Goal: Task Accomplishment & Management: Complete application form

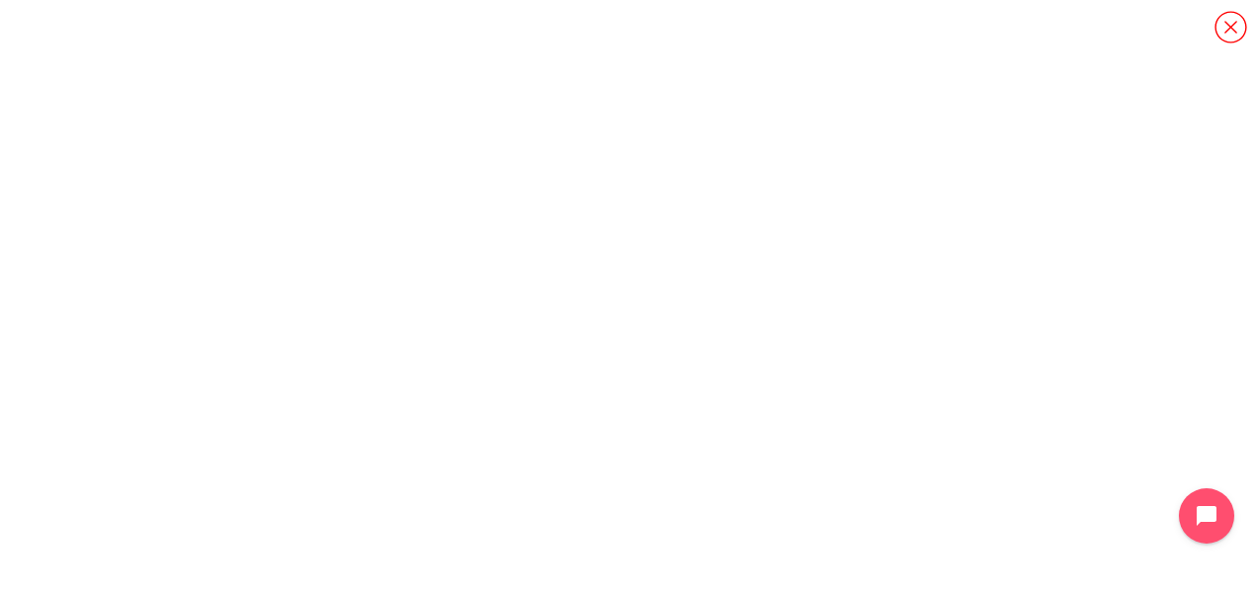
scroll to position [2062, 0]
click at [1212, 523] on icon "Open chat widget" at bounding box center [1218, 516] width 31 height 31
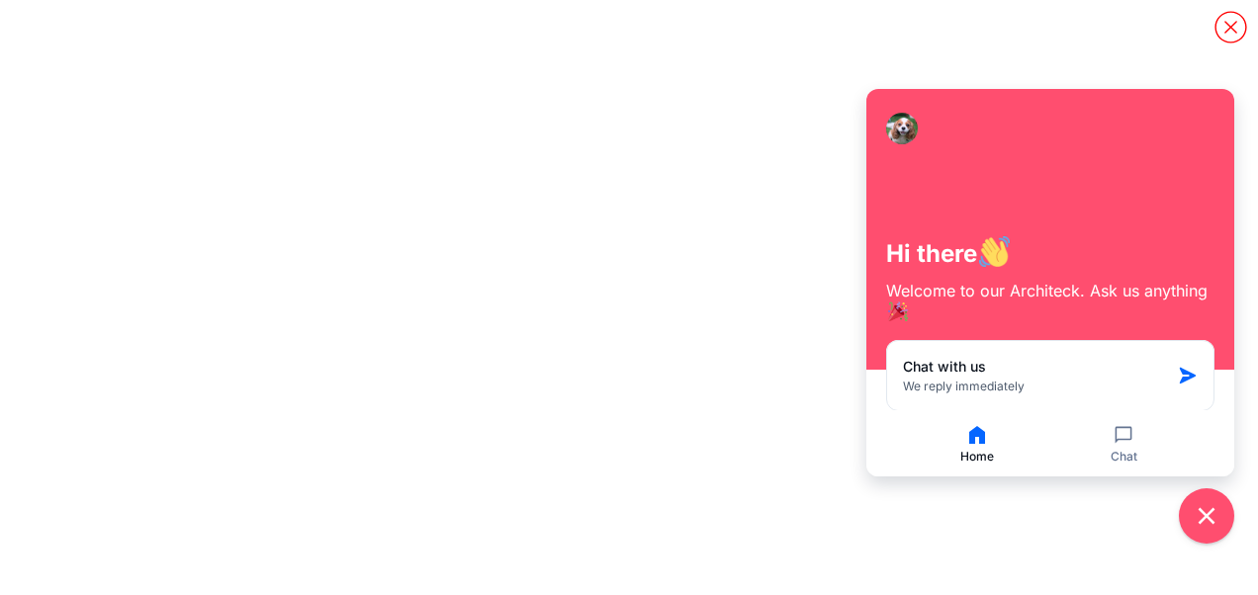
click at [971, 439] on icon "button" at bounding box center [977, 435] width 16 height 18
click at [867, 461] on div "Home Chat" at bounding box center [1050, 443] width 368 height 66
click at [1205, 518] on icon "Close chat widget" at bounding box center [1207, 516] width 18 height 18
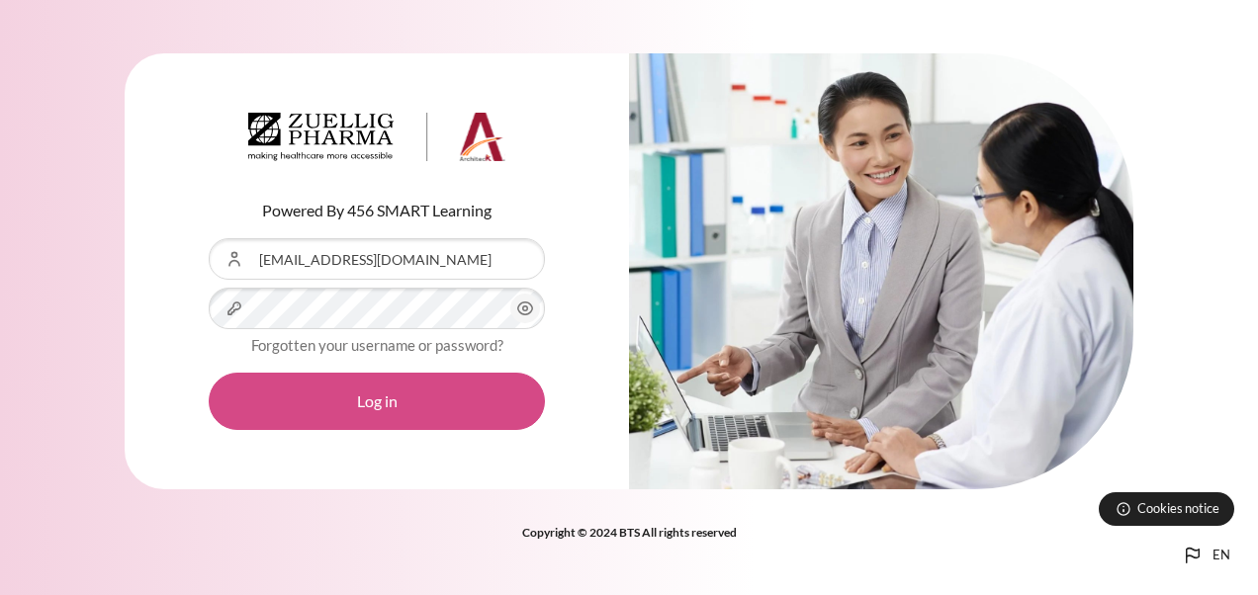
click at [368, 406] on button "Log in" at bounding box center [377, 401] width 336 height 57
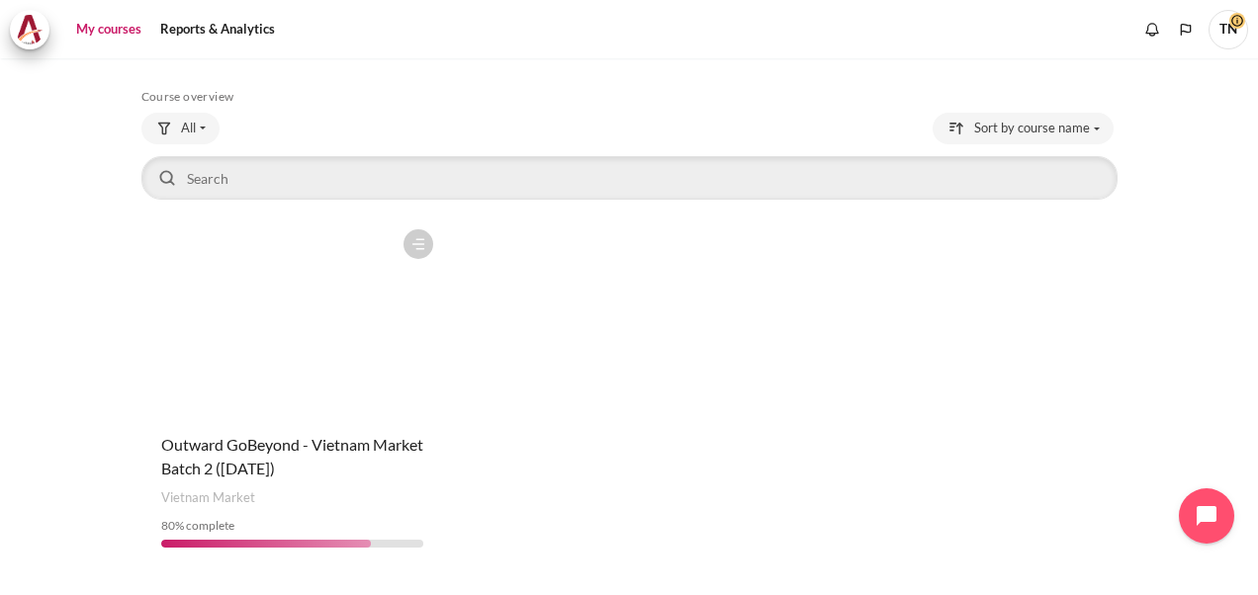
scroll to position [127, 0]
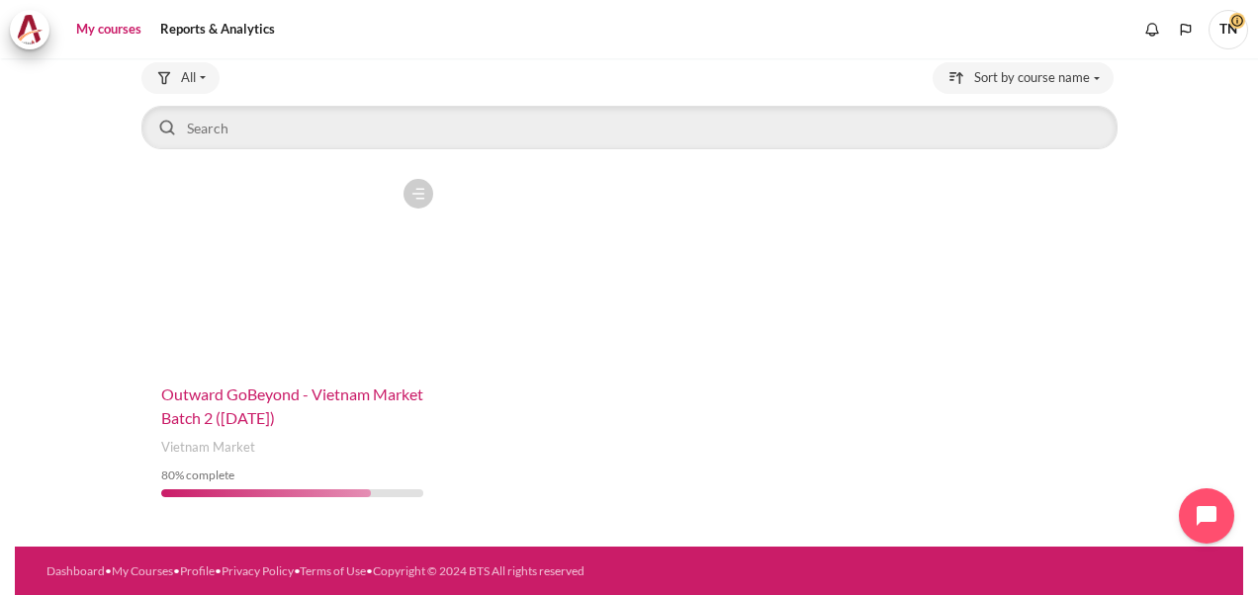
click at [230, 419] on span "Outward GoBeyond - Vietnam Market Batch 2 (Jul 2025)" at bounding box center [292, 406] width 262 height 43
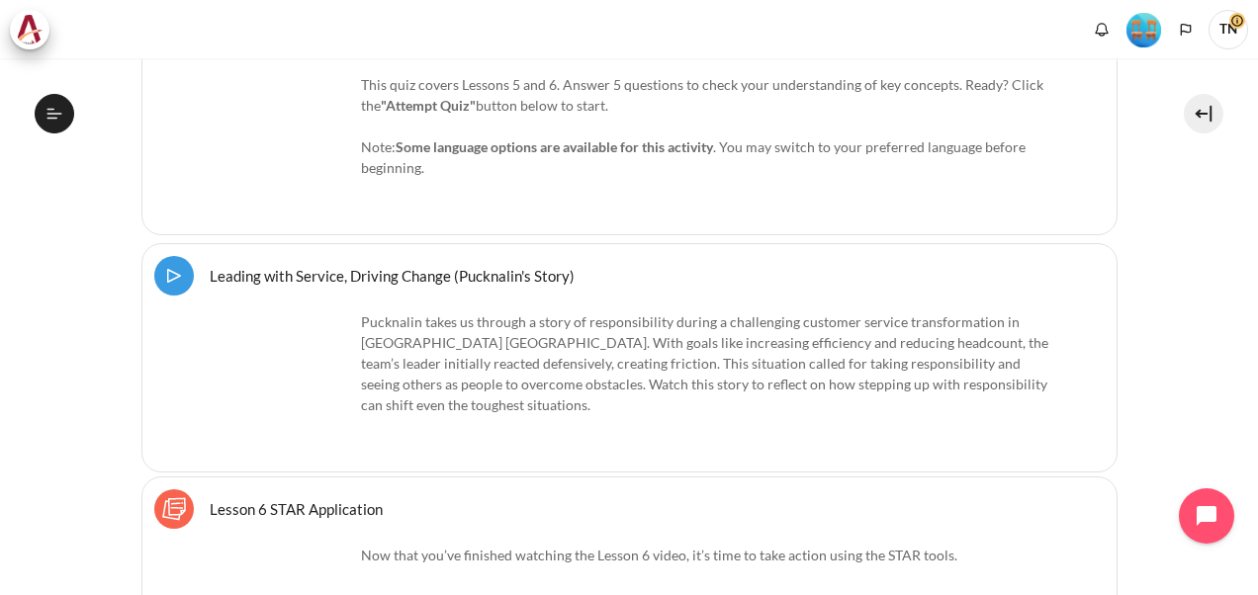
scroll to position [2176, 0]
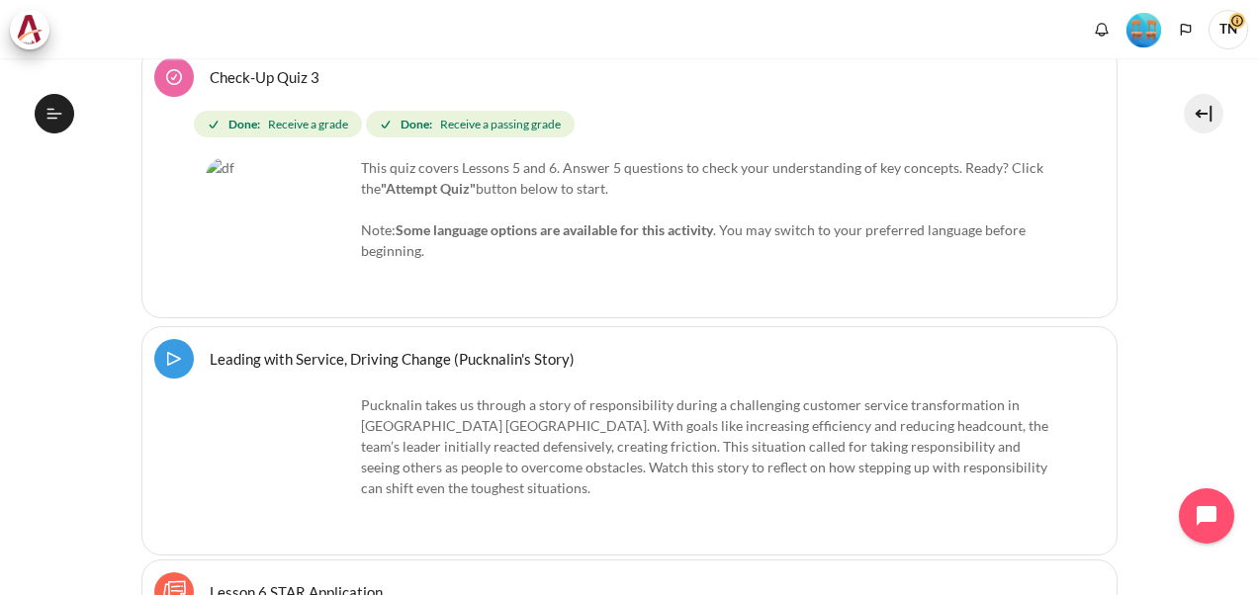
click at [210, 356] on link "Leading with Service, Driving Change (Pucknalin's Story) Video Time" at bounding box center [392, 358] width 365 height 19
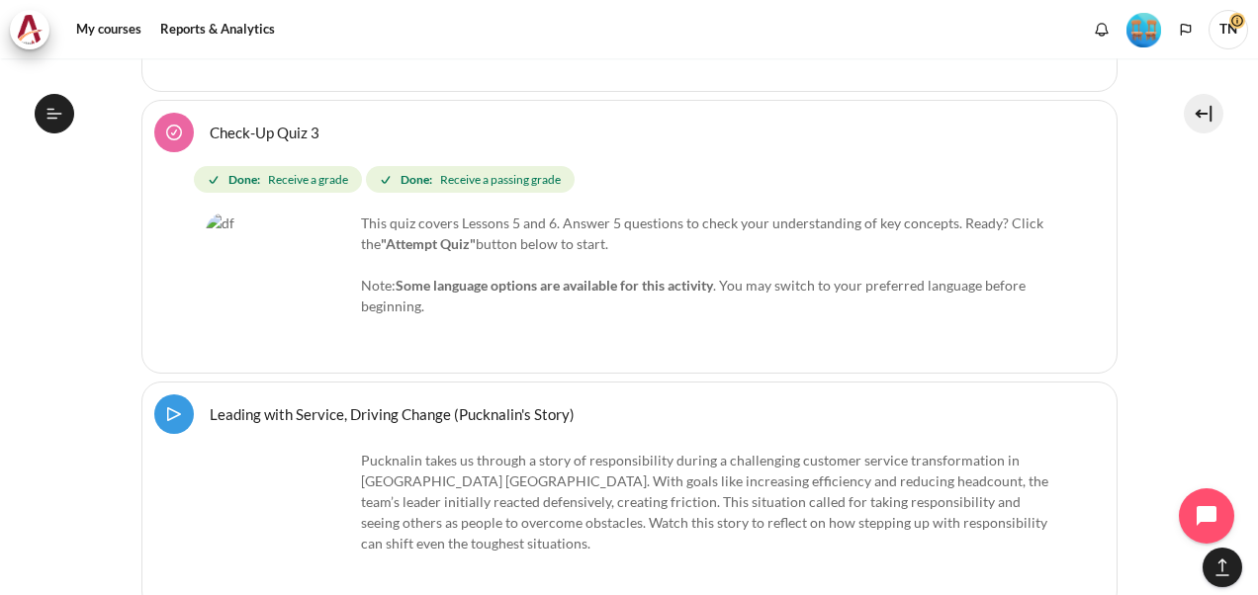
scroll to position [2231, 0]
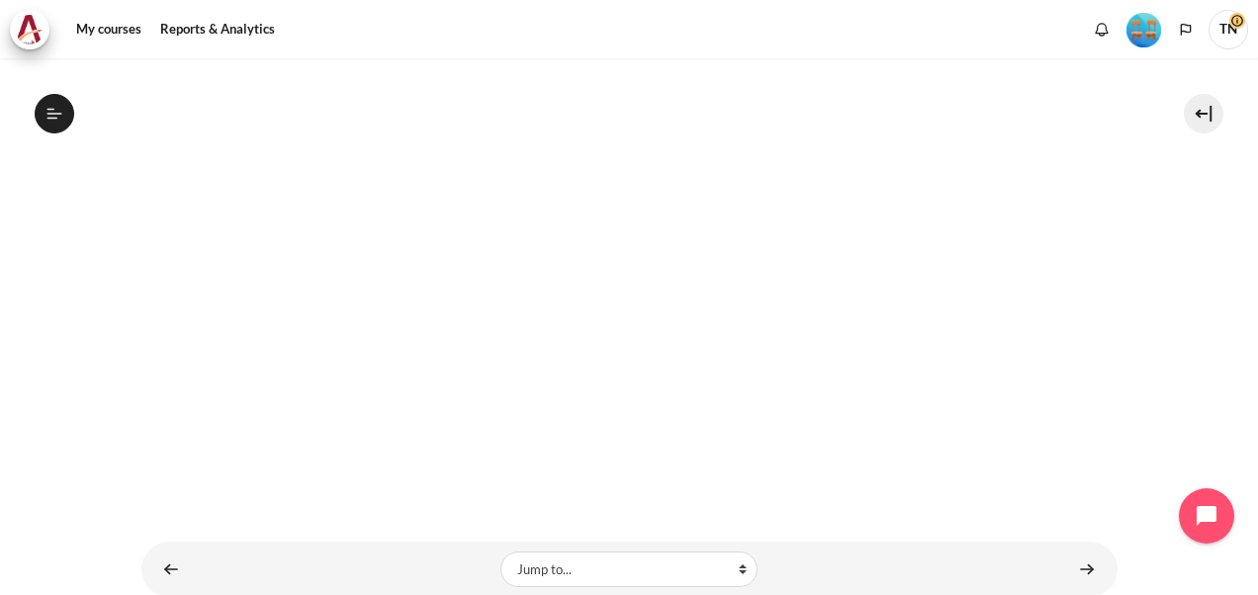
scroll to position [463, 0]
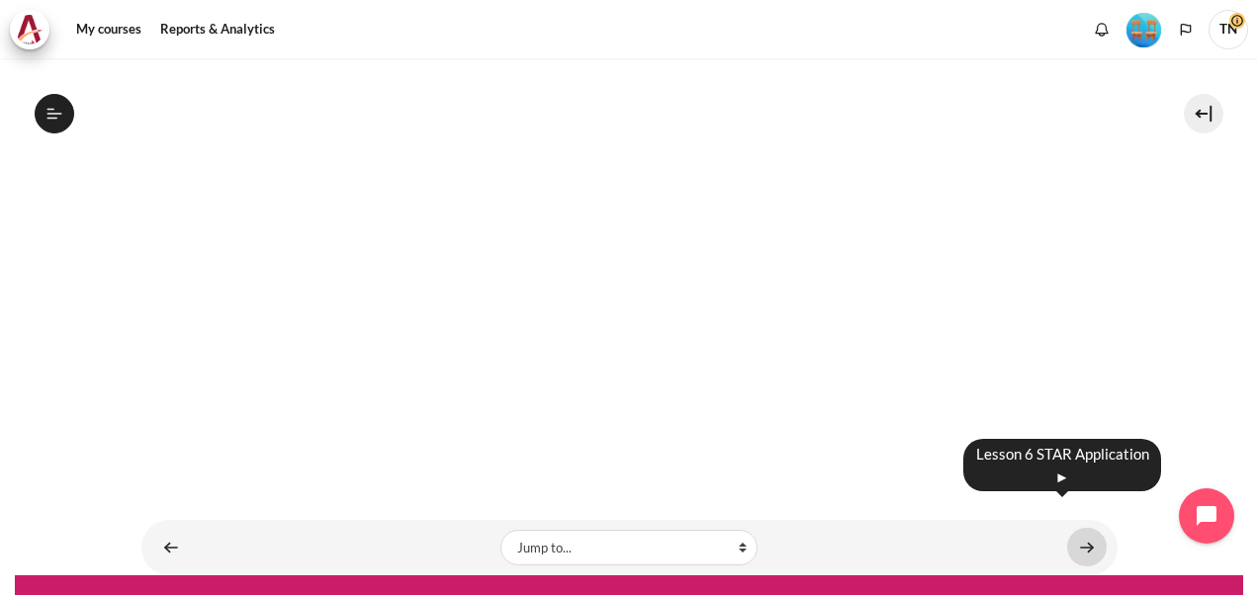
click at [1083, 528] on link "Content" at bounding box center [1087, 547] width 40 height 39
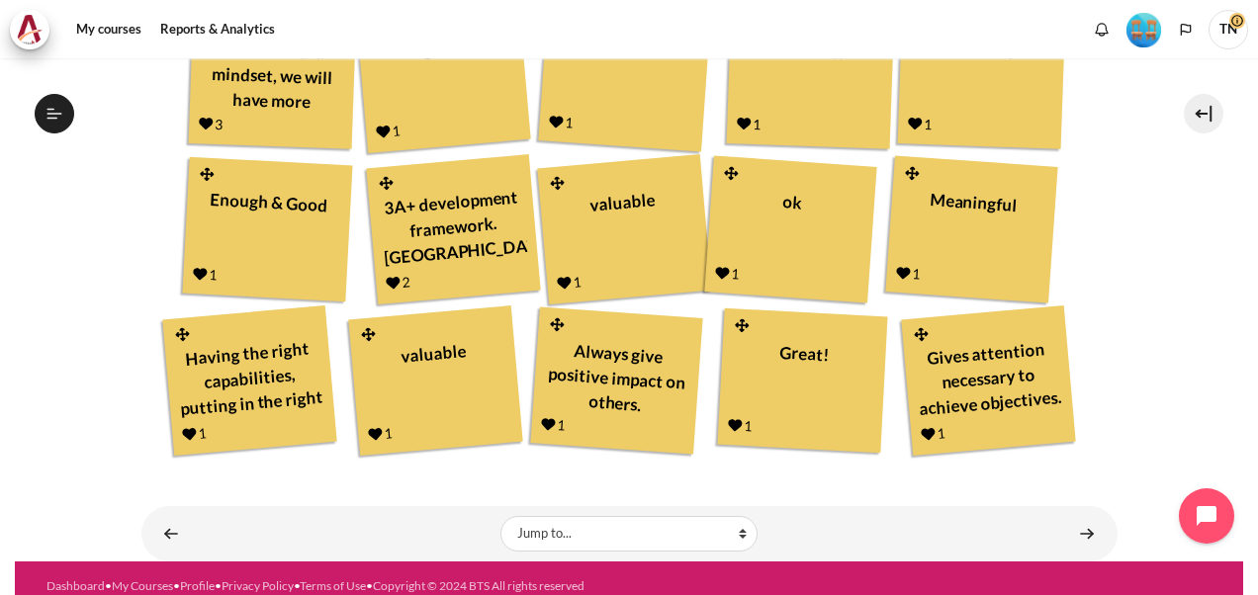
scroll to position [708, 0]
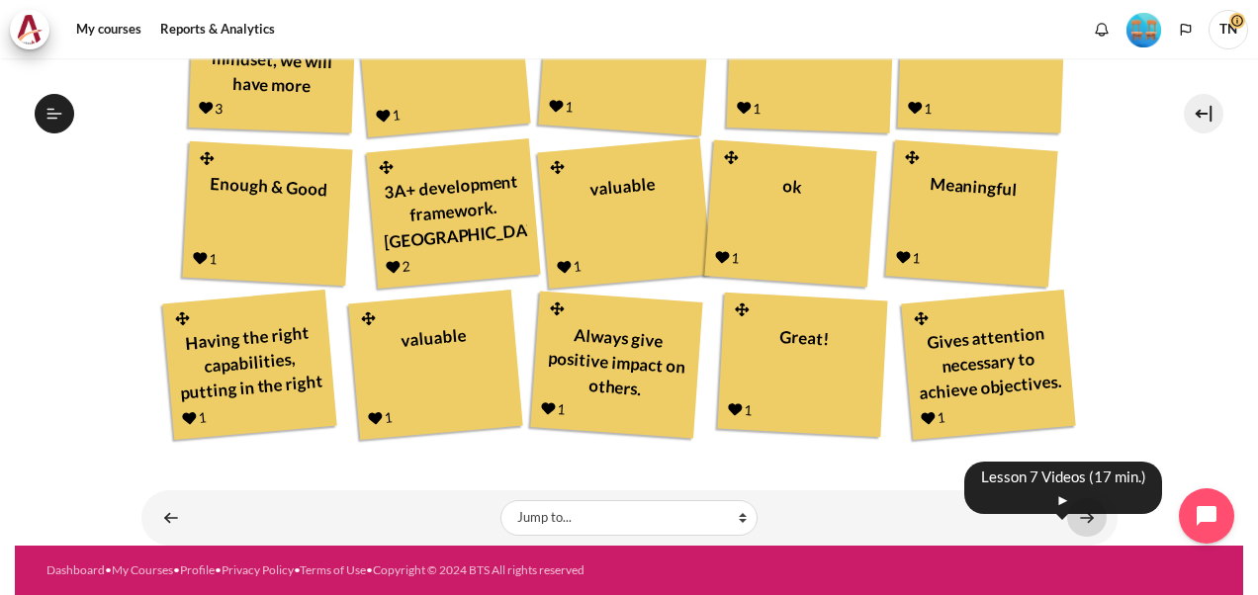
click at [1076, 518] on link "Content" at bounding box center [1087, 518] width 40 height 39
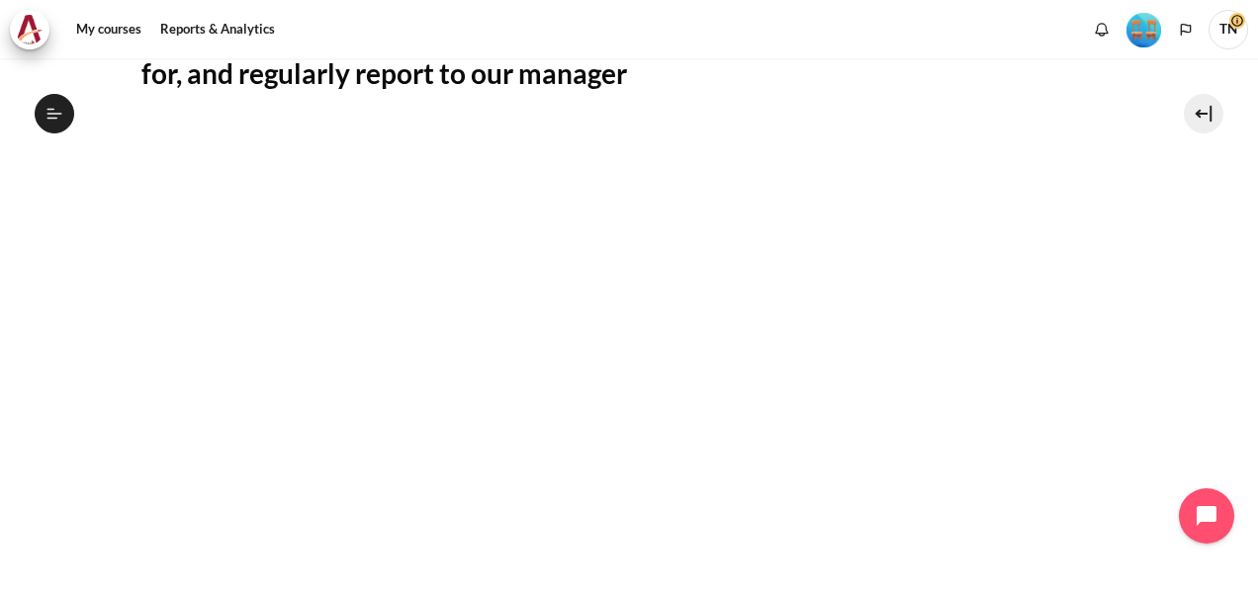
scroll to position [593, 0]
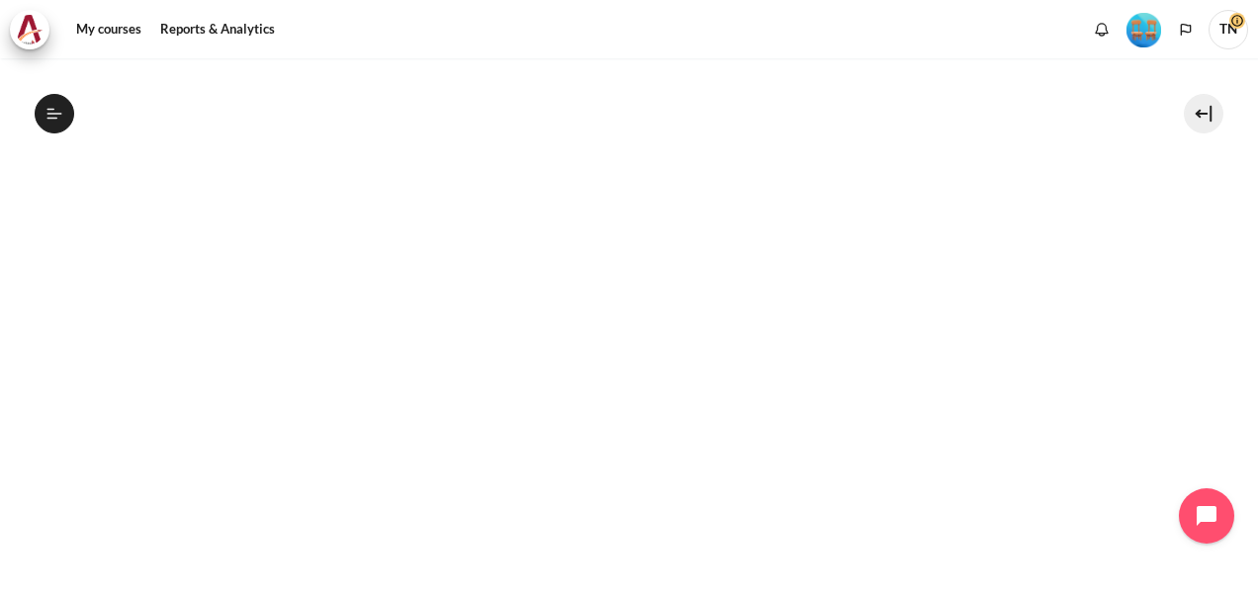
click at [1161, 289] on section "My courses OPO VN B2 Lesson 7: Own My Development Lesson 7 Videos (17 min.) Les…" at bounding box center [629, 225] width 1229 height 1520
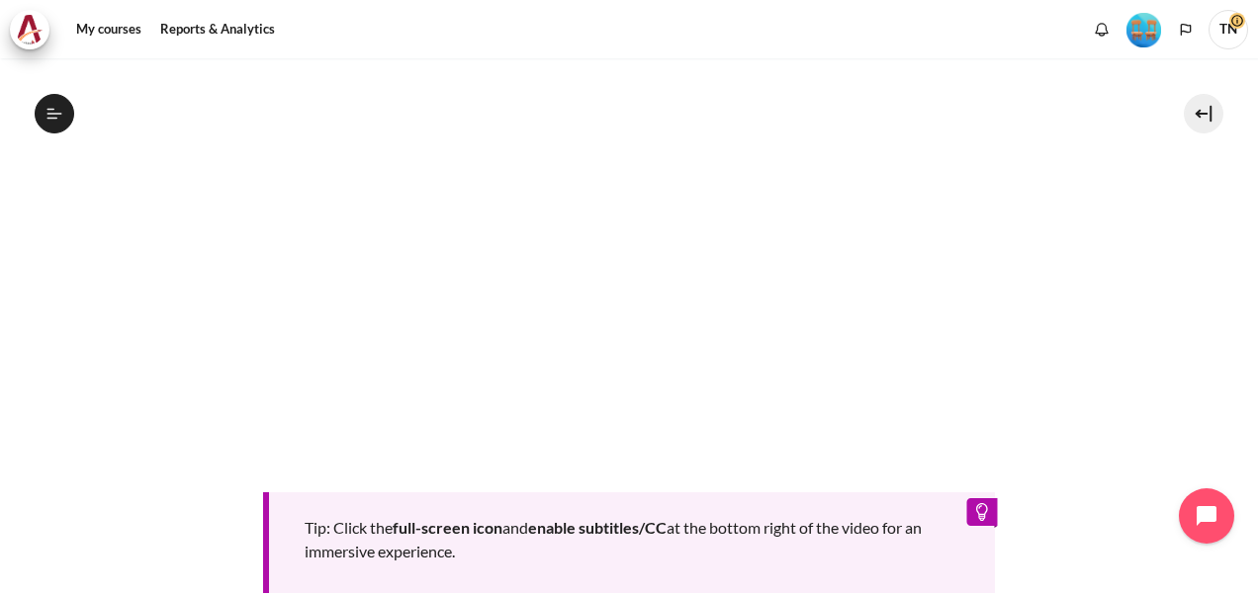
scroll to position [989, 0]
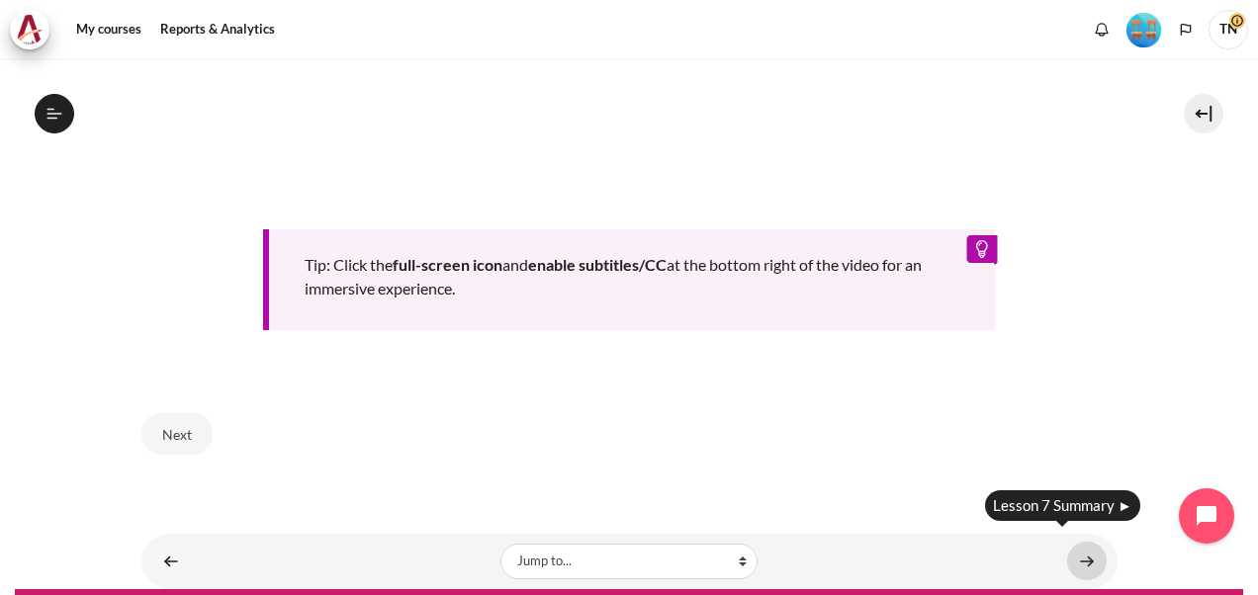
click at [1076, 556] on link "Content" at bounding box center [1087, 561] width 40 height 39
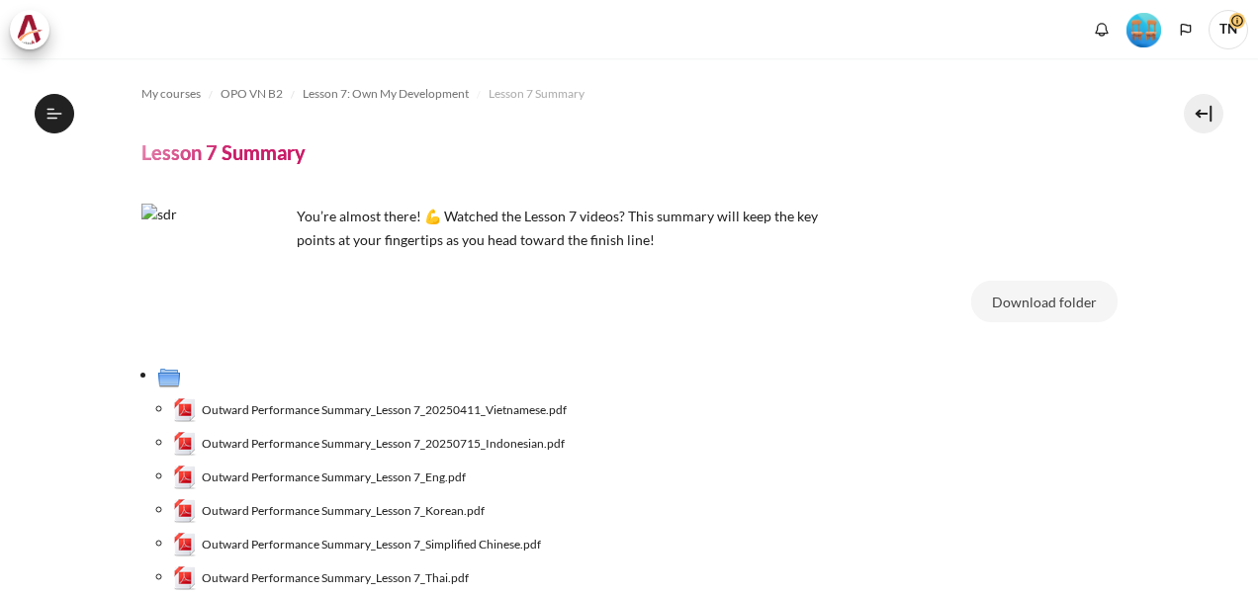
scroll to position [1278, 0]
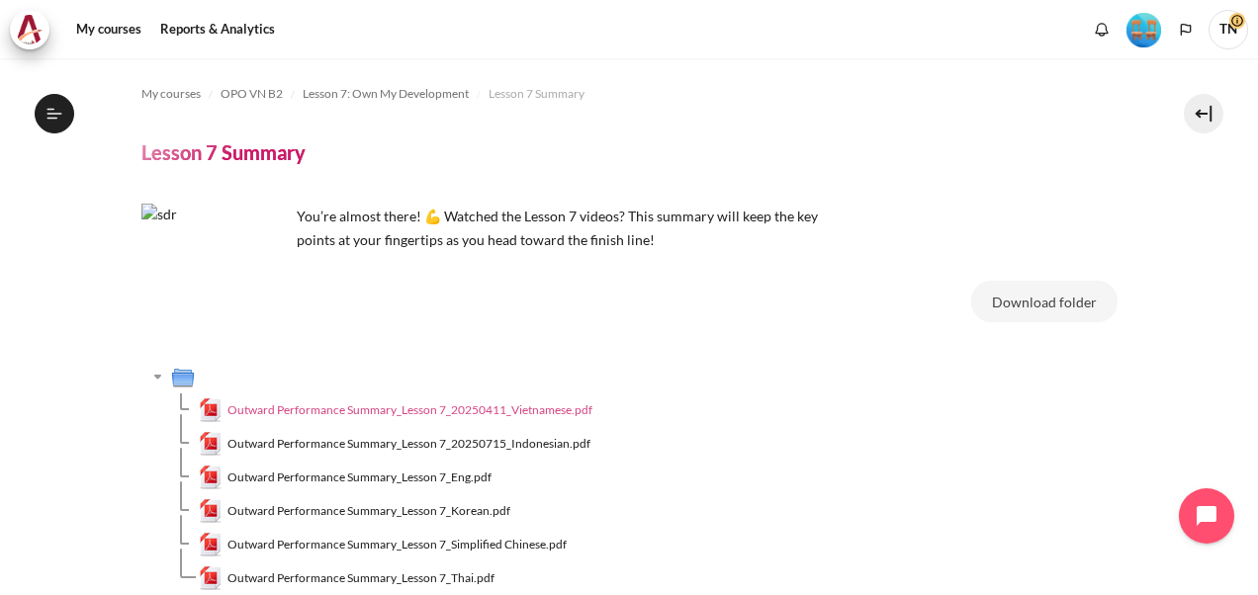
click at [354, 411] on span "Outward Performance Summary_Lesson 7_20250411_Vietnamese.pdf" at bounding box center [410, 411] width 365 height 18
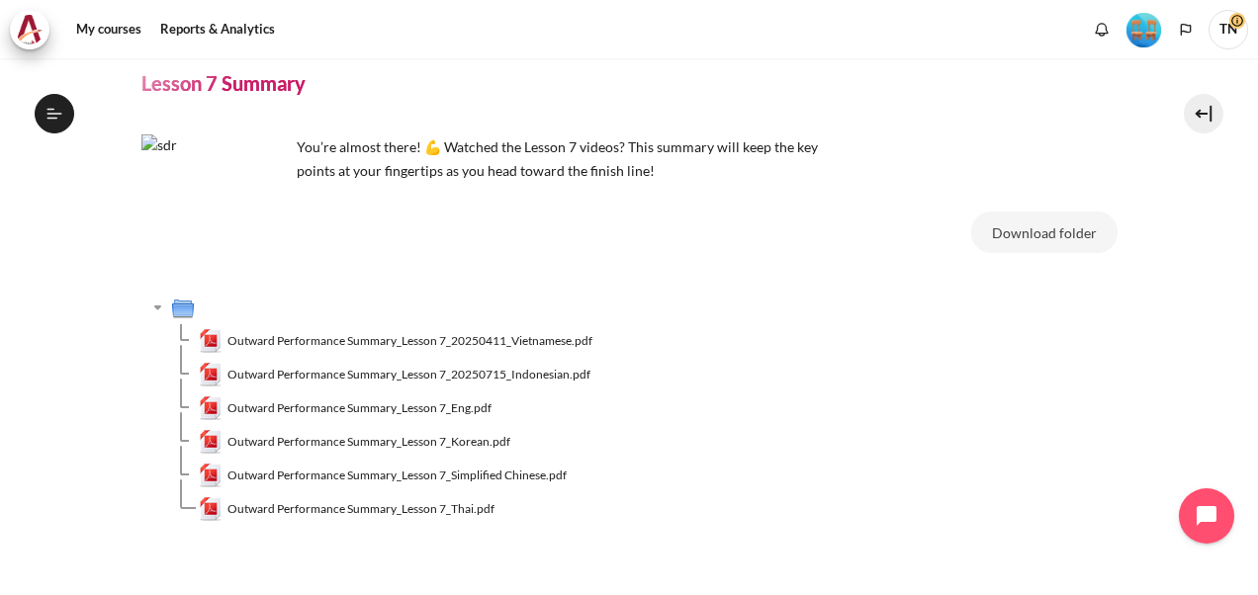
scroll to position [179, 0]
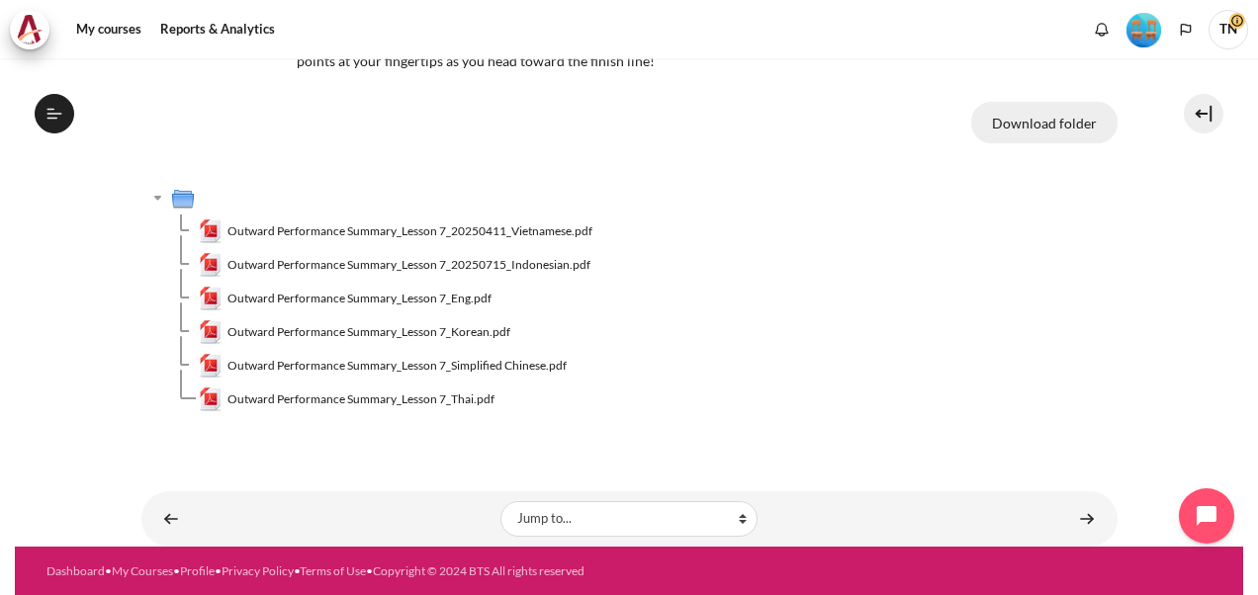
click at [1052, 123] on button "Download folder" at bounding box center [1044, 123] width 146 height 42
click at [1084, 299] on td "Outward Performance Summary_Lesson 7_Eng.pdf" at bounding box center [658, 299] width 919 height 34
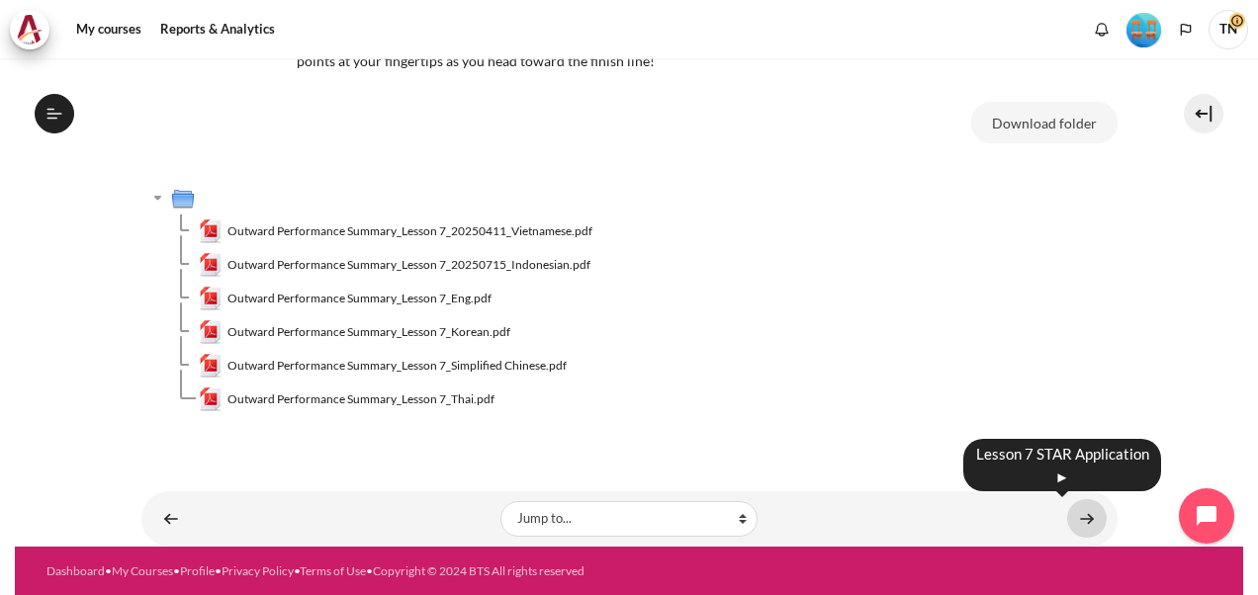
click at [1080, 514] on link "Content" at bounding box center [1087, 519] width 40 height 39
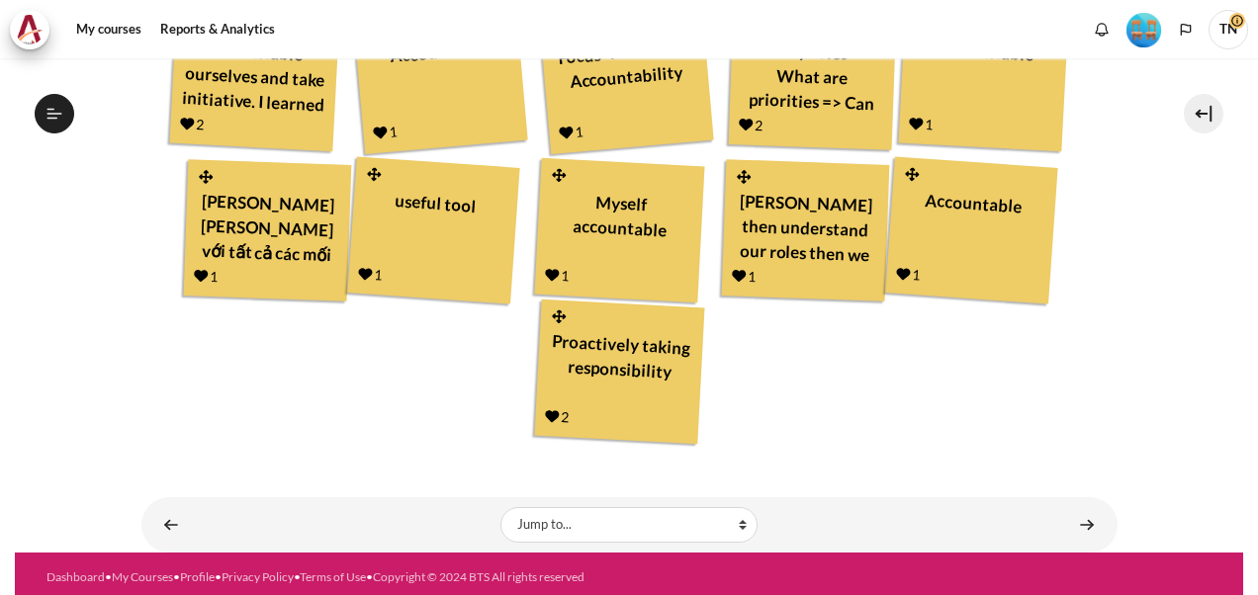
scroll to position [1304, 0]
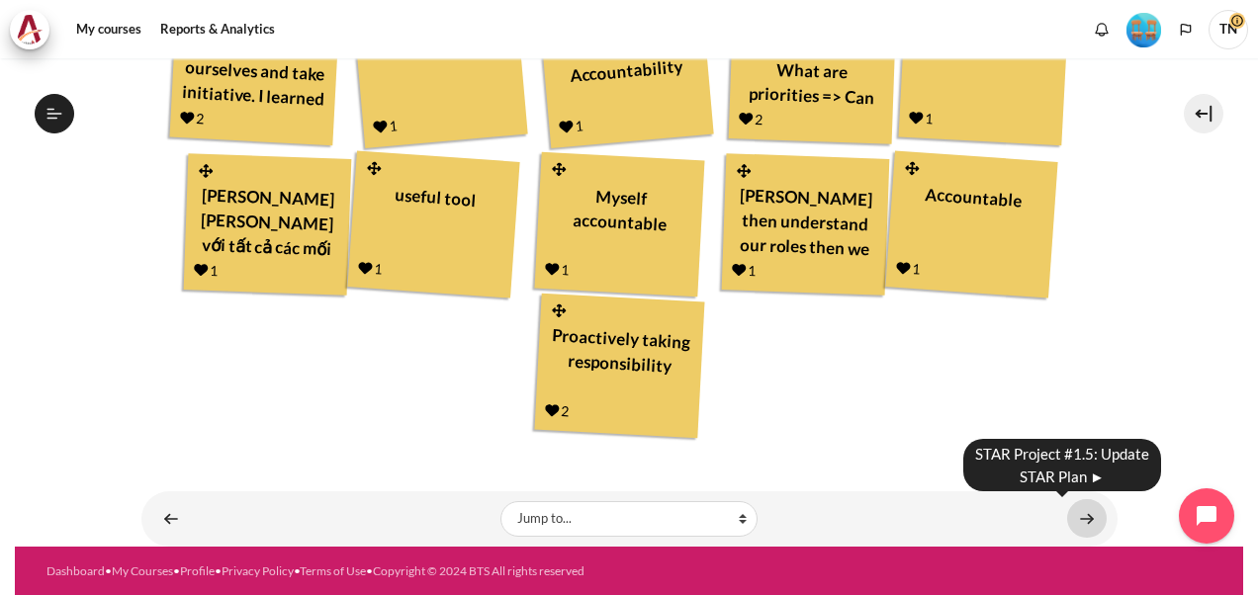
click at [1080, 514] on link "Content" at bounding box center [1087, 519] width 40 height 39
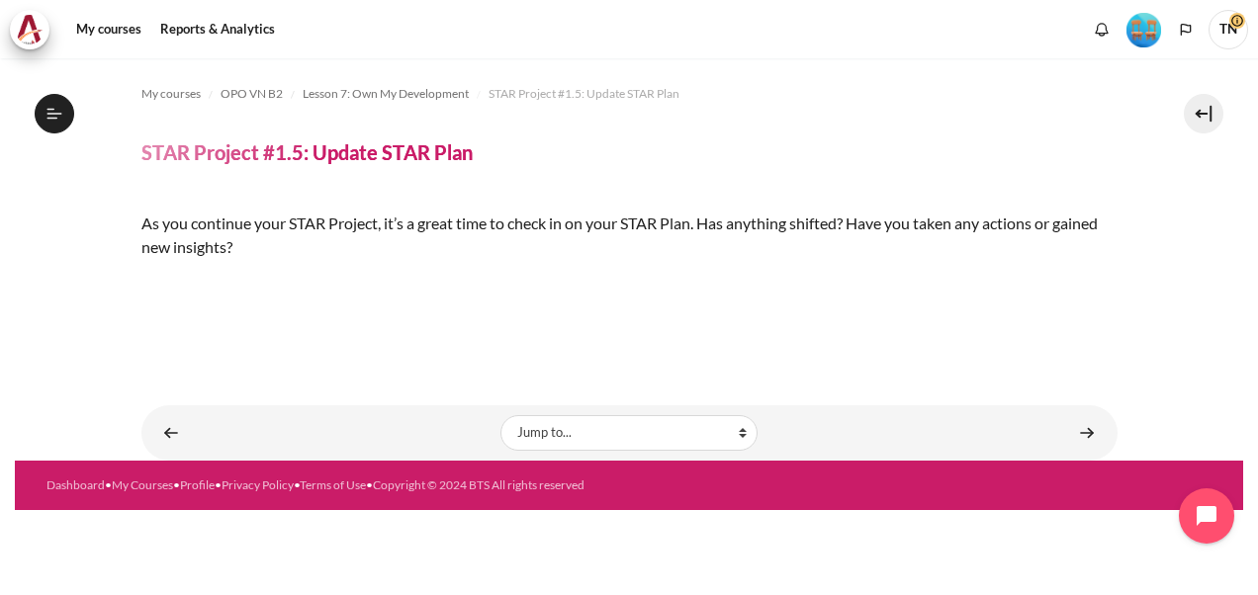
scroll to position [434, 0]
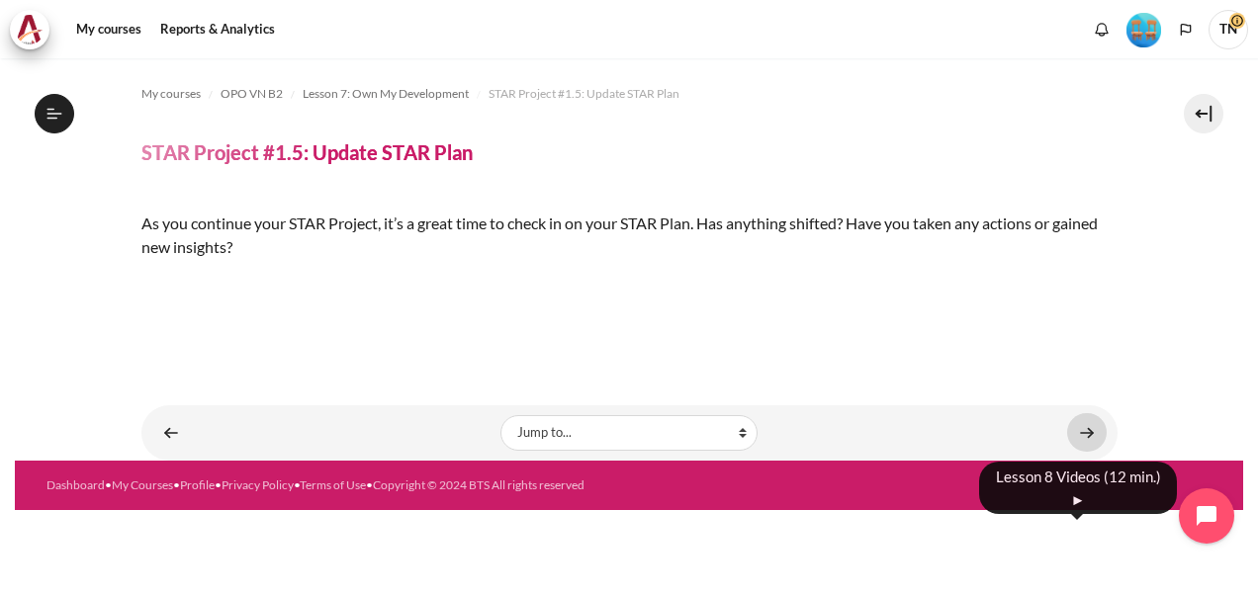
click at [1075, 452] on link "Content" at bounding box center [1087, 432] width 40 height 39
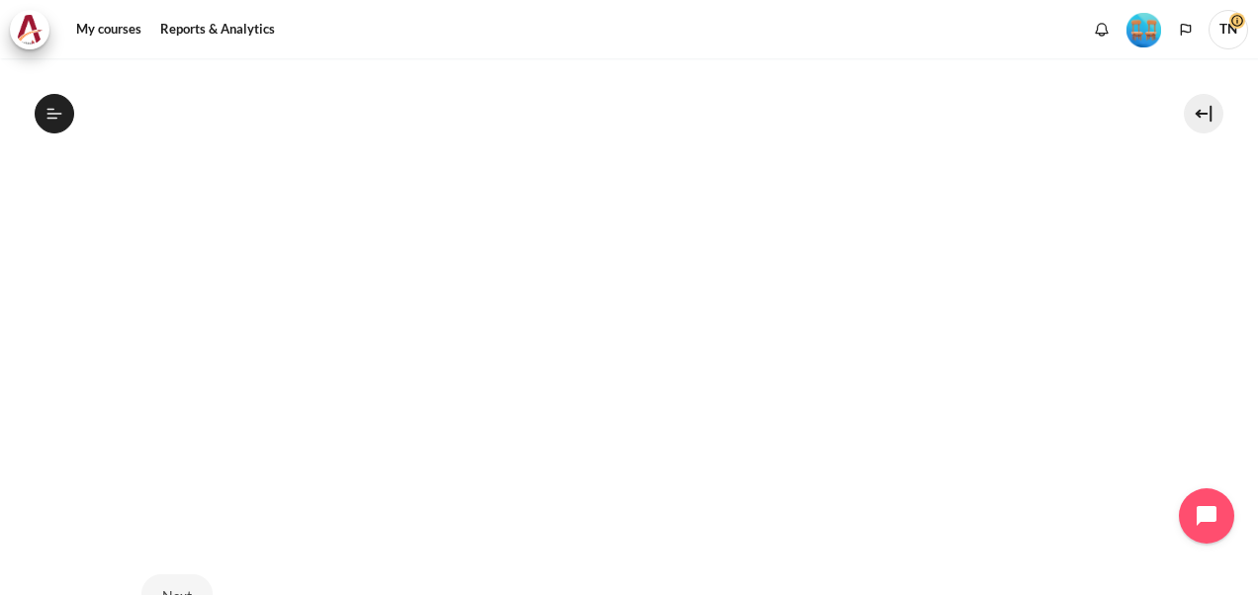
scroll to position [854, 0]
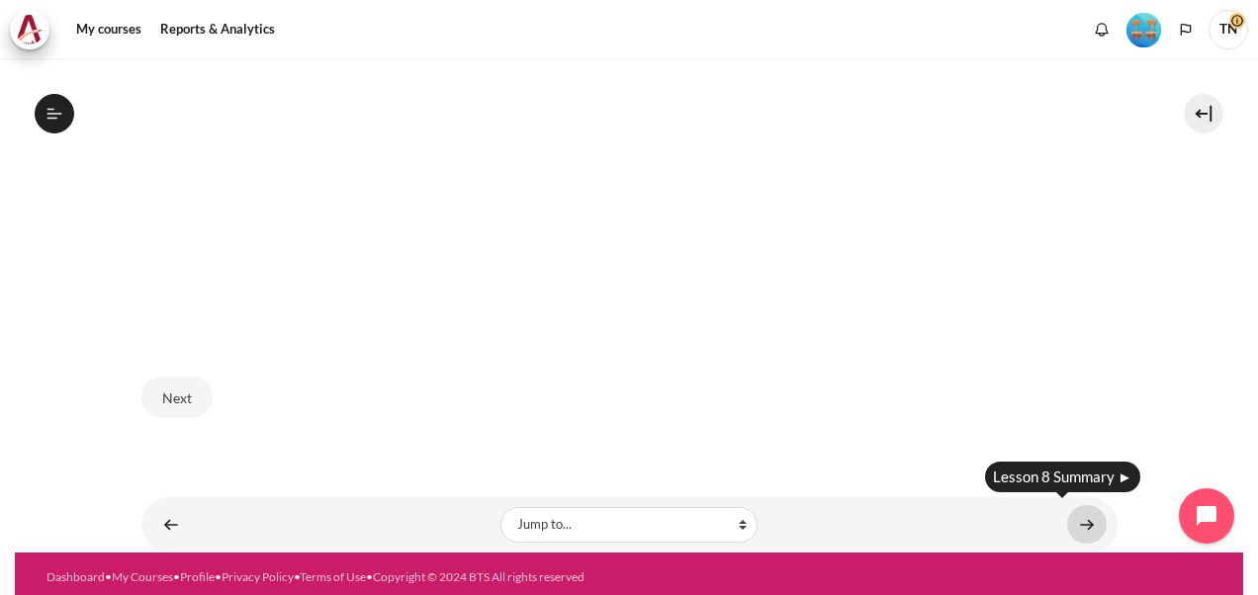
click at [1072, 514] on link "Content" at bounding box center [1087, 524] width 40 height 39
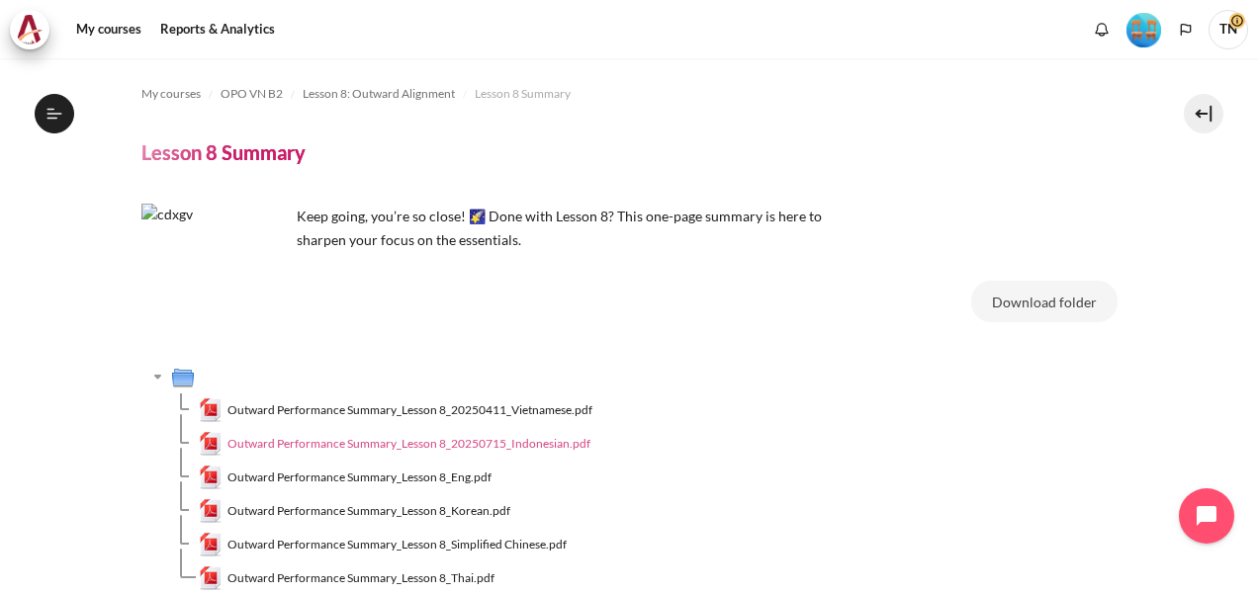
scroll to position [179, 0]
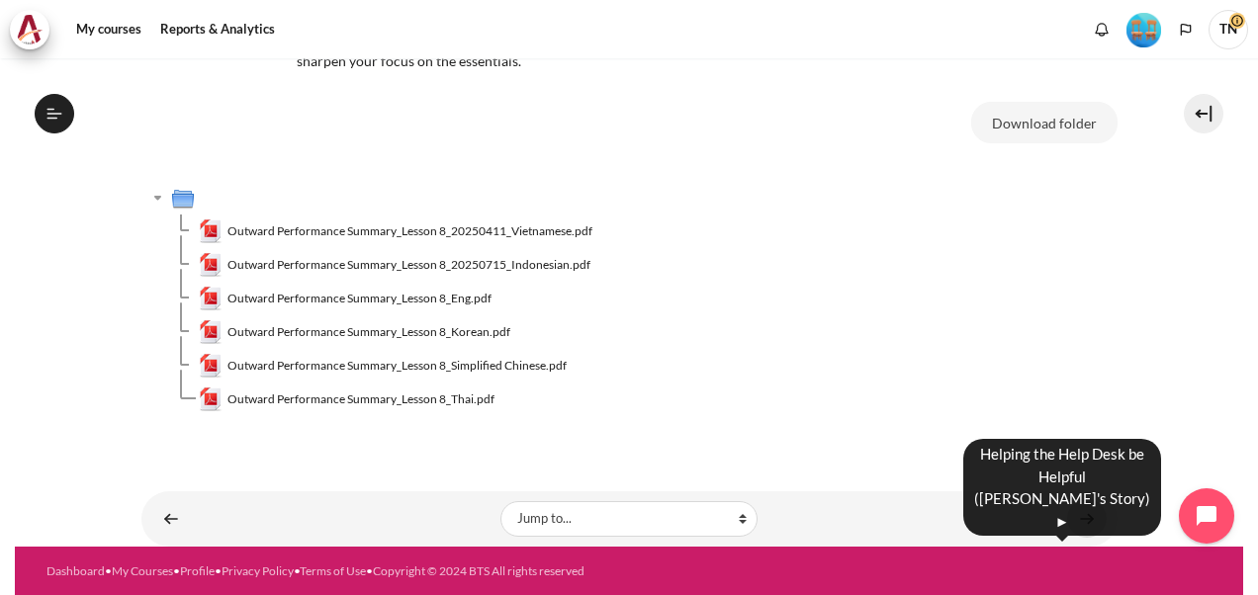
click at [1080, 516] on link "Content" at bounding box center [1087, 519] width 40 height 39
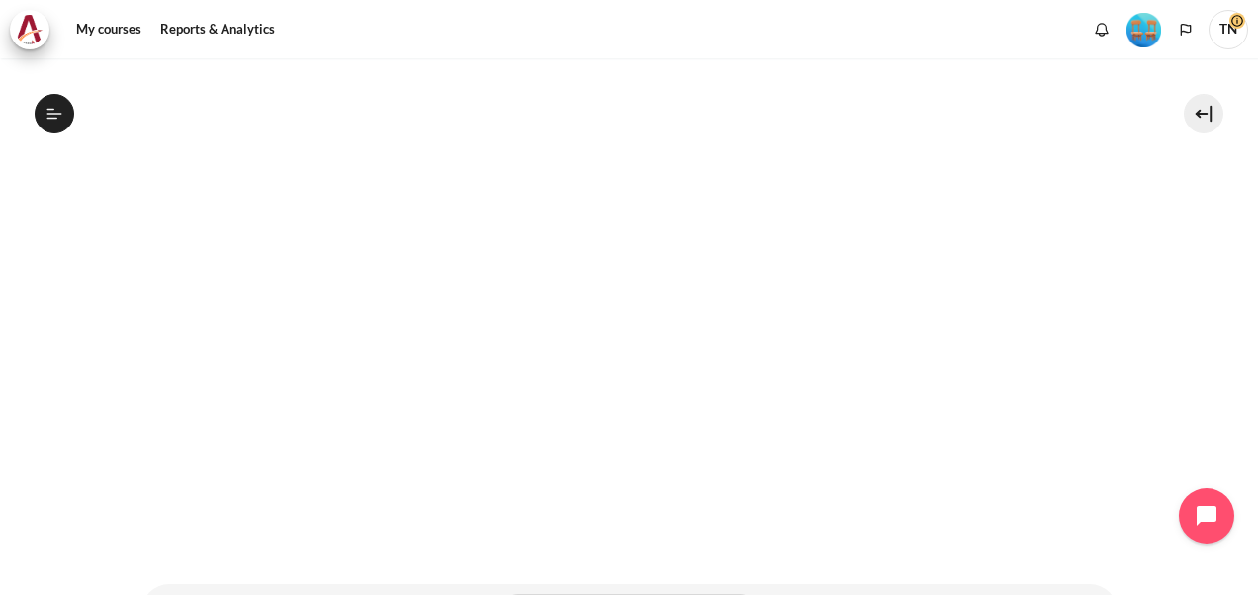
scroll to position [495, 0]
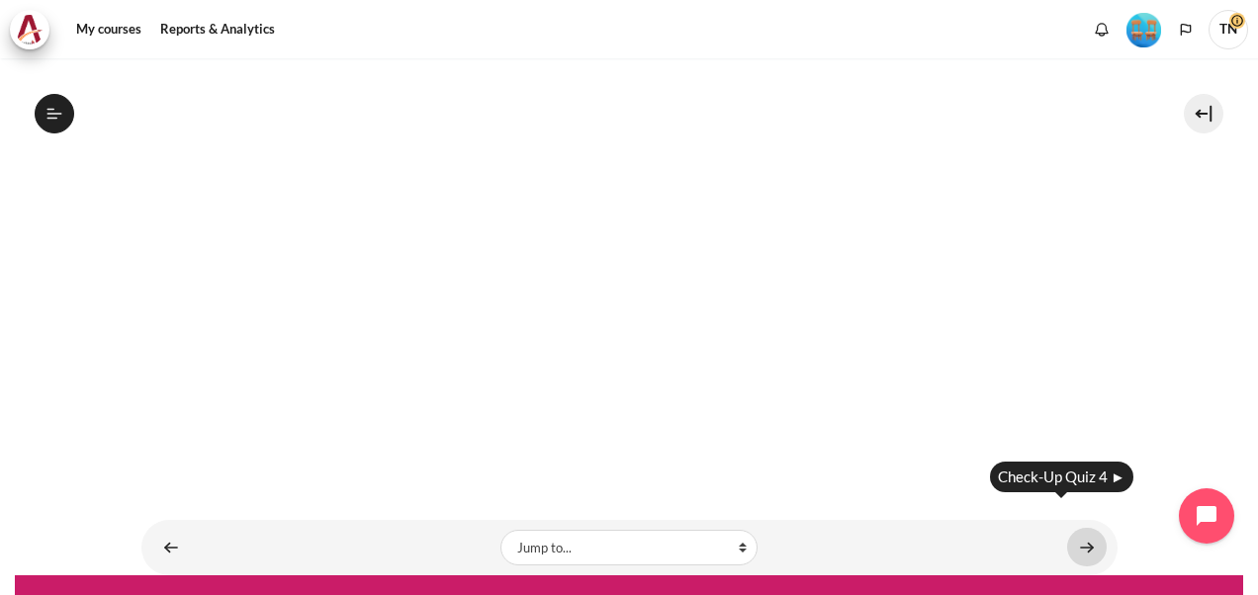
click at [1080, 528] on link "Content" at bounding box center [1087, 547] width 40 height 39
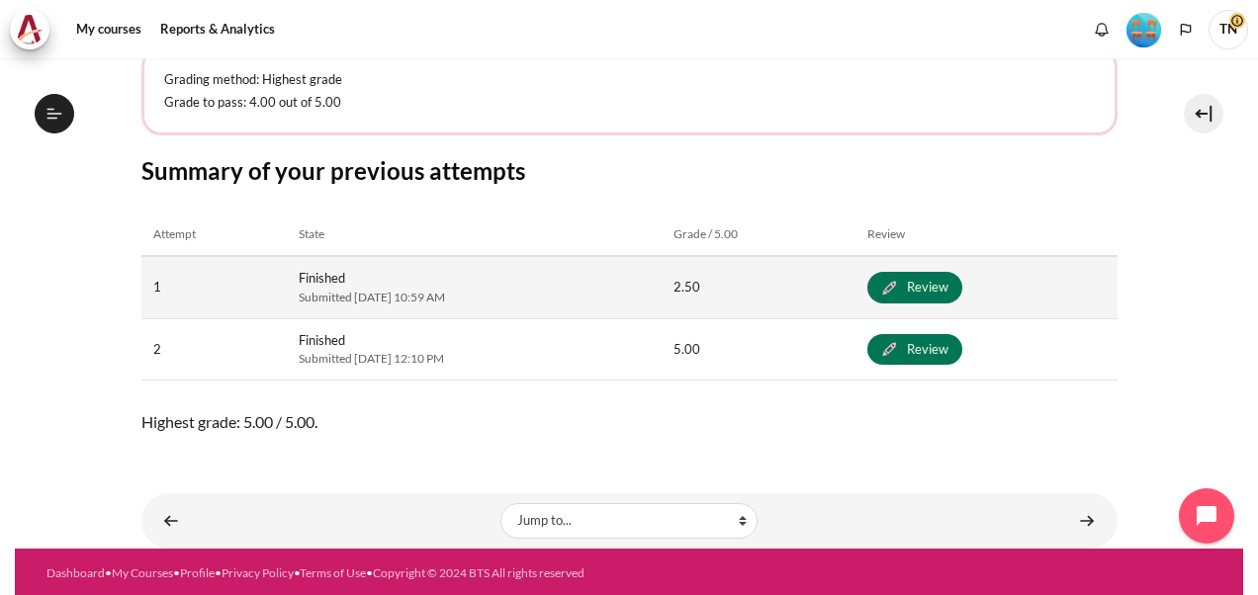
scroll to position [246, 0]
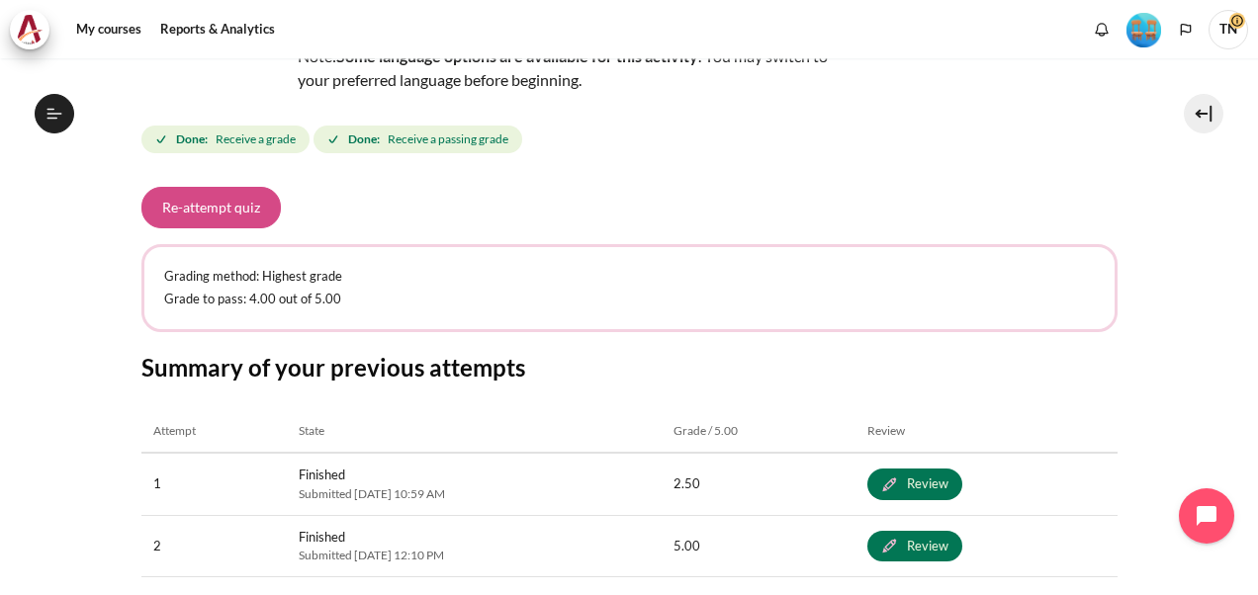
click at [232, 215] on button "Re-attempt quiz" at bounding box center [210, 208] width 139 height 42
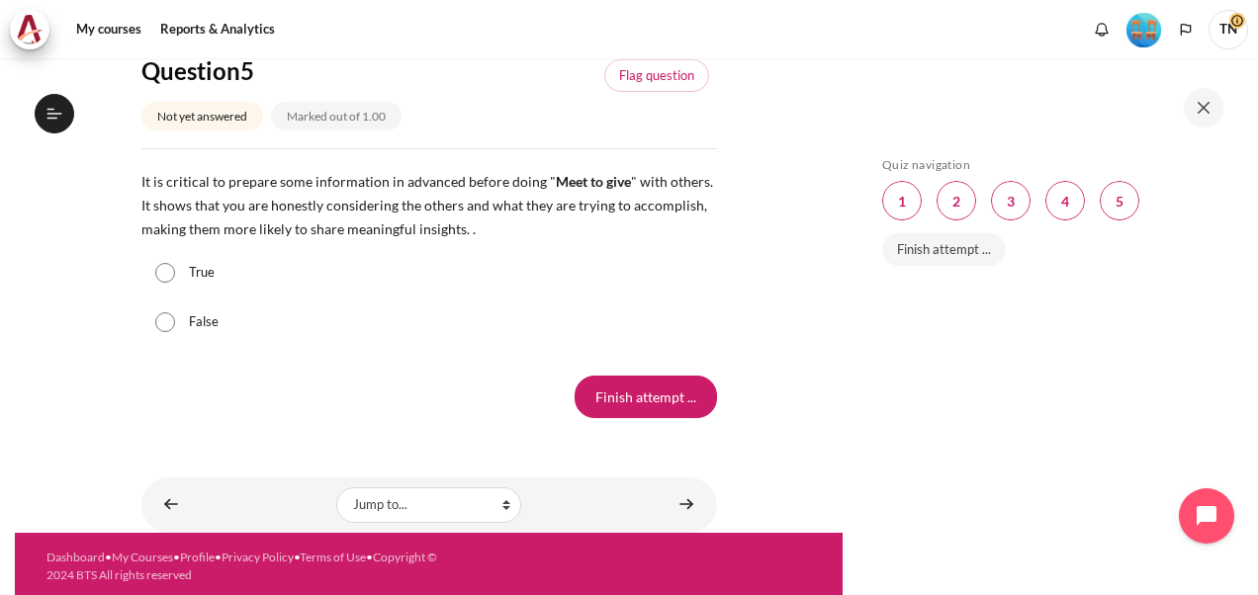
scroll to position [2379, 0]
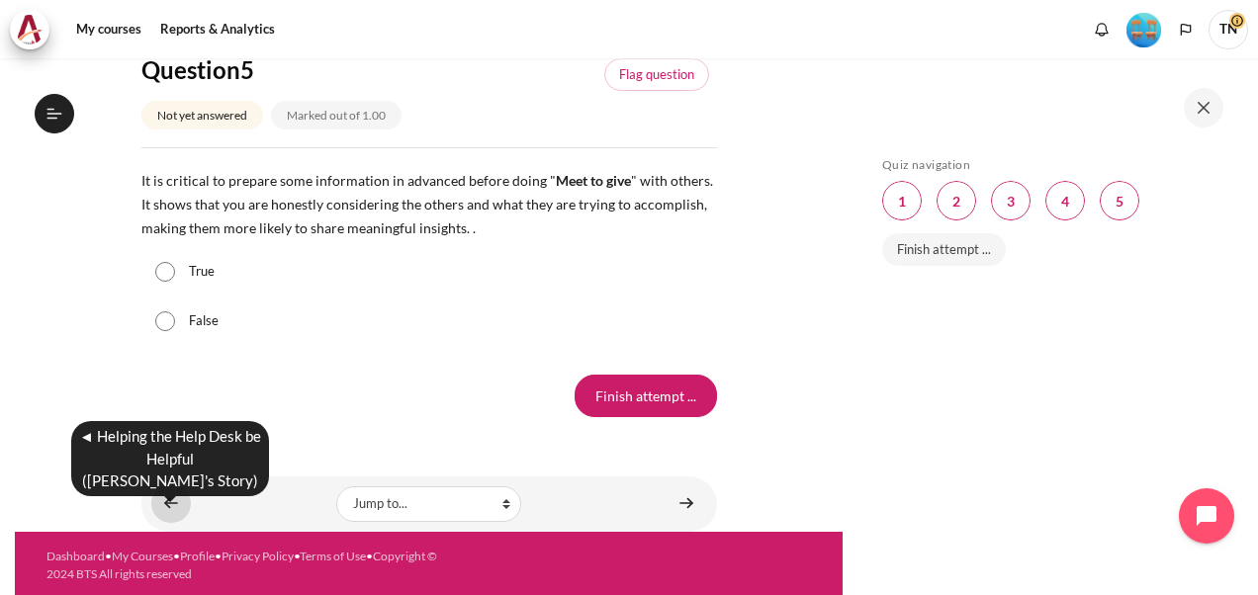
click at [164, 493] on link "Content" at bounding box center [171, 504] width 40 height 39
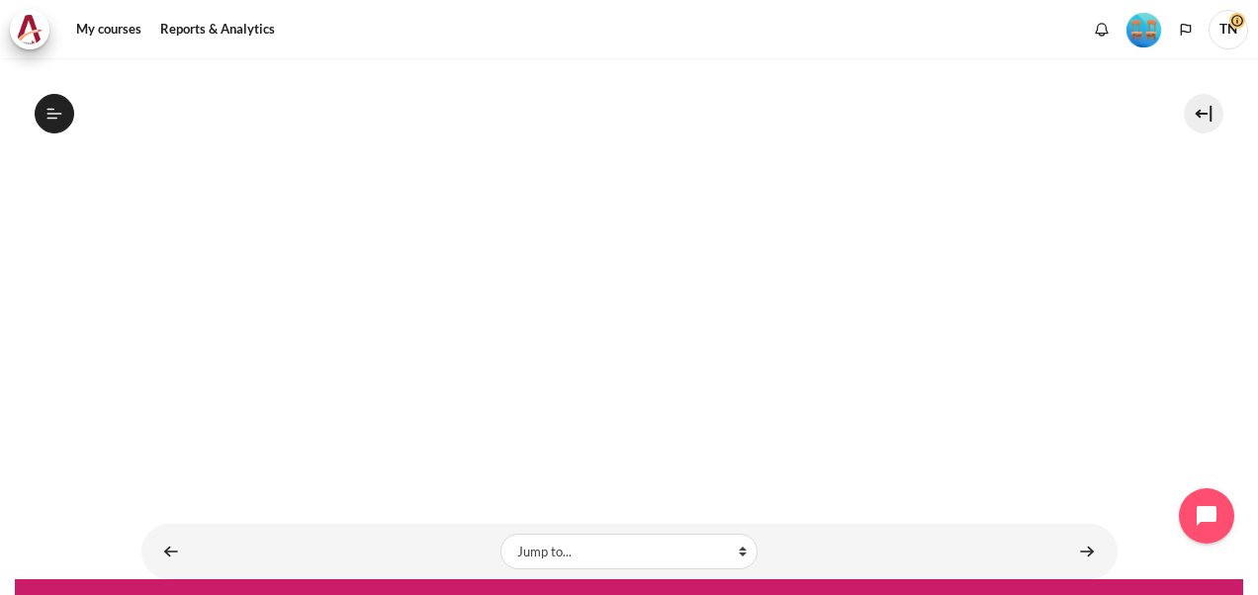
scroll to position [495, 0]
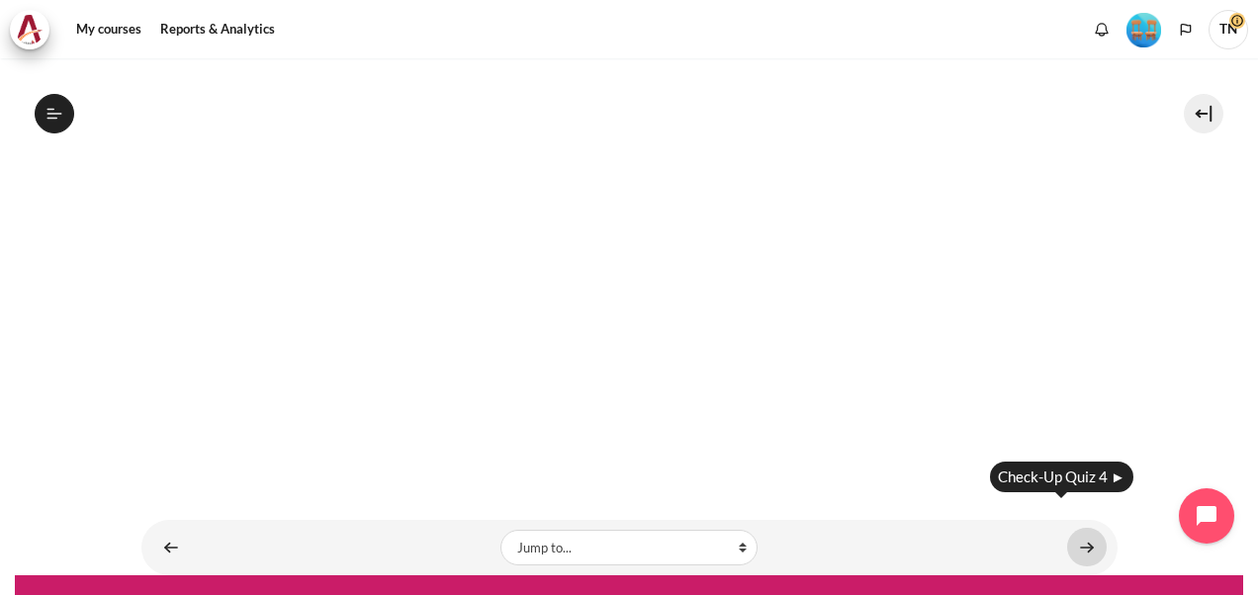
click at [1080, 528] on link "Content" at bounding box center [1087, 547] width 40 height 39
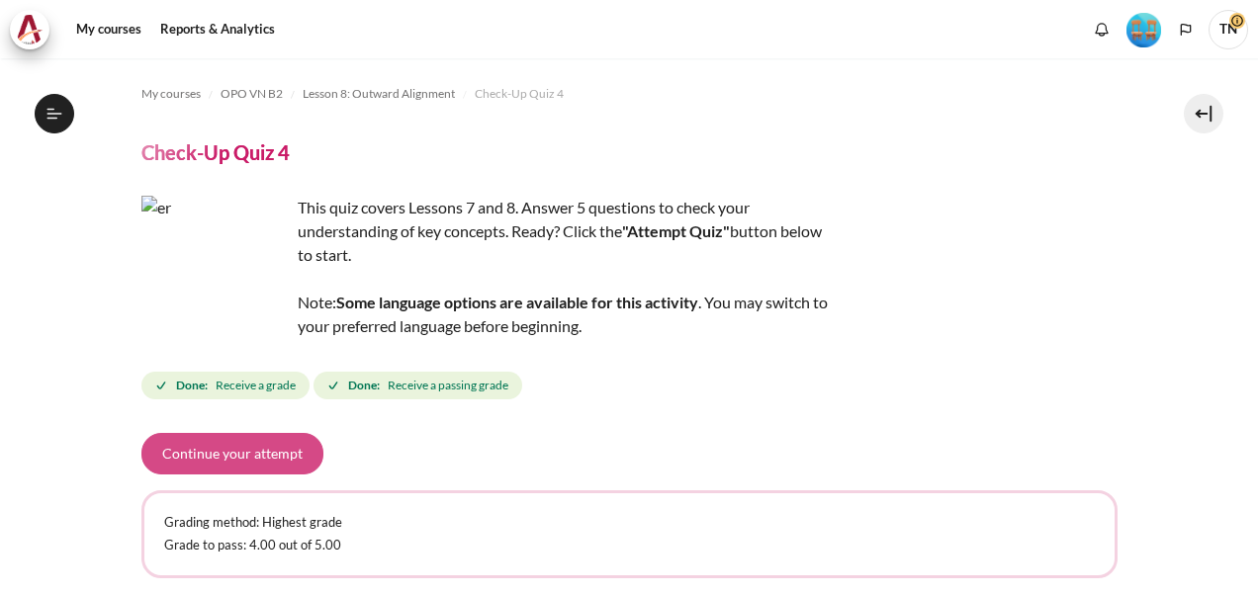
scroll to position [1461, 0]
click at [219, 461] on button "Continue your attempt" at bounding box center [232, 454] width 182 height 42
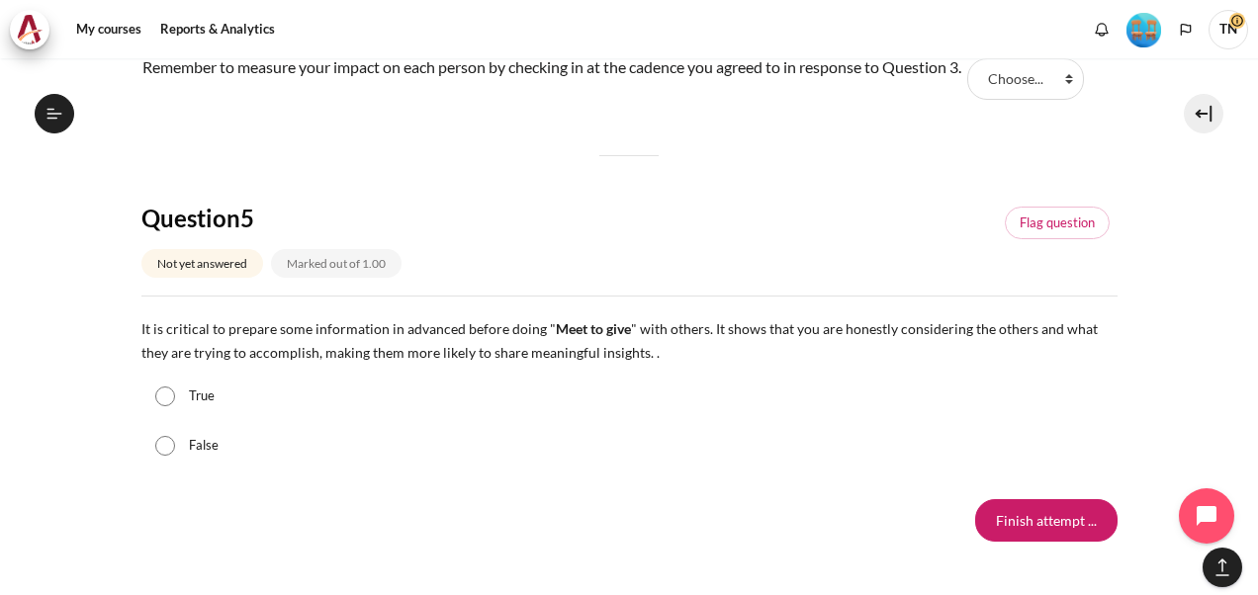
scroll to position [2100, 0]
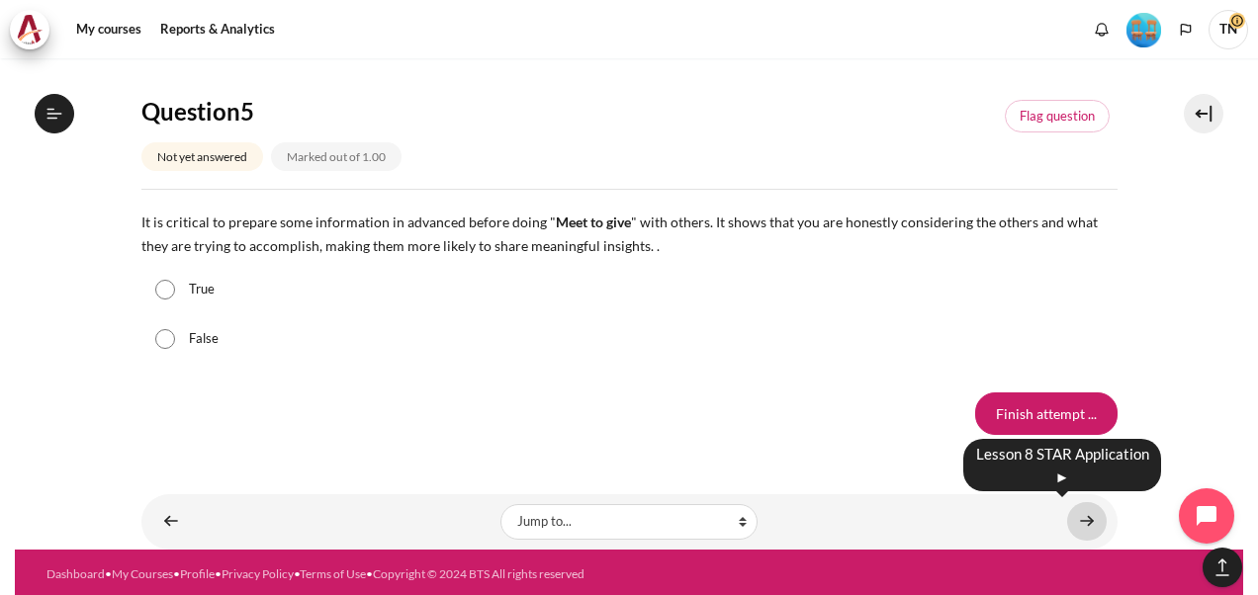
click at [1078, 516] on link "Content" at bounding box center [1087, 521] width 40 height 39
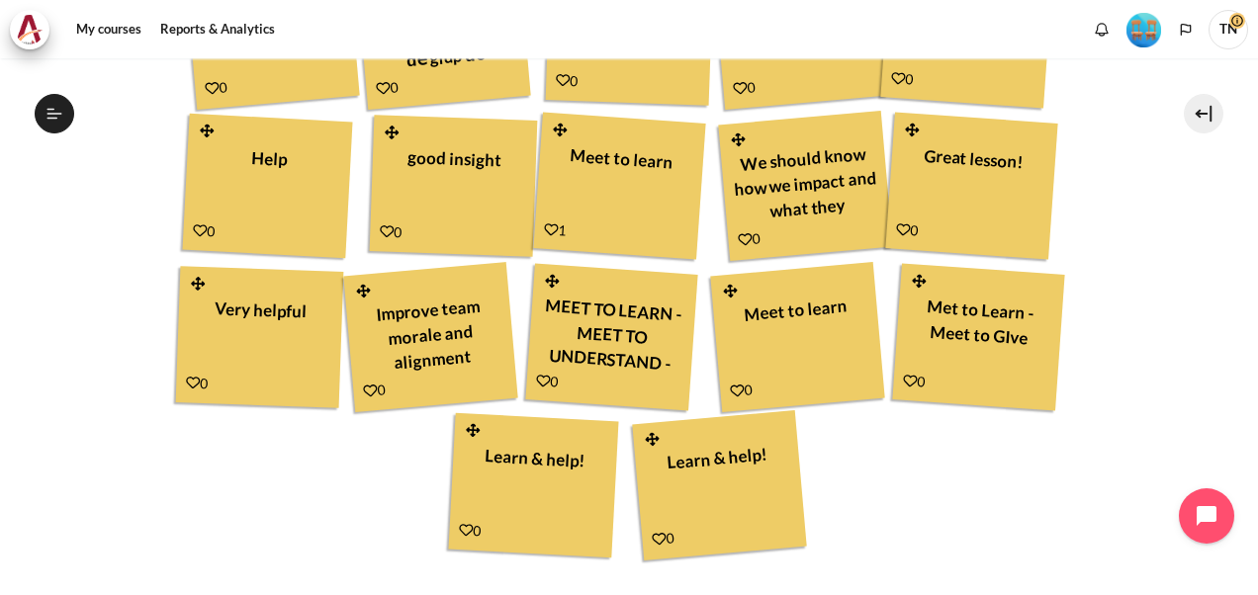
scroll to position [692, 0]
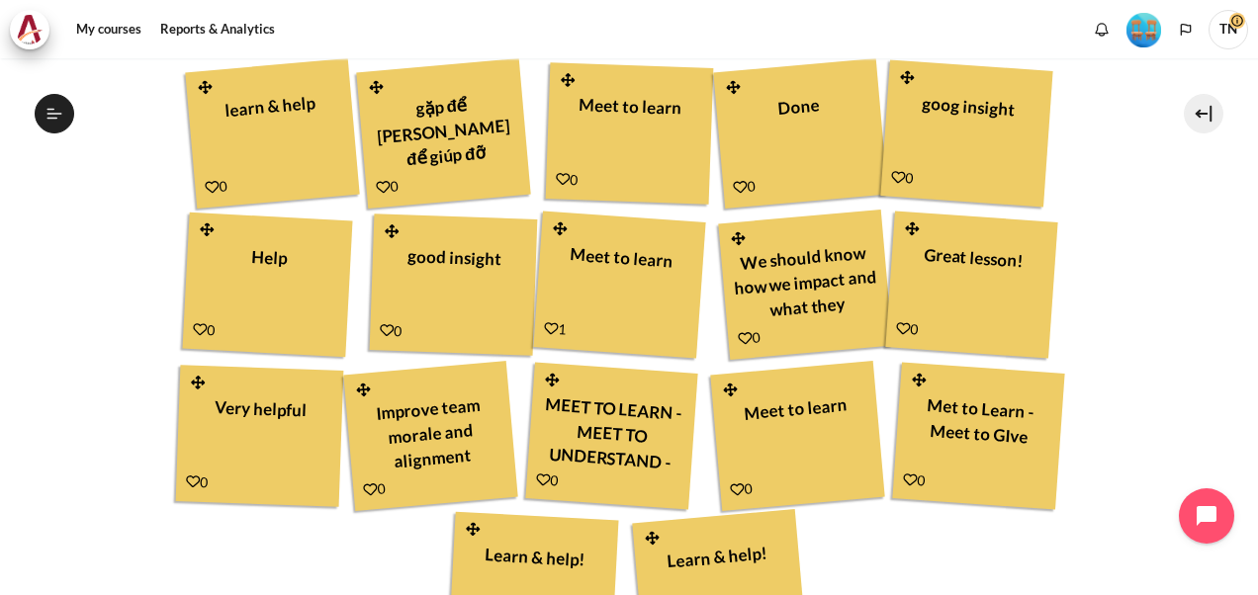
click at [378, 184] on icon "Content" at bounding box center [383, 187] width 15 height 15
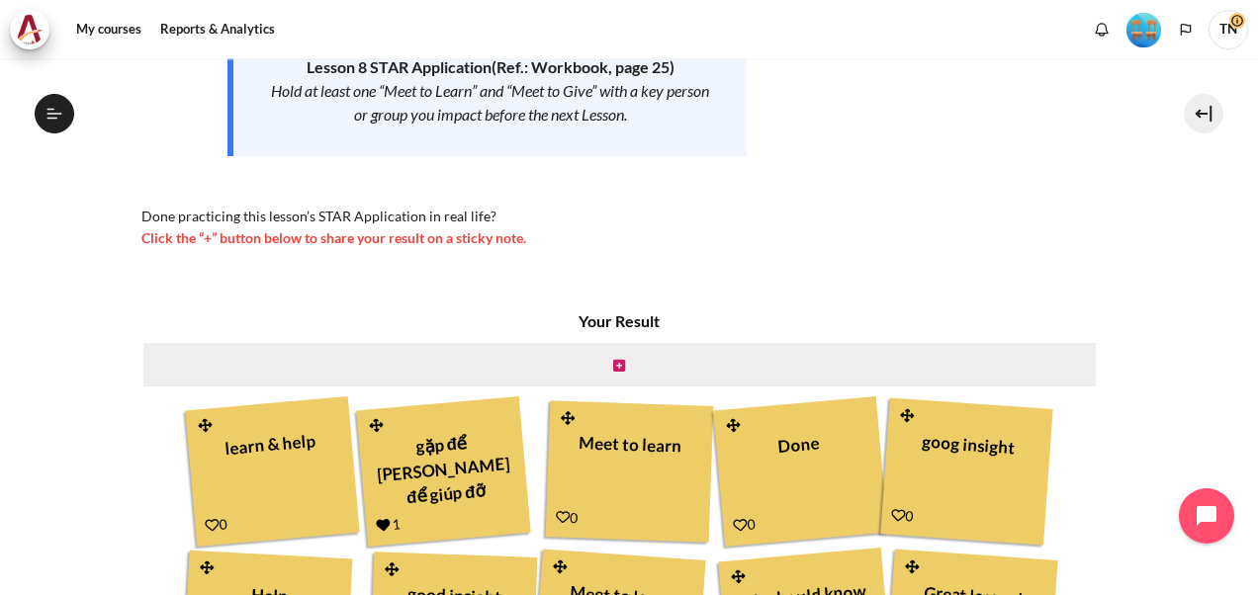
scroll to position [495, 0]
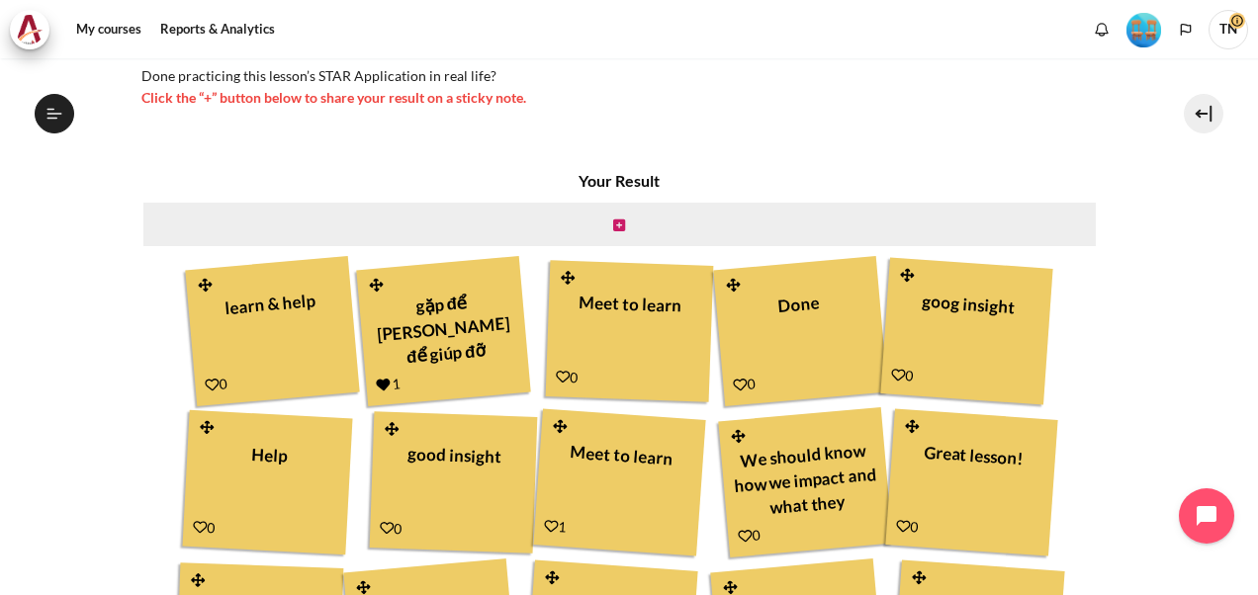
click at [206, 384] on icon "Content" at bounding box center [212, 385] width 15 height 15
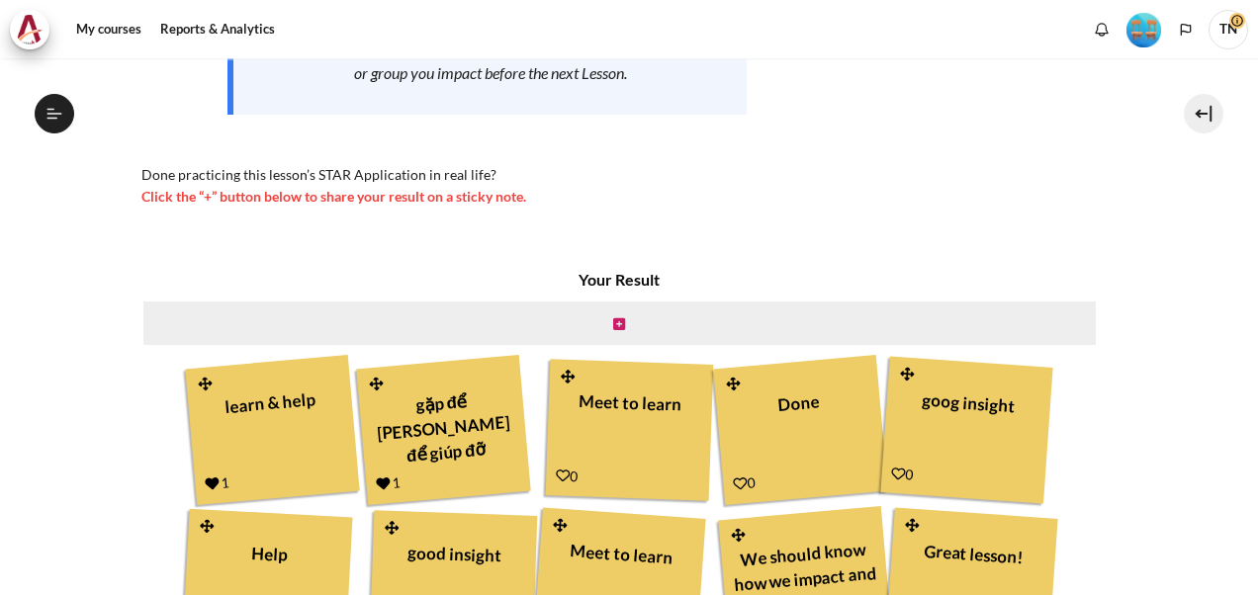
scroll to position [1487, 0]
click at [557, 475] on icon "Content" at bounding box center [563, 476] width 14 height 14
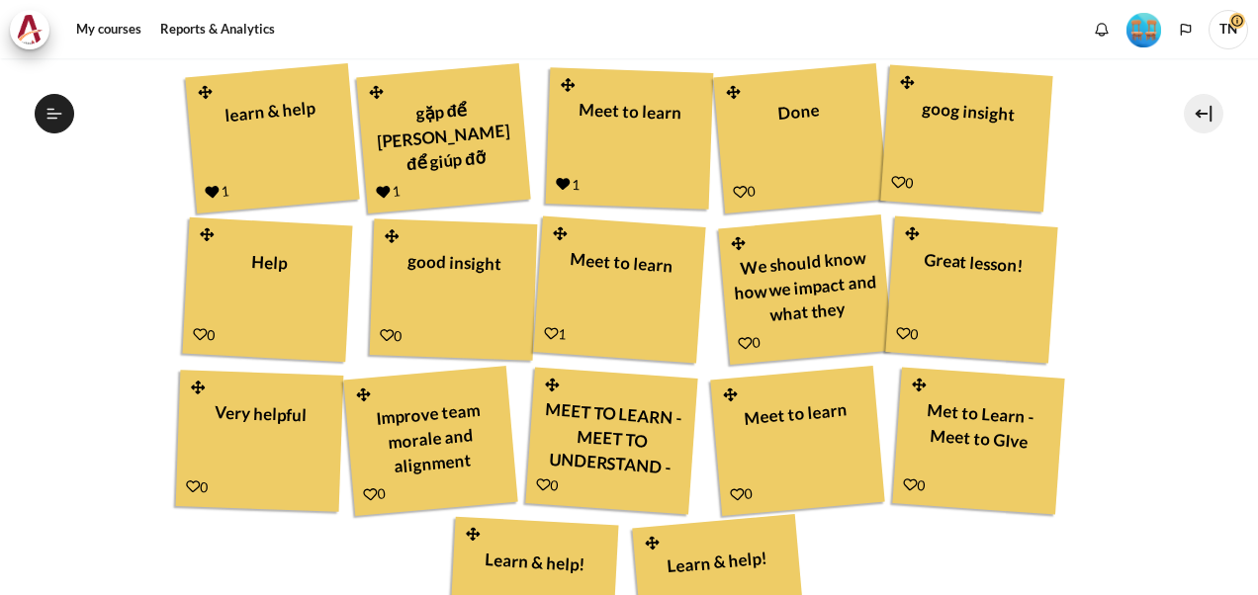
scroll to position [692, 0]
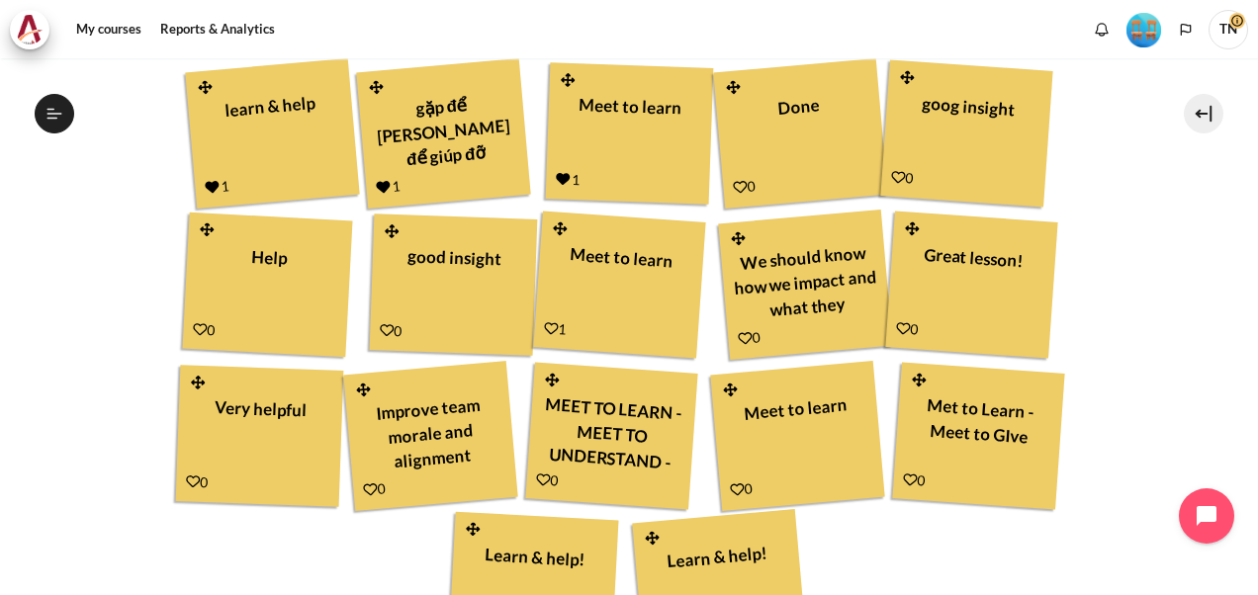
click at [734, 187] on icon "Content" at bounding box center [740, 187] width 15 height 15
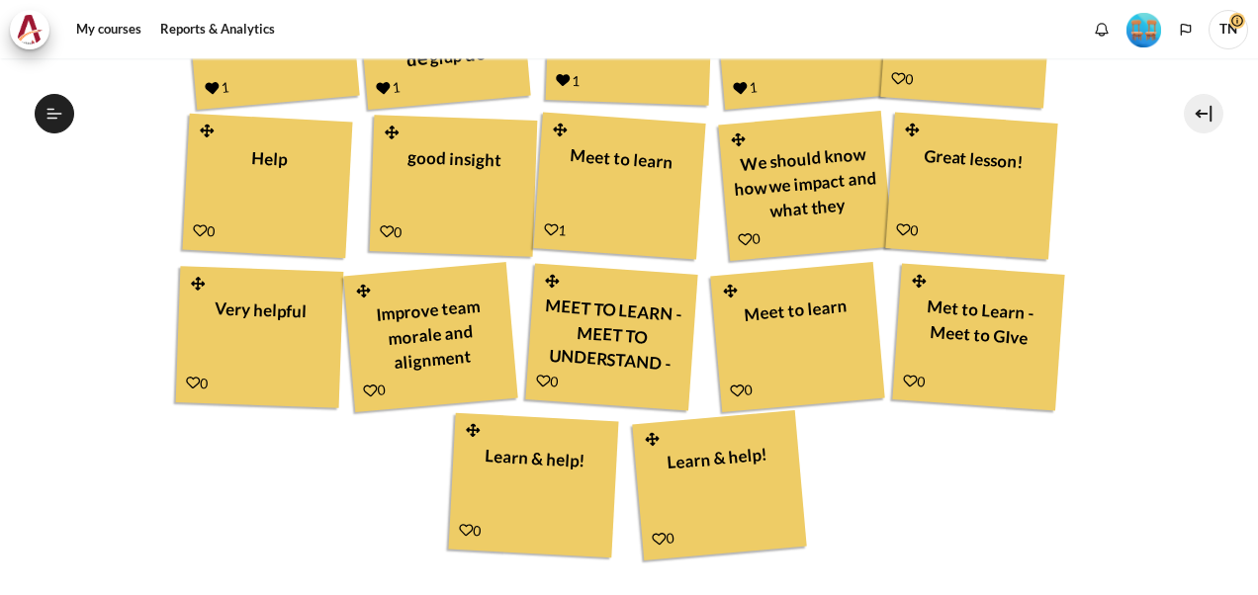
scroll to position [1487, 0]
click at [893, 74] on icon "Content" at bounding box center [898, 78] width 15 height 15
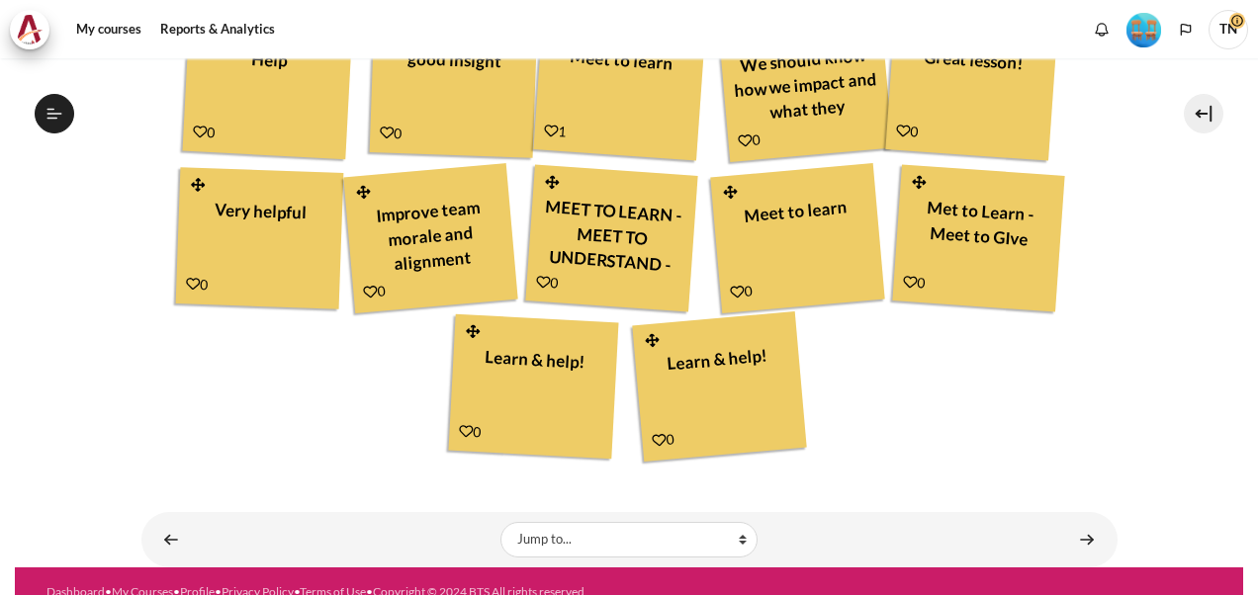
scroll to position [1487, 0]
click at [196, 134] on icon "Content" at bounding box center [200, 132] width 15 height 15
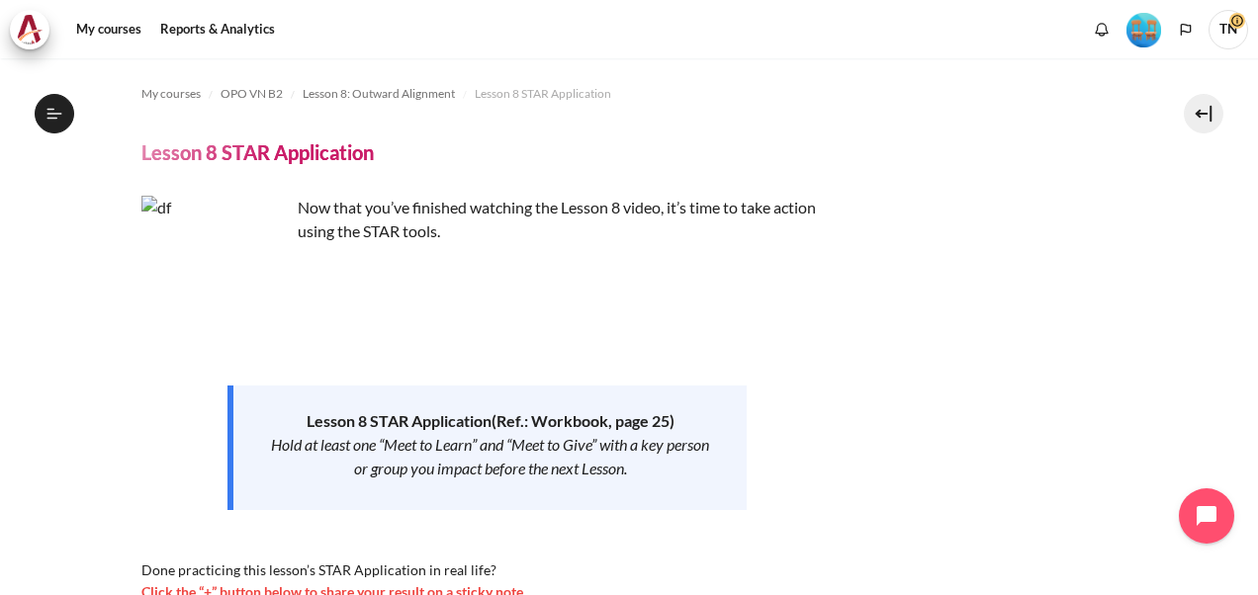
scroll to position [495, 0]
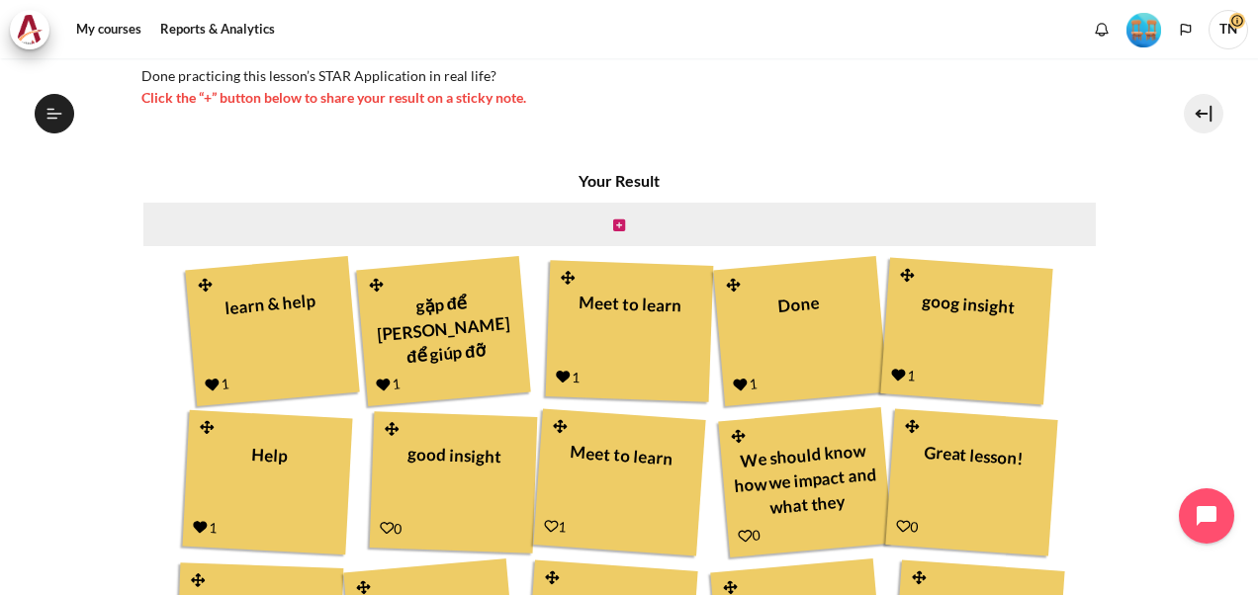
click at [386, 525] on icon "Content" at bounding box center [387, 528] width 14 height 14
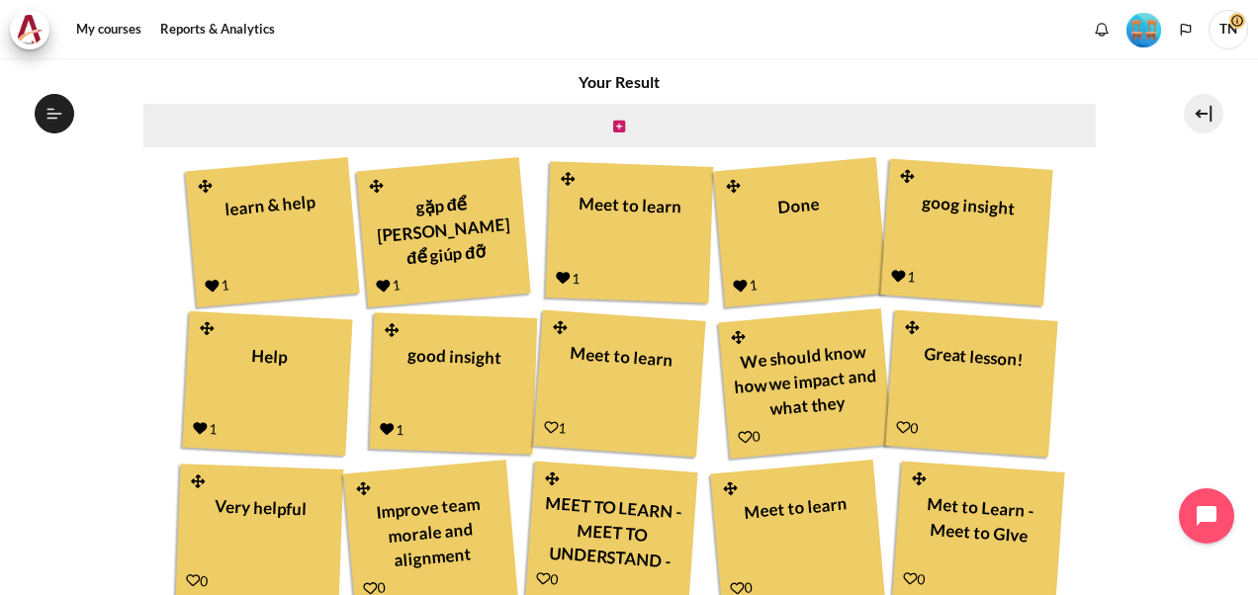
scroll to position [1487, 0]
click at [546, 427] on icon "Content" at bounding box center [551, 427] width 15 height 15
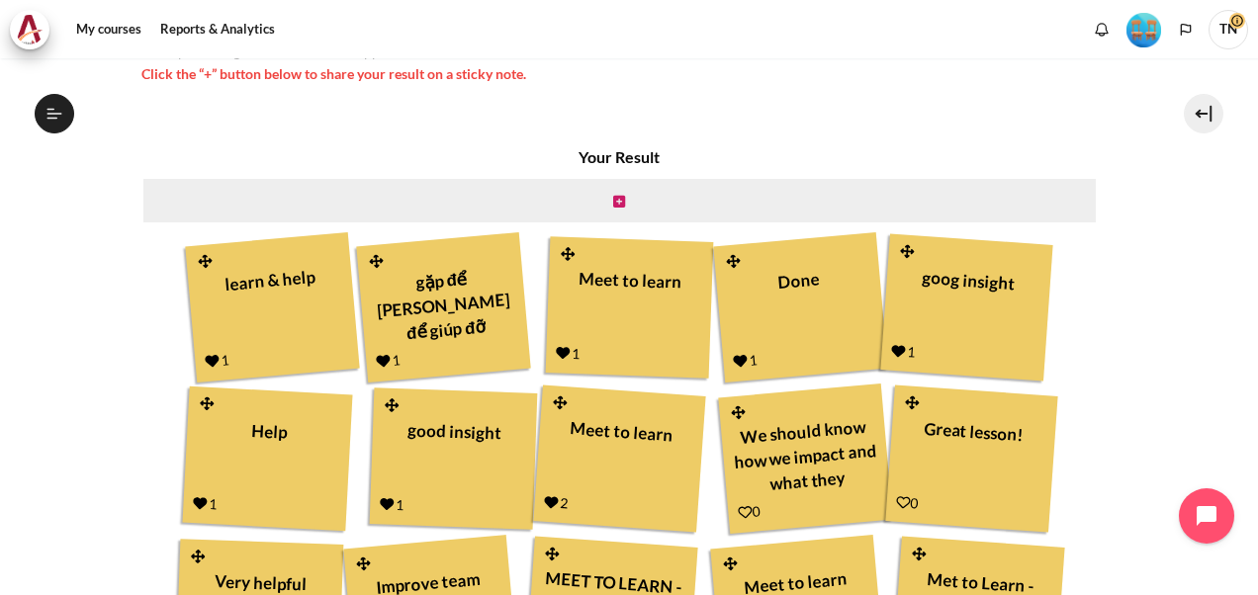
scroll to position [692, 0]
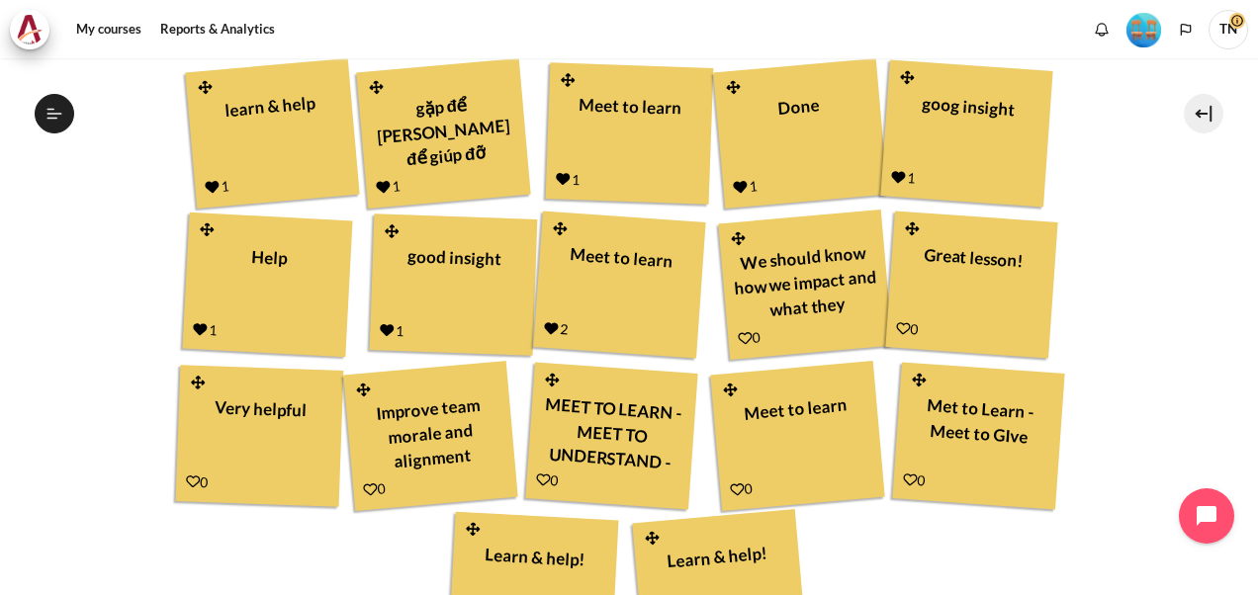
click at [739, 341] on icon "Content" at bounding box center [745, 338] width 15 height 15
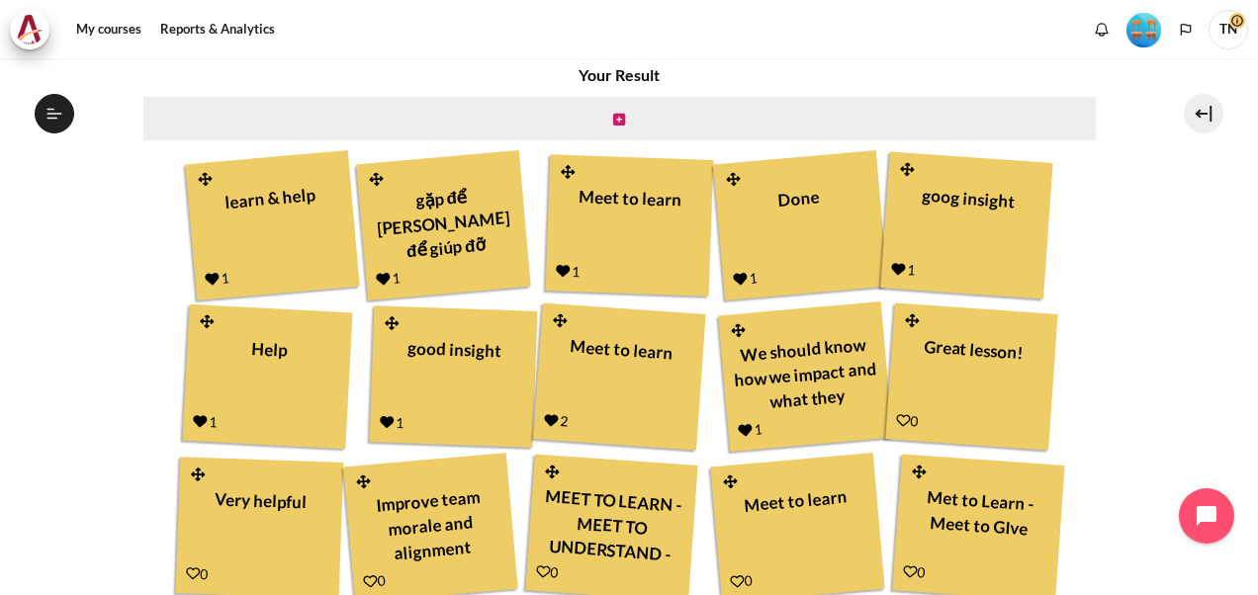
scroll to position [692, 0]
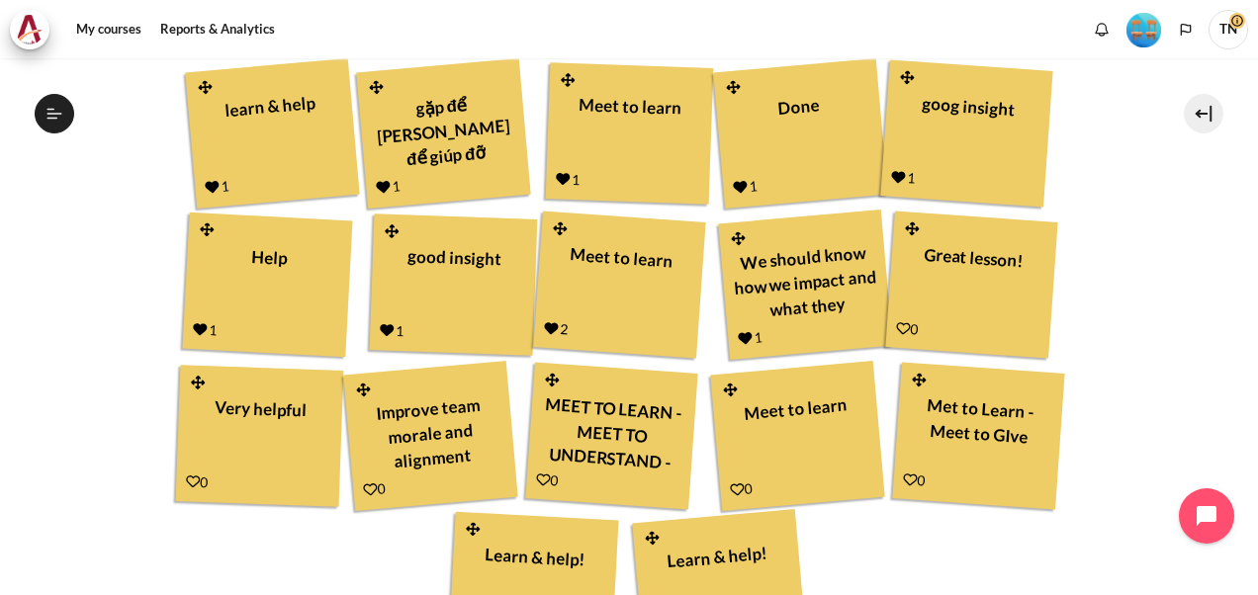
click at [896, 325] on icon "Content" at bounding box center [903, 328] width 15 height 15
click at [190, 477] on icon "Content" at bounding box center [193, 482] width 14 height 14
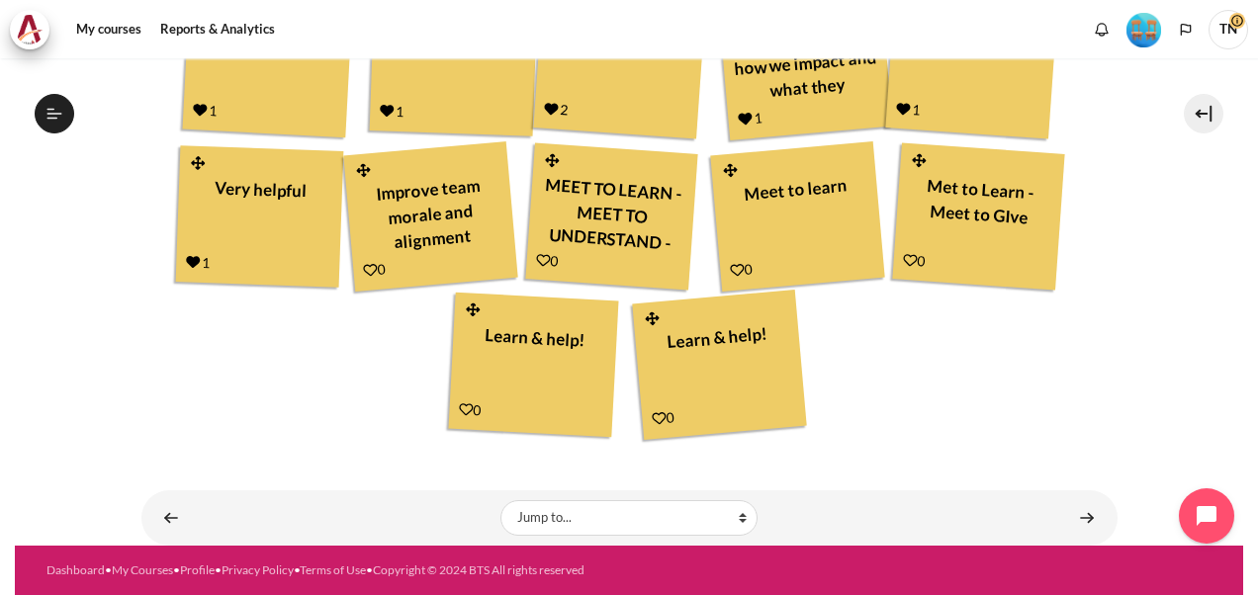
click at [365, 269] on icon "Content" at bounding box center [370, 270] width 15 height 15
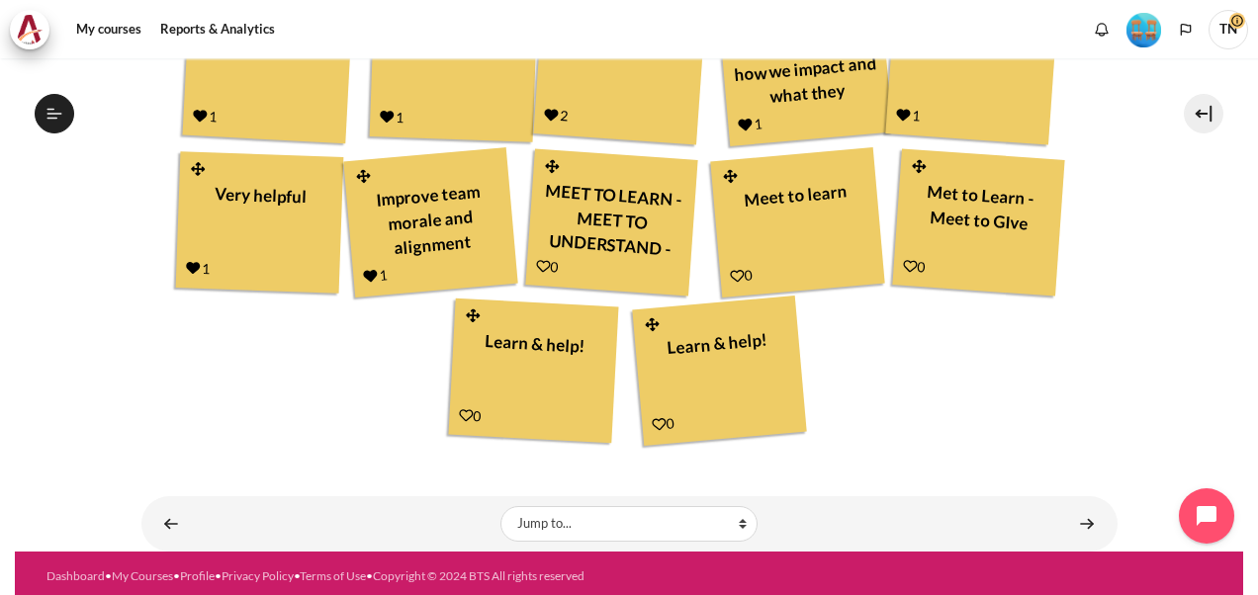
scroll to position [912, 0]
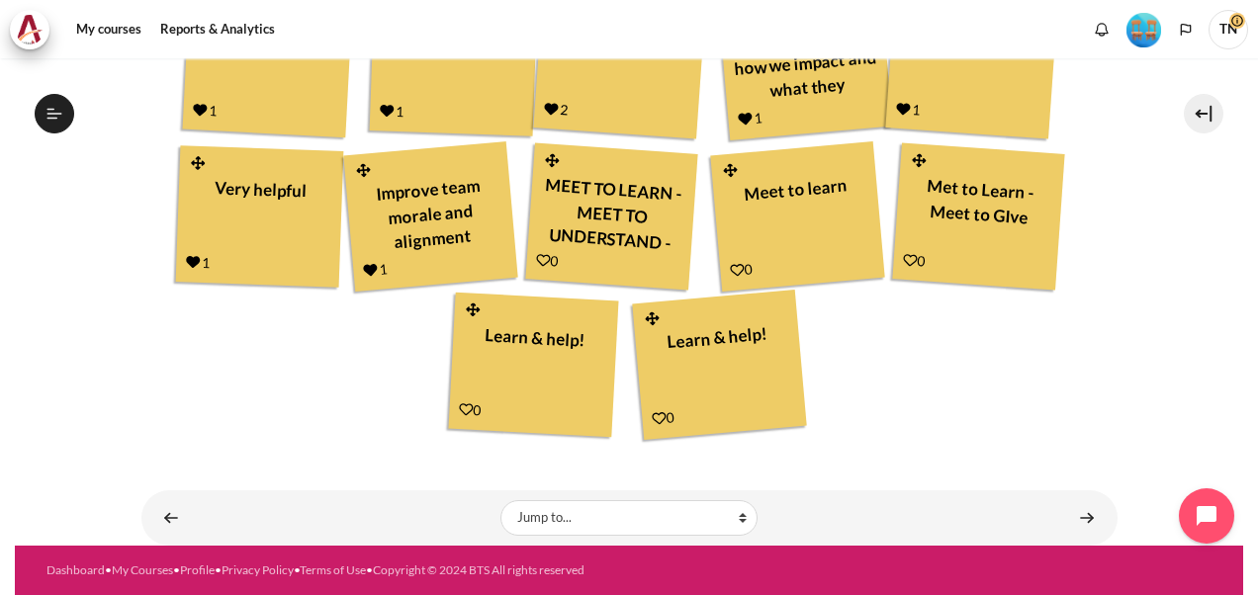
click at [541, 257] on icon "Content" at bounding box center [543, 260] width 15 height 15
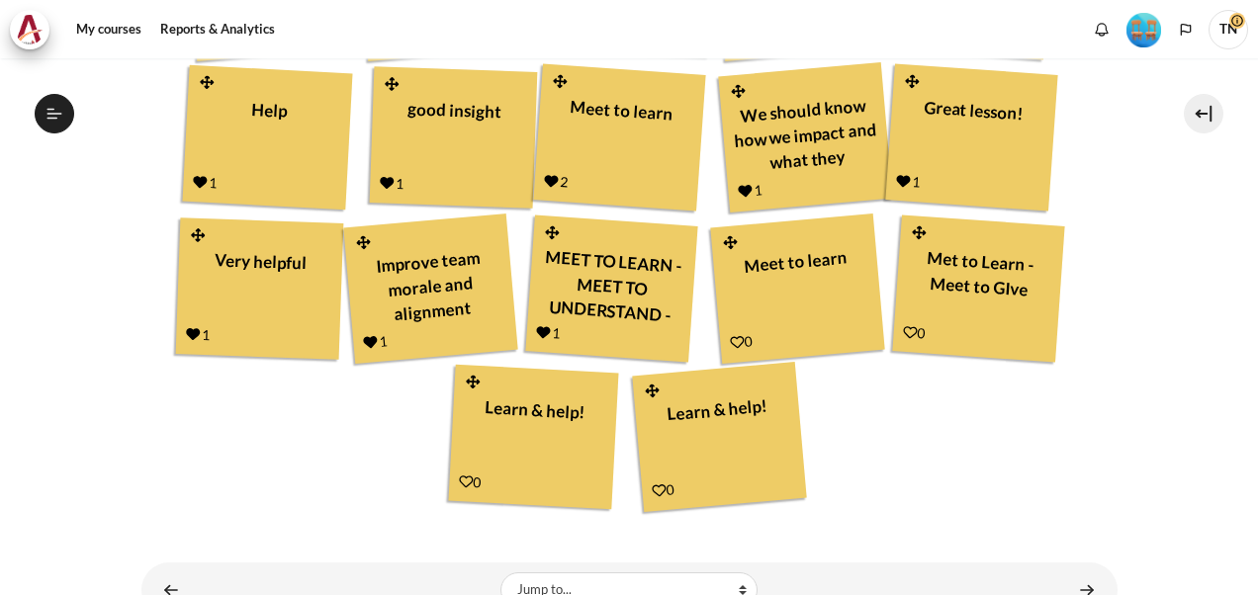
scroll to position [912, 0]
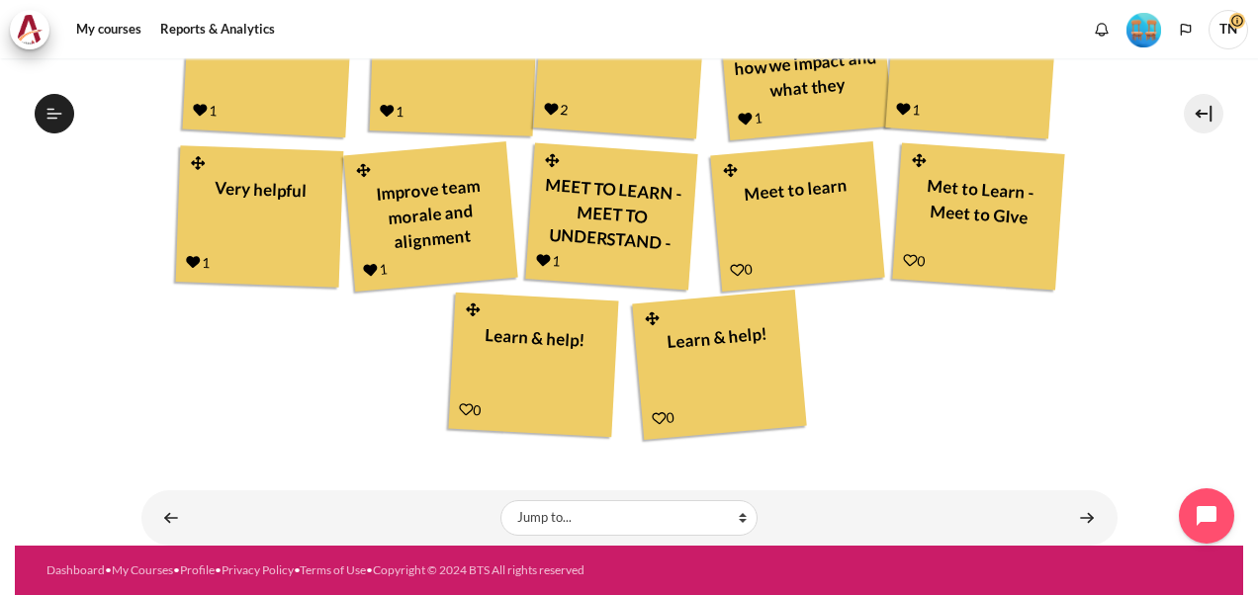
click at [731, 264] on icon "Content" at bounding box center [737, 270] width 15 height 15
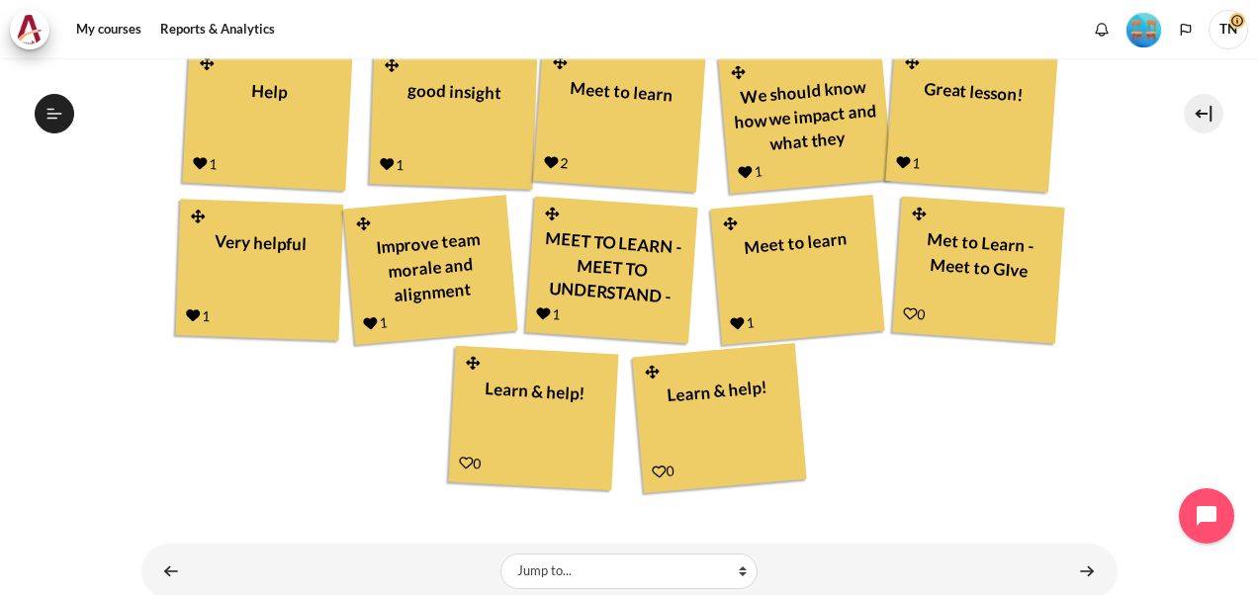
scroll to position [912, 0]
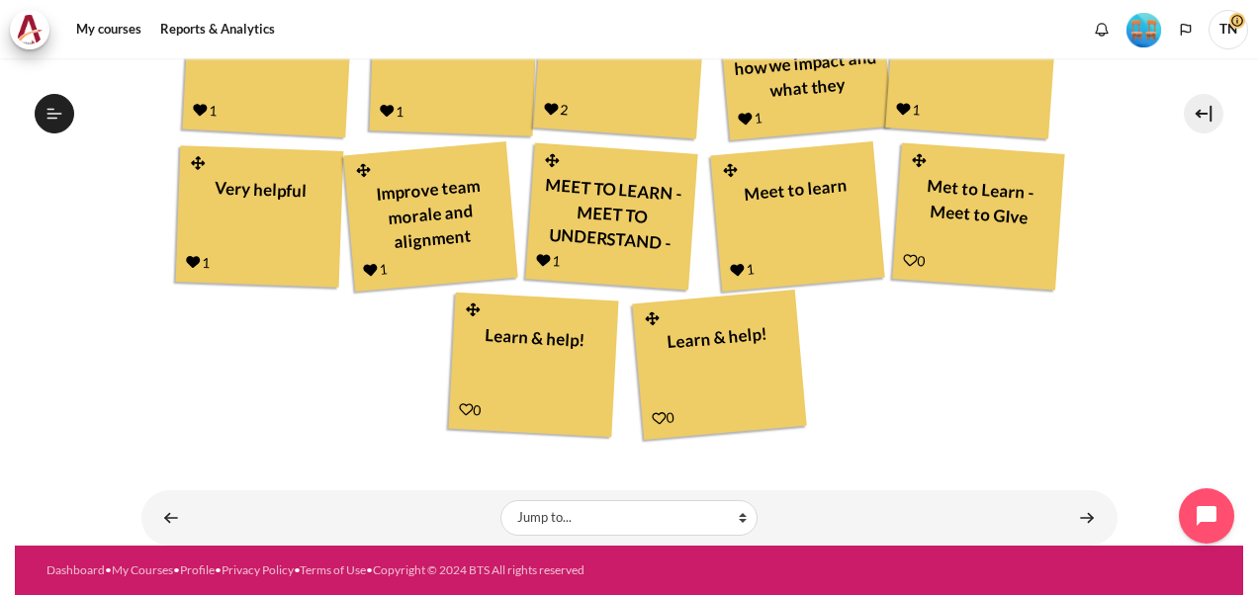
click at [906, 259] on icon "Content" at bounding box center [910, 260] width 15 height 15
click at [460, 411] on icon "Content" at bounding box center [466, 410] width 15 height 15
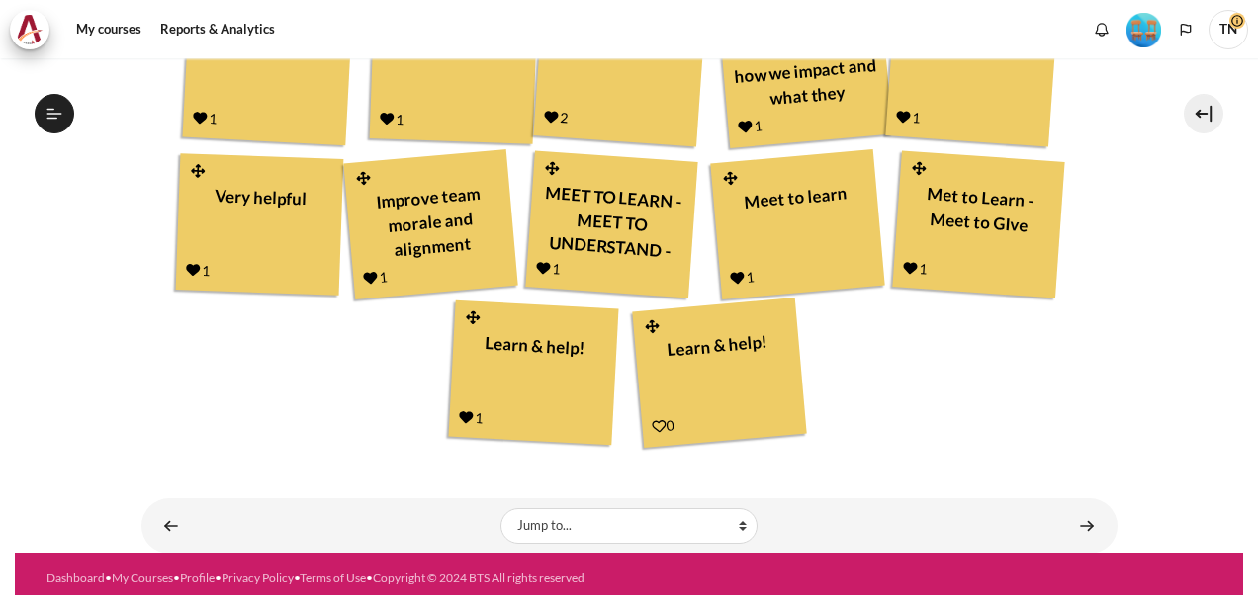
scroll to position [1487, 0]
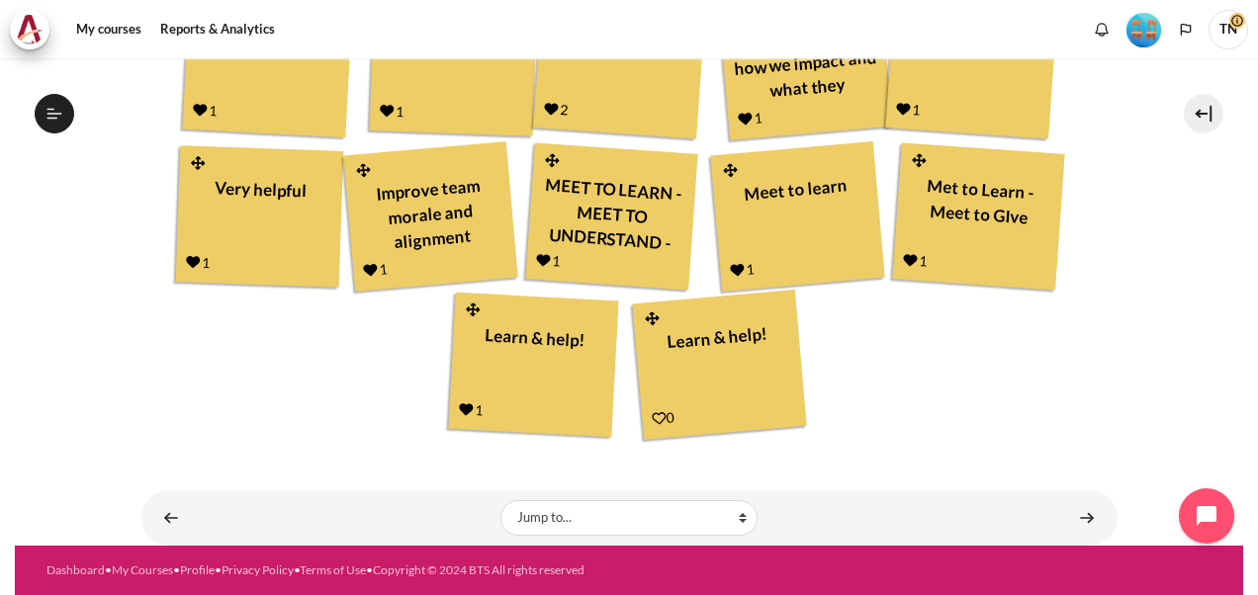
click at [657, 420] on icon "Content" at bounding box center [659, 418] width 15 height 15
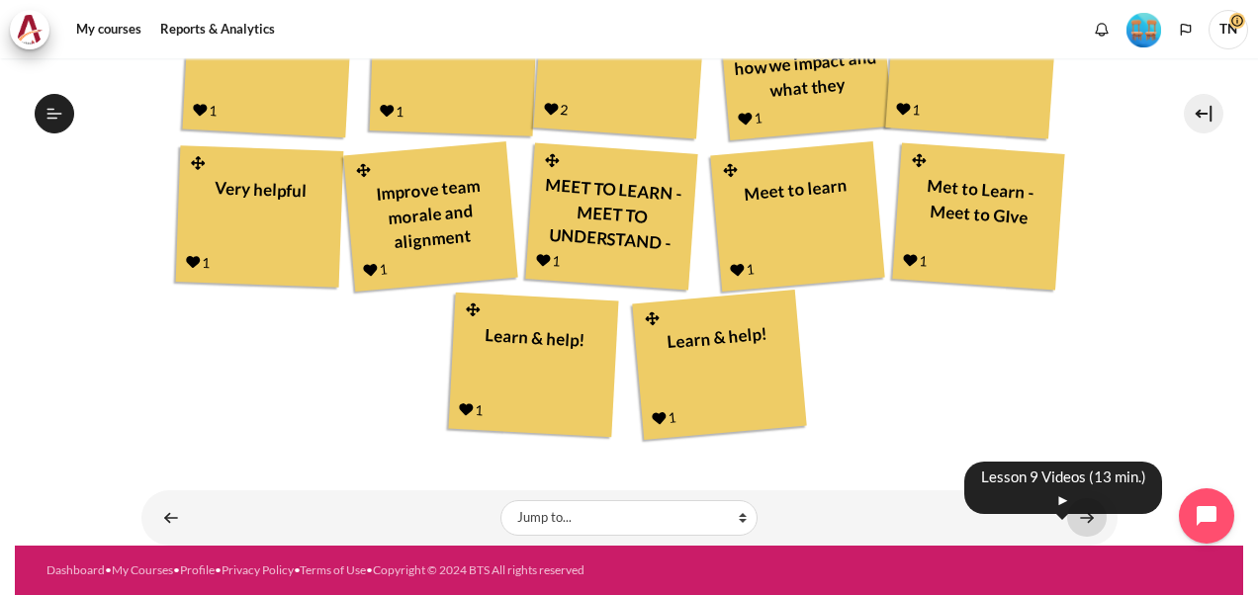
click at [1080, 518] on link "Content" at bounding box center [1087, 518] width 40 height 39
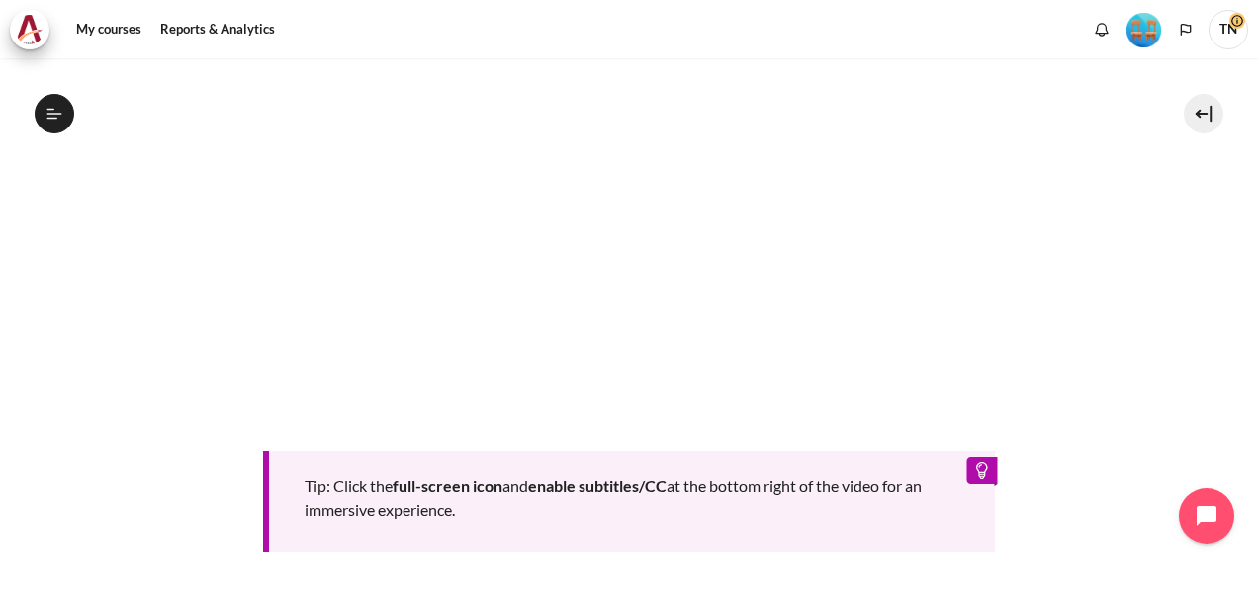
scroll to position [1049, 0]
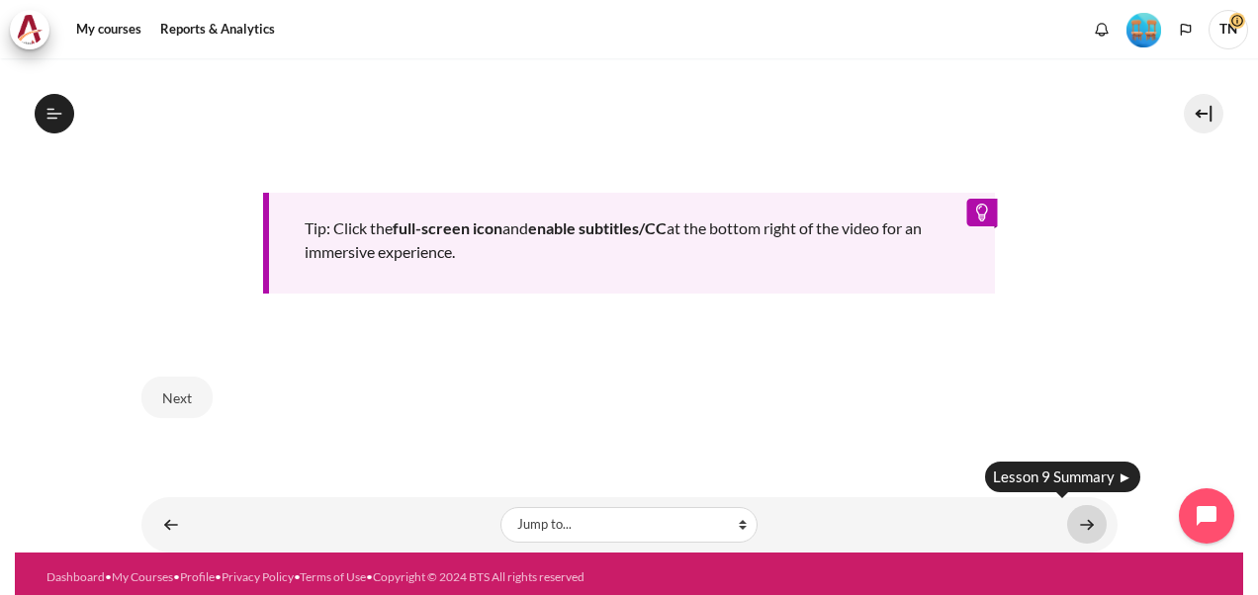
click at [1074, 514] on link "Content" at bounding box center [1087, 524] width 40 height 39
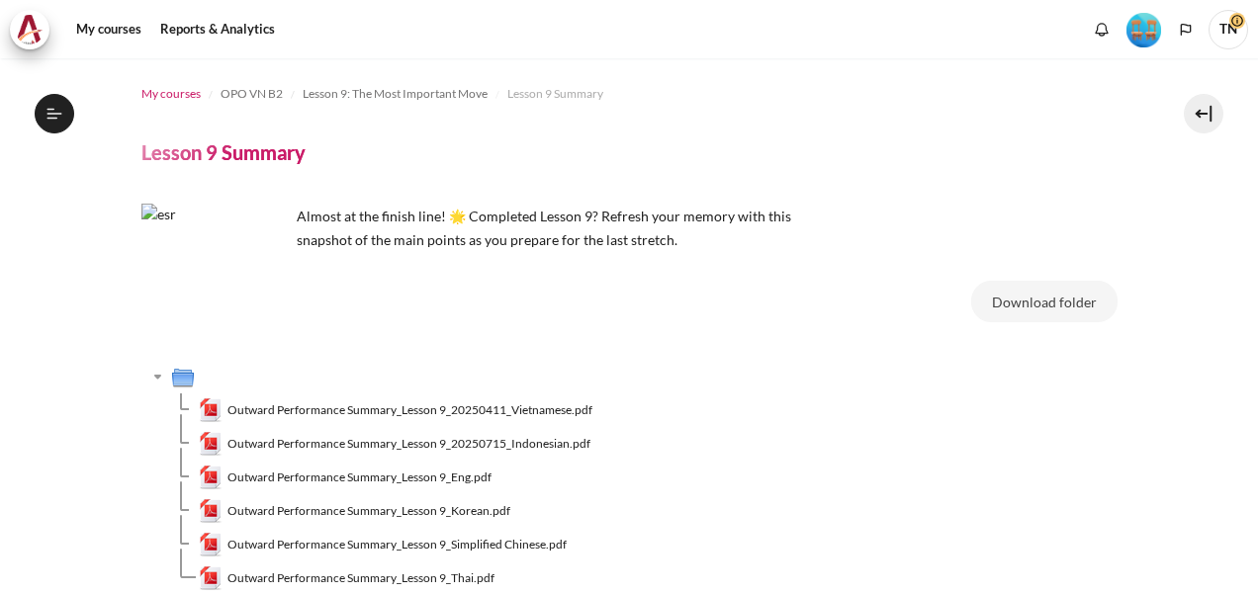
click at [173, 90] on span "My courses" at bounding box center [170, 94] width 59 height 18
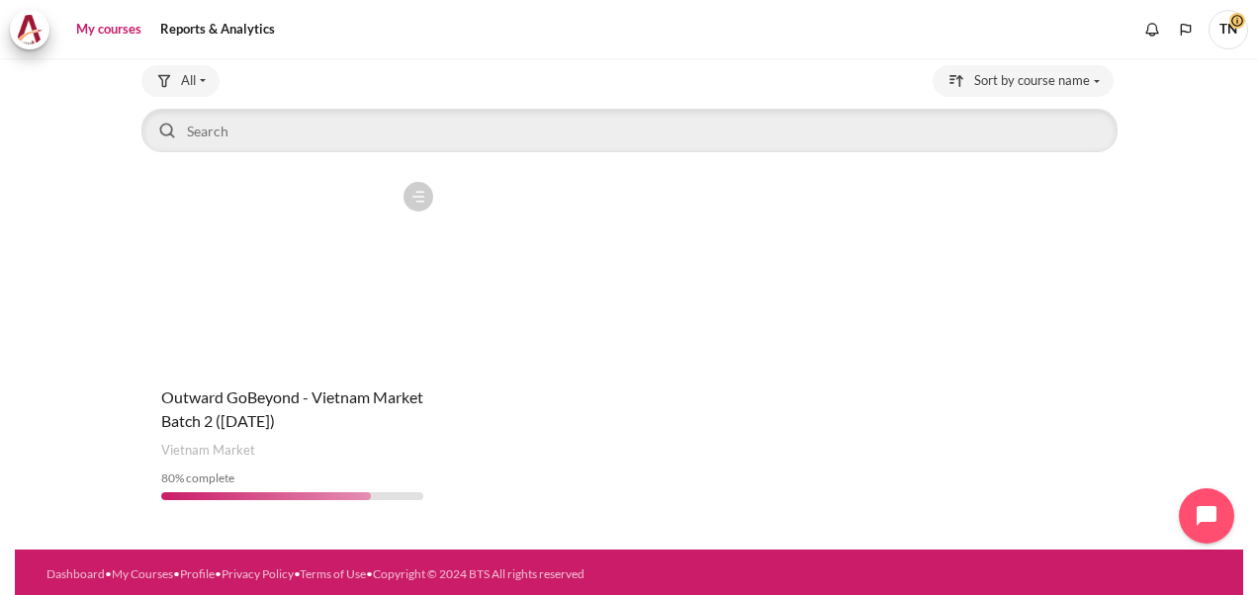
scroll to position [127, 0]
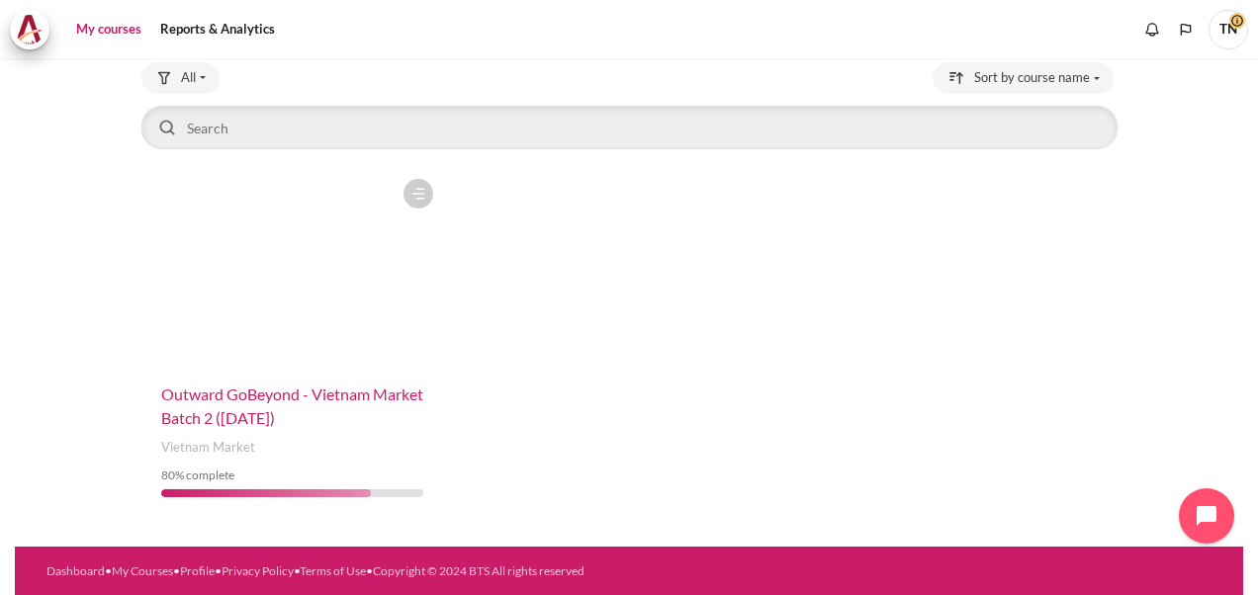
click at [246, 394] on span "Outward GoBeyond - Vietnam Market Batch 2 ([DATE])" at bounding box center [292, 406] width 262 height 43
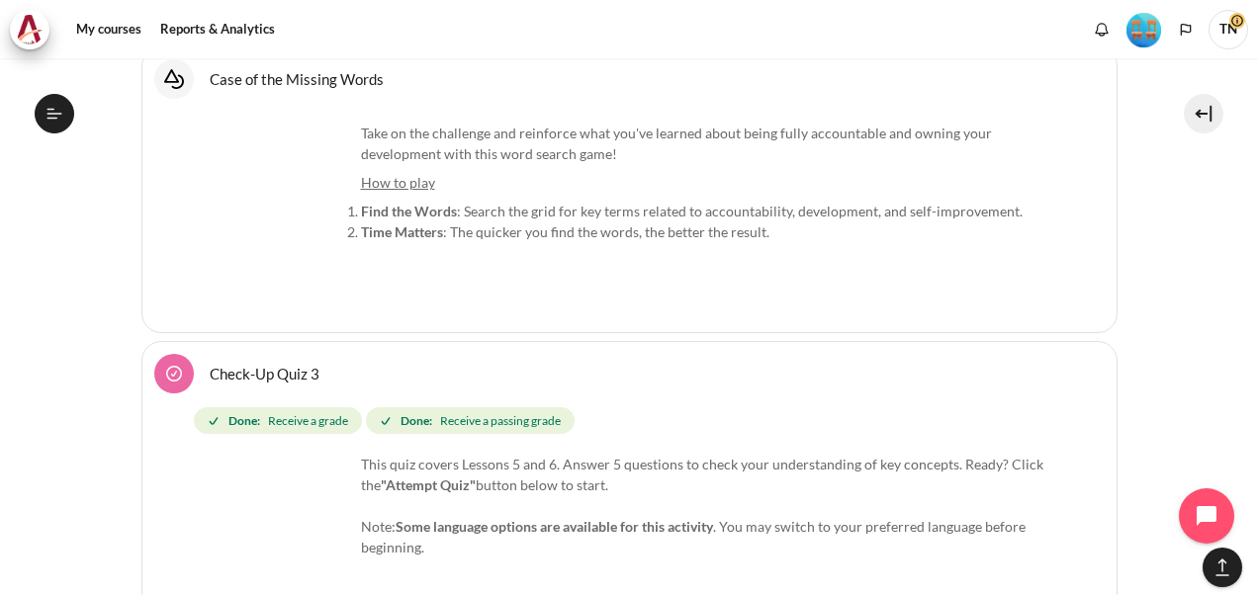
scroll to position [1043, 0]
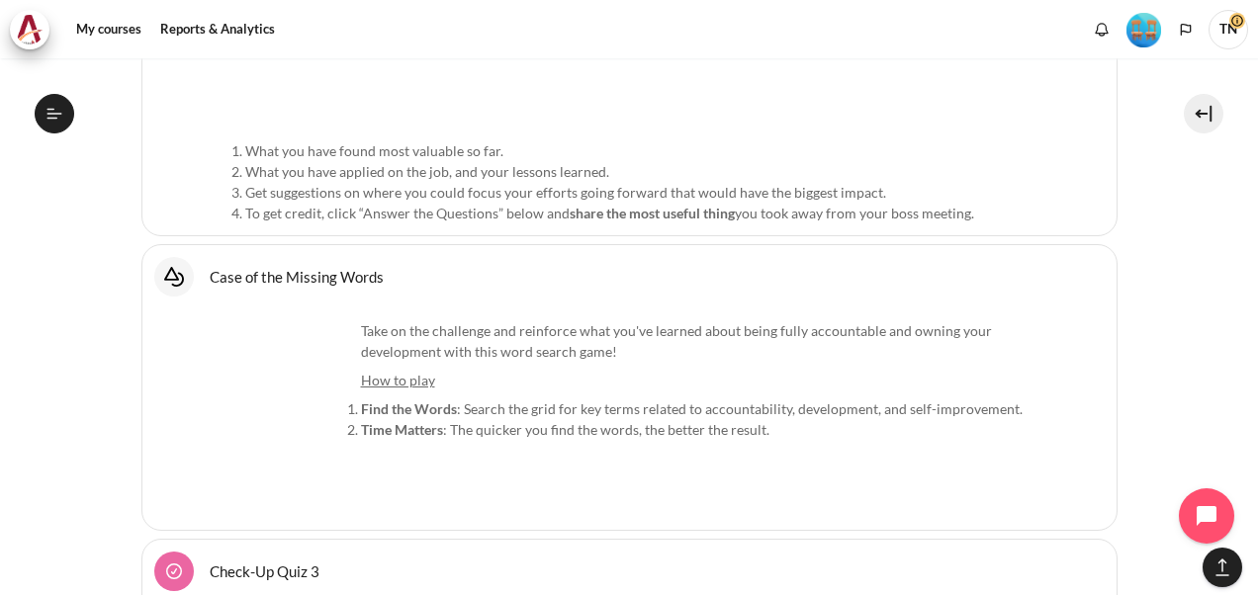
click at [210, 269] on link "Case of the Missing Words Interactive Content" at bounding box center [297, 276] width 174 height 19
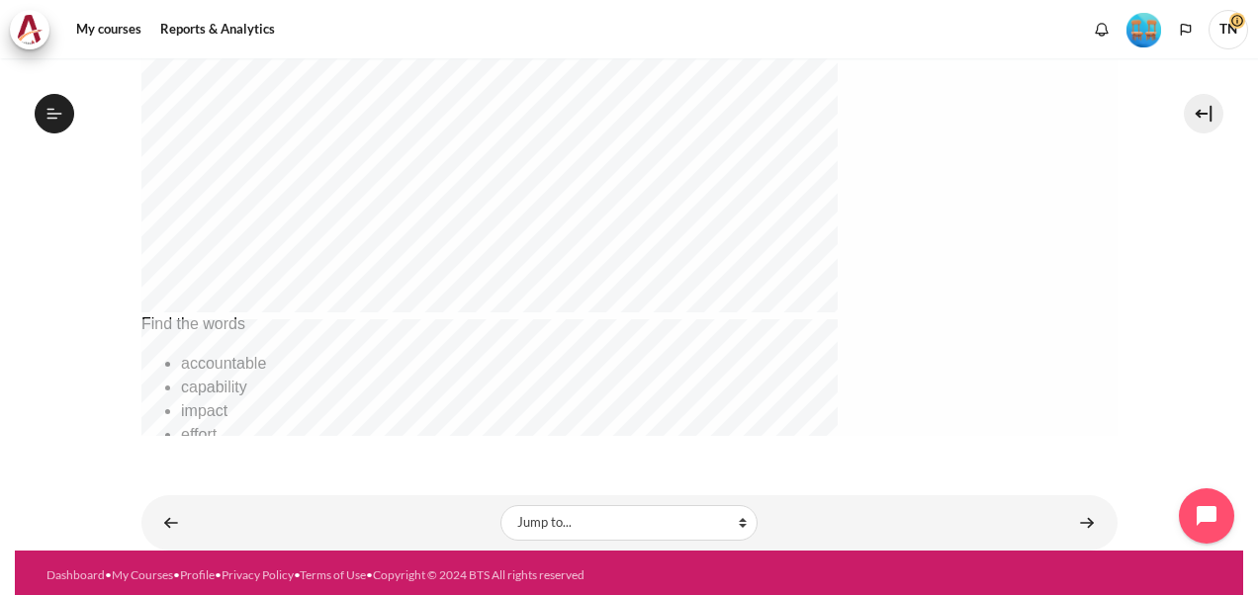
scroll to position [898, 0]
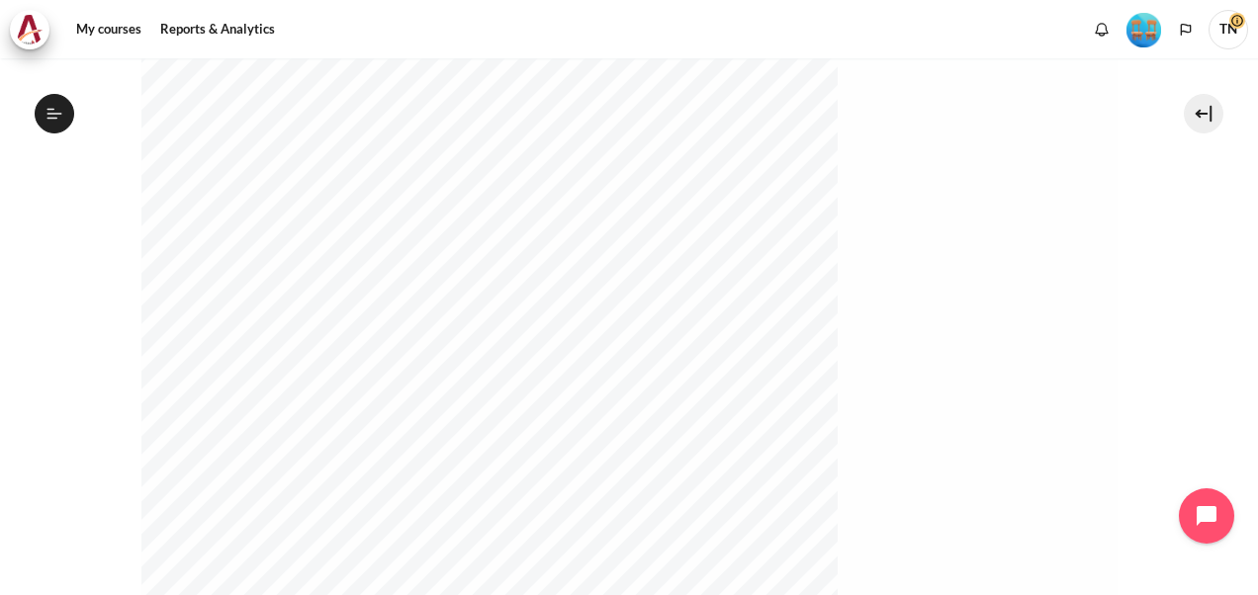
scroll to position [496, 0]
drag, startPoint x: 924, startPoint y: 108, endPoint x: 1021, endPoint y: 112, distance: 97.0
drag, startPoint x: 1021, startPoint y: 112, endPoint x: 924, endPoint y: 240, distance: 161.0
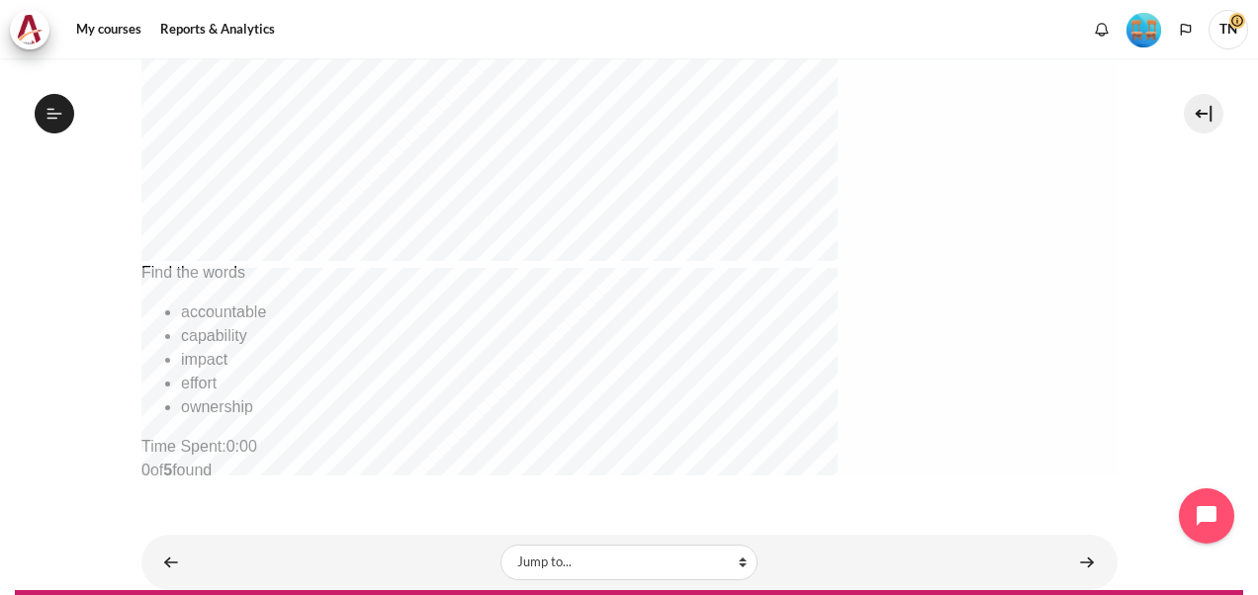
scroll to position [989, 0]
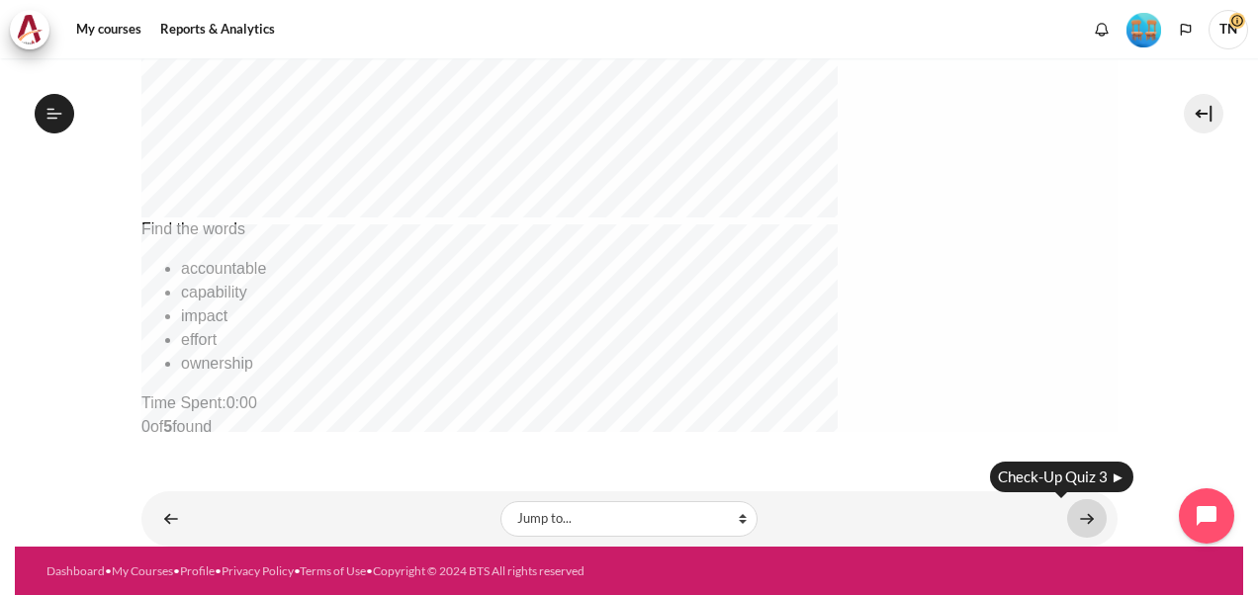
click at [1078, 514] on link "Content" at bounding box center [1087, 519] width 40 height 39
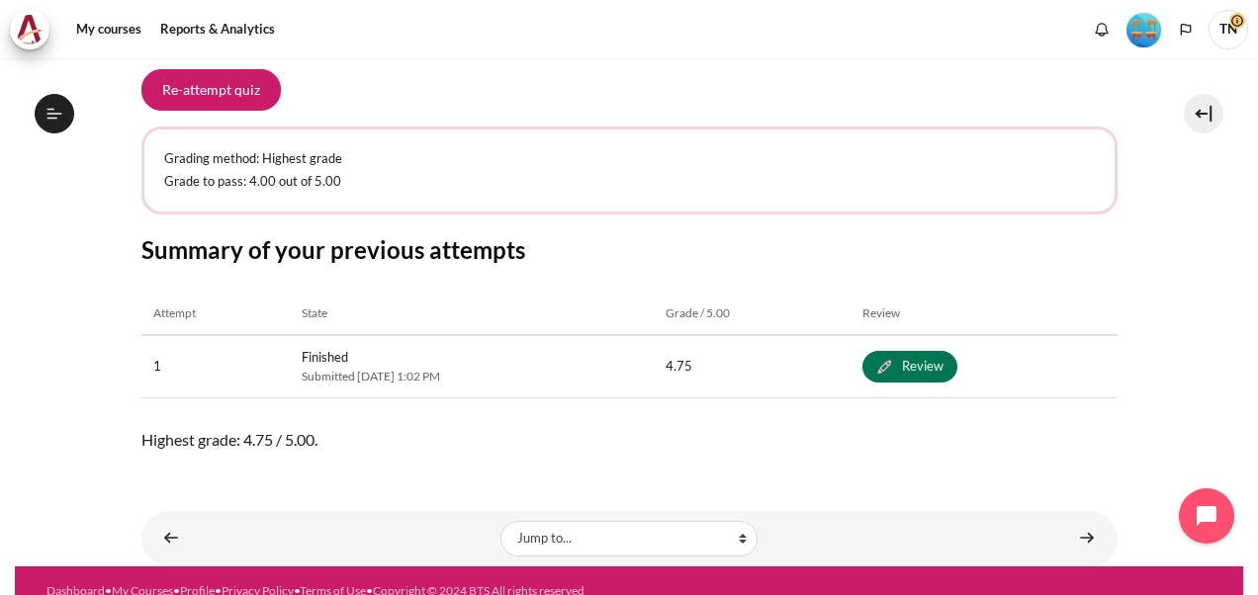
scroll to position [382, 0]
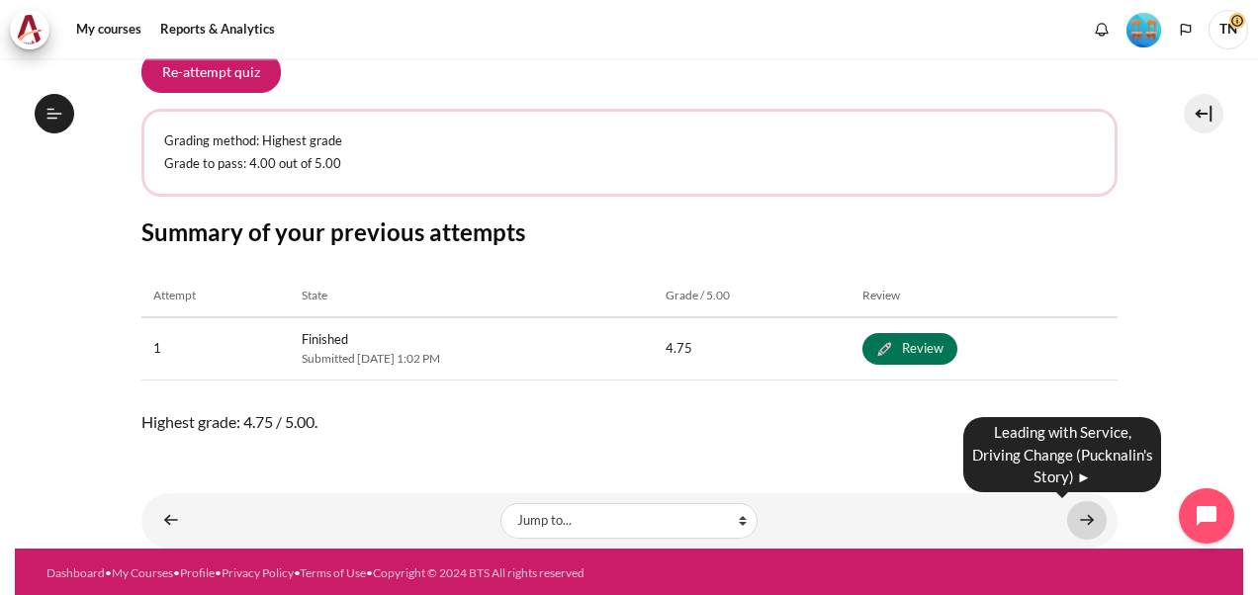
click at [1072, 514] on link "Content" at bounding box center [1087, 520] width 40 height 39
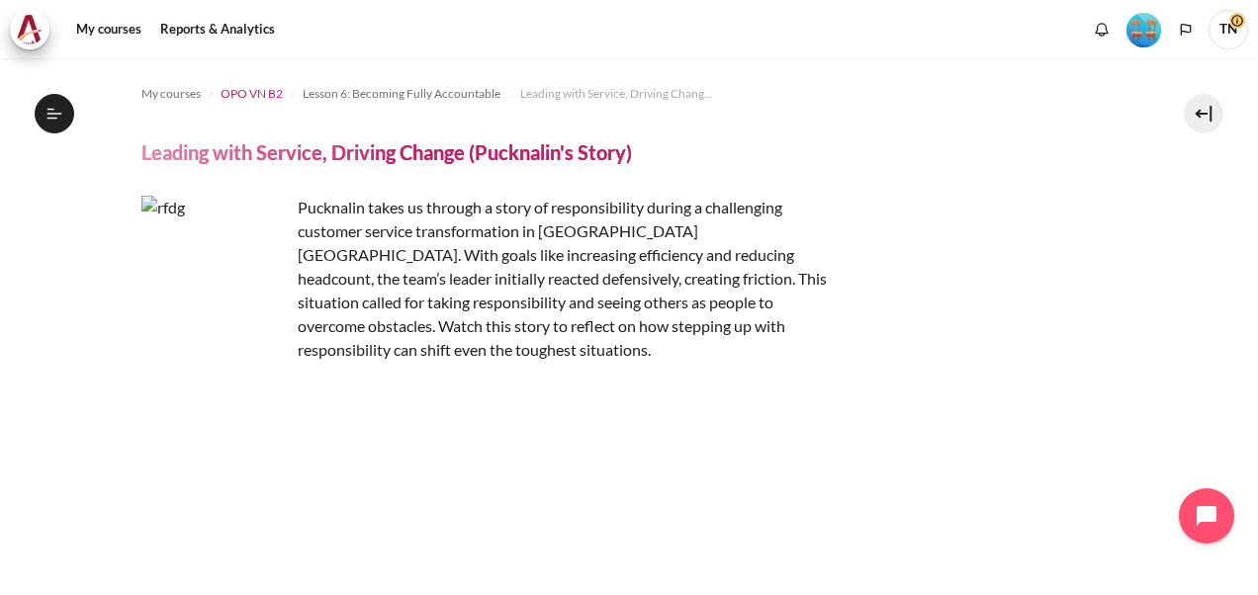
click at [257, 96] on span "OPO VN B2" at bounding box center [252, 94] width 62 height 18
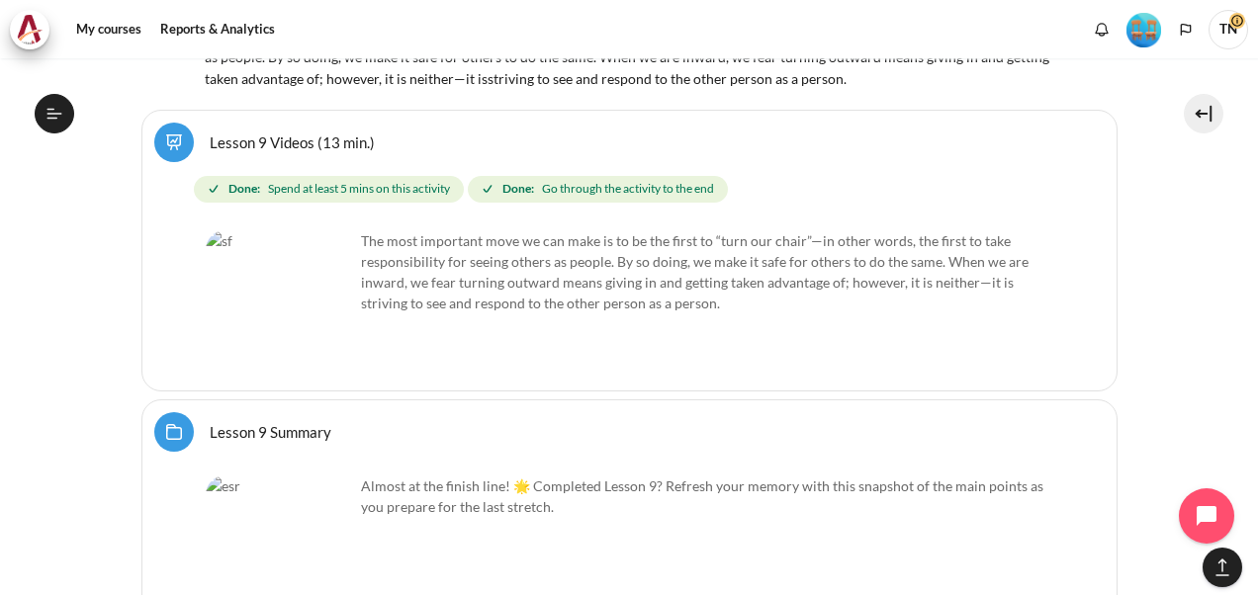
scroll to position [5298, 0]
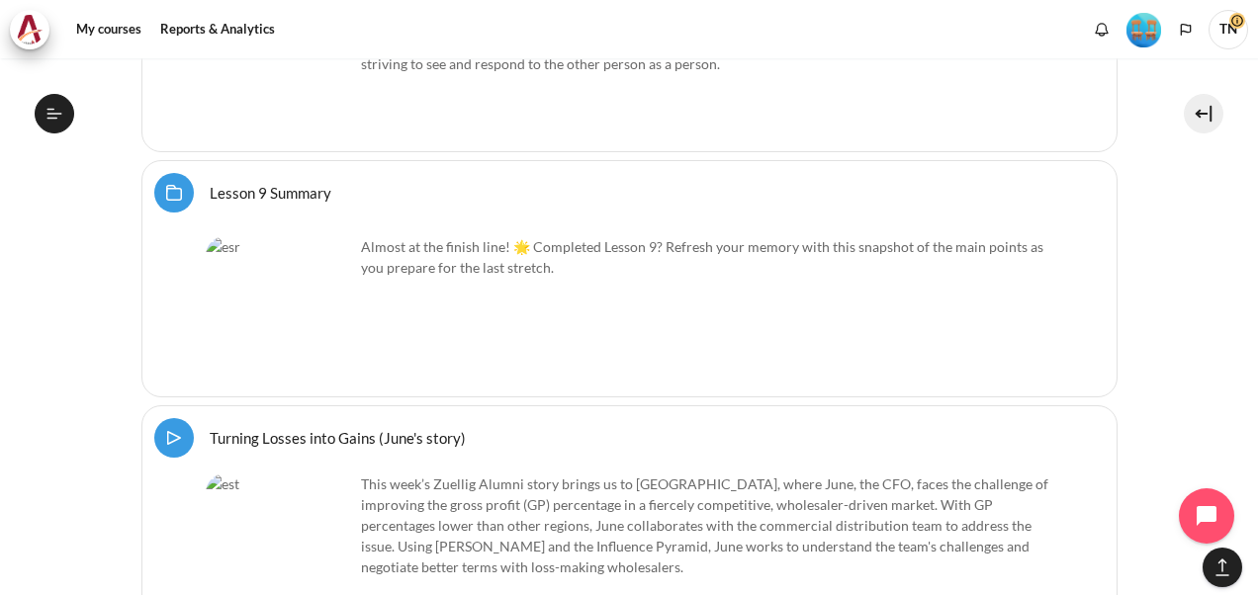
click at [210, 184] on link "Lesson 9 Summary Folder" at bounding box center [271, 192] width 122 height 19
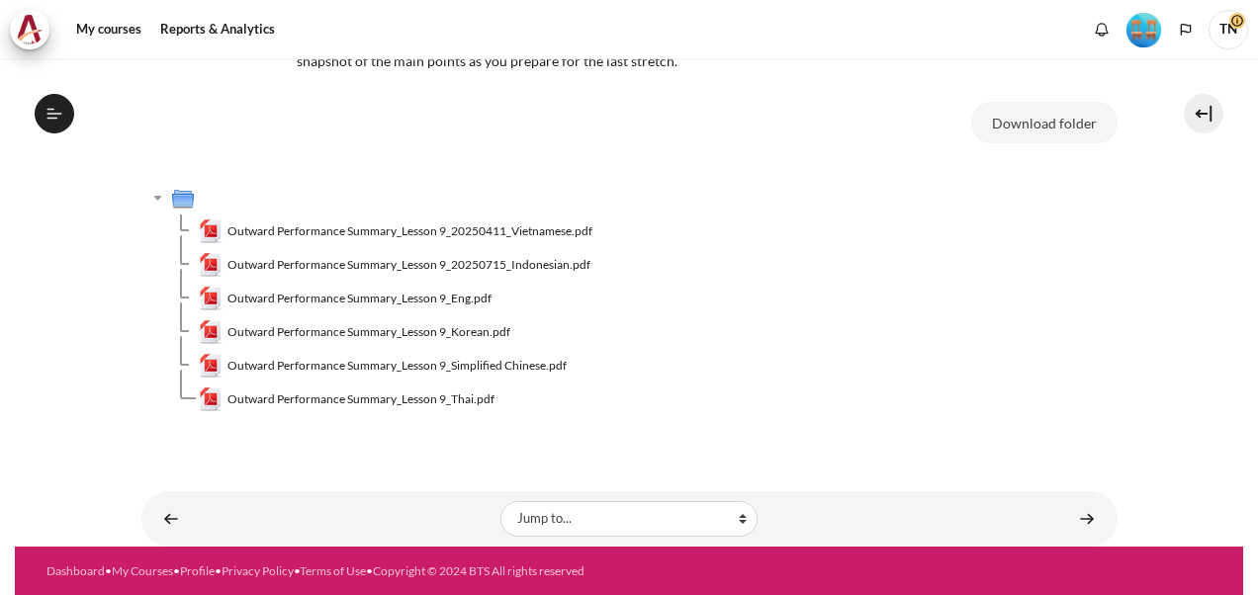
scroll to position [1588, 0]
click at [448, 232] on span "Outward Performance Summary_Lesson 9_20250411_Vietnamese.pdf" at bounding box center [410, 232] width 365 height 18
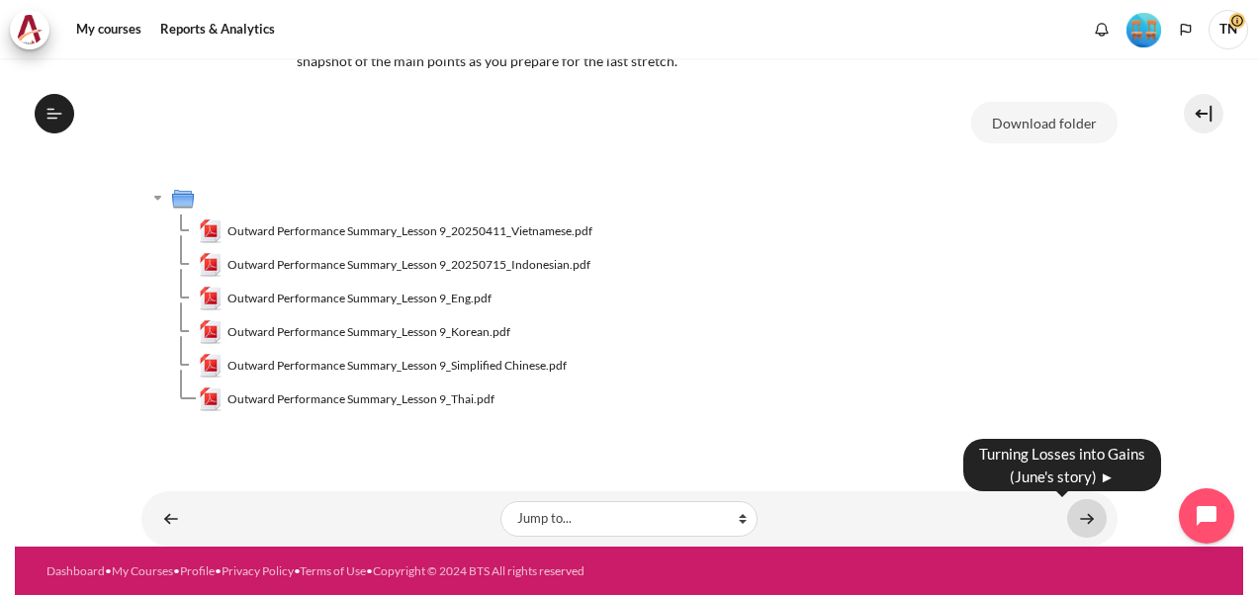
click at [1080, 514] on link "Content" at bounding box center [1087, 519] width 40 height 39
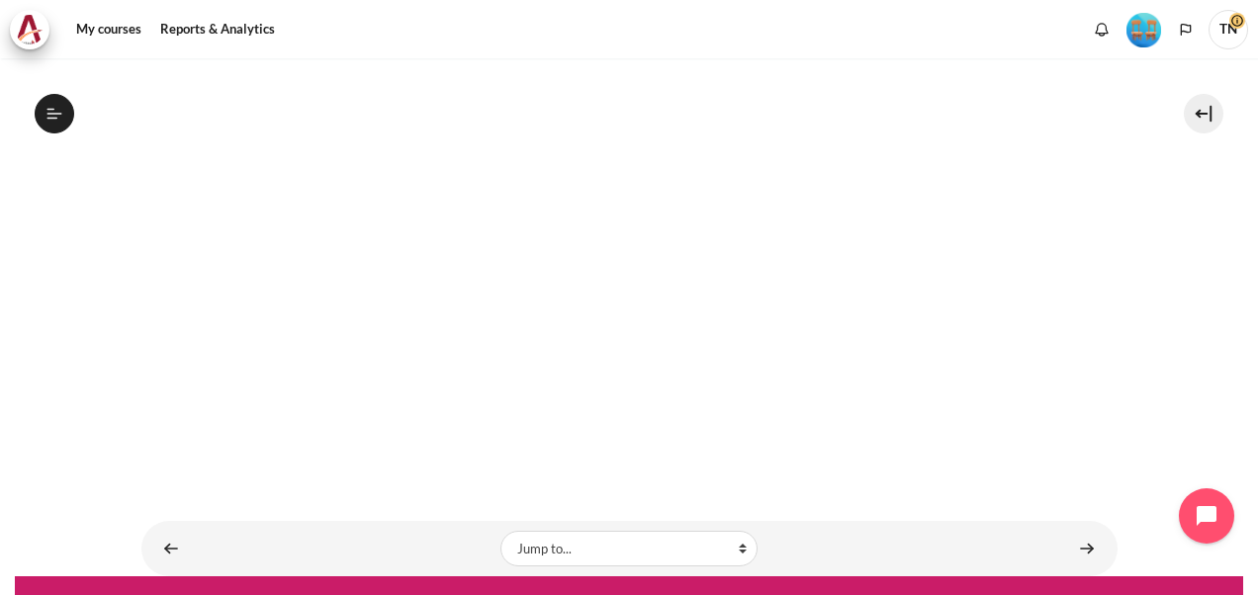
scroll to position [574, 0]
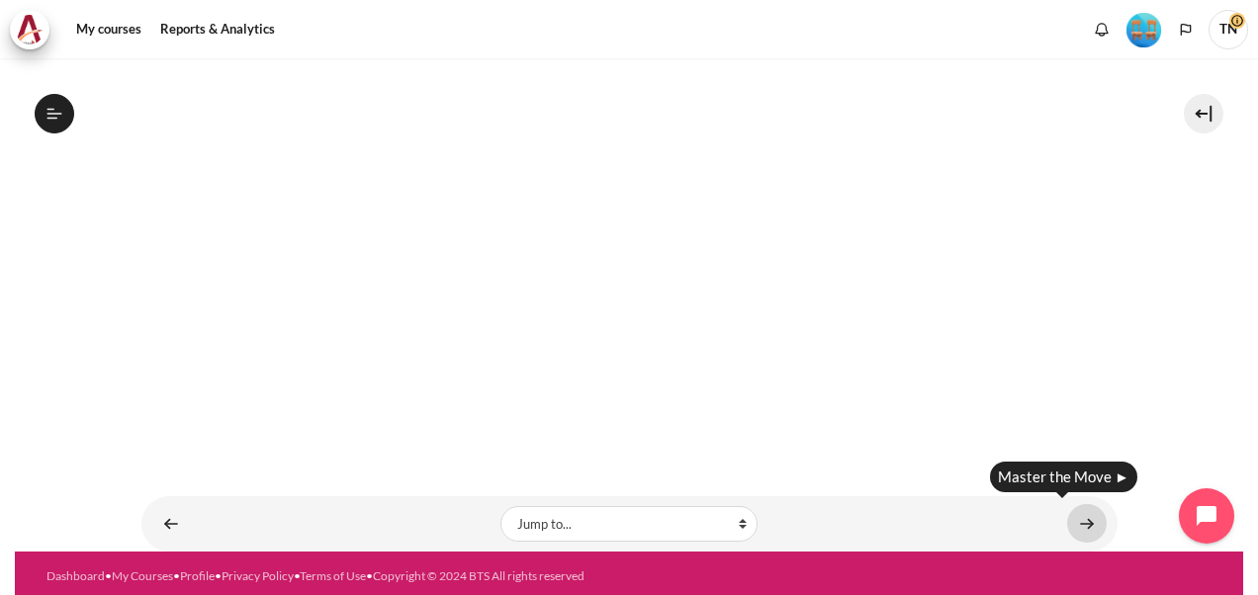
click at [1079, 512] on link "Content" at bounding box center [1087, 523] width 40 height 39
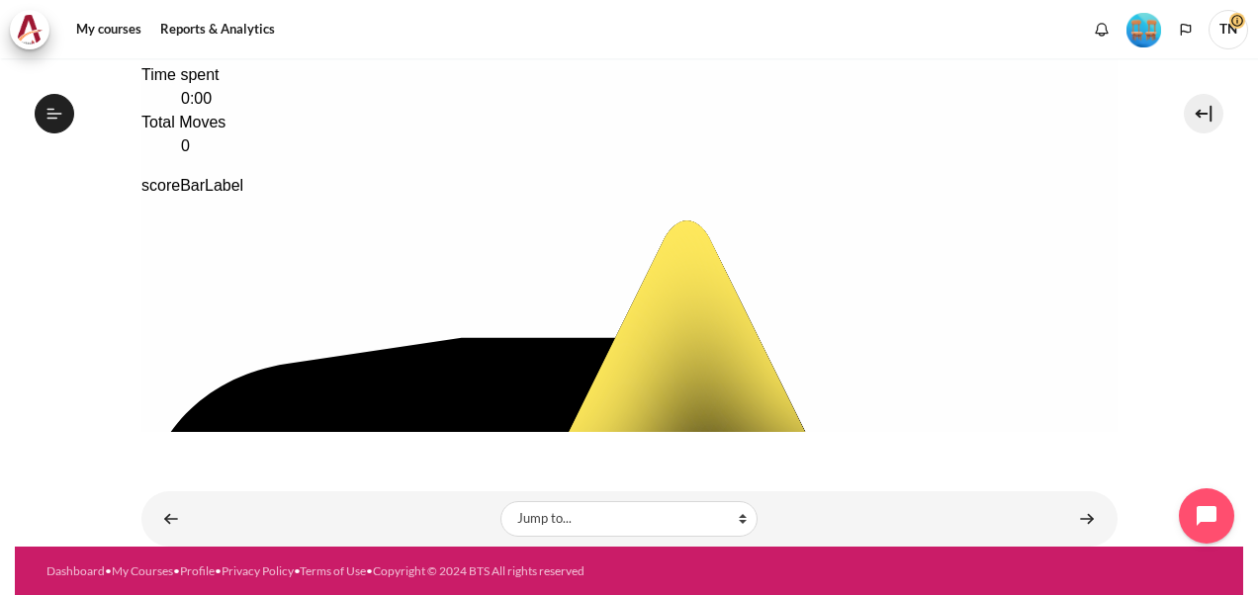
scroll to position [207, 0]
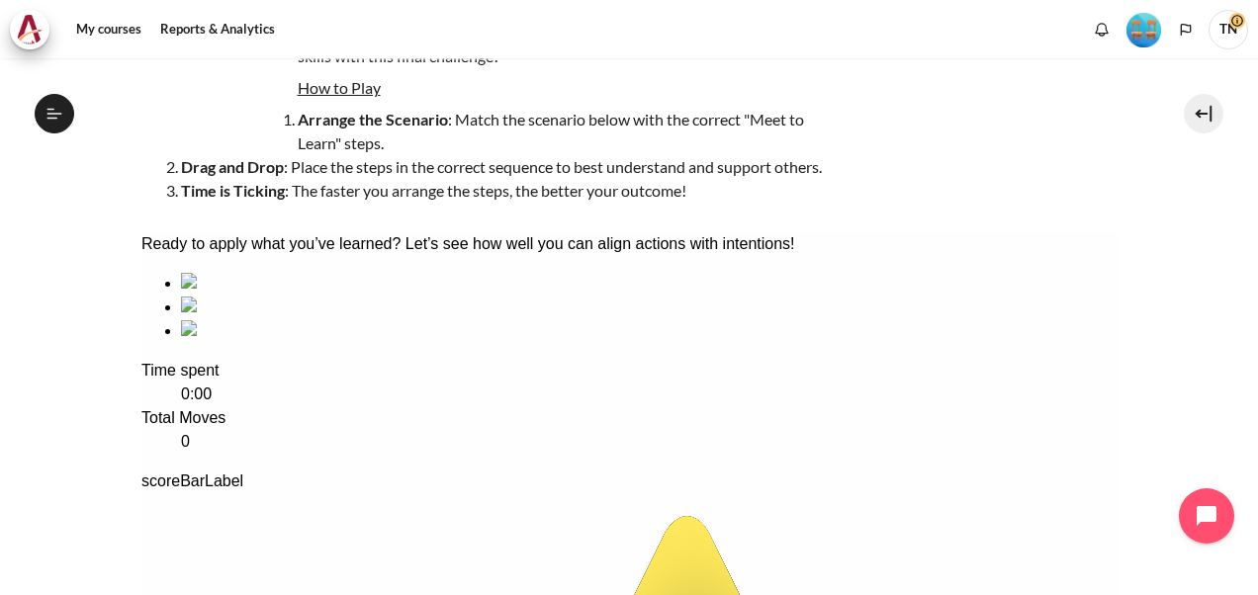
click at [251, 296] on div "sequencing item" at bounding box center [648, 284] width 937 height 24
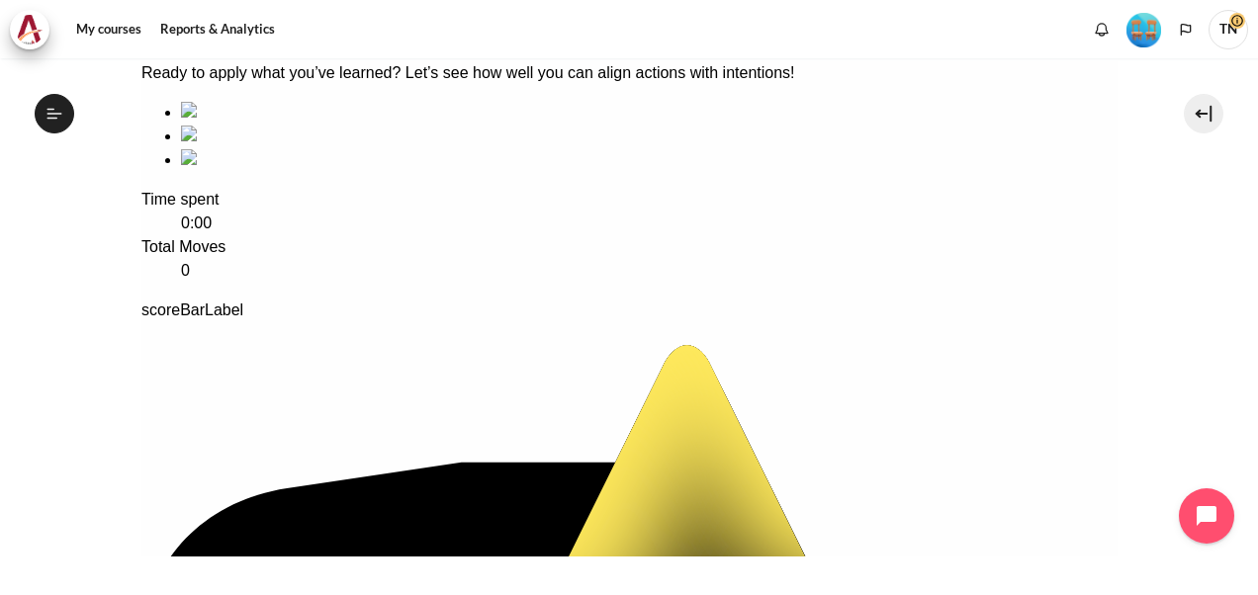
scroll to position [405, 0]
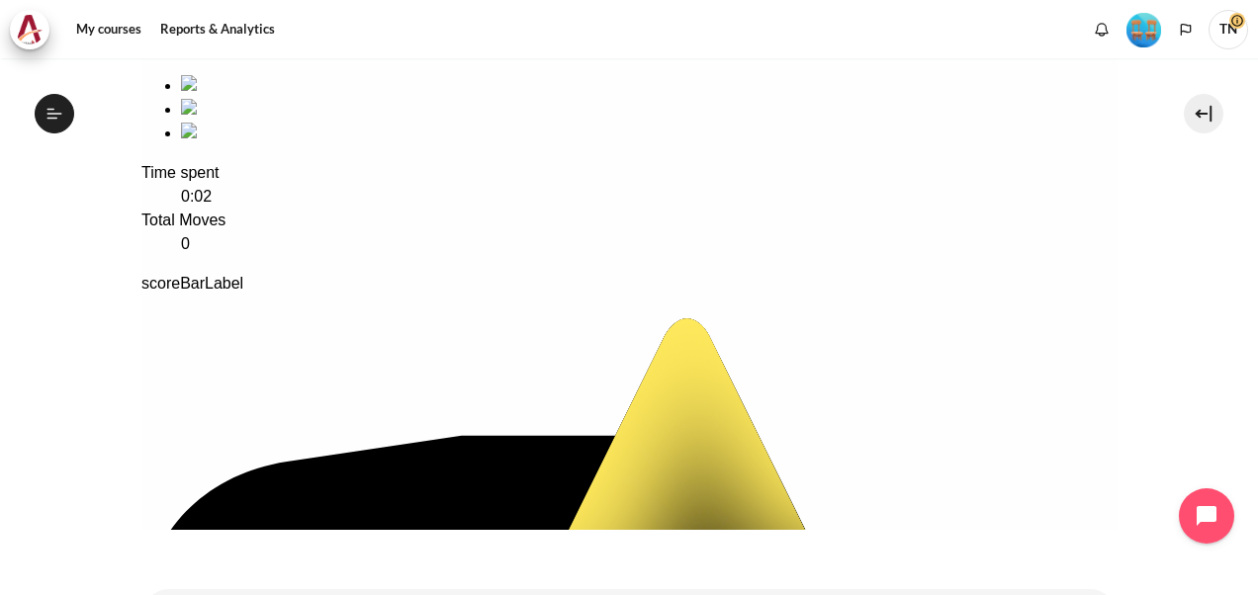
click at [669, 145] on div "sequencing item" at bounding box center [648, 134] width 937 height 24
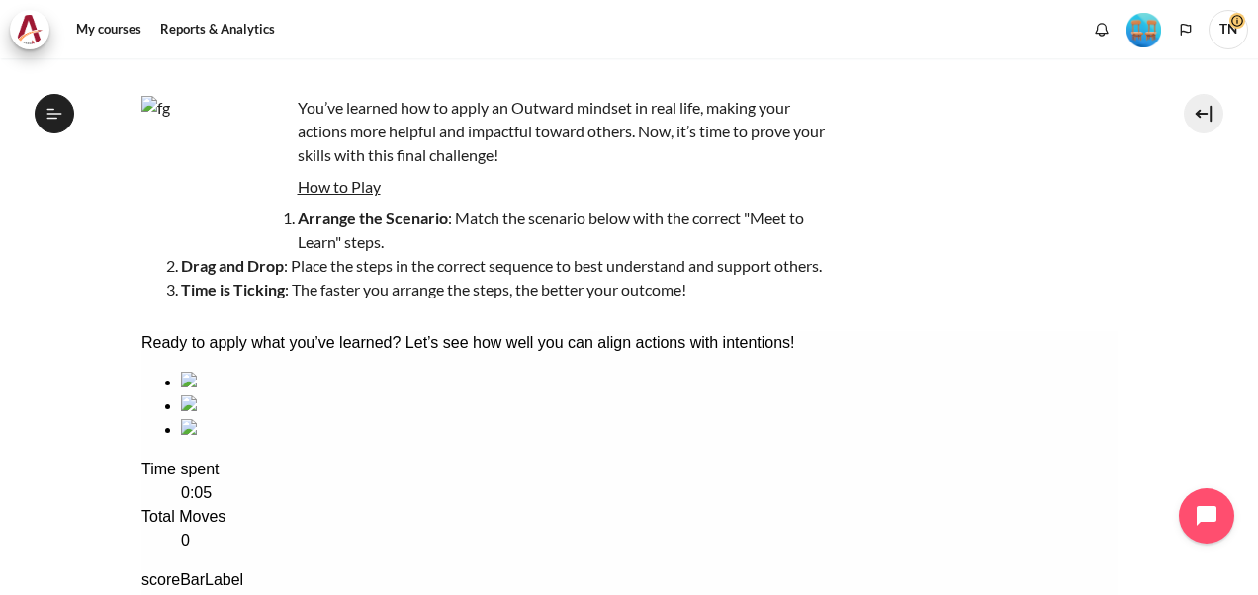
click at [257, 395] on div "sequencing item" at bounding box center [648, 383] width 937 height 24
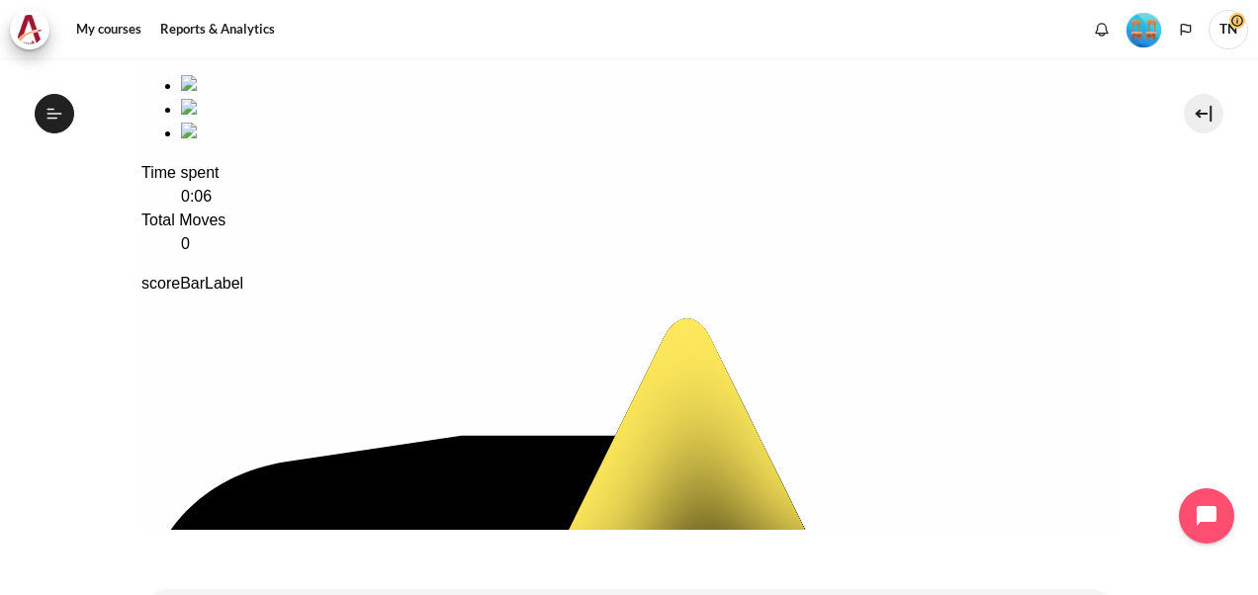
scroll to position [502, 0]
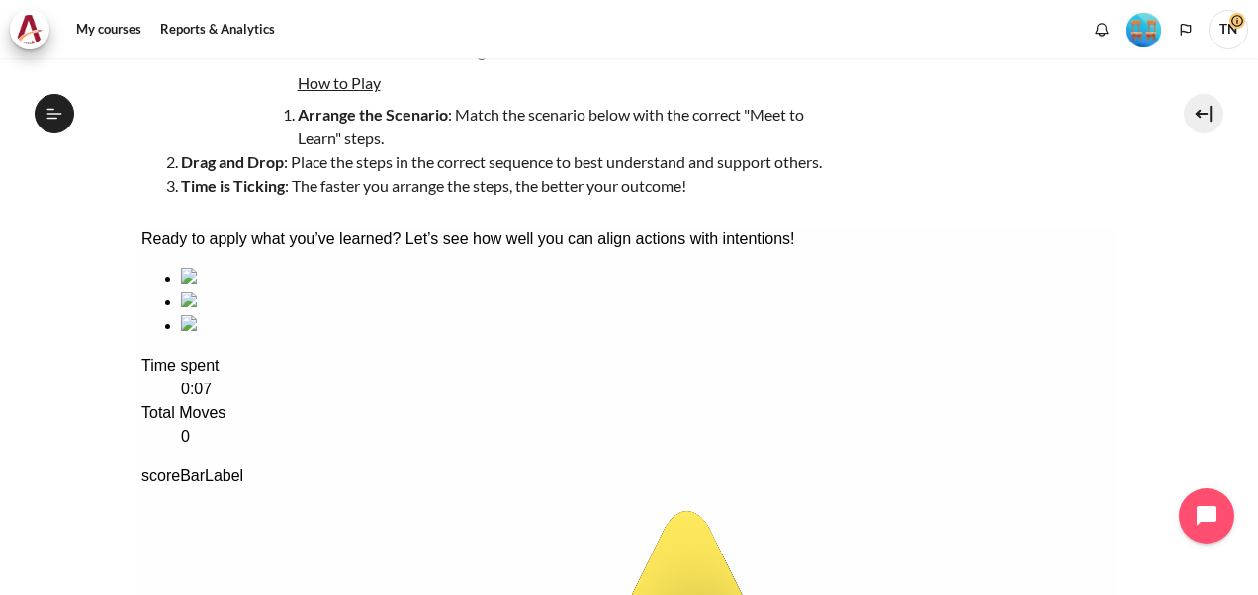
scroll to position [156, 0]
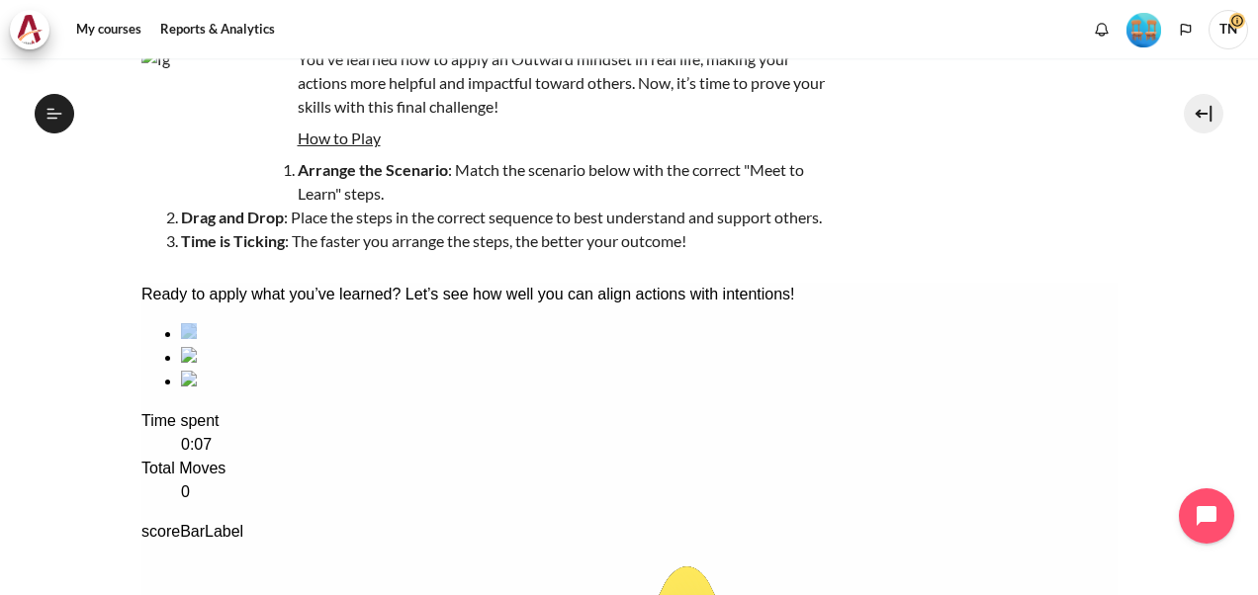
drag, startPoint x: 253, startPoint y: 398, endPoint x: 365, endPoint y: 396, distance: 111.8
click at [365, 394] on ul at bounding box center [628, 357] width 976 height 71
drag, startPoint x: 365, startPoint y: 396, endPoint x: 432, endPoint y: 463, distance: 95.1
click at [432, 370] on div "sequencing item" at bounding box center [648, 358] width 937 height 24
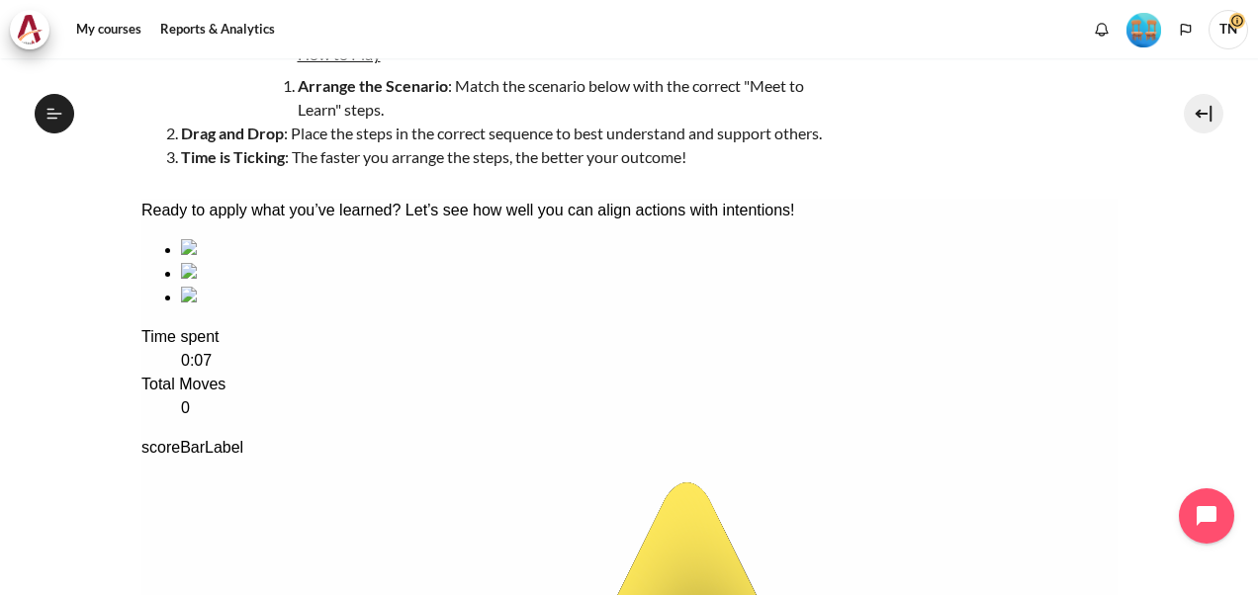
scroll to position [354, 0]
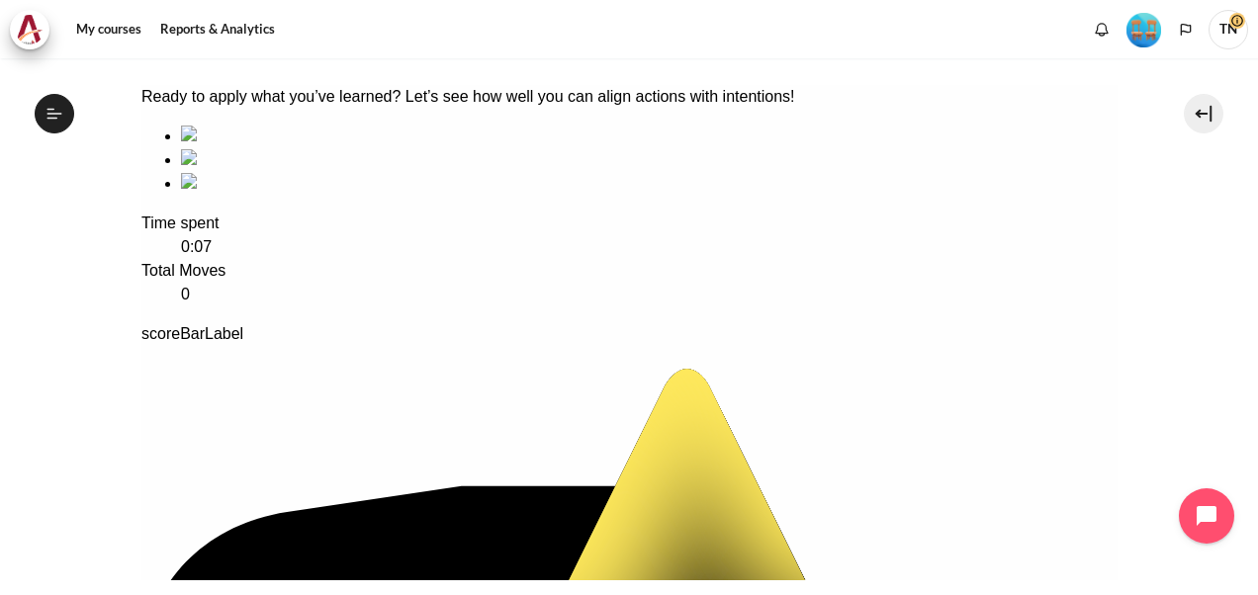
click at [257, 148] on div "sequencing item" at bounding box center [648, 137] width 937 height 24
drag, startPoint x: 257, startPoint y: 273, endPoint x: 865, endPoint y: 292, distance: 608.6
drag, startPoint x: 449, startPoint y: 284, endPoint x: 845, endPoint y: 298, distance: 395.9
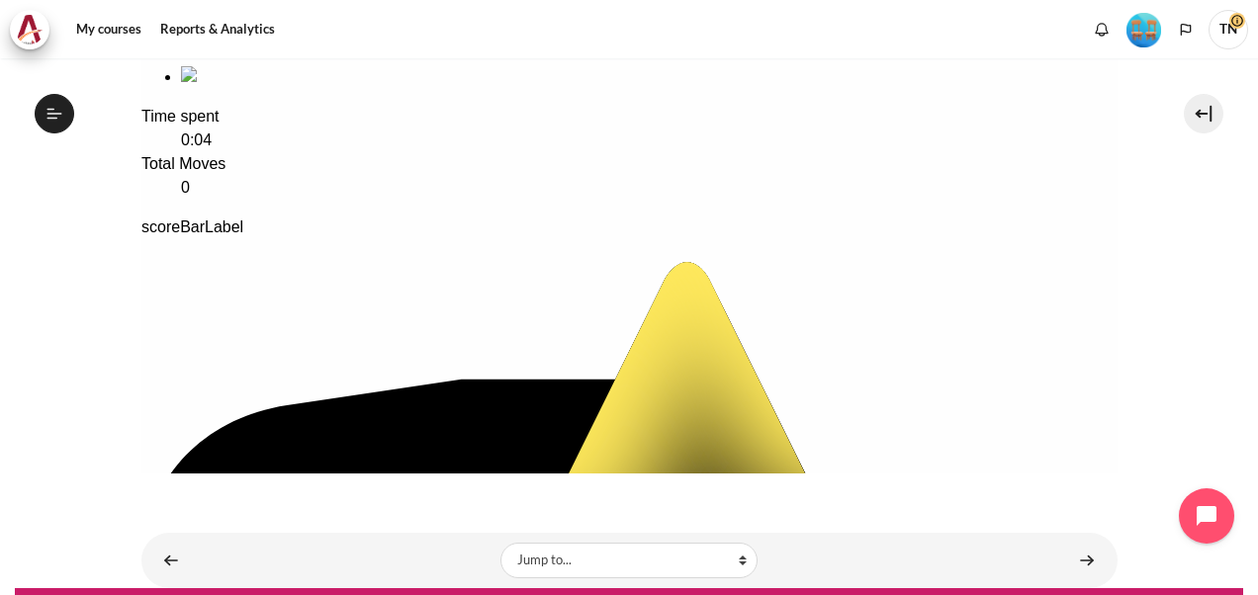
scroll to position [502, 0]
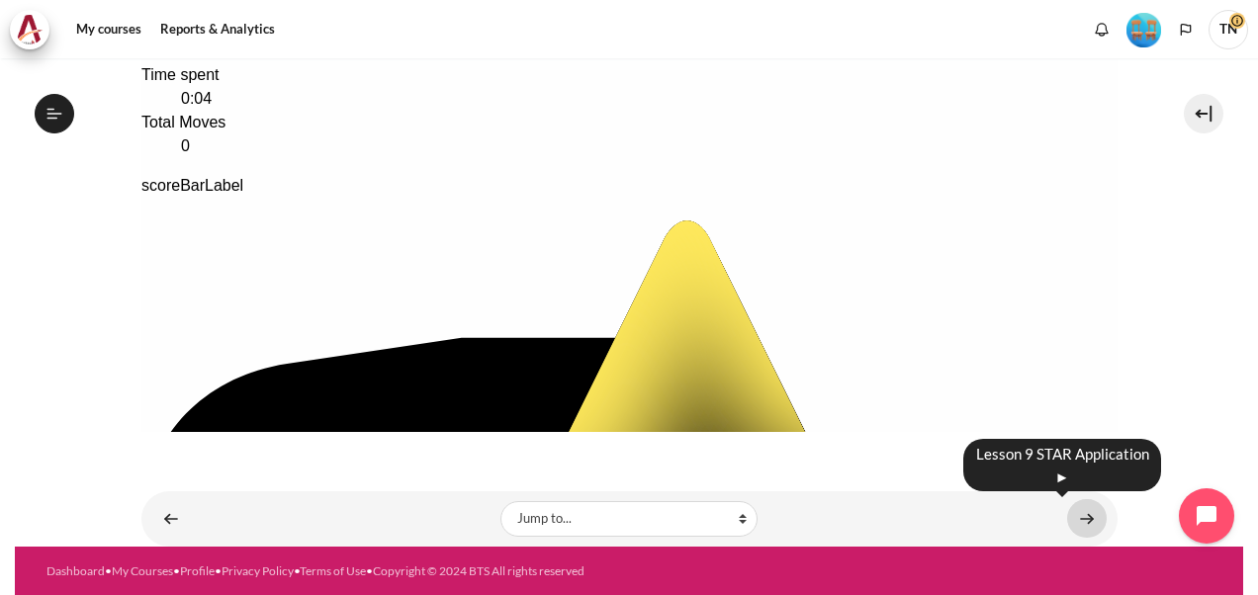
click at [1080, 517] on link "Content" at bounding box center [1087, 519] width 40 height 39
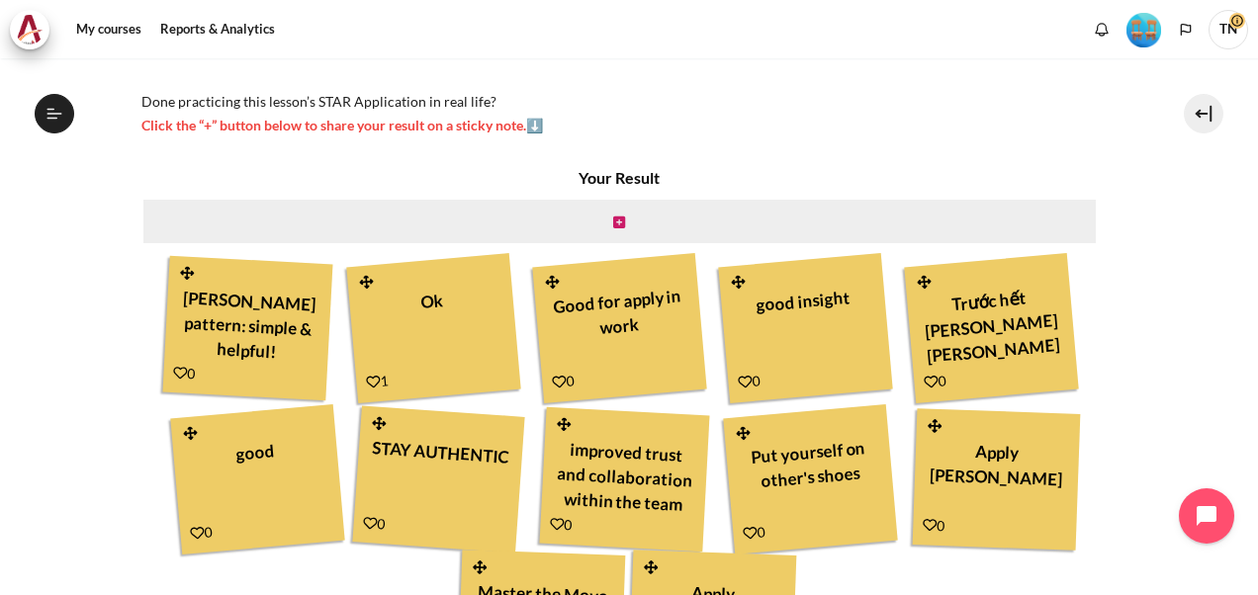
scroll to position [495, 0]
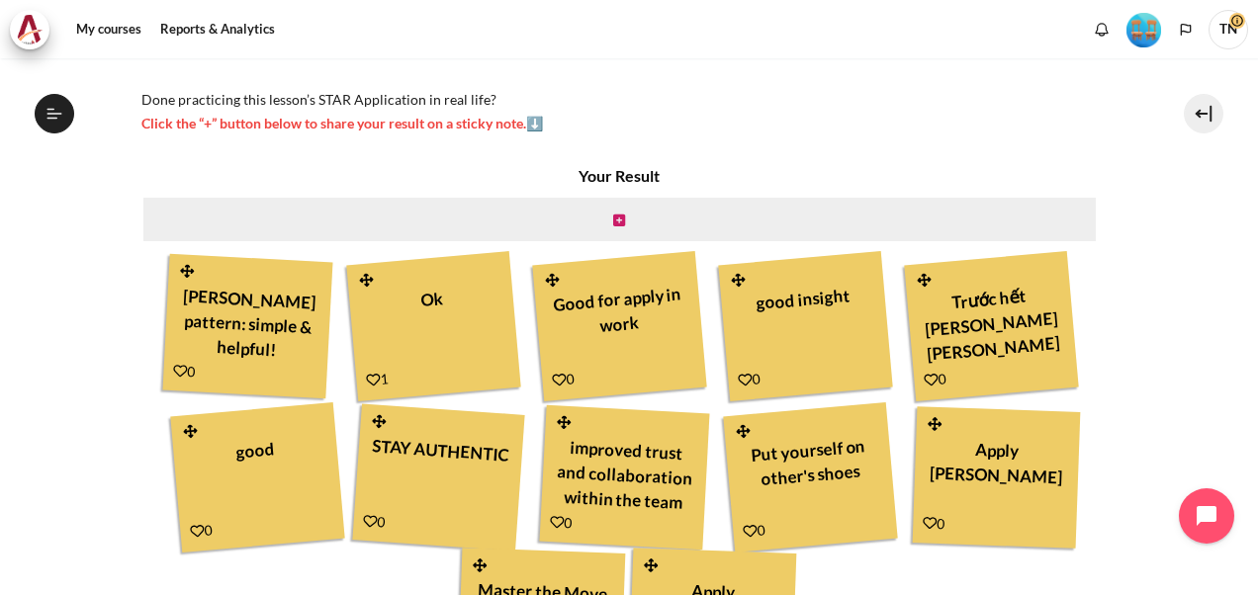
click at [176, 369] on icon "Content" at bounding box center [180, 371] width 15 height 15
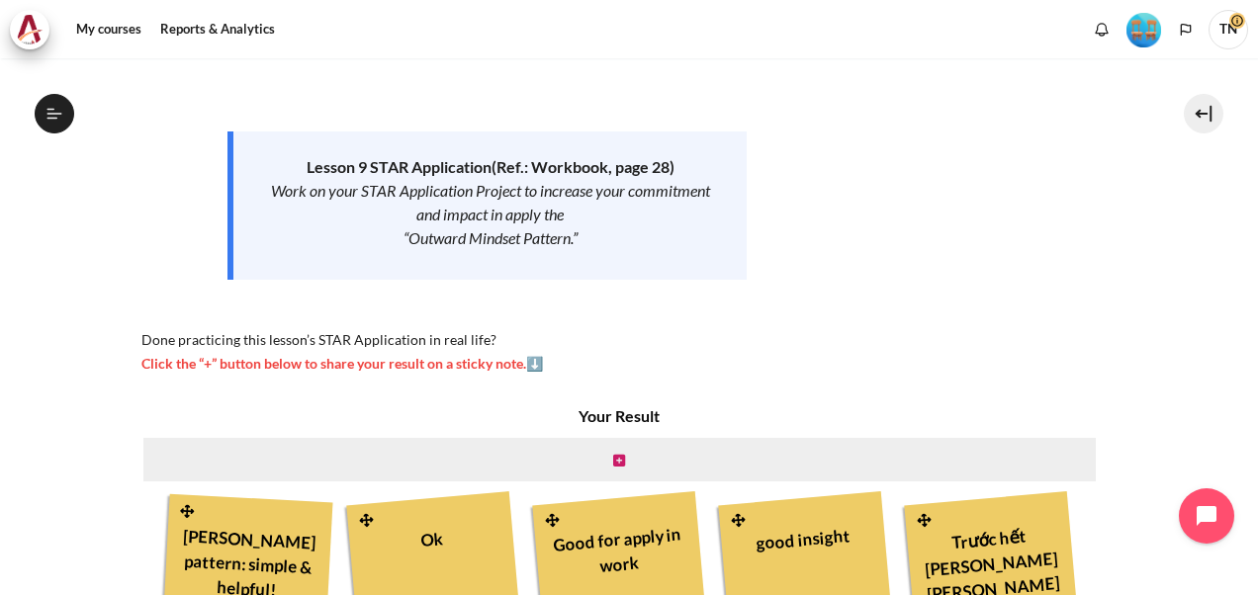
scroll to position [495, 0]
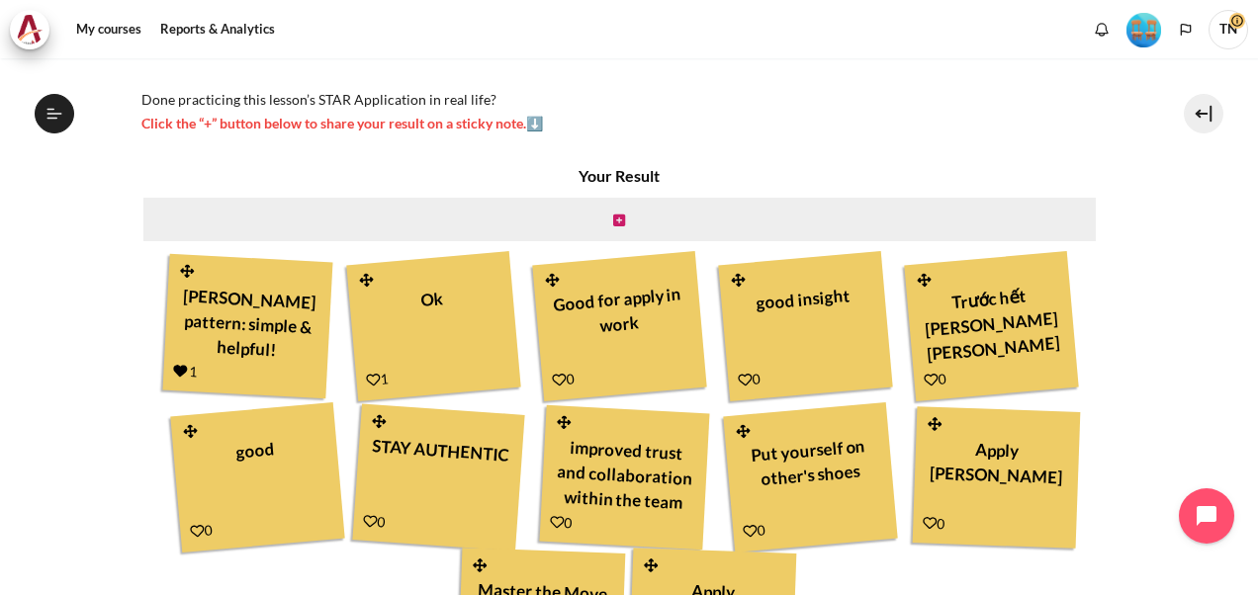
click at [368, 378] on icon "Content" at bounding box center [373, 380] width 15 height 15
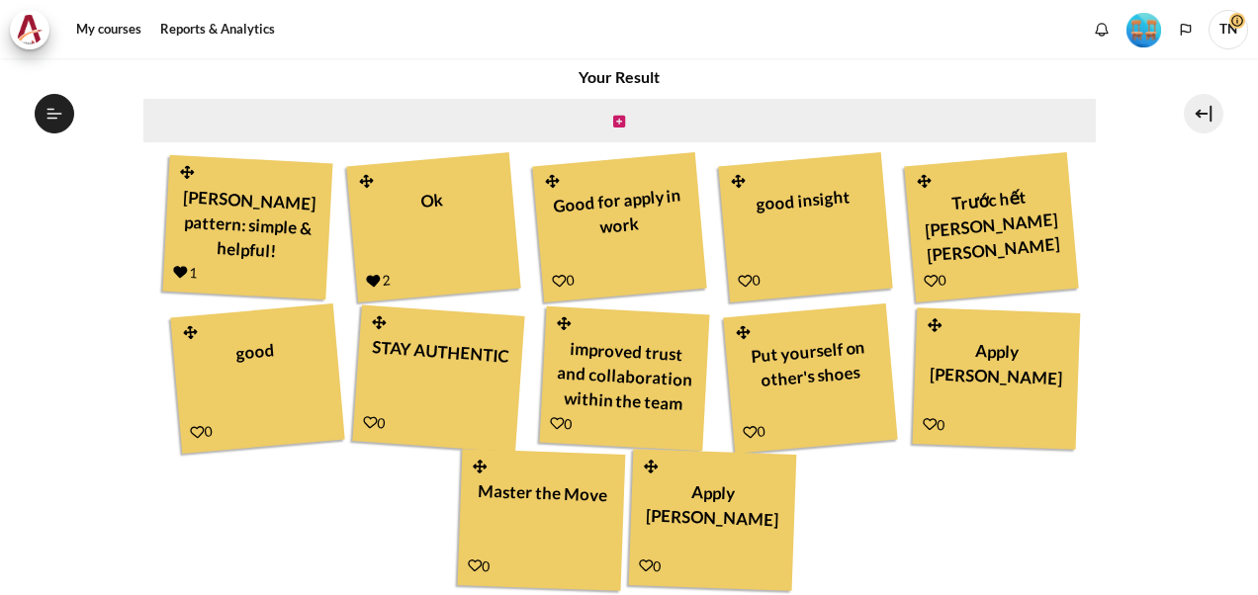
scroll to position [1665, 0]
click at [552, 275] on icon "Content" at bounding box center [559, 281] width 15 height 15
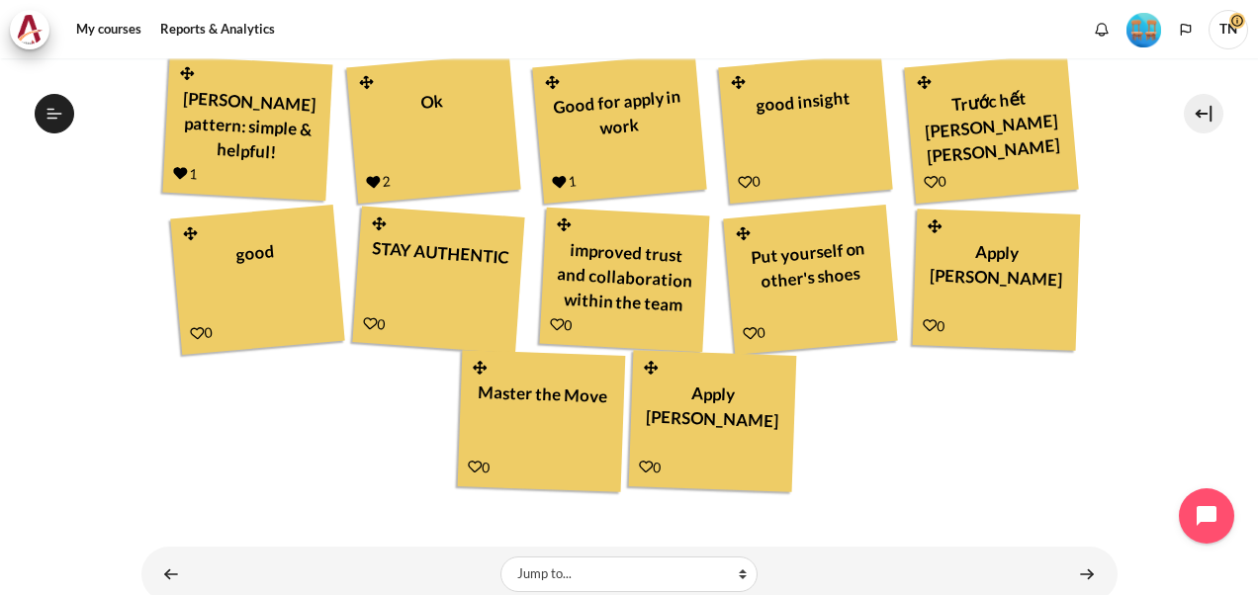
scroll to position [1665, 0]
click at [742, 181] on icon "Content" at bounding box center [745, 182] width 15 height 15
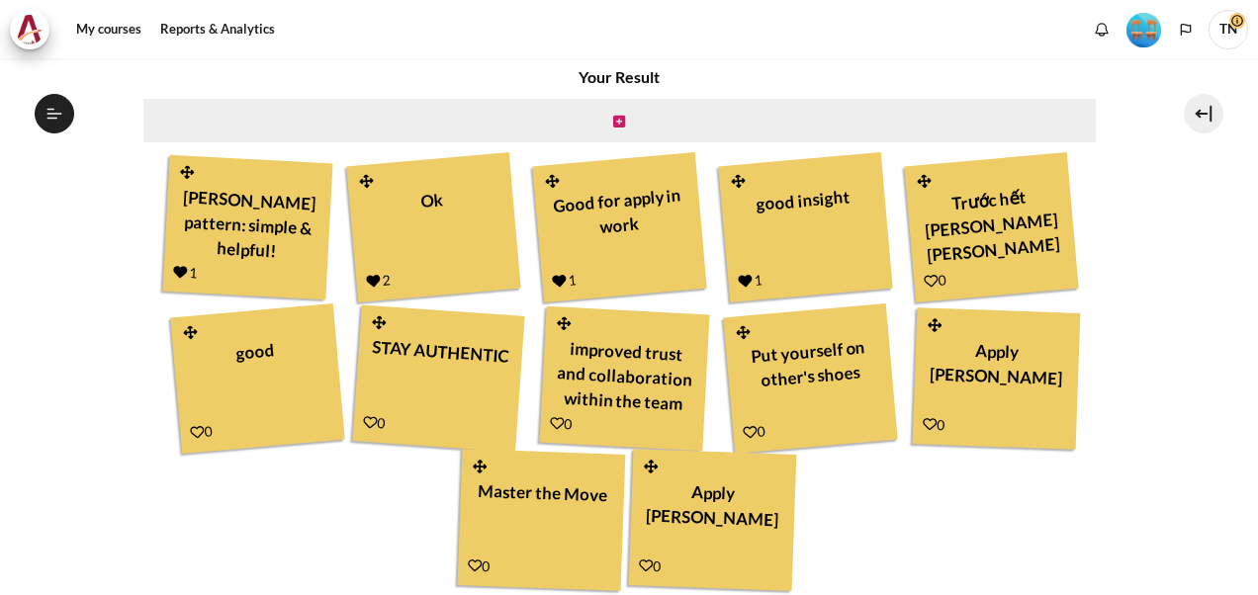
scroll to position [1665, 0]
click at [924, 280] on icon "Content" at bounding box center [931, 281] width 15 height 15
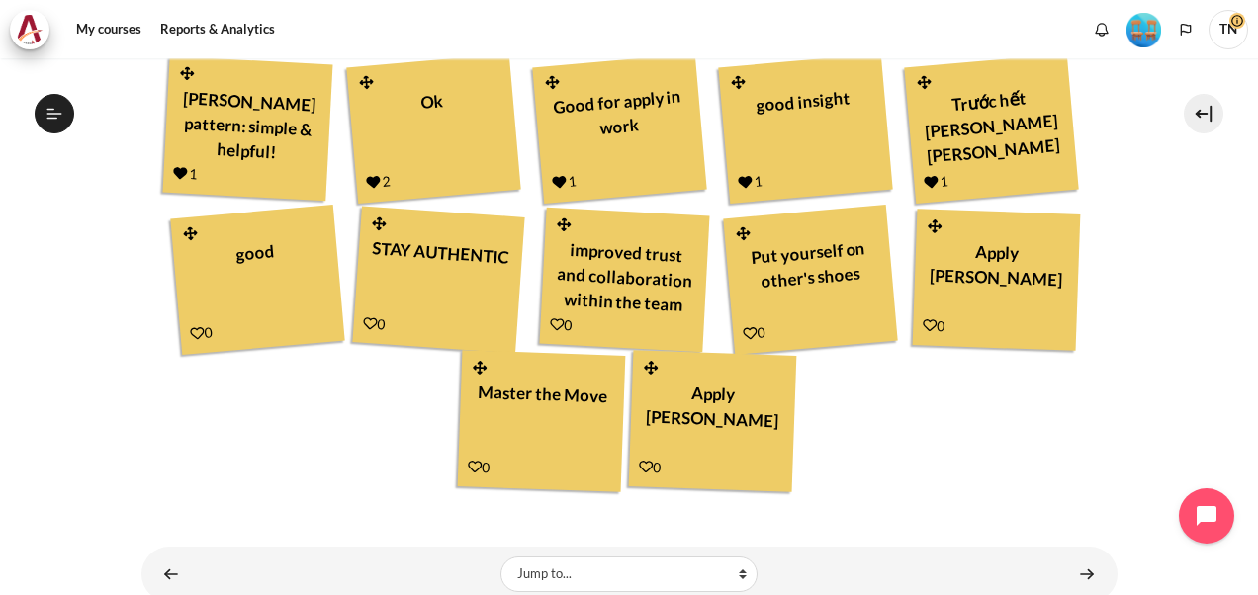
scroll to position [1665, 0]
click at [194, 331] on icon "Content" at bounding box center [197, 333] width 15 height 15
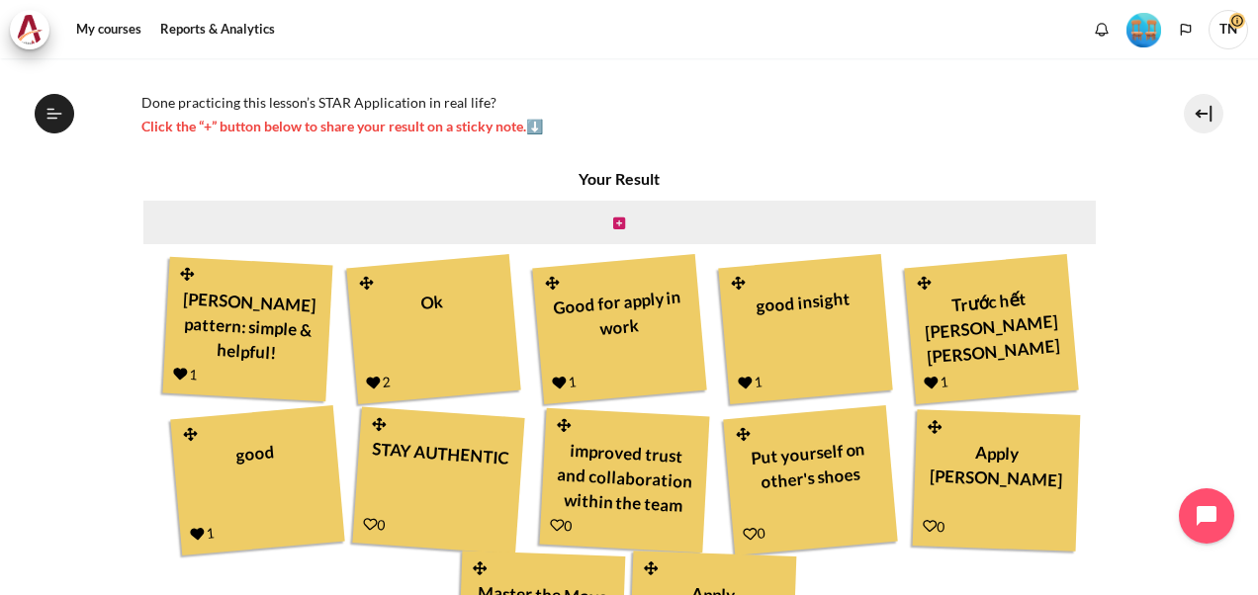
scroll to position [593, 0]
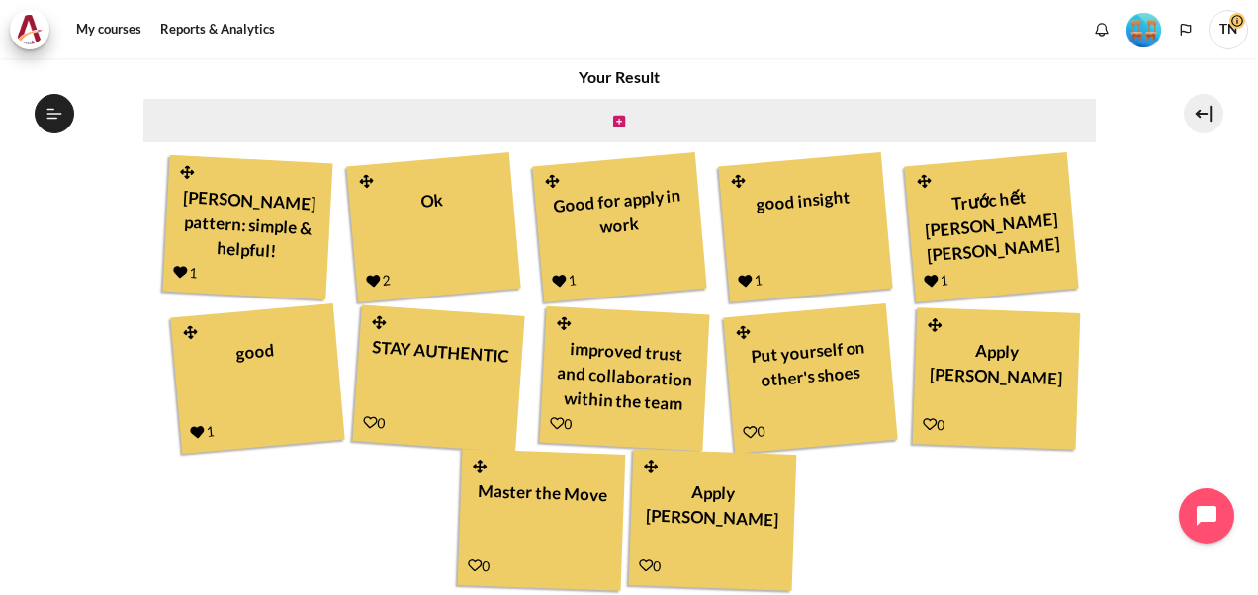
click at [364, 423] on icon "Content" at bounding box center [370, 422] width 15 height 15
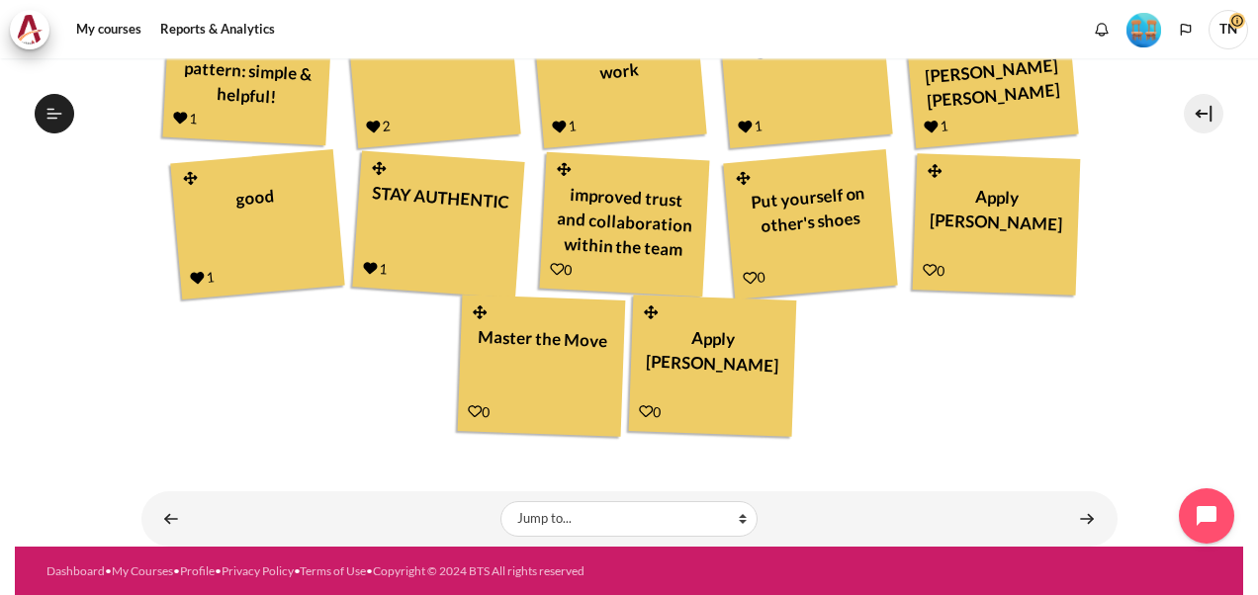
scroll to position [1665, 0]
click at [554, 269] on icon "Content" at bounding box center [557, 269] width 15 height 15
click at [747, 275] on icon "Content" at bounding box center [750, 278] width 15 height 15
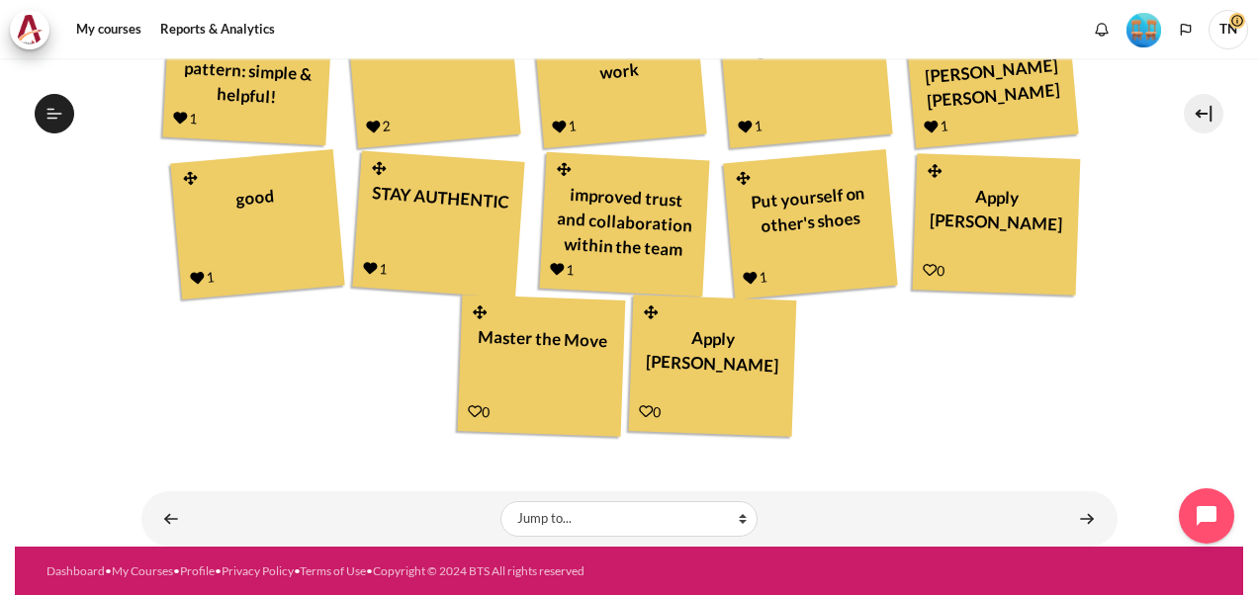
click at [924, 269] on icon "Content" at bounding box center [930, 270] width 14 height 14
click at [468, 411] on icon "Content" at bounding box center [475, 412] width 14 height 14
click at [644, 410] on icon "Content" at bounding box center [646, 412] width 14 height 14
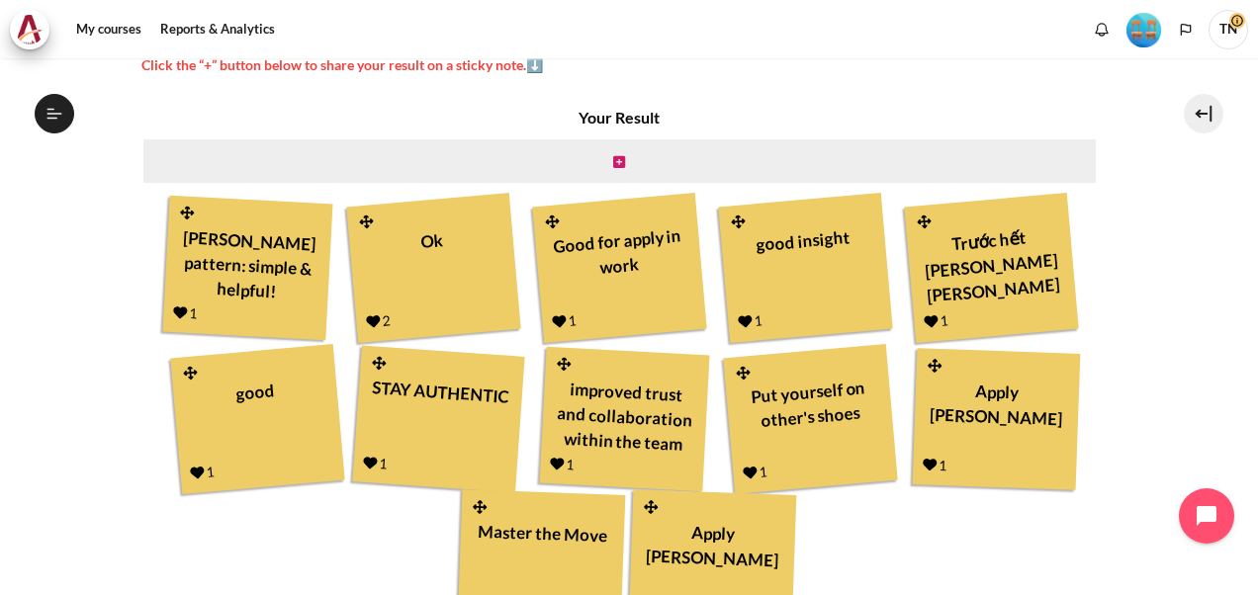
scroll to position [748, 0]
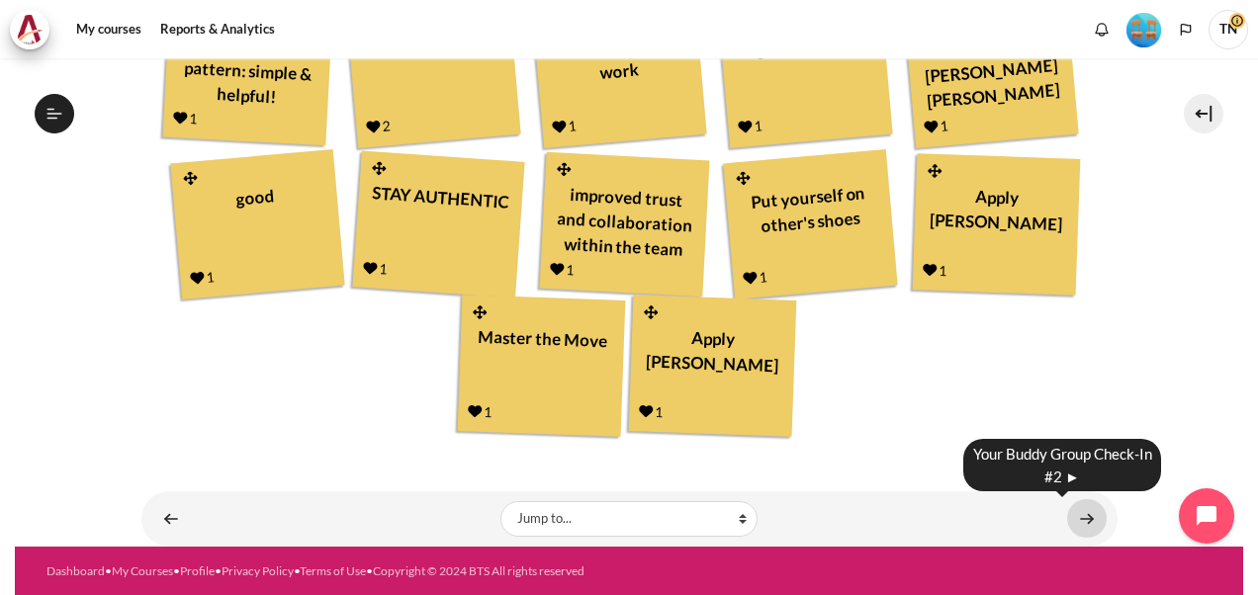
click at [1079, 516] on link "Content" at bounding box center [1087, 519] width 40 height 39
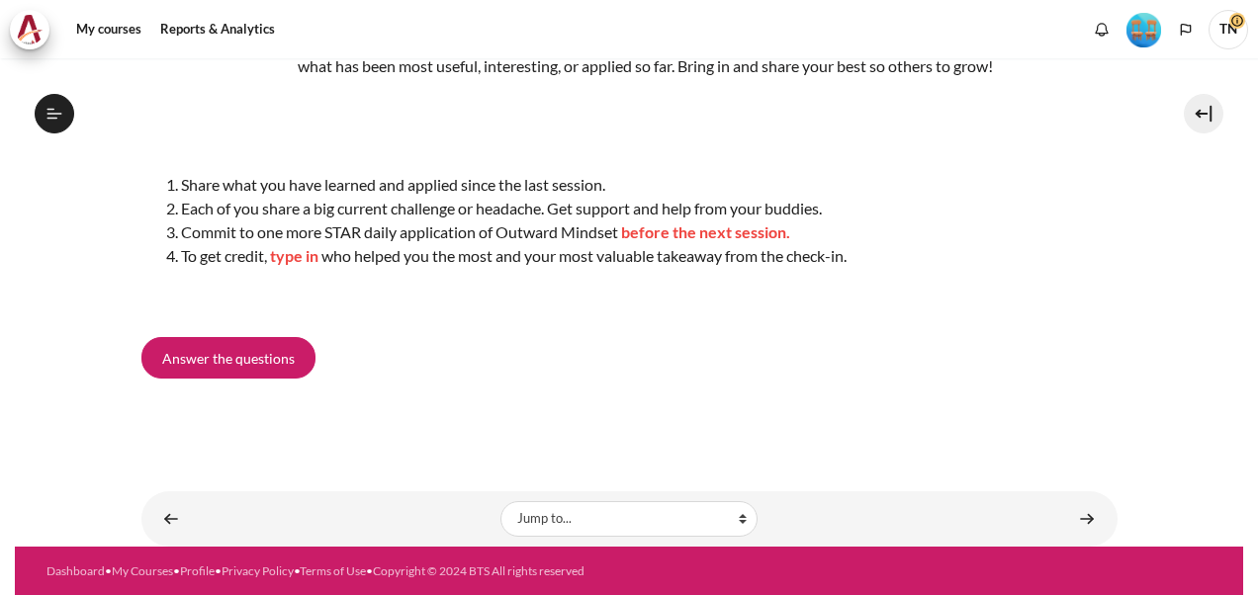
scroll to position [1690, 0]
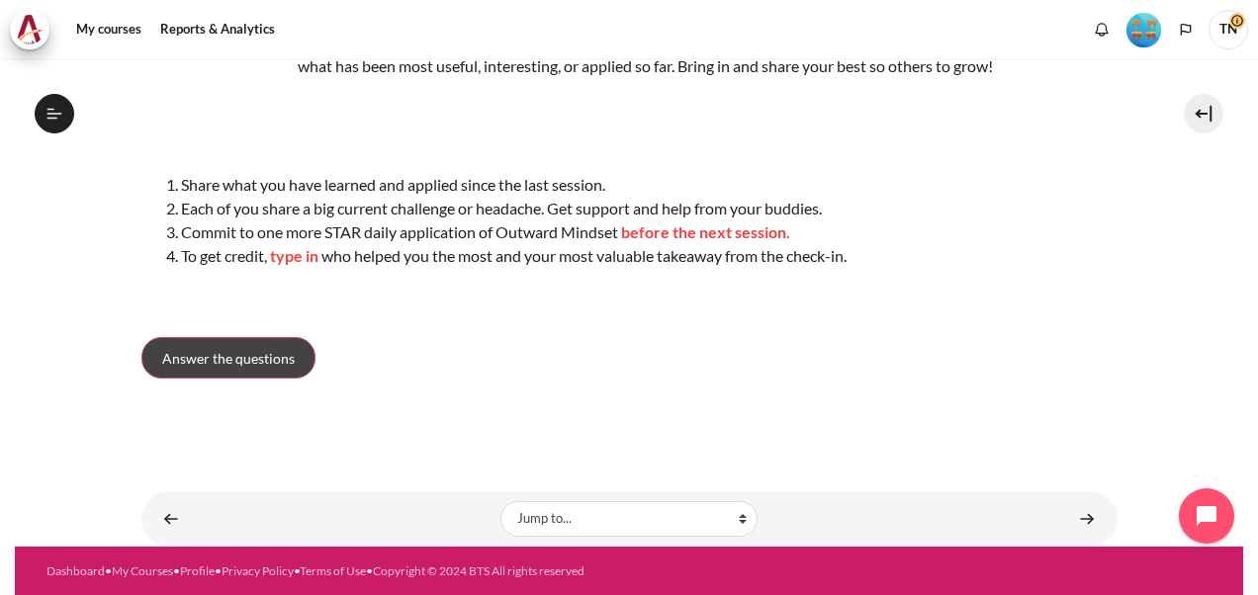
click at [241, 361] on span "Answer the questions" at bounding box center [228, 358] width 133 height 21
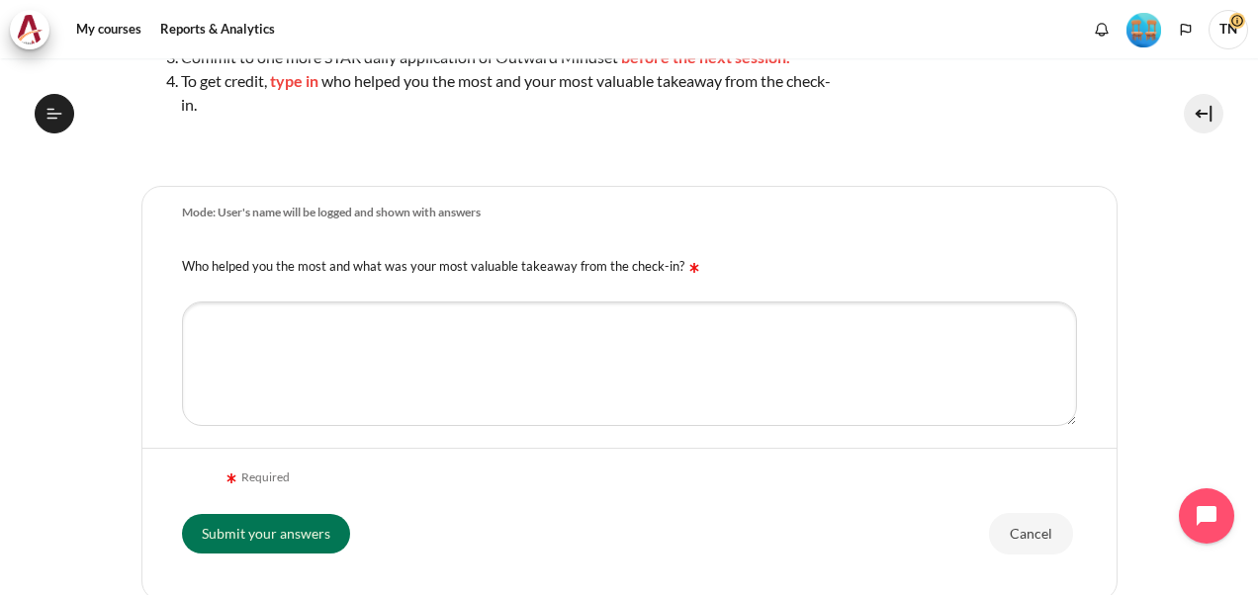
scroll to position [588, 0]
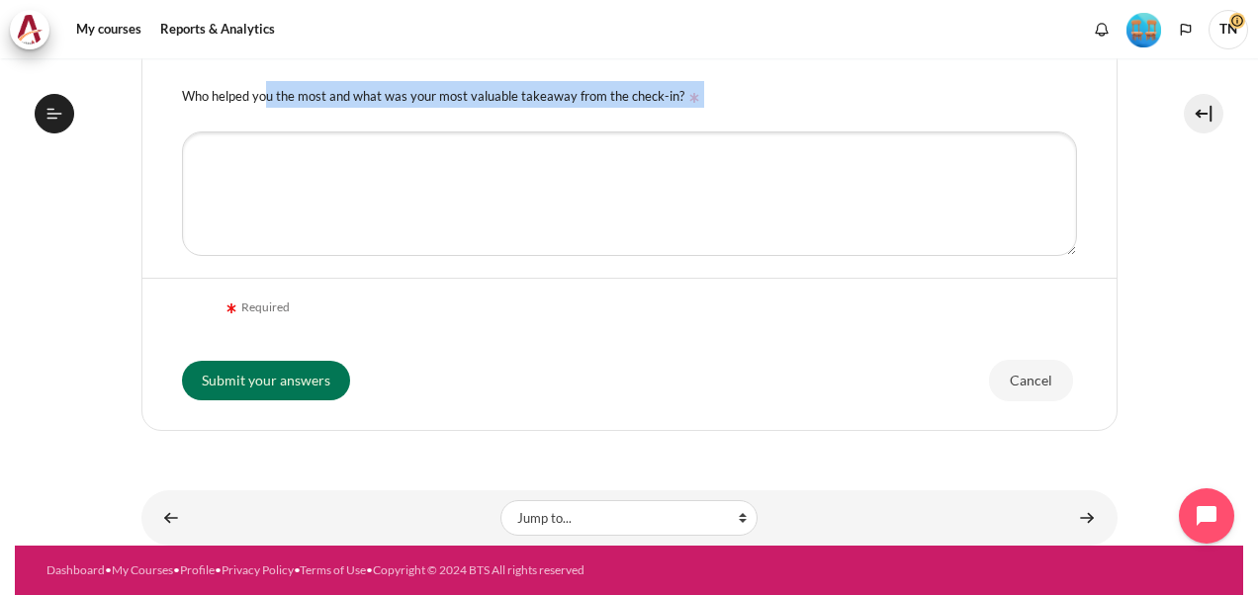
drag, startPoint x: 179, startPoint y: 101, endPoint x: 764, endPoint y: 93, distance: 584.6
click at [764, 93] on div "Who helped you the most and what was your most valuable takeaway from the check…" at bounding box center [629, 94] width 974 height 50
copy label "Who helped you the most and what was your most valuable takeaway from the check…"
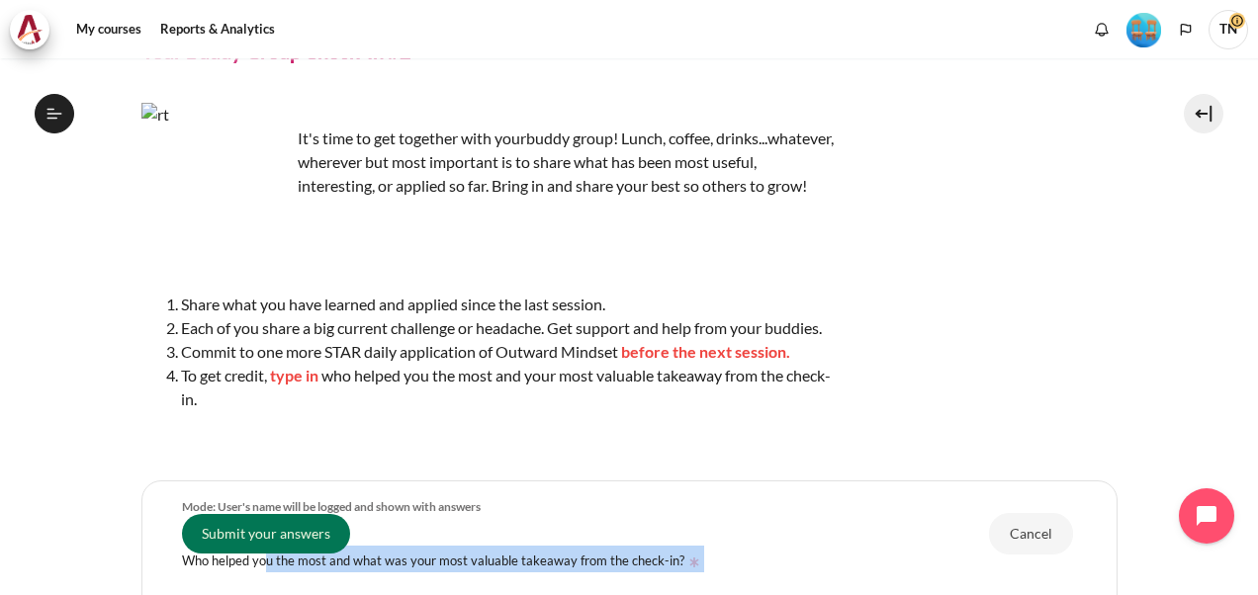
scroll to position [198, 0]
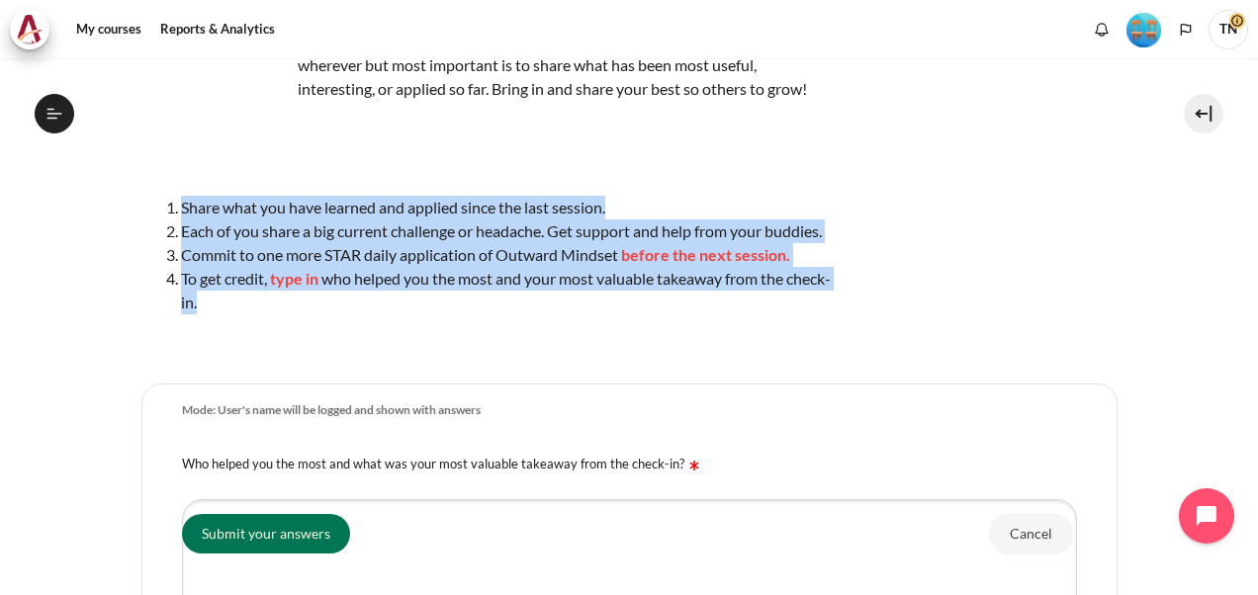
drag, startPoint x: 180, startPoint y: 233, endPoint x: 291, endPoint y: 321, distance: 141.5
click at [291, 315] on ol "Share what you have learned and applied since the last session. Each of you sha…" at bounding box center [487, 255] width 692 height 119
copy ol "Share what you have learned and applied since the last session. Each of you sha…"
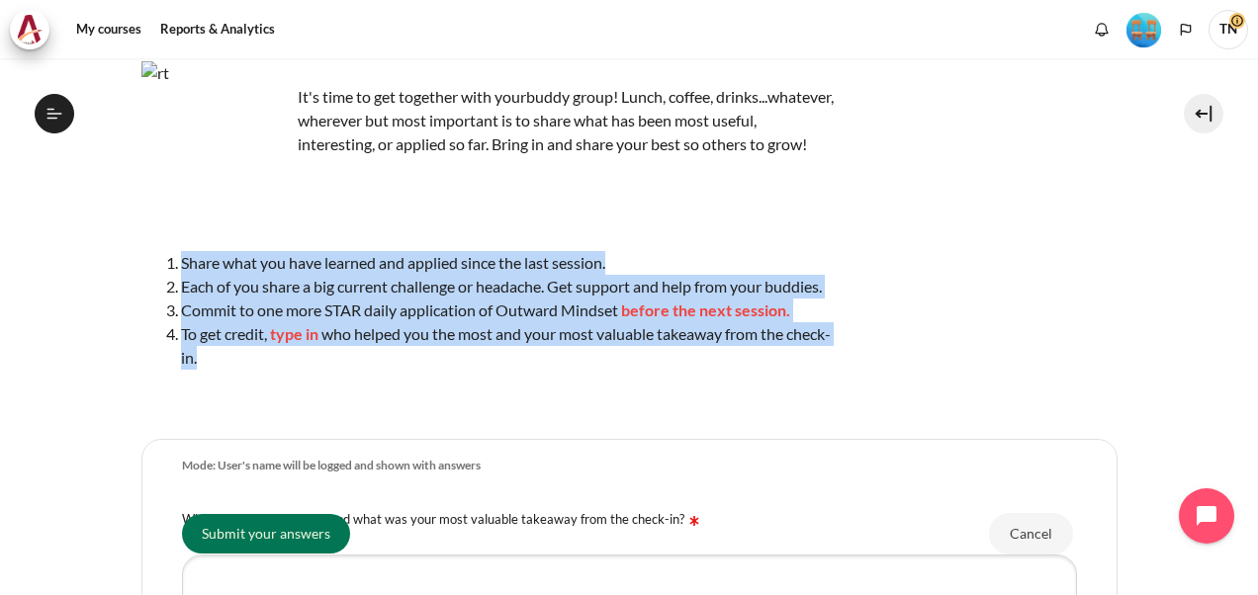
scroll to position [495, 0]
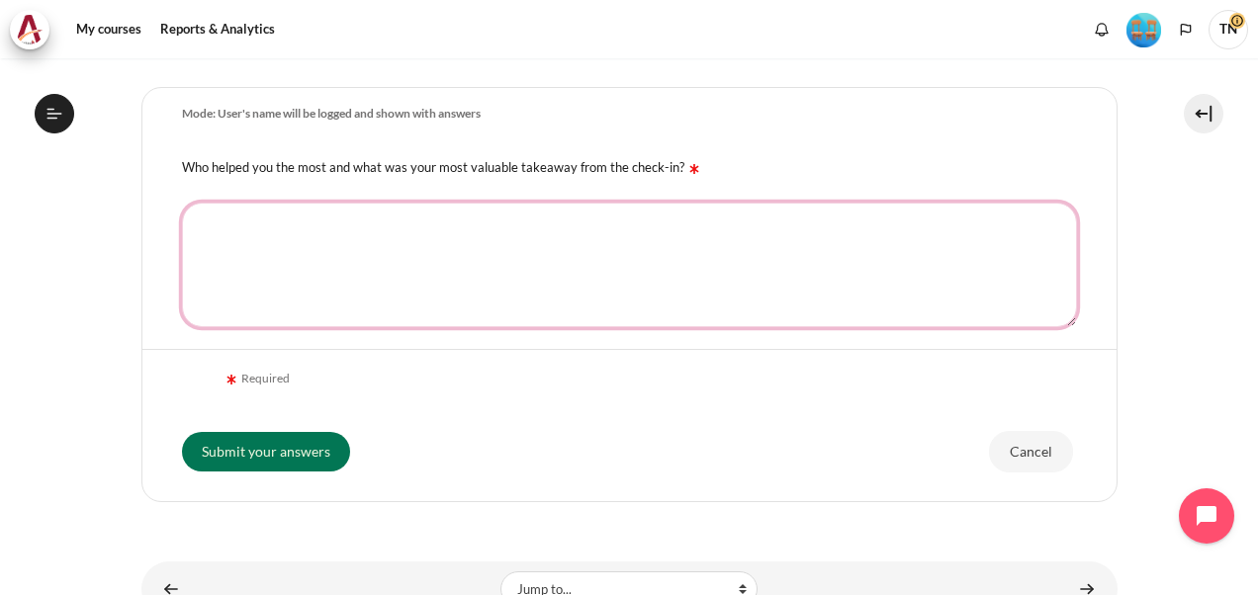
click at [251, 291] on textarea "Who helped you the most and what was your most valuable takeaway from the check…" at bounding box center [629, 265] width 895 height 125
paste textarea "When I encounter difficulties, I will discuss with my direct manager, Ms. Hong …"
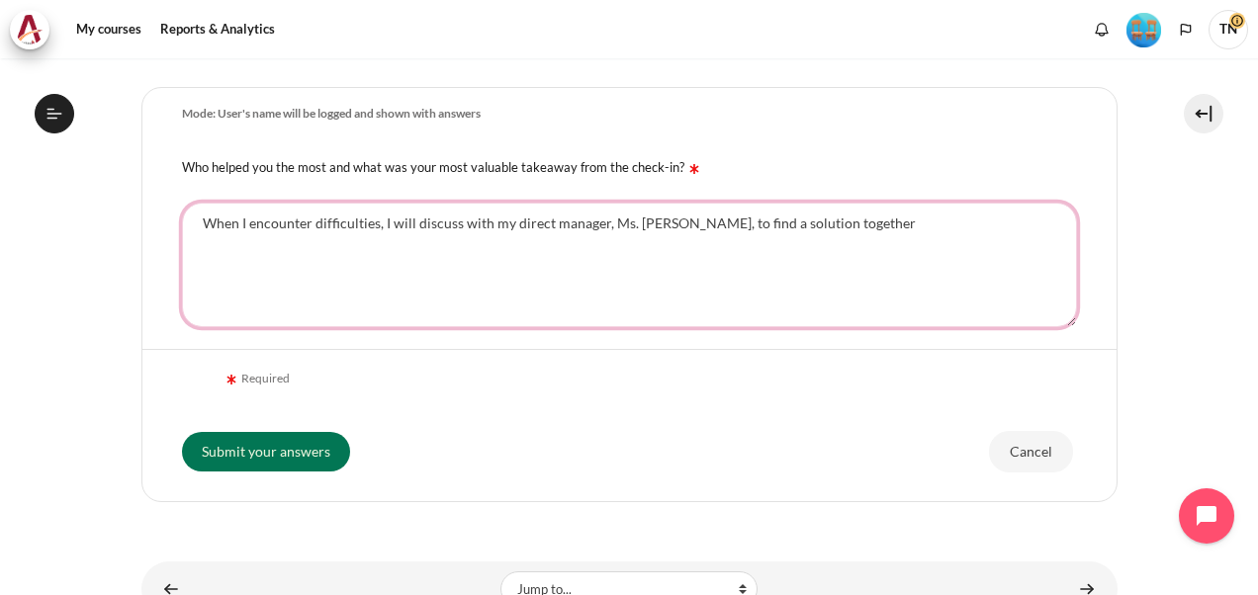
scroll to position [588, 0]
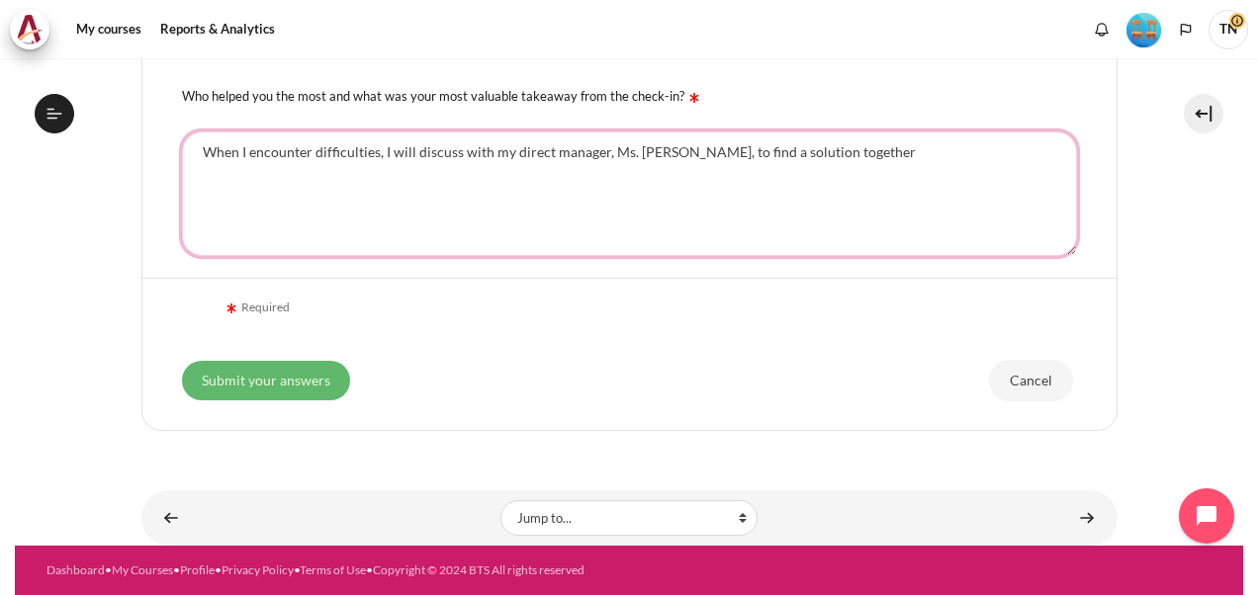
type textarea "When I encounter difficulties, I will discuss with my direct manager, Ms. Hong …"
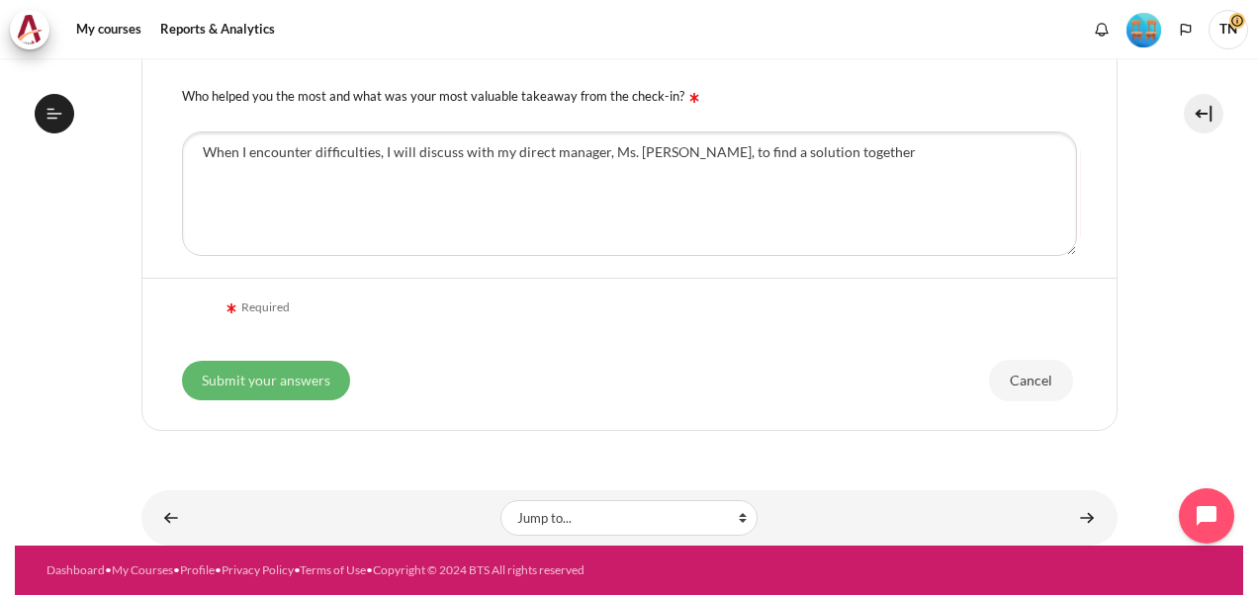
click at [313, 386] on input "Submit your answers" at bounding box center [266, 381] width 168 height 40
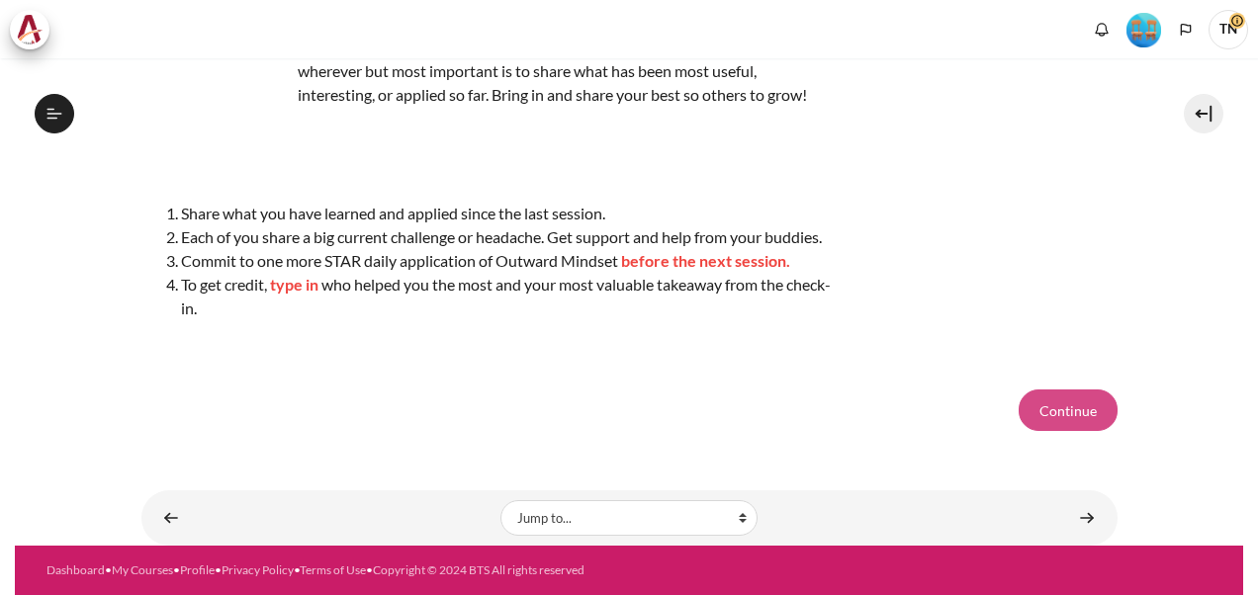
scroll to position [1690, 0]
click at [1047, 409] on button "Continue" at bounding box center [1068, 411] width 99 height 42
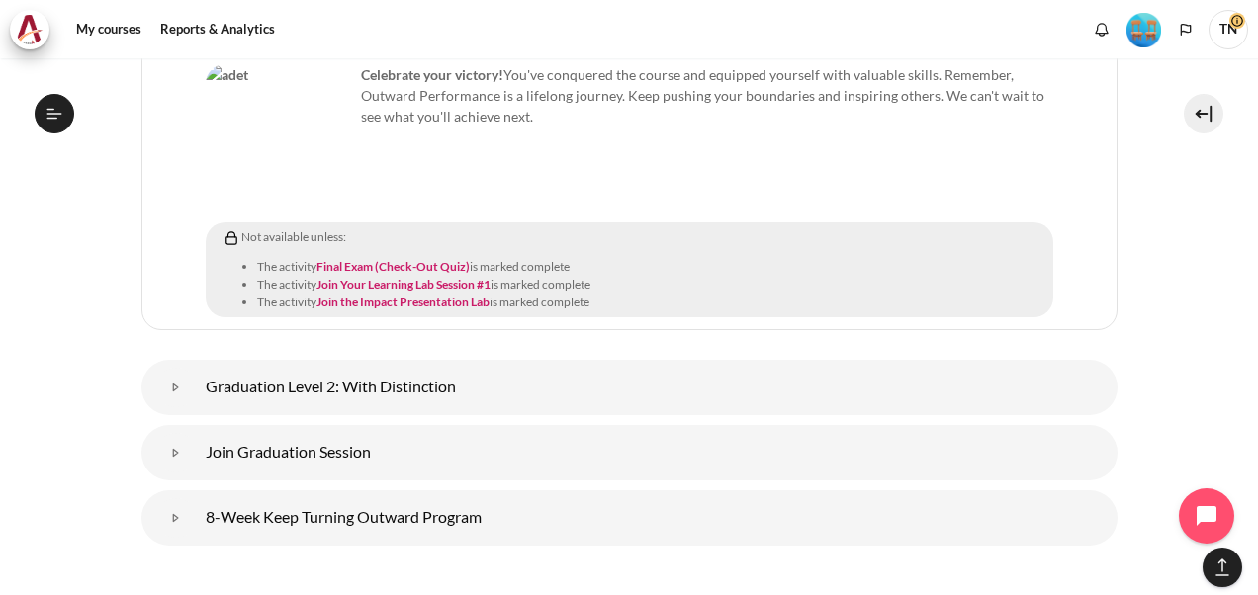
scroll to position [10812, 0]
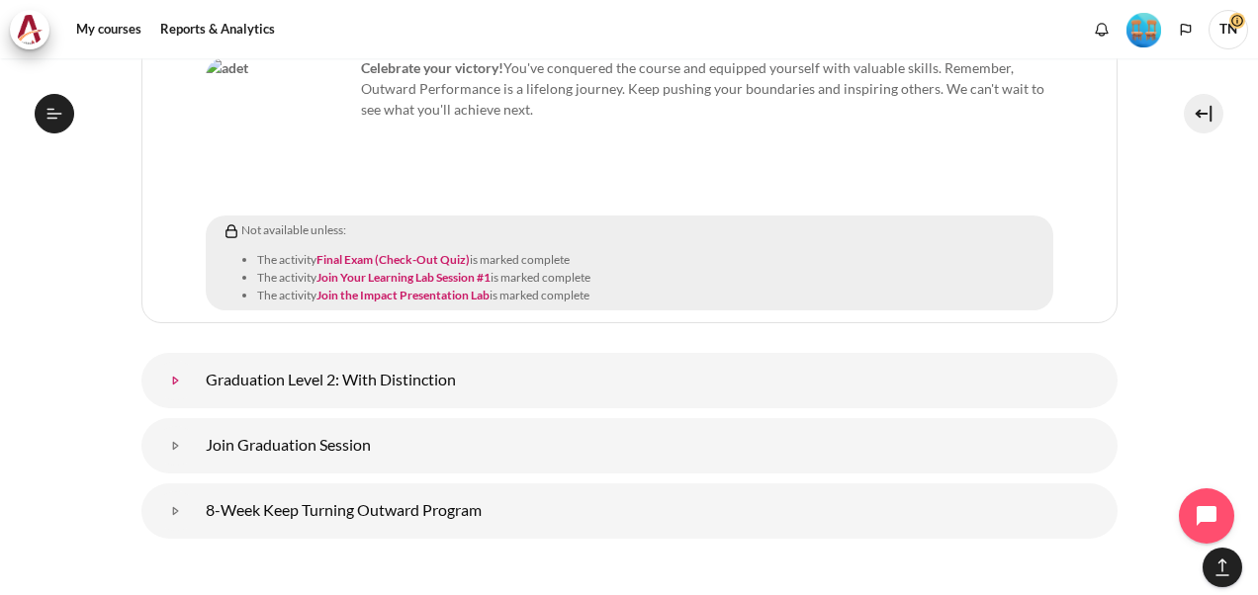
click at [196, 361] on link "Graduation Level 2: With Distinction" at bounding box center [176, 381] width 40 height 40
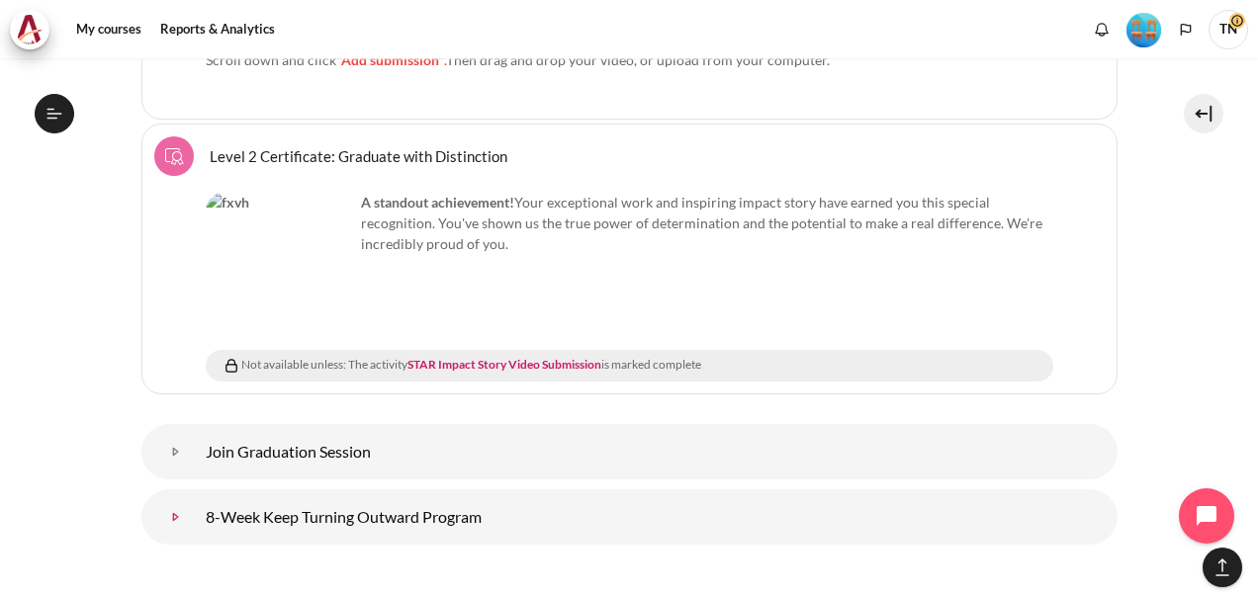
scroll to position [11824, 0]
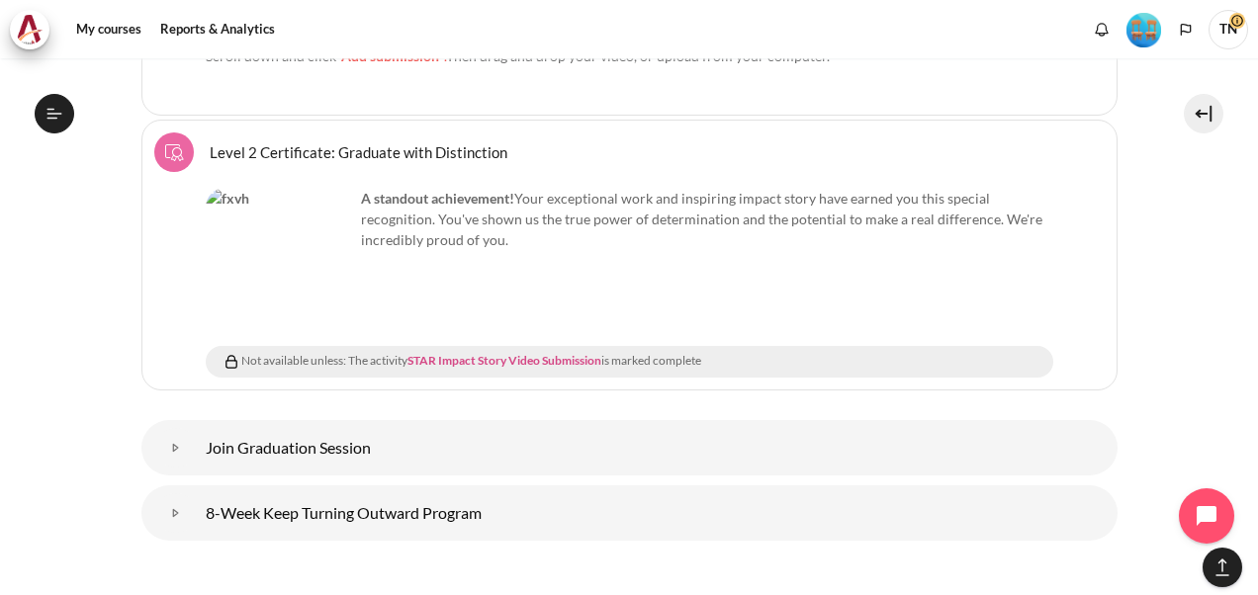
click at [459, 353] on link "STAR Impact Story Video Submission" at bounding box center [505, 360] width 194 height 15
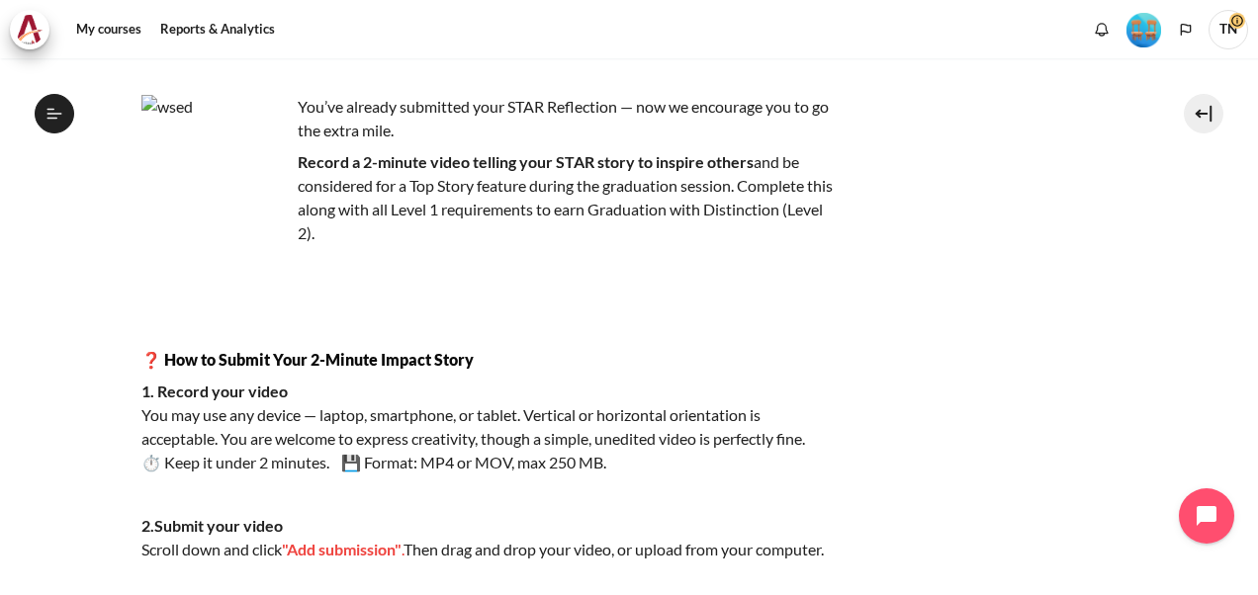
scroll to position [297, 0]
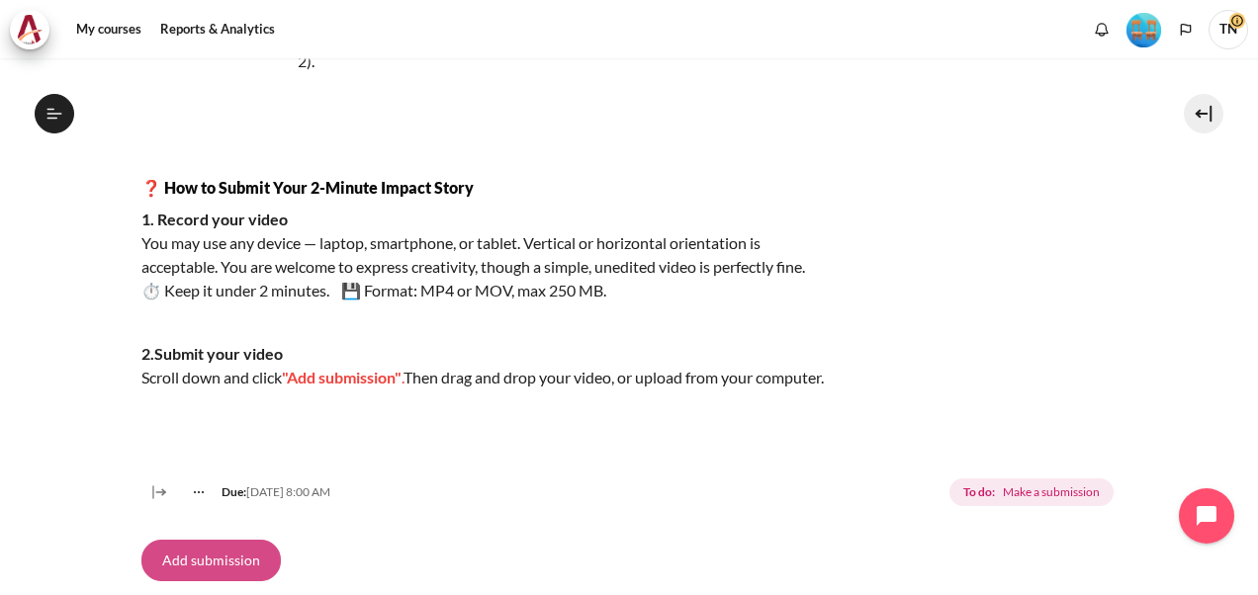
click at [206, 580] on button "Add submission" at bounding box center [210, 561] width 139 height 42
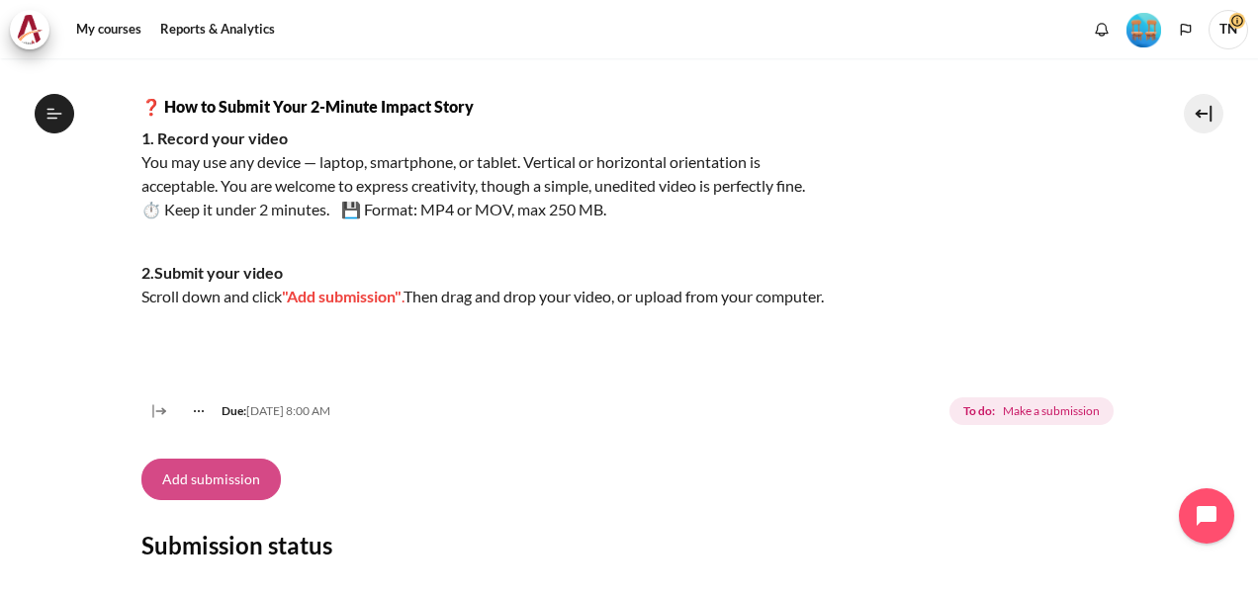
scroll to position [493, 0]
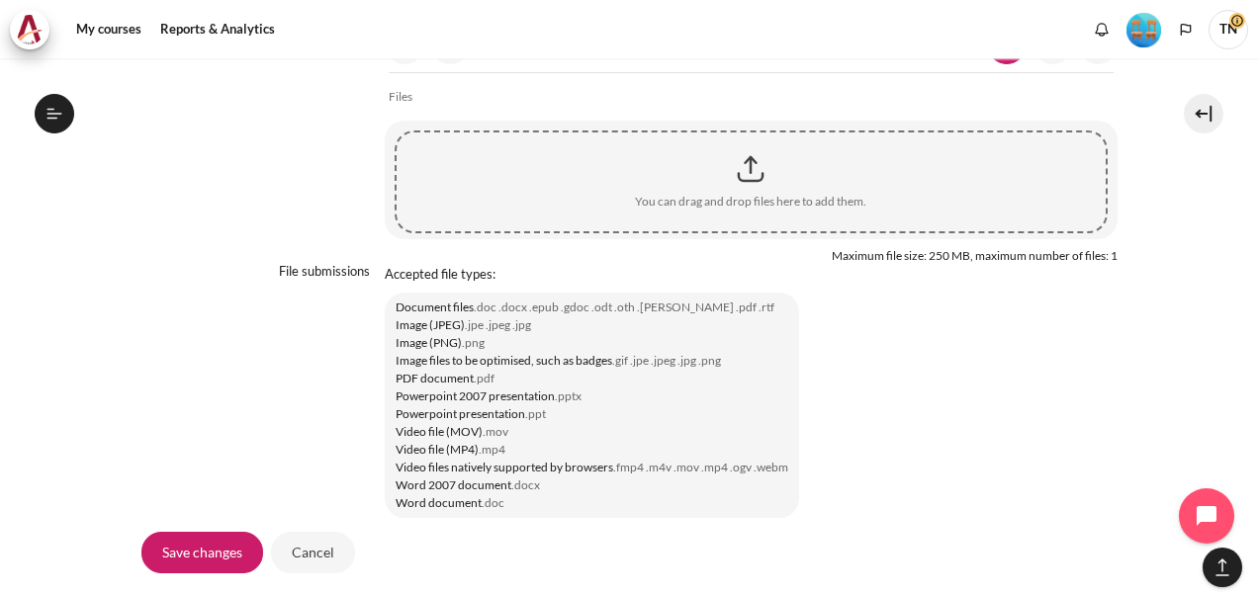
scroll to position [1583, 0]
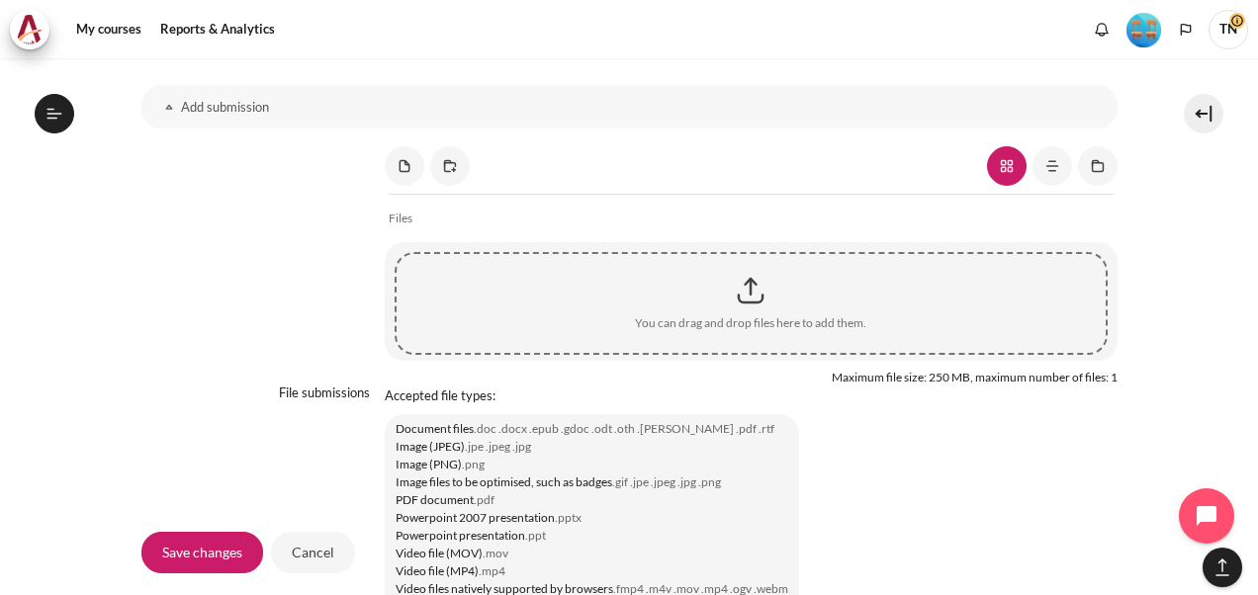
click at [1002, 186] on link "Content" at bounding box center [1007, 166] width 40 height 40
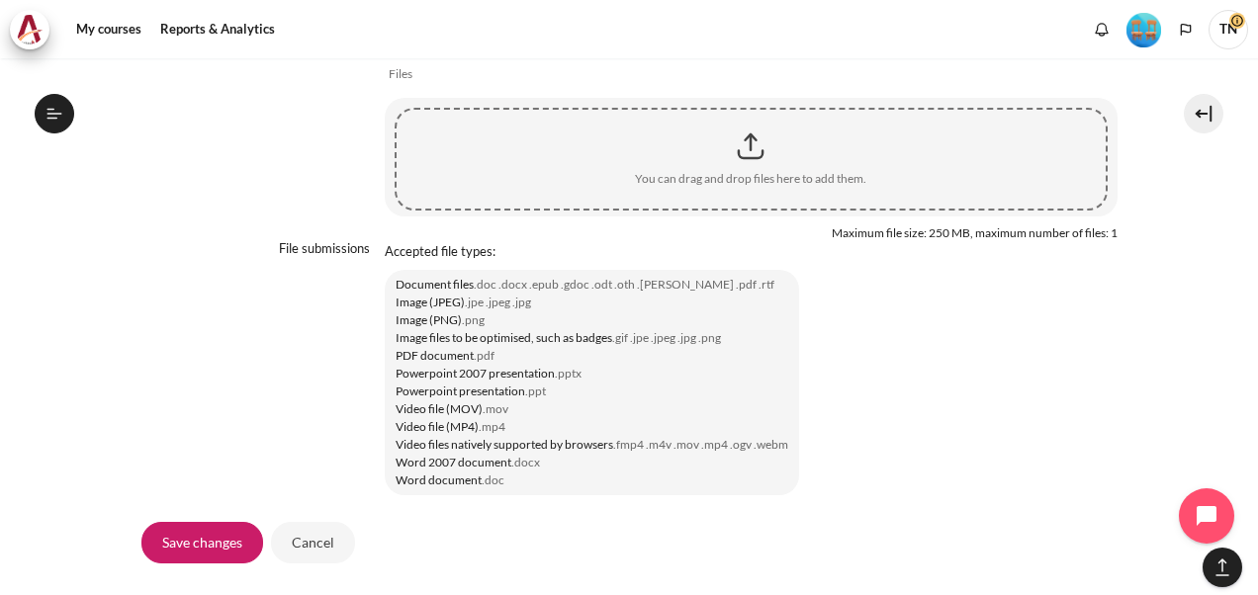
scroll to position [1879, 0]
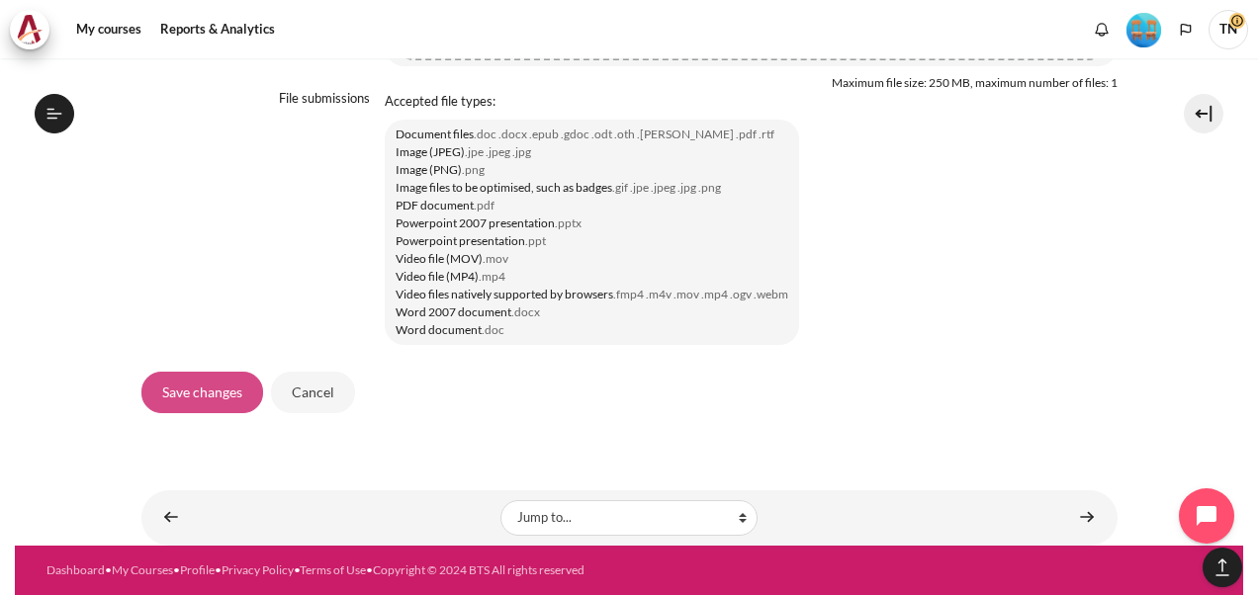
click at [228, 411] on input "Save changes" at bounding box center [202, 393] width 122 height 42
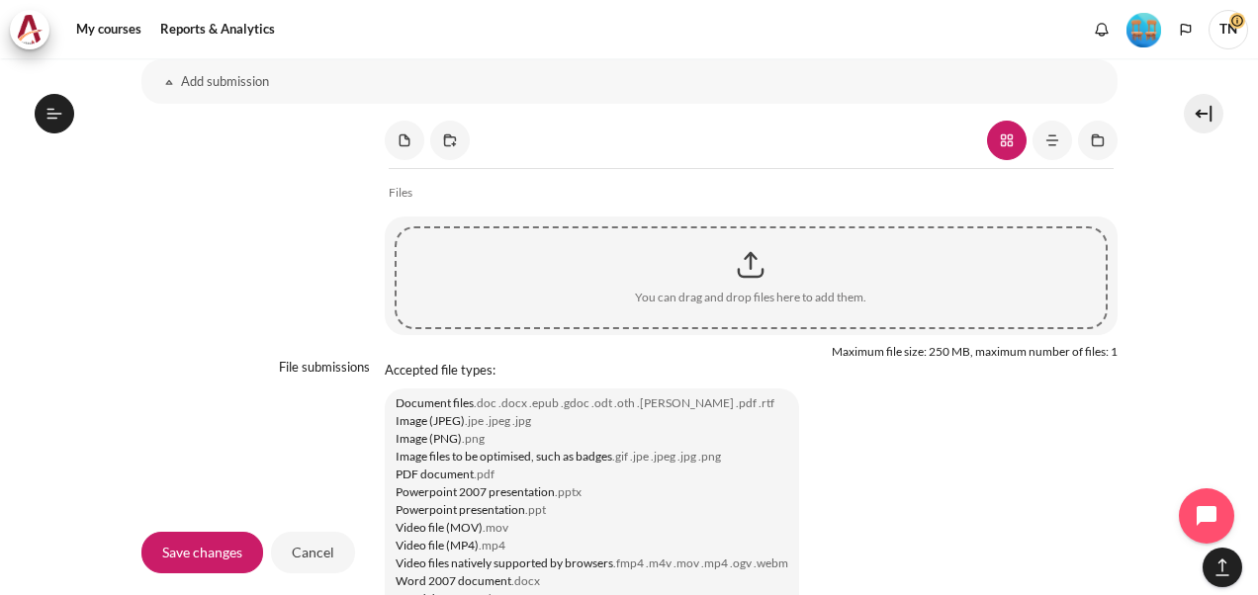
scroll to position [1682, 0]
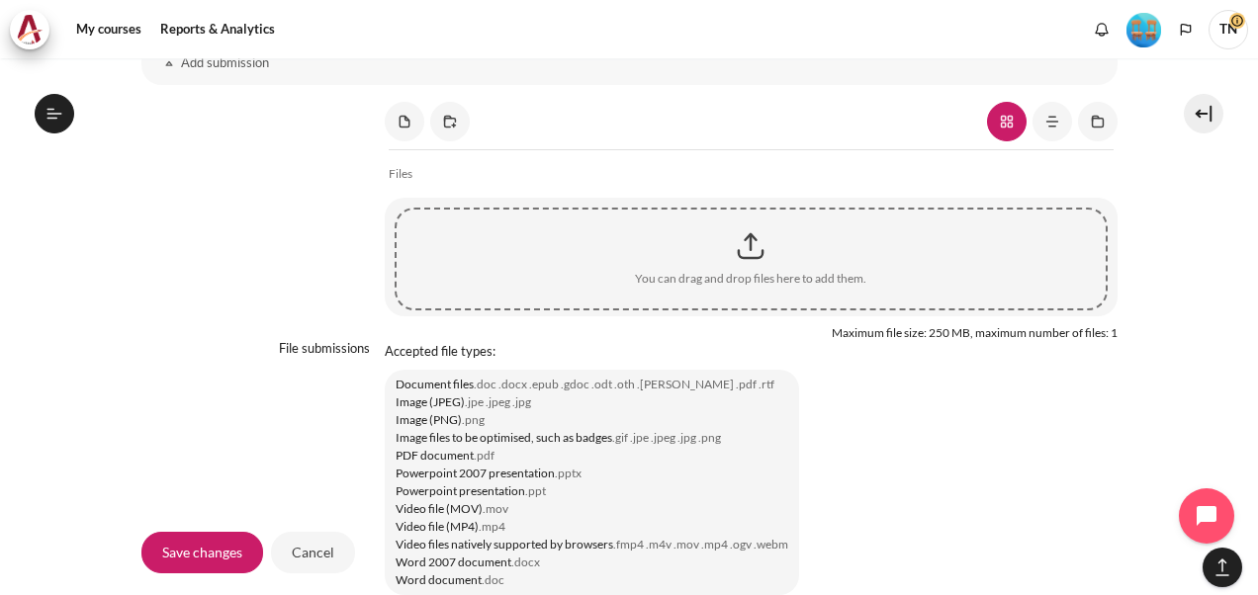
click at [243, 71] on h3 "Add submission" at bounding box center [629, 62] width 897 height 17
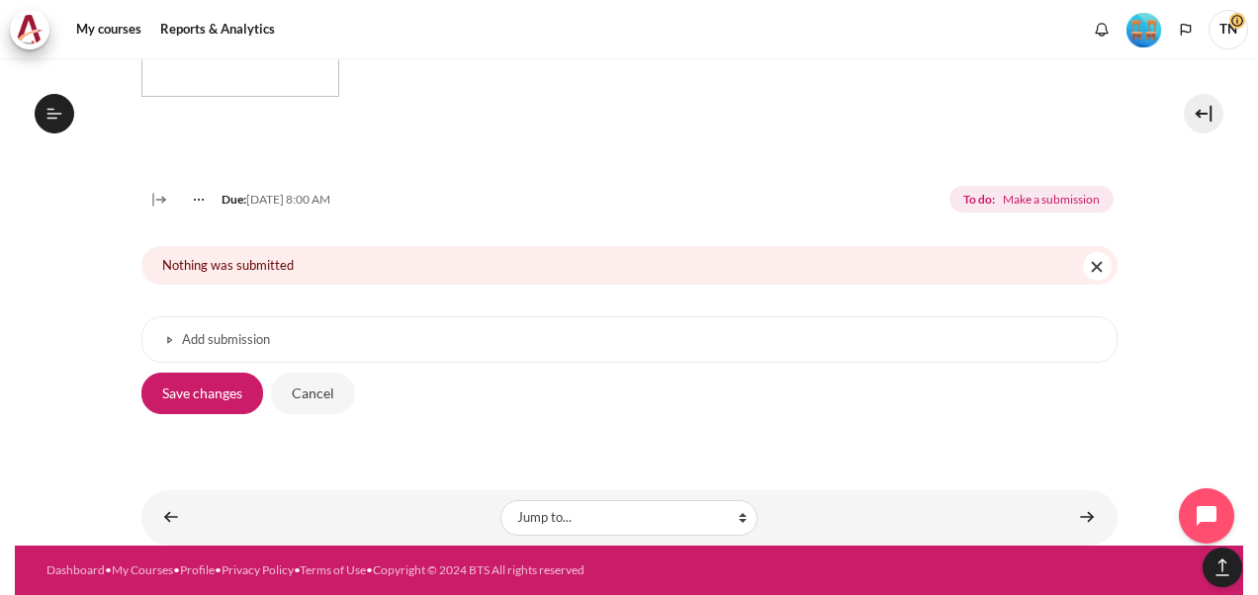
scroll to position [1426, 0]
click at [235, 398] on input "Save changes" at bounding box center [202, 393] width 122 height 42
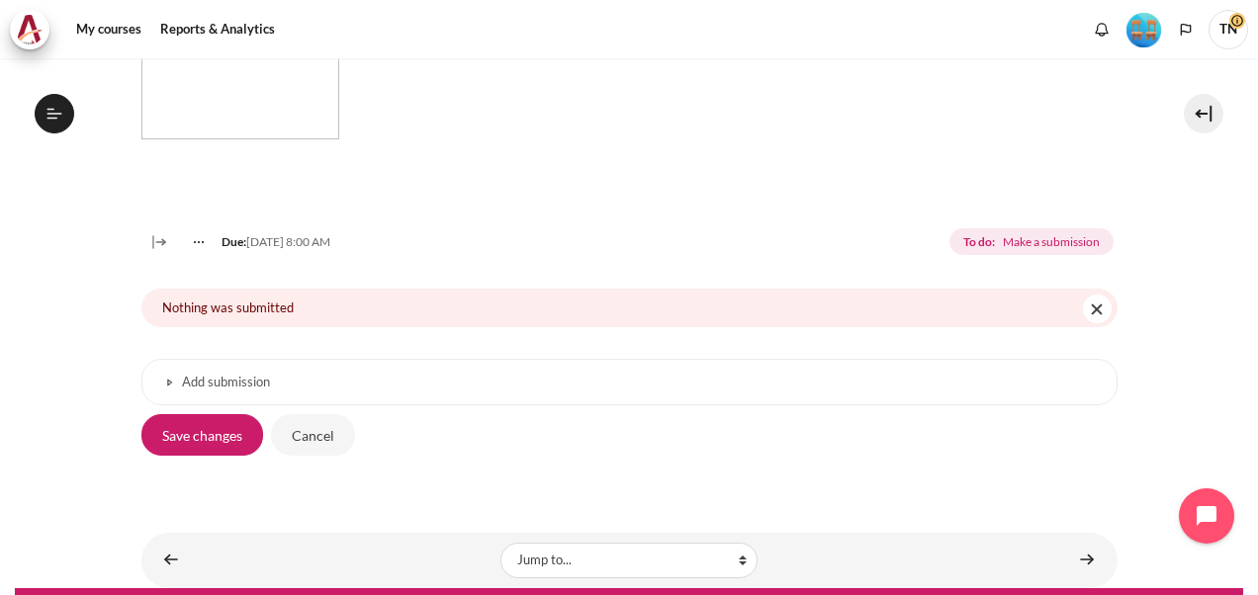
scroll to position [1426, 0]
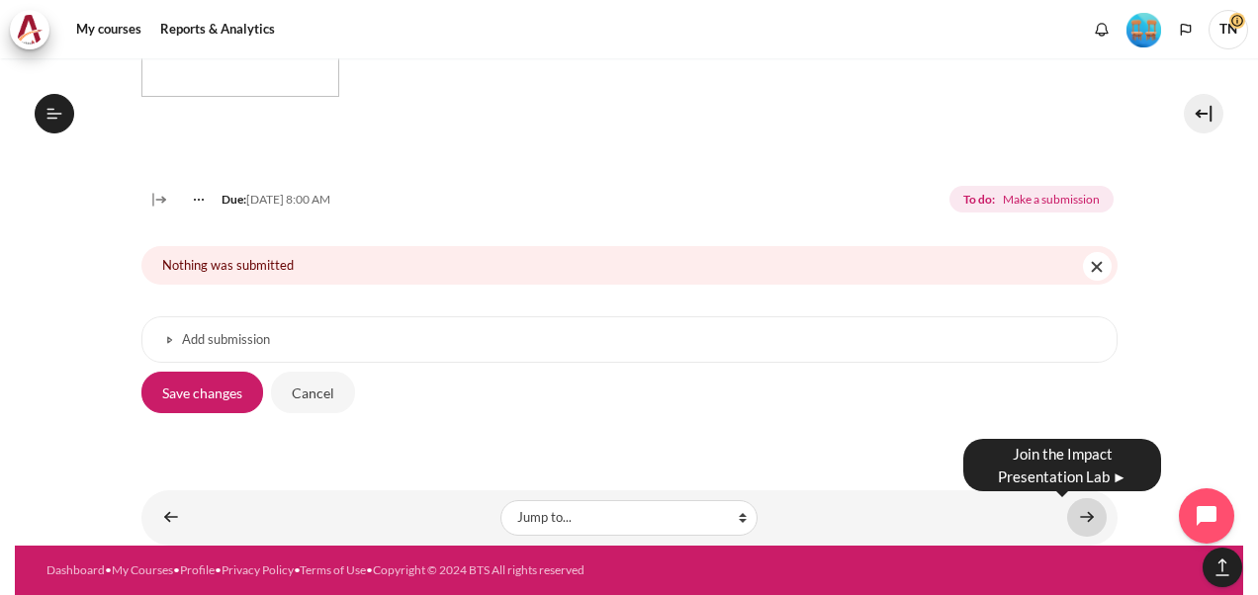
click at [1082, 516] on link "Content" at bounding box center [1087, 518] width 40 height 39
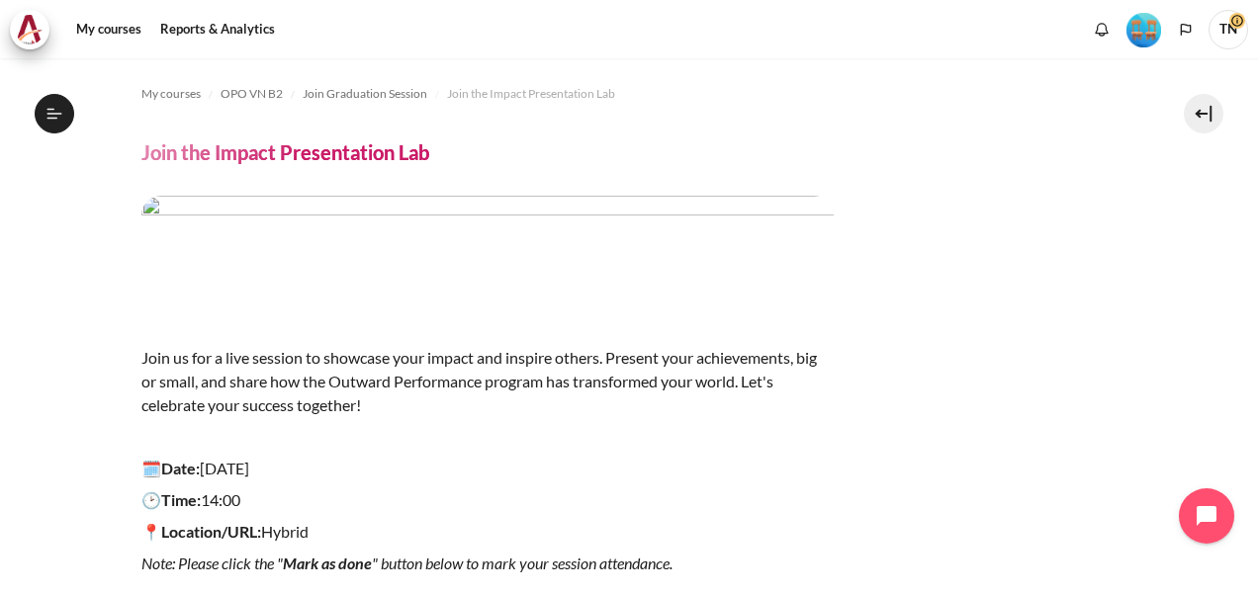
scroll to position [2269, 0]
click at [534, 261] on img "Content" at bounding box center [487, 250] width 692 height 108
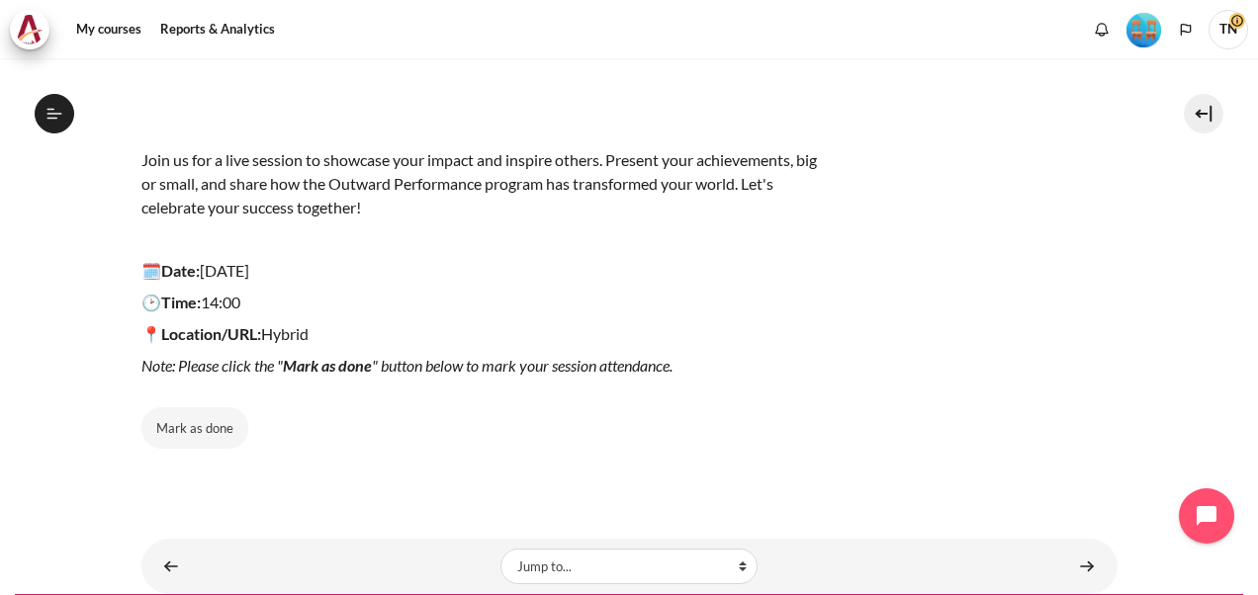
scroll to position [245, 0]
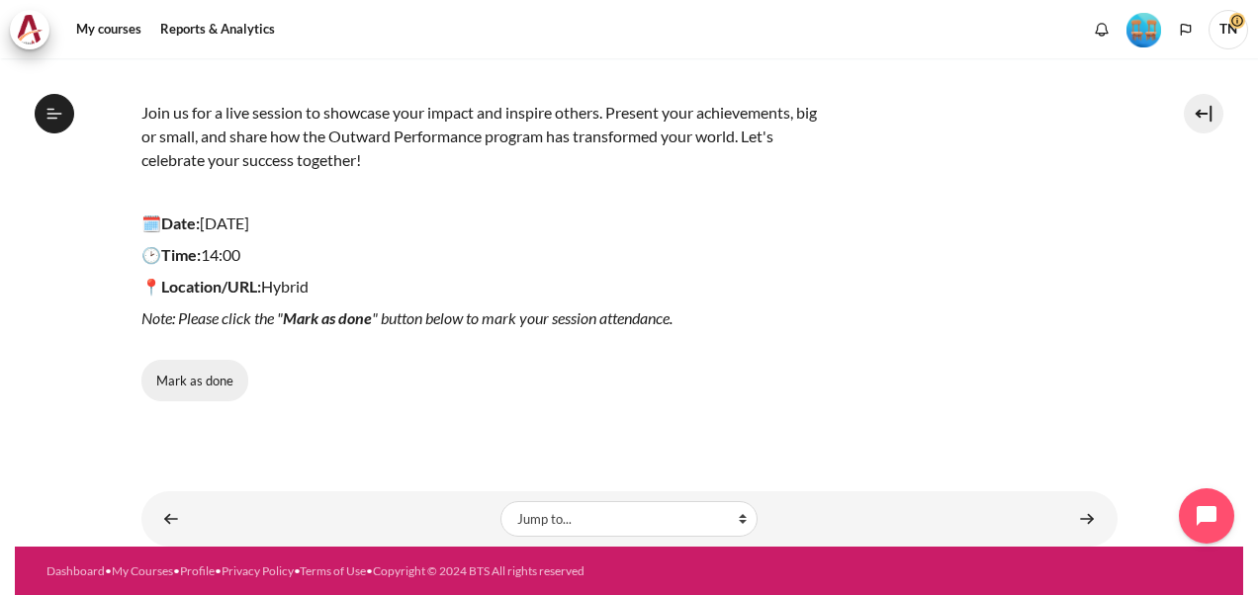
click at [196, 380] on button "Mark as done" at bounding box center [194, 381] width 107 height 42
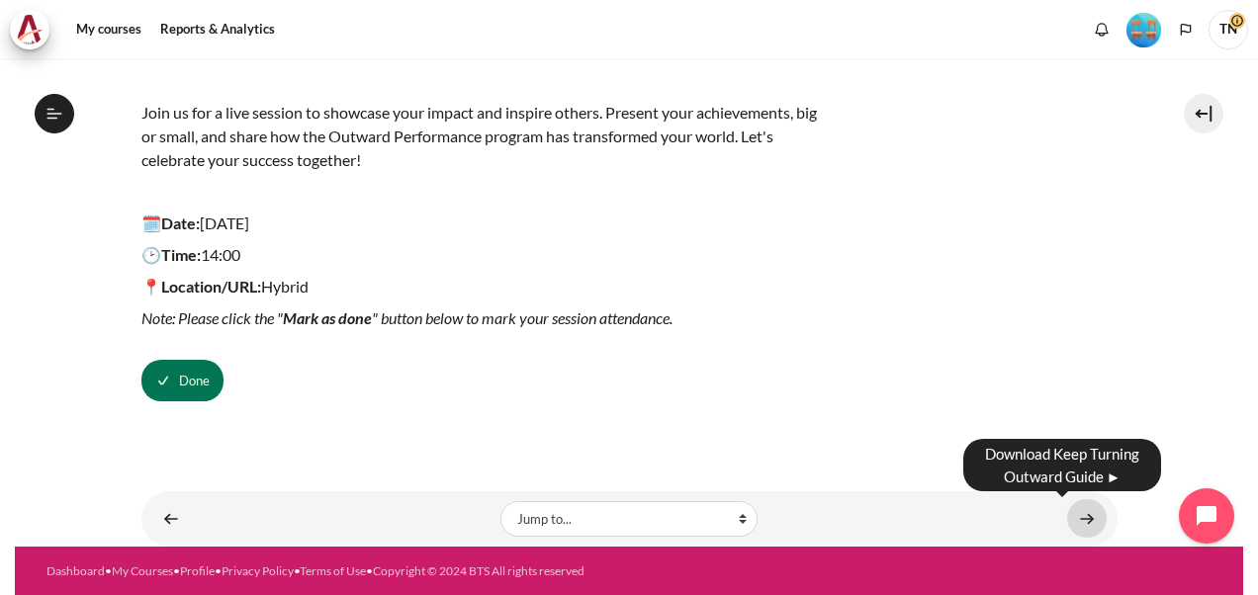
click at [1079, 517] on link "Content" at bounding box center [1087, 519] width 40 height 39
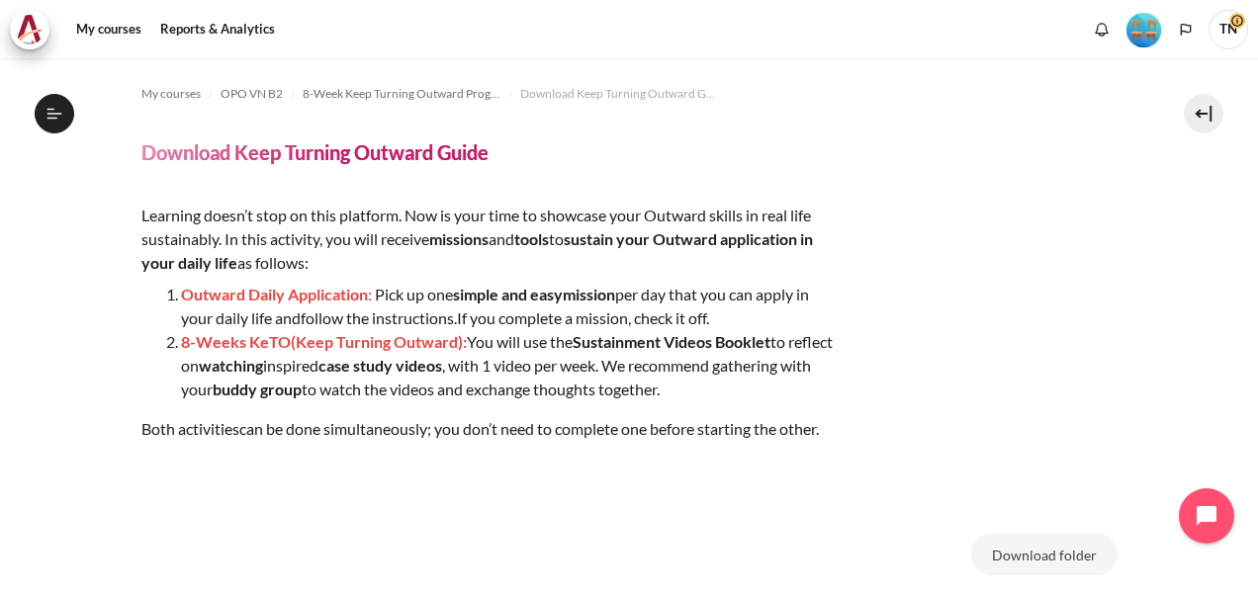
scroll to position [365, 0]
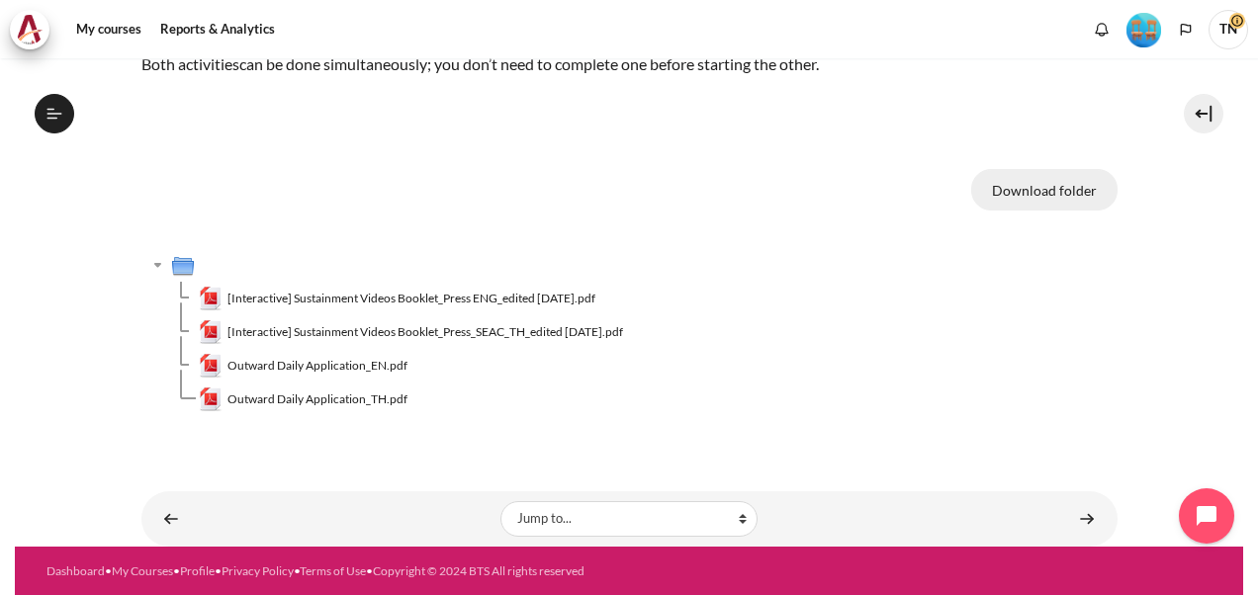
click at [1020, 192] on button "Download folder" at bounding box center [1044, 190] width 146 height 42
click at [481, 396] on td "Outward Daily Application_TH.pdf" at bounding box center [658, 400] width 919 height 34
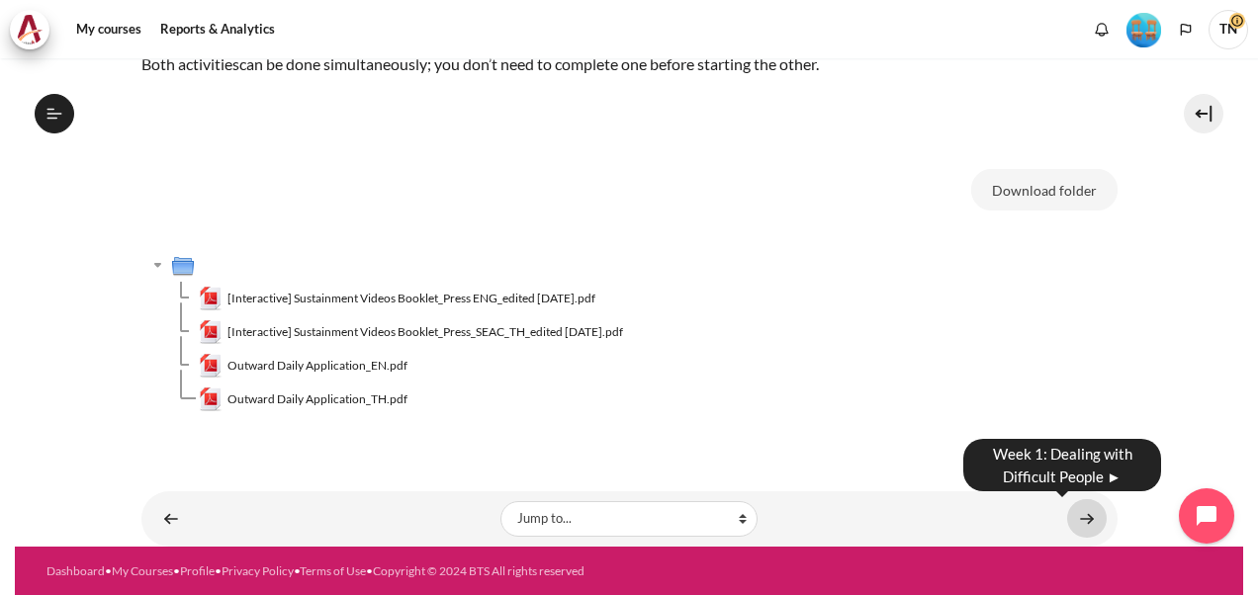
click at [1074, 512] on link "Content" at bounding box center [1087, 519] width 40 height 39
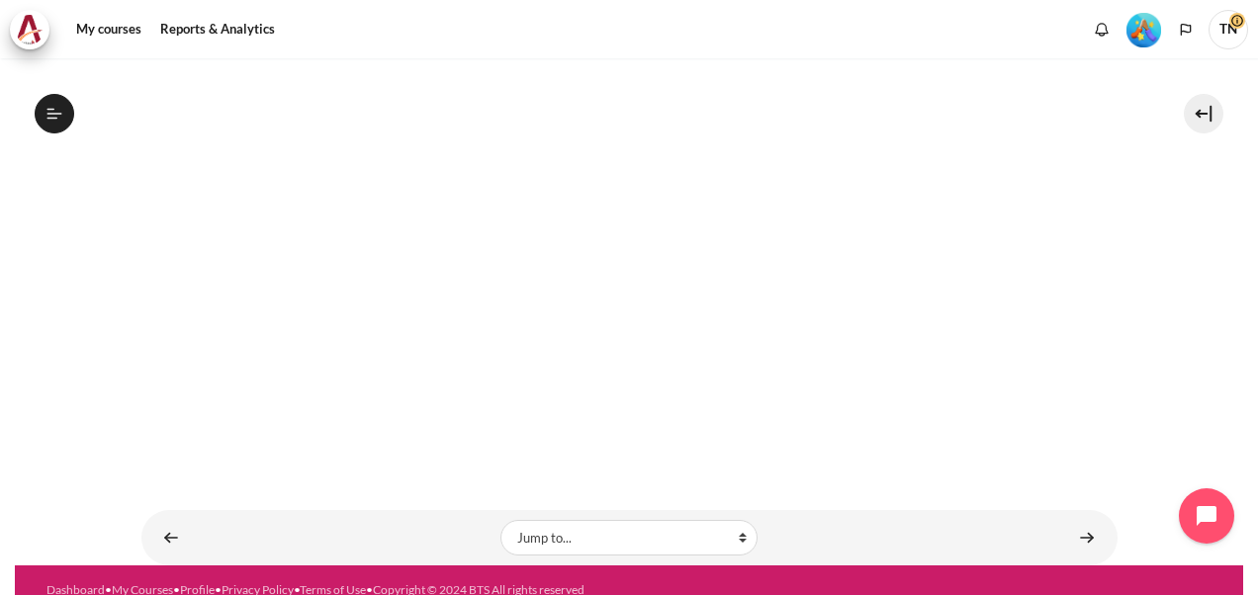
scroll to position [439, 0]
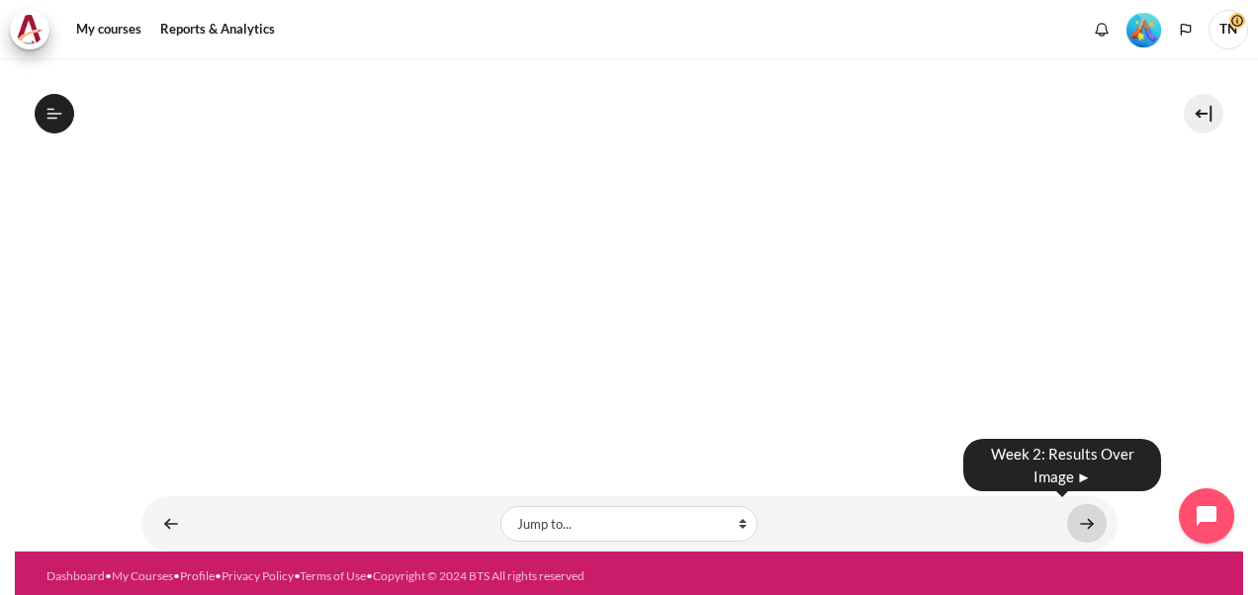
click at [1080, 511] on link "Content" at bounding box center [1087, 523] width 40 height 39
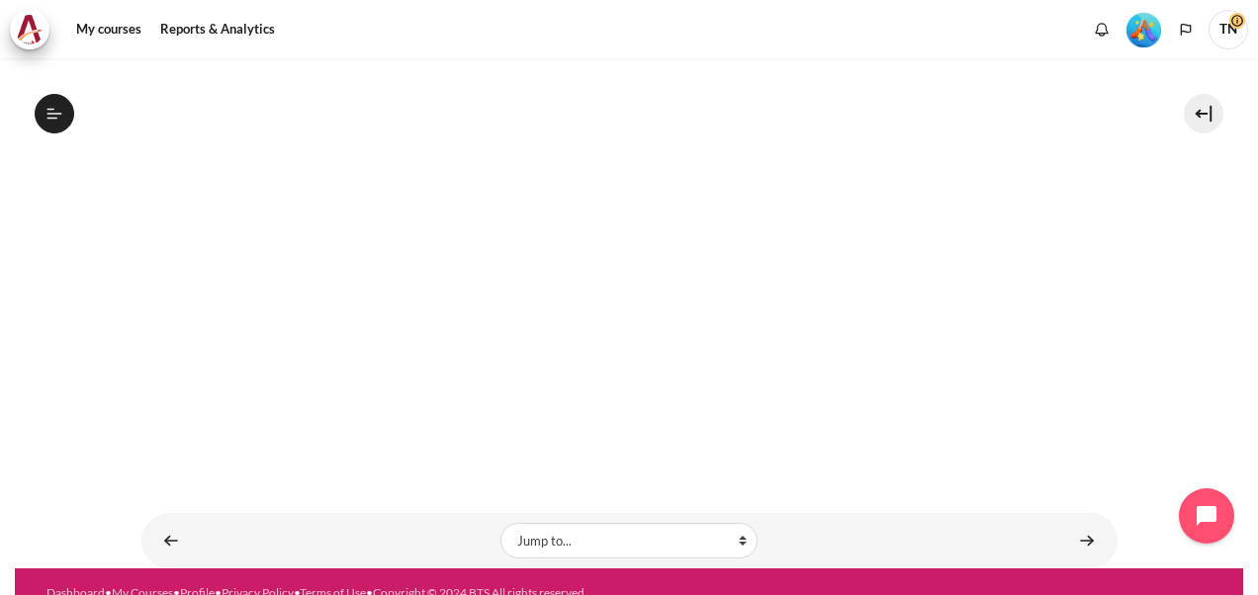
scroll to position [447, 0]
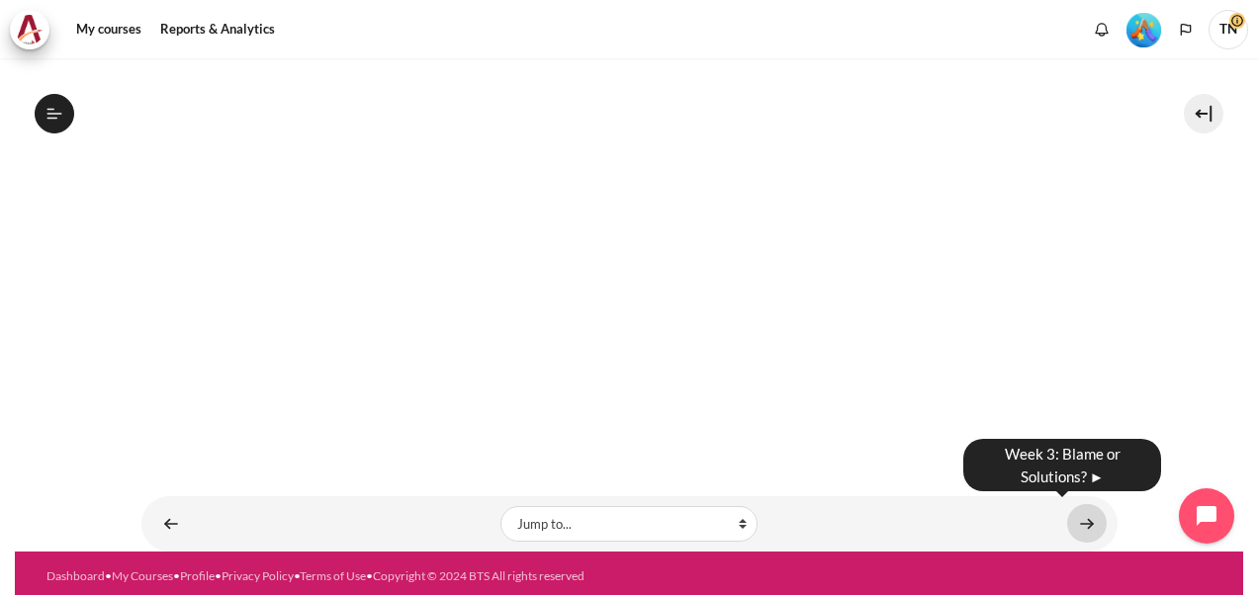
click at [1081, 516] on link "Content" at bounding box center [1087, 523] width 40 height 39
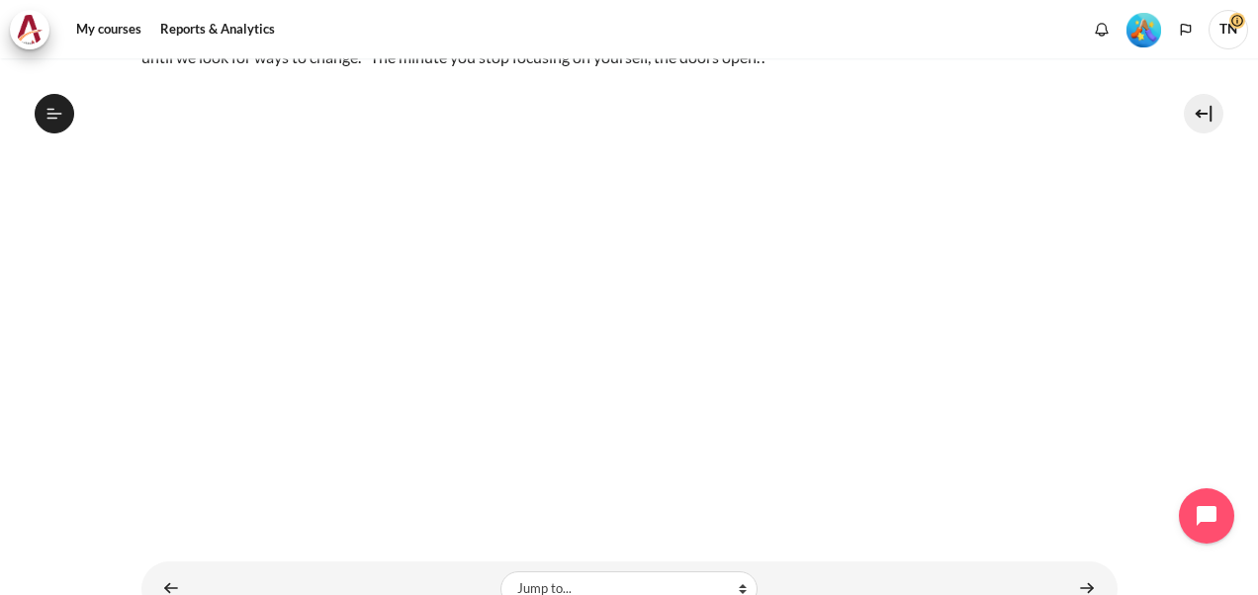
scroll to position [264, 0]
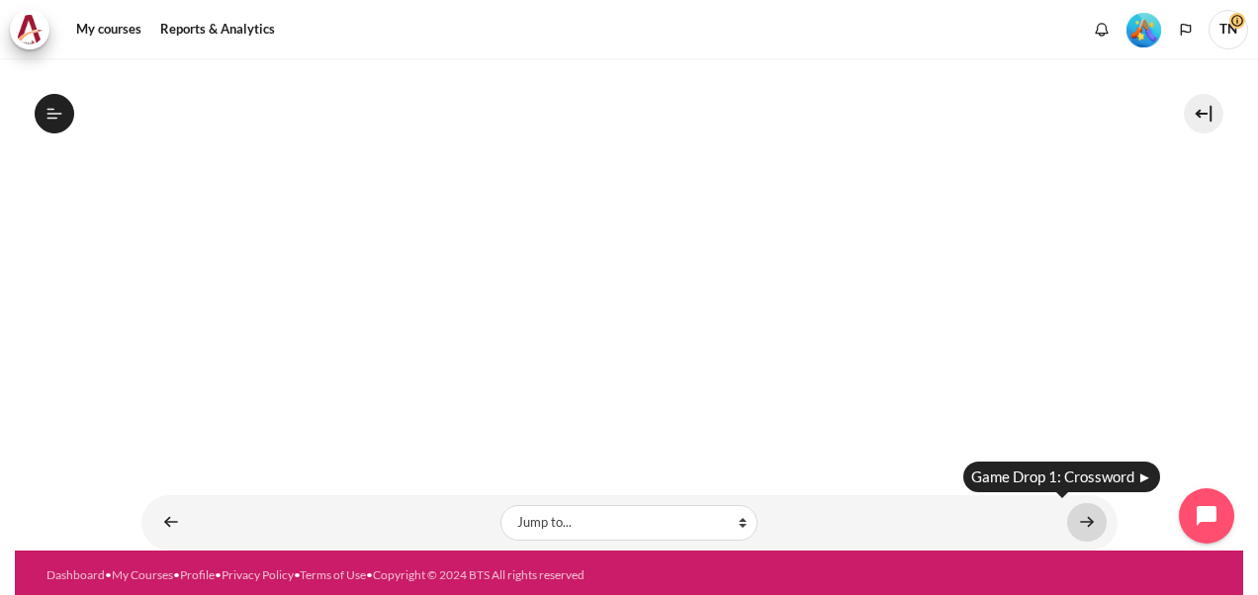
click at [1078, 512] on link "Content" at bounding box center [1087, 522] width 40 height 39
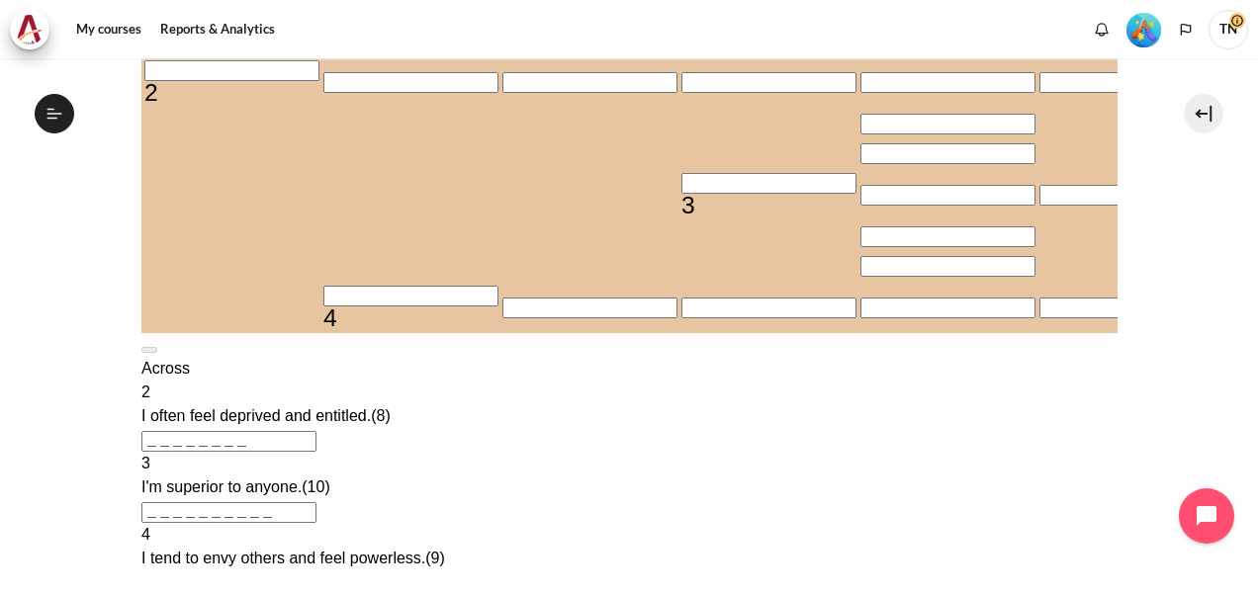
scroll to position [495, 0]
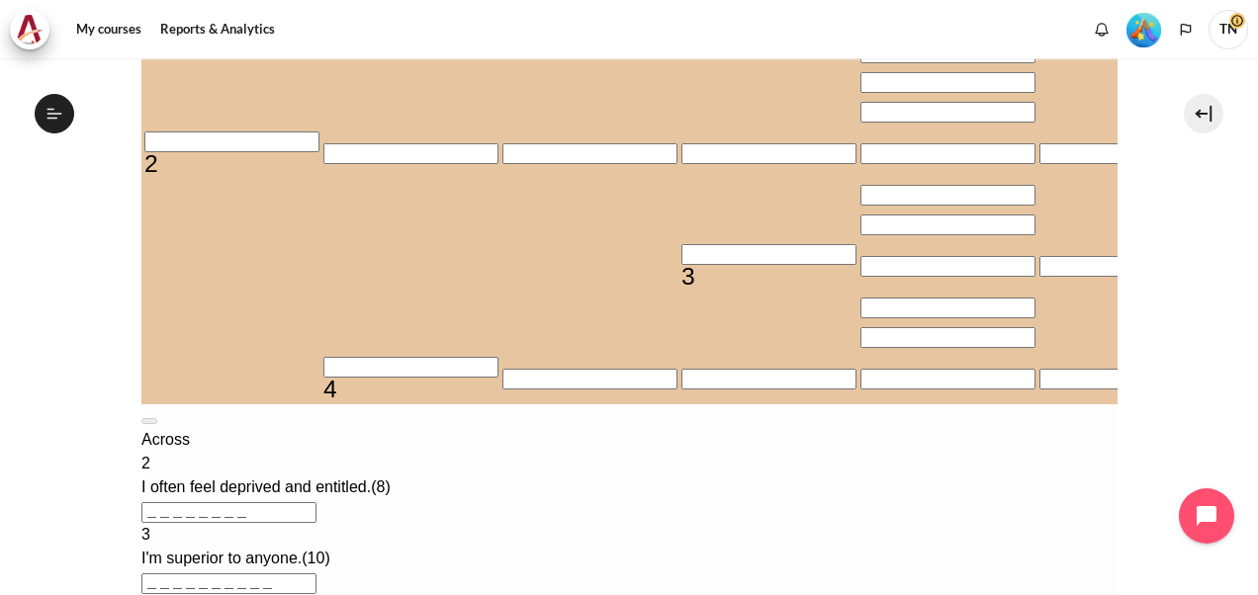
scroll to position [568, 0]
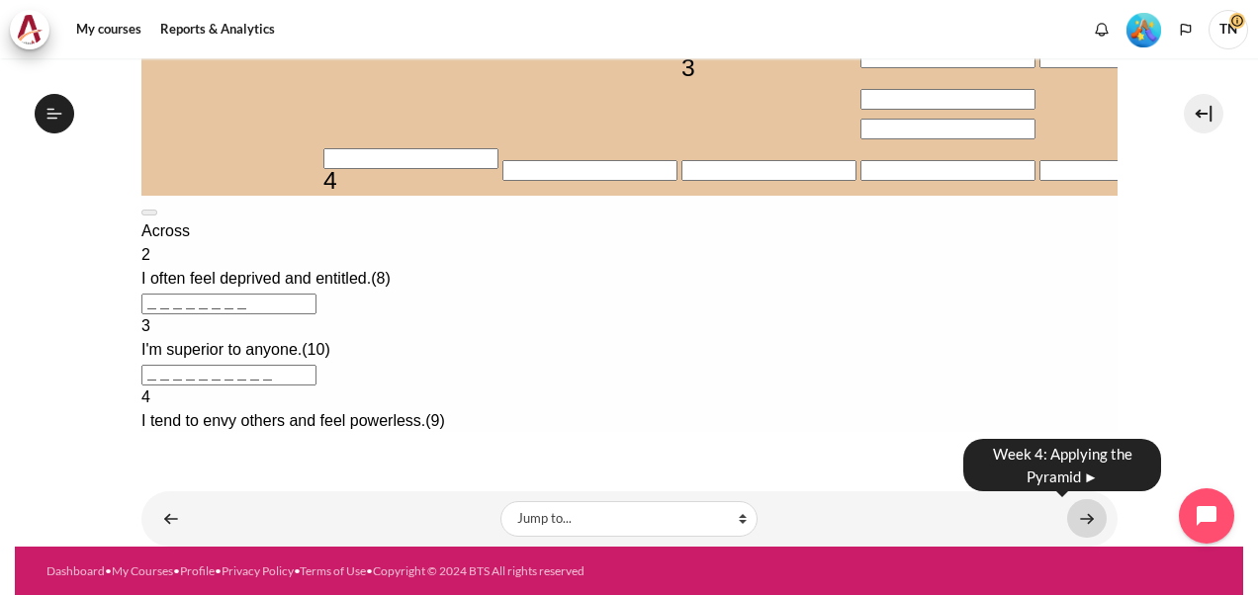
click at [1076, 510] on link "Content" at bounding box center [1087, 519] width 40 height 39
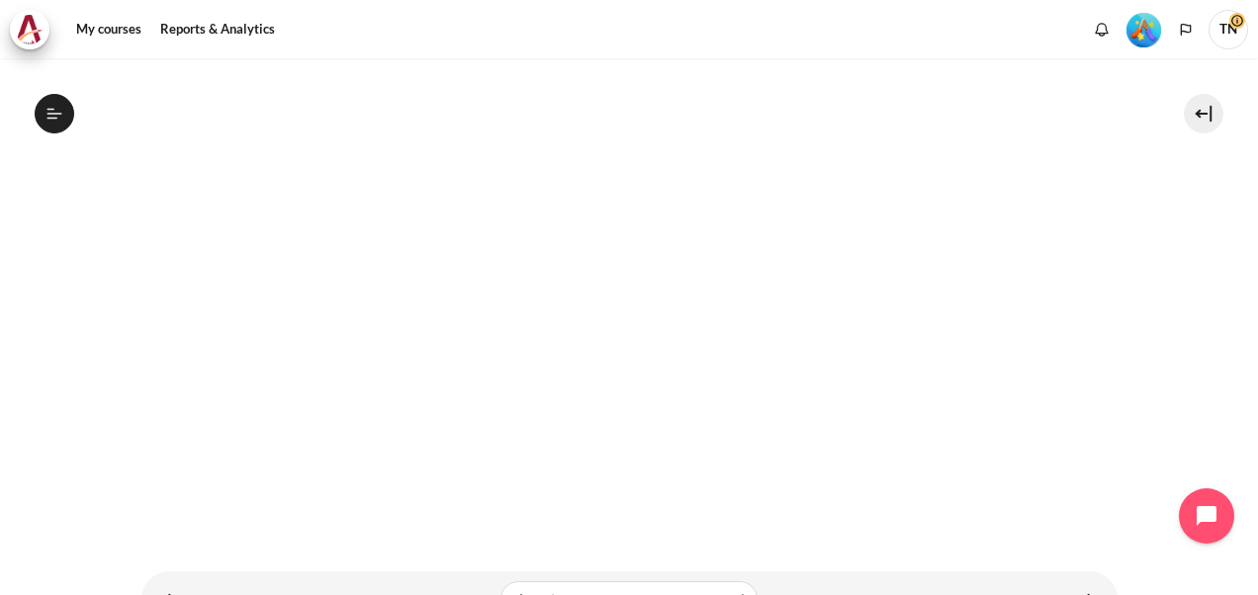
scroll to position [471, 0]
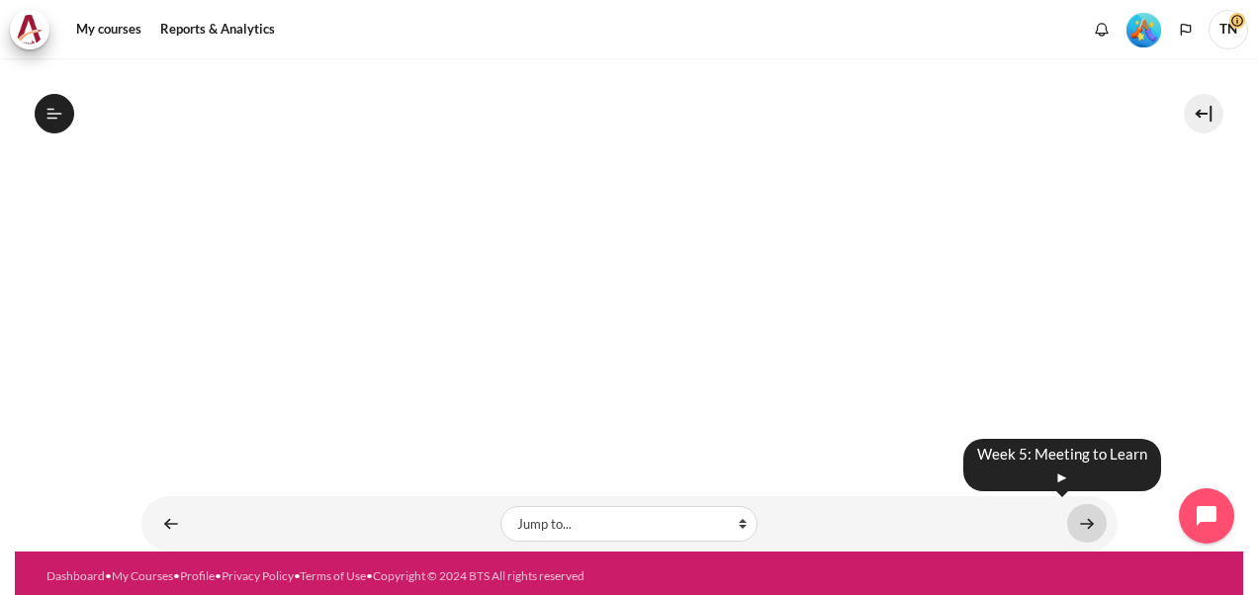
click at [1076, 517] on link "Content" at bounding box center [1087, 523] width 40 height 39
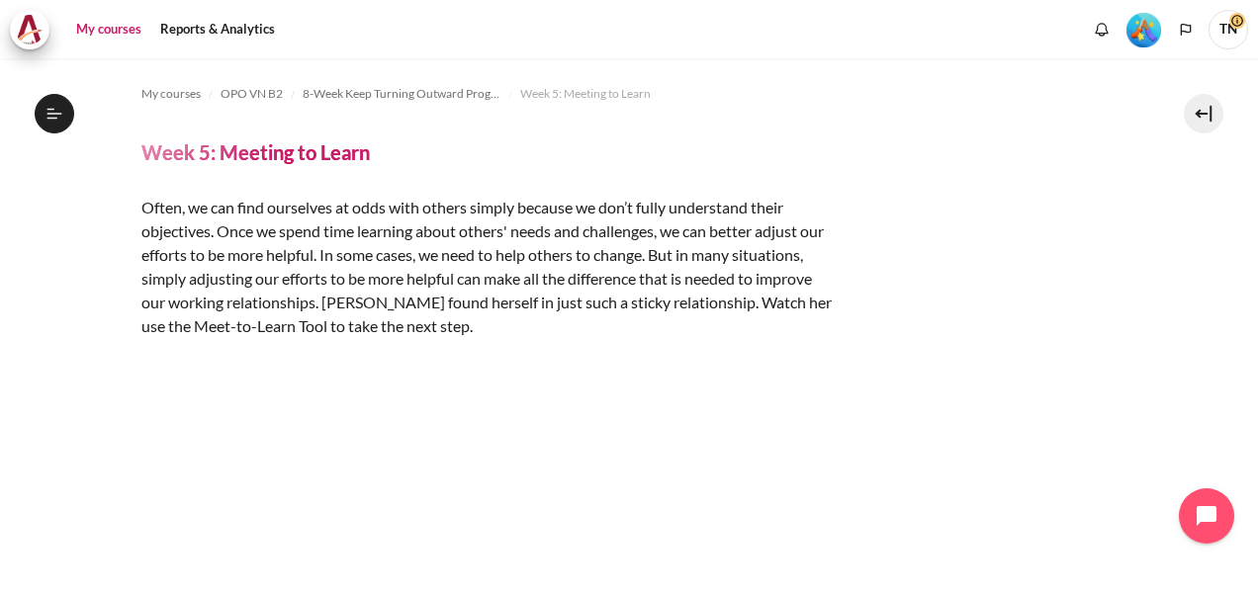
click at [111, 29] on link "My courses" at bounding box center [108, 30] width 79 height 40
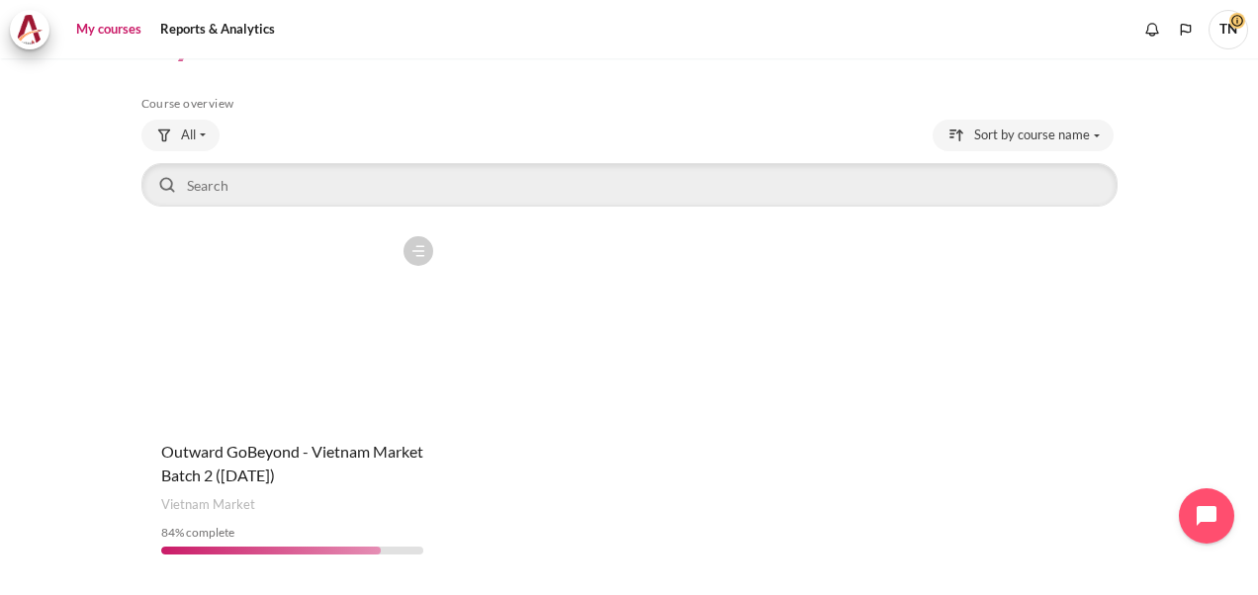
scroll to position [127, 0]
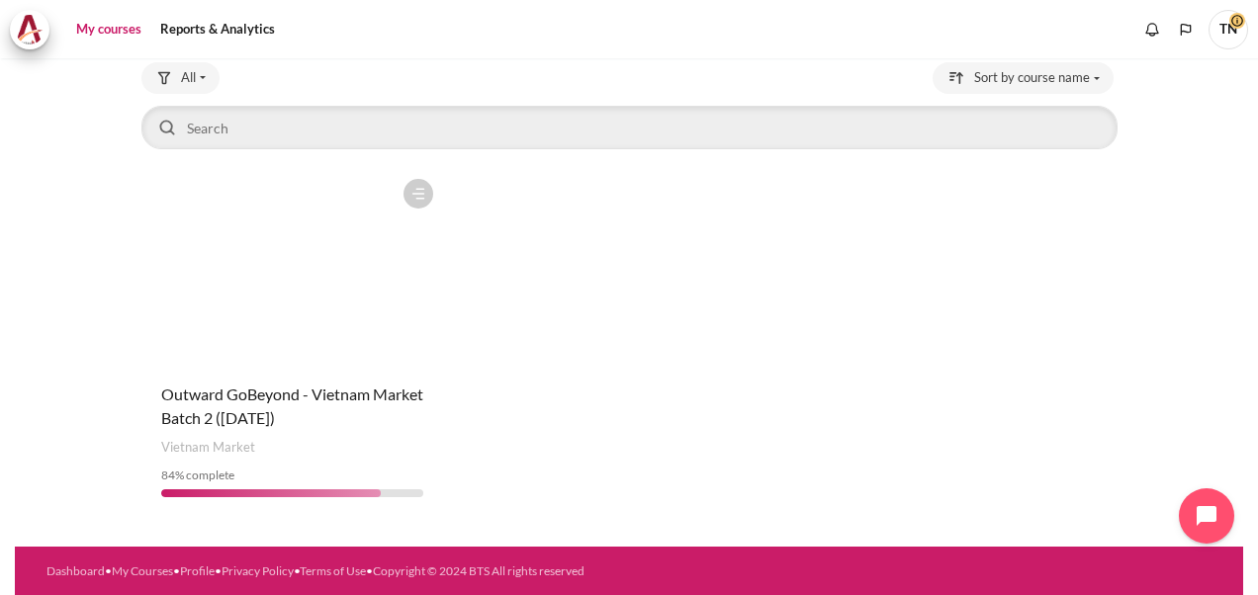
click at [269, 352] on figure "Content" at bounding box center [292, 268] width 302 height 198
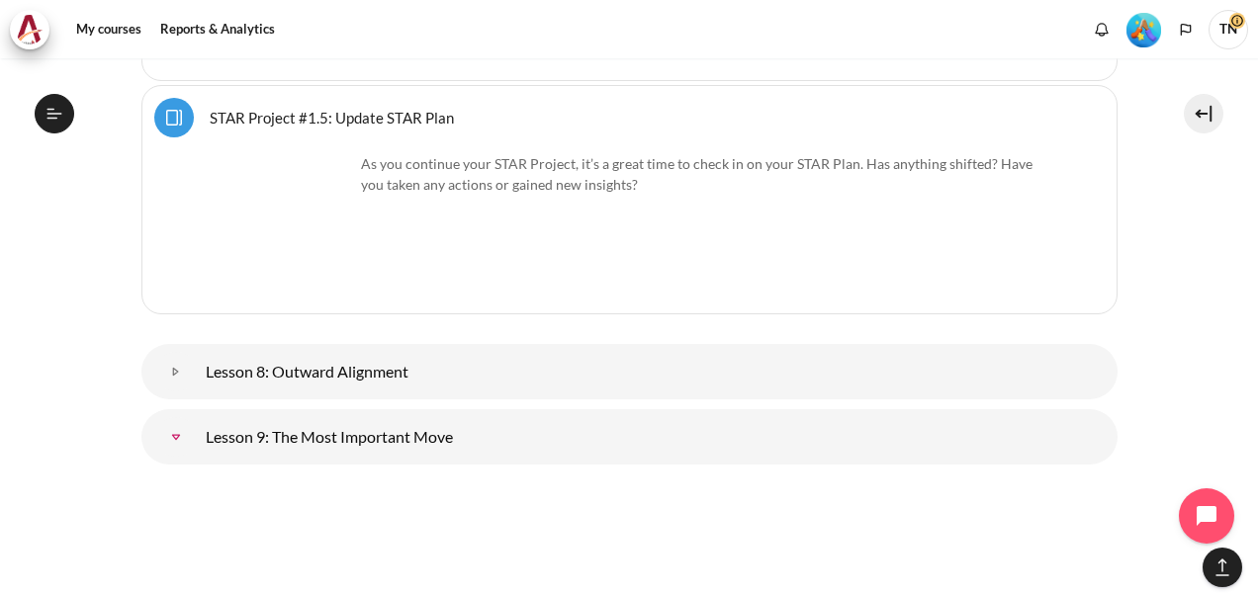
scroll to position [1507, 0]
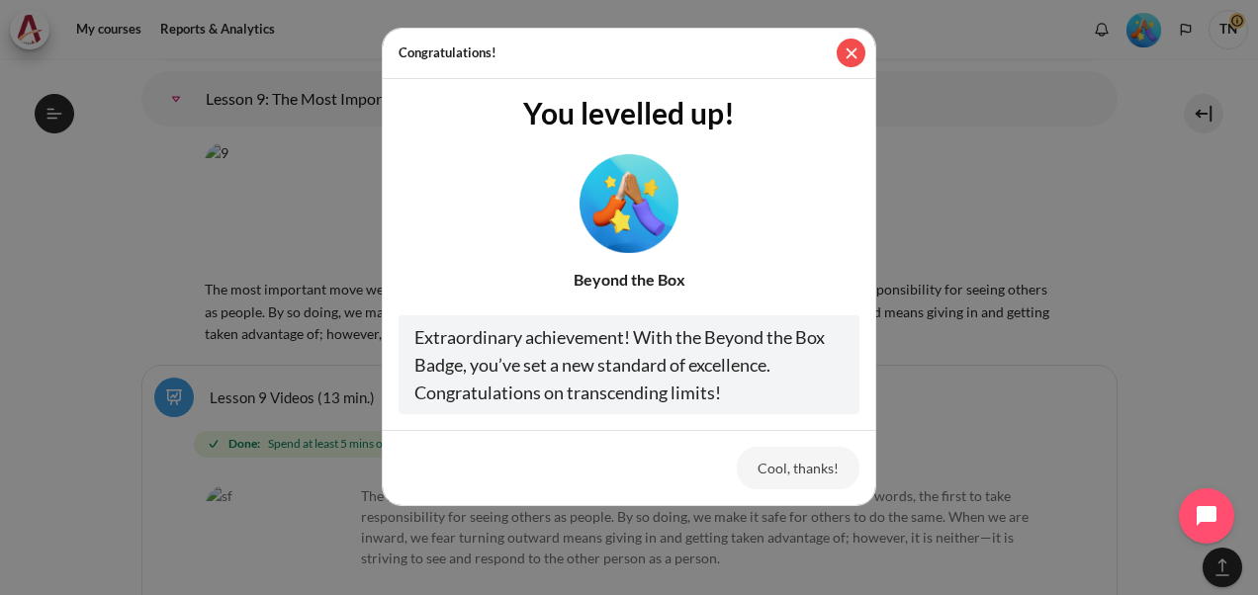
click at [855, 47] on button "Close" at bounding box center [851, 53] width 29 height 29
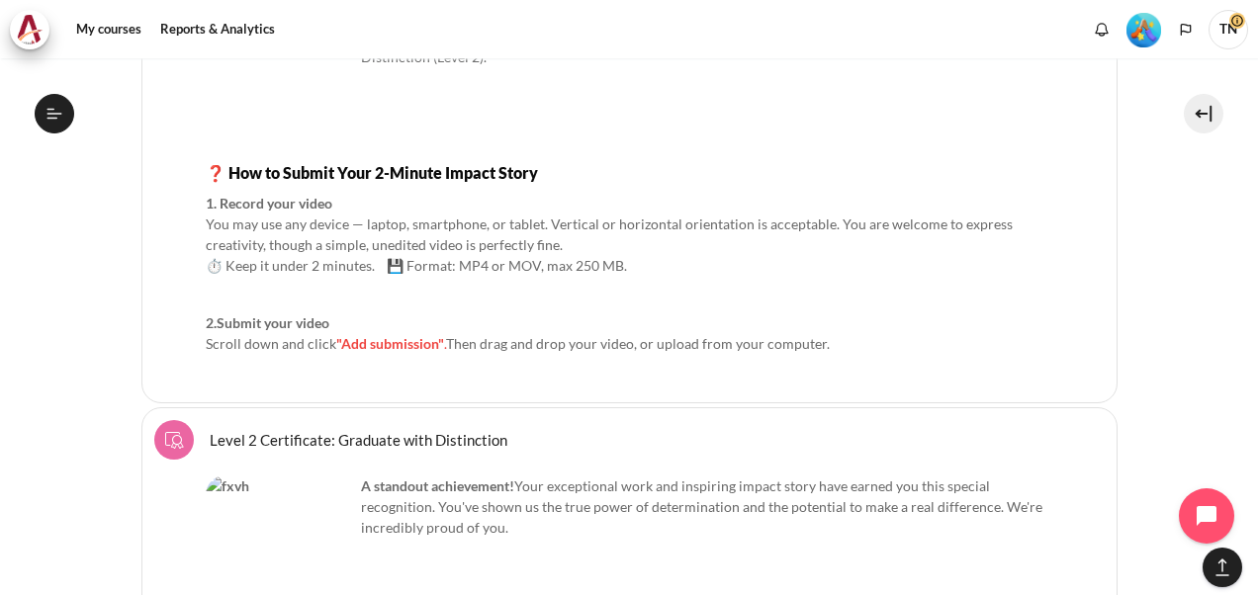
scroll to position [11707, 0]
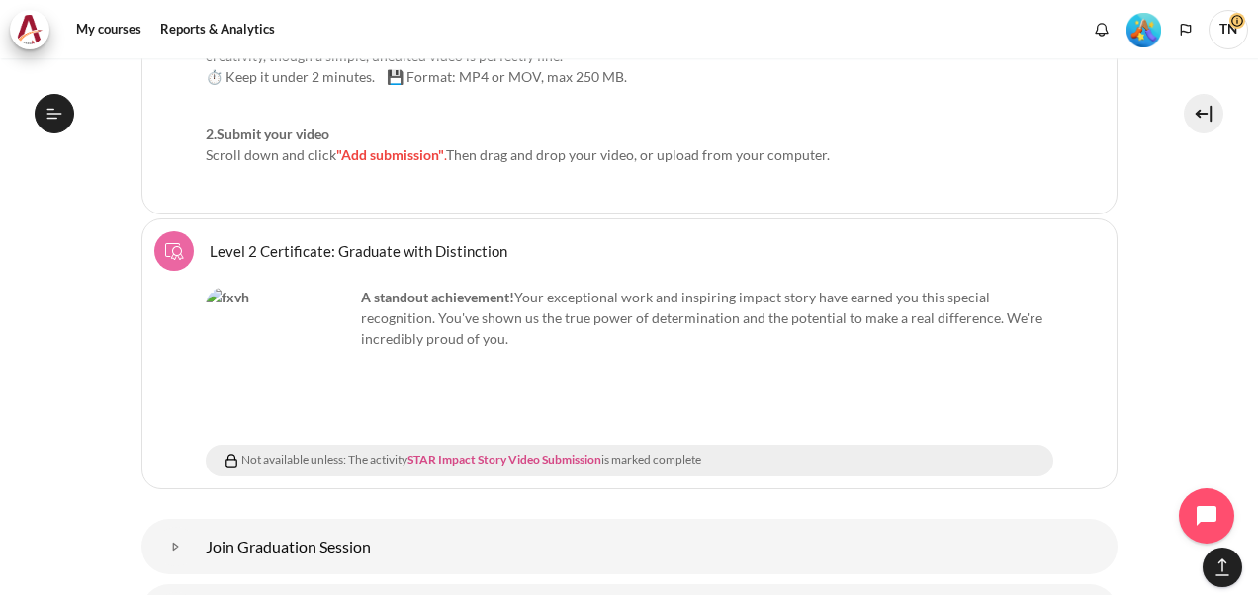
click at [487, 452] on link "STAR Impact Story Video Submission" at bounding box center [505, 459] width 194 height 15
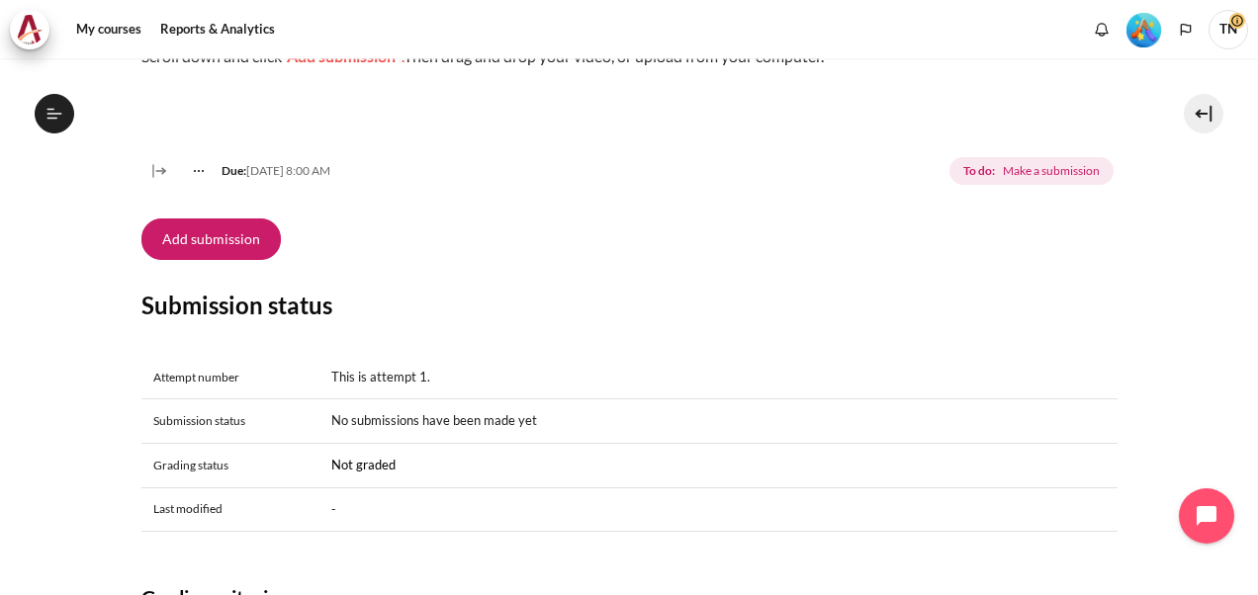
scroll to position [511, 0]
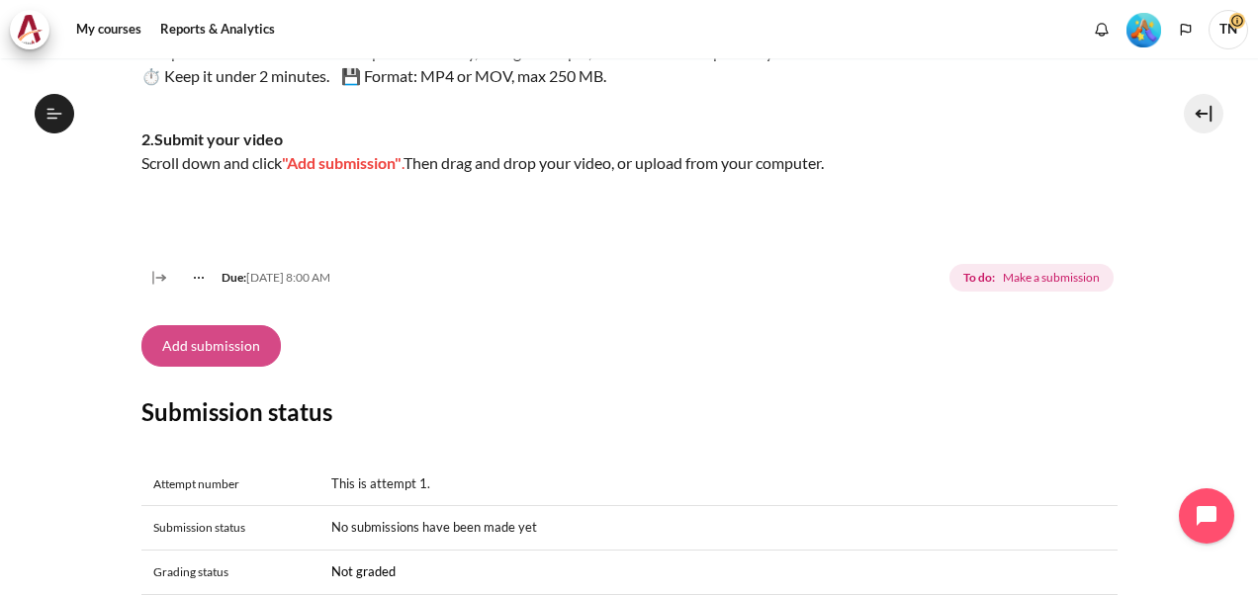
click at [228, 367] on button "Add submission" at bounding box center [210, 346] width 139 height 42
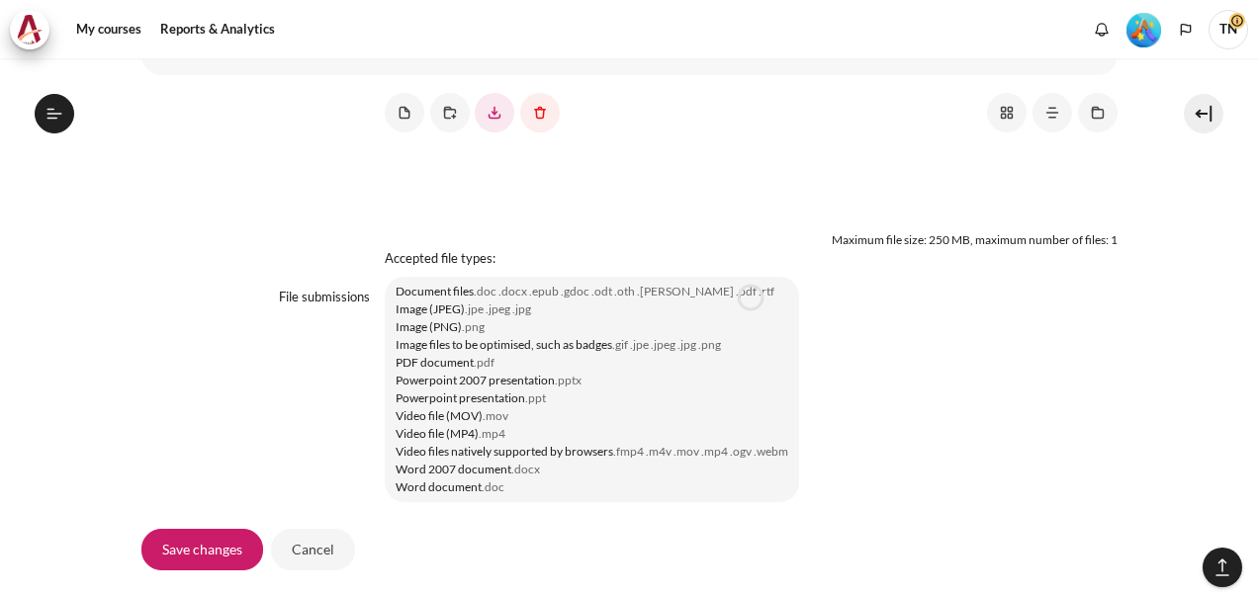
scroll to position [1814, 0]
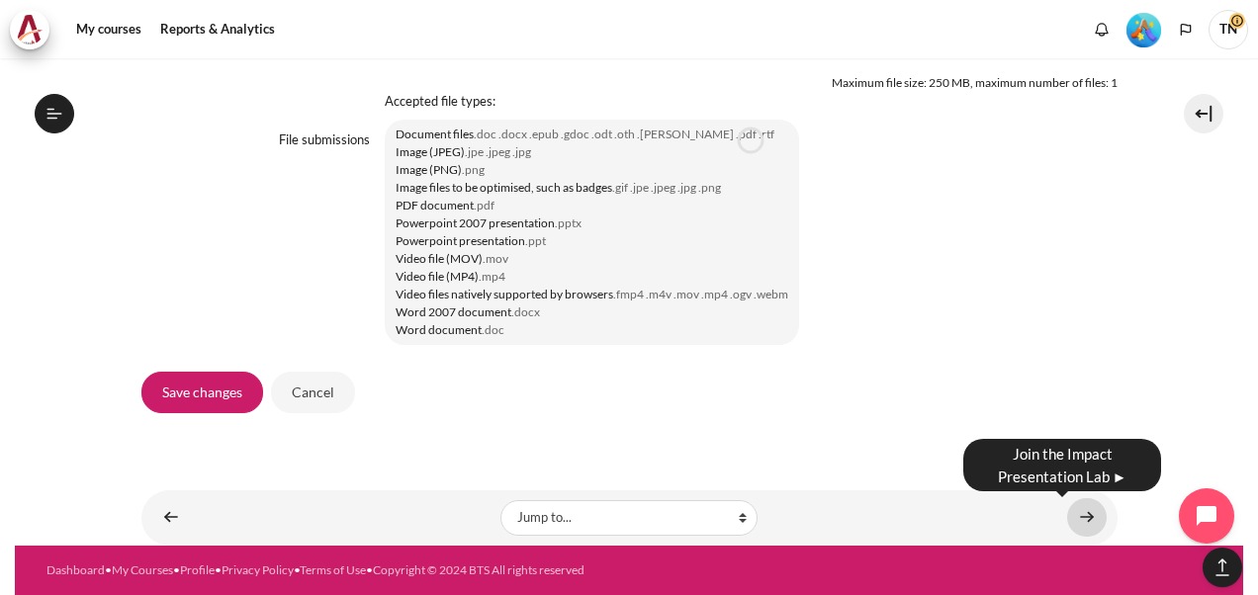
click at [1077, 518] on link "Content" at bounding box center [1087, 518] width 40 height 39
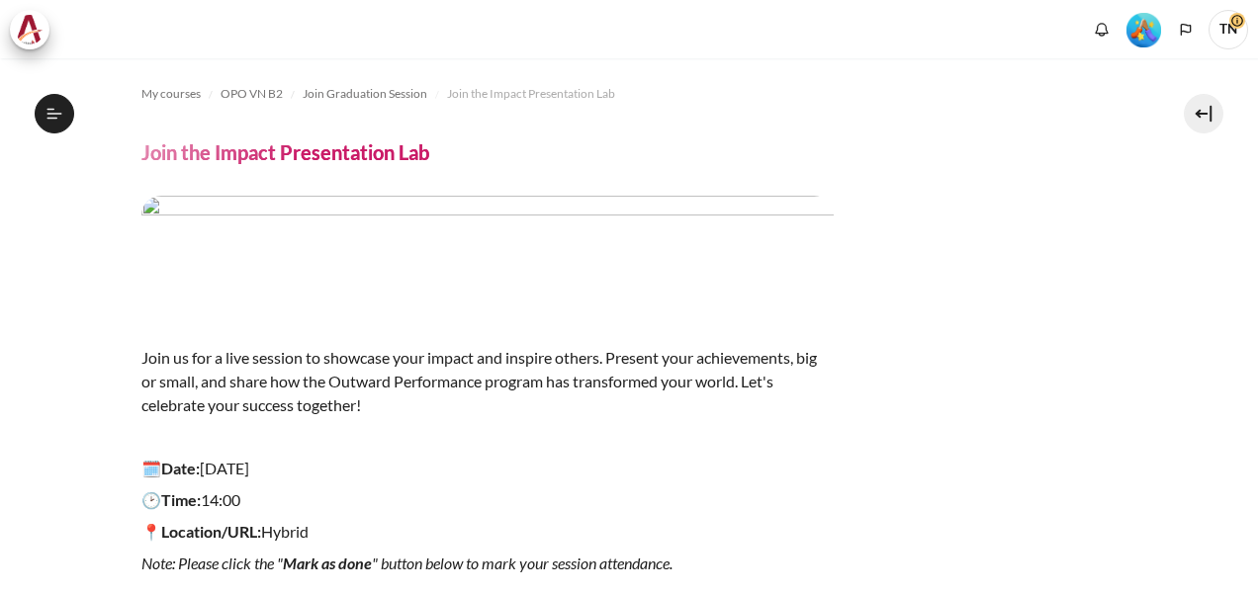
scroll to position [245, 0]
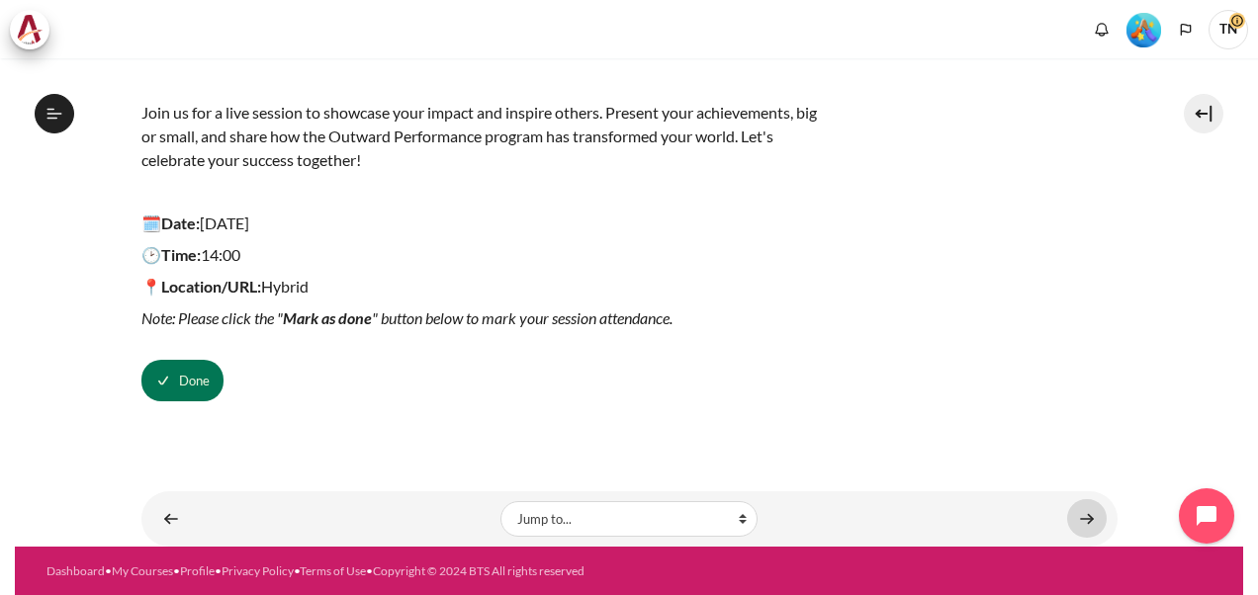
click at [1076, 520] on link "Content" at bounding box center [1087, 519] width 40 height 39
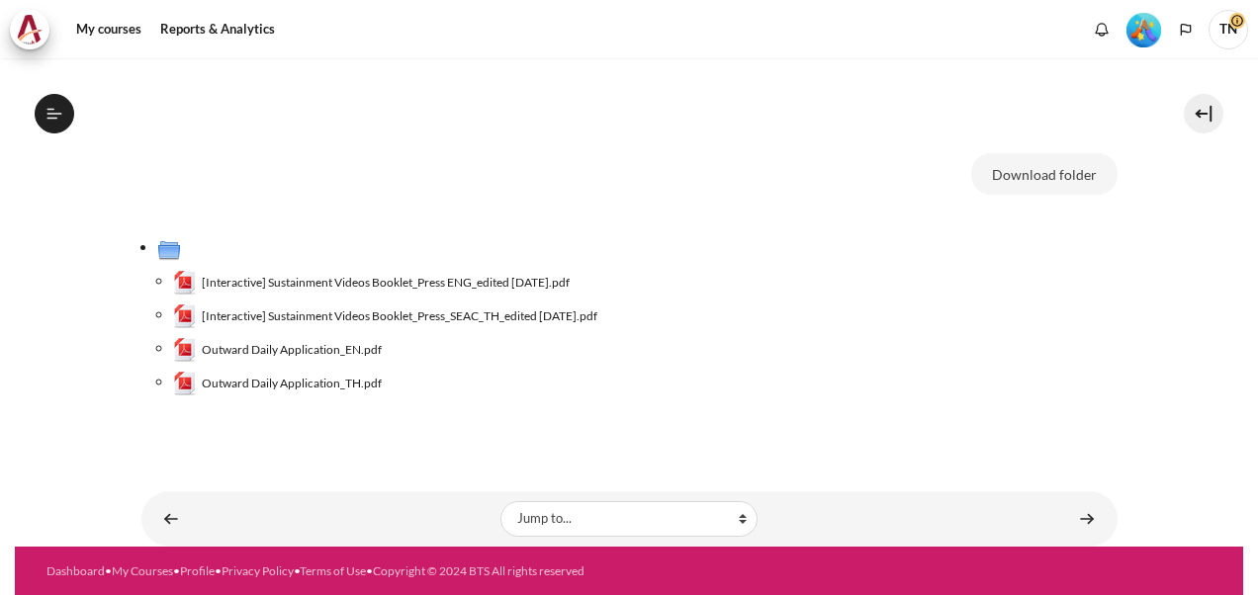
scroll to position [365, 0]
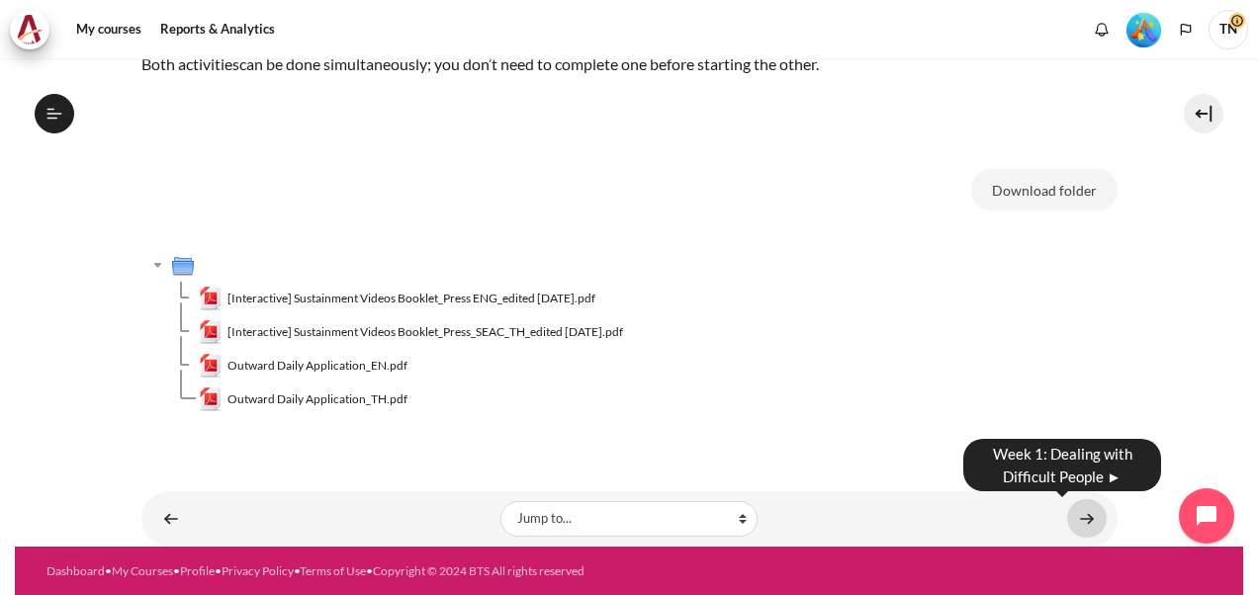
click at [1072, 517] on link "Content" at bounding box center [1087, 519] width 40 height 39
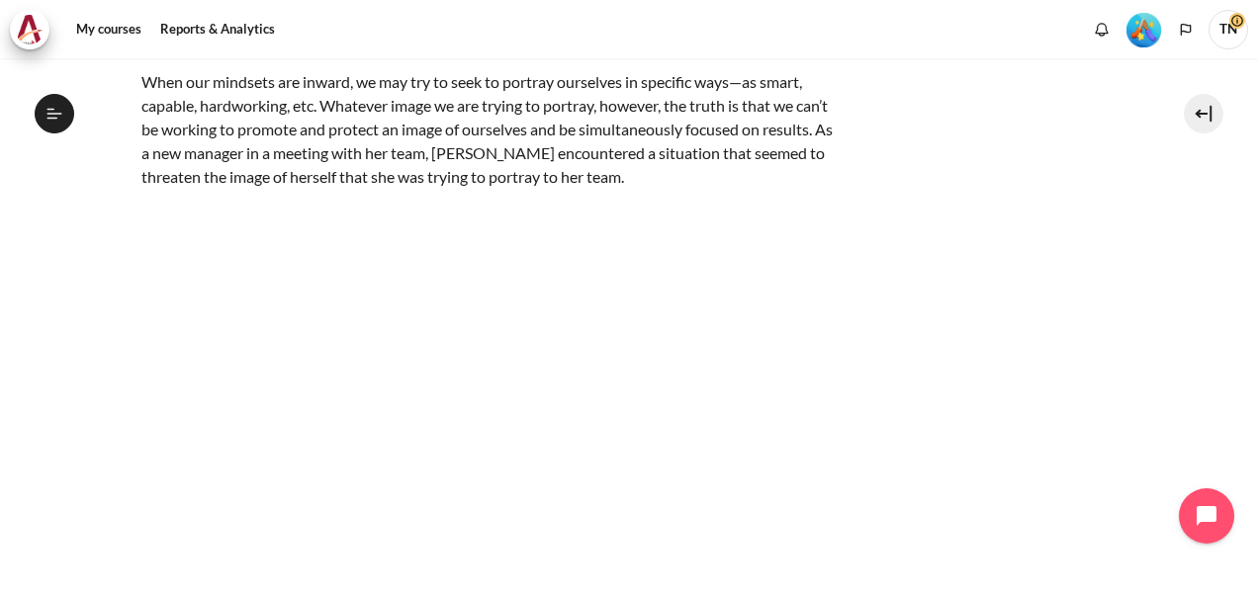
scroll to position [396, 0]
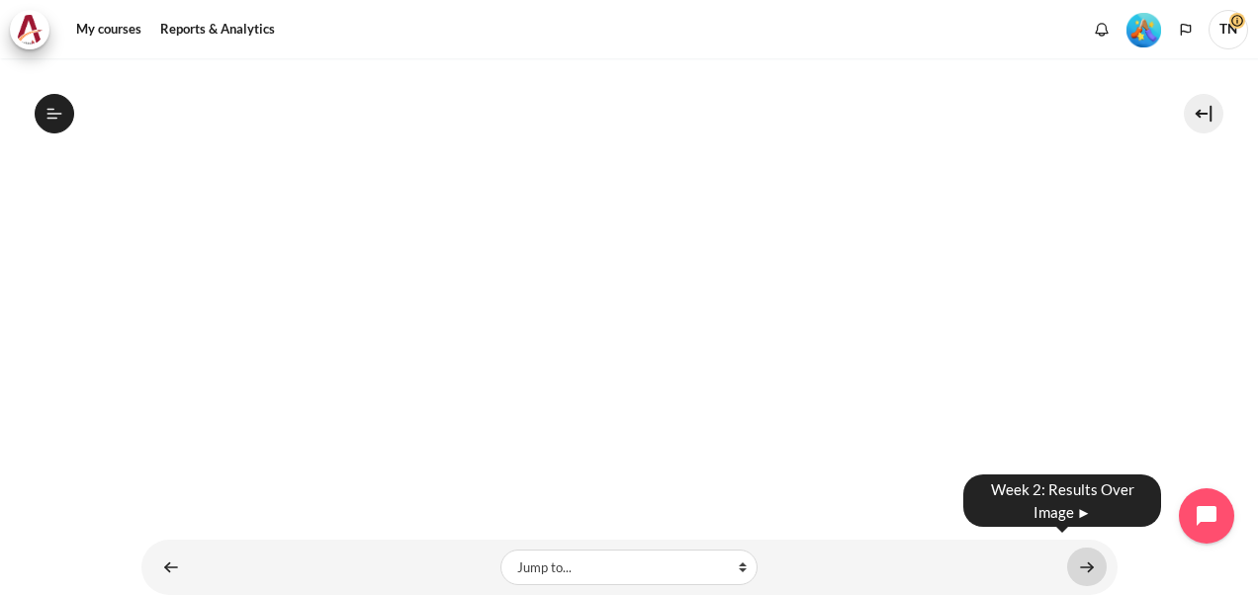
click at [1075, 558] on link "Content" at bounding box center [1087, 567] width 40 height 39
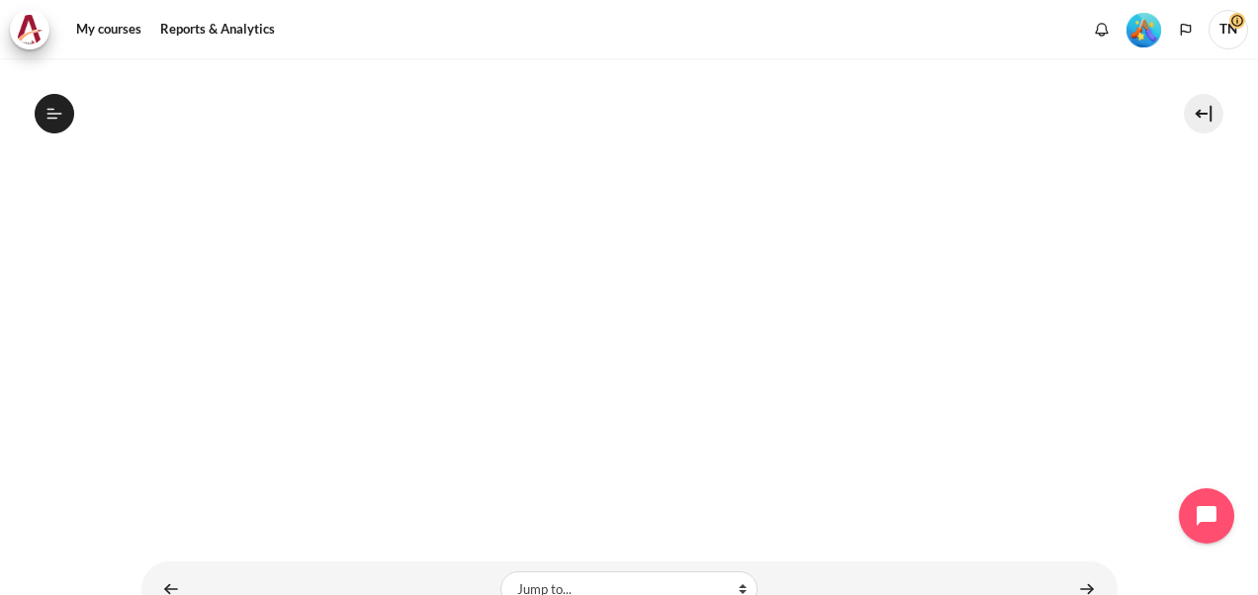
scroll to position [447, 0]
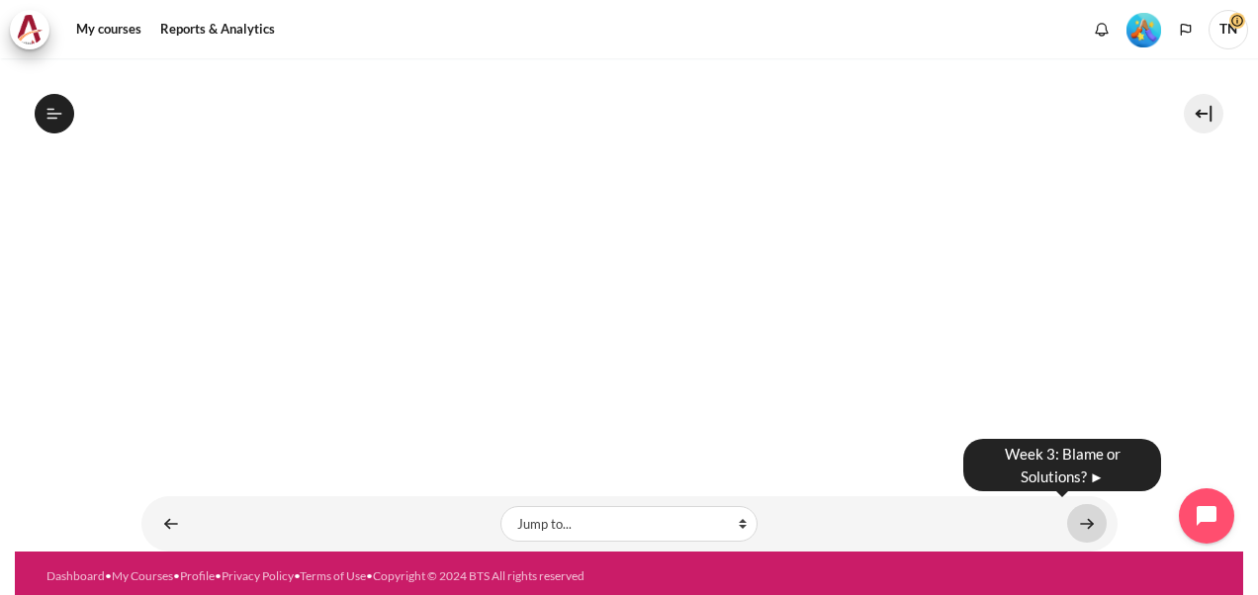
click at [1082, 514] on link "Content" at bounding box center [1087, 523] width 40 height 39
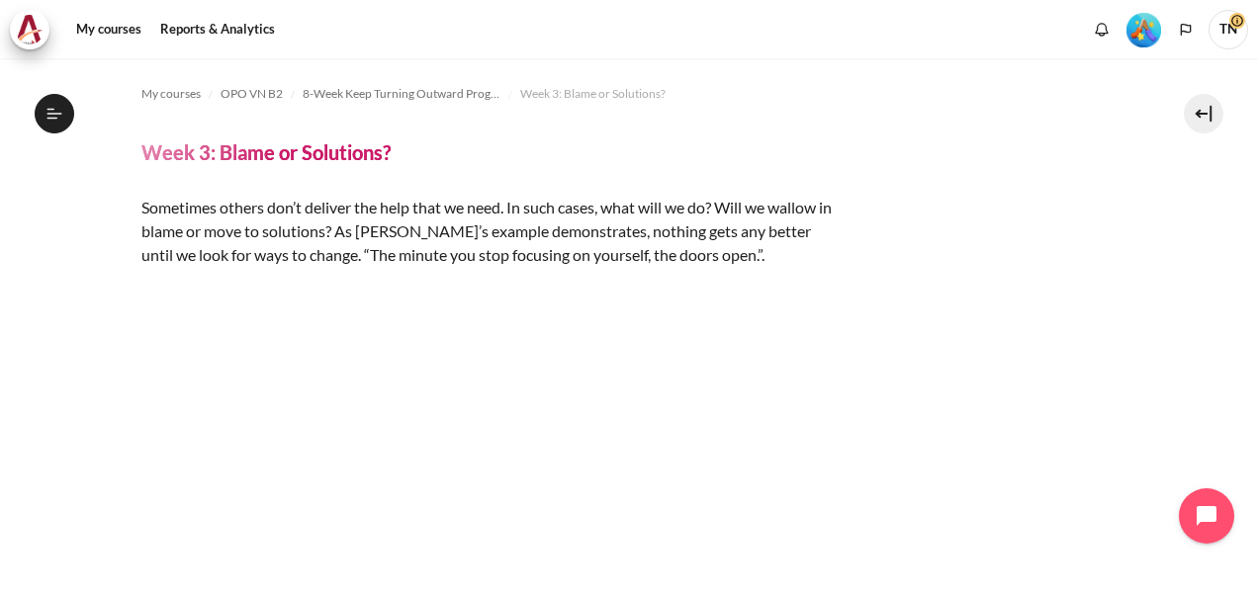
scroll to position [264, 0]
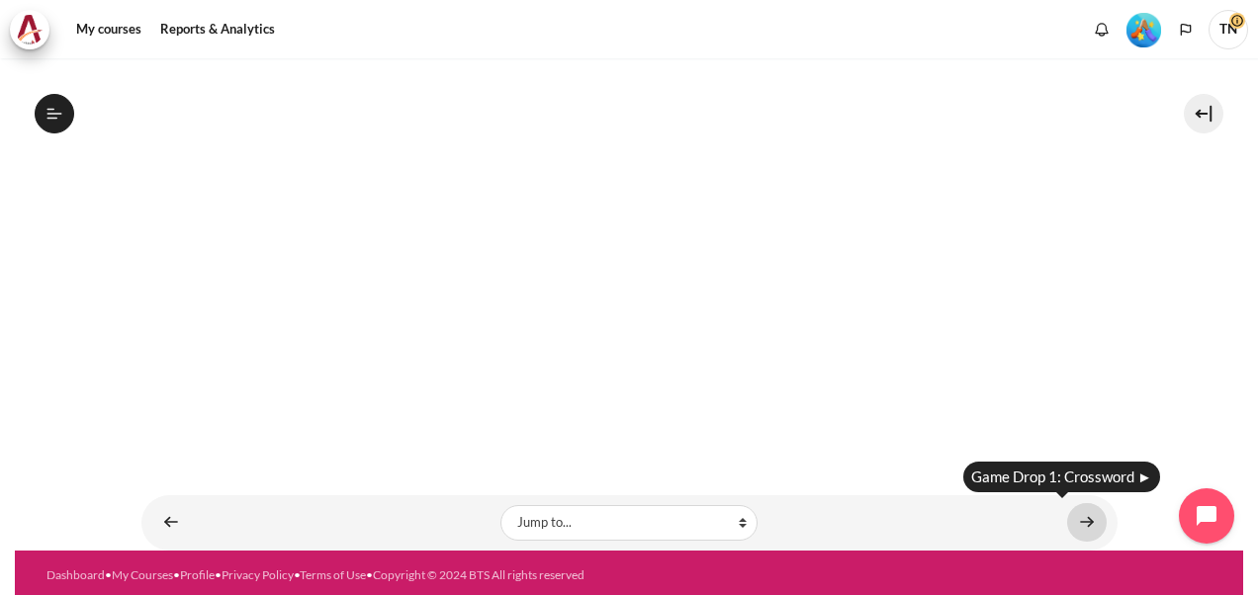
click at [1078, 512] on link "Content" at bounding box center [1087, 522] width 40 height 39
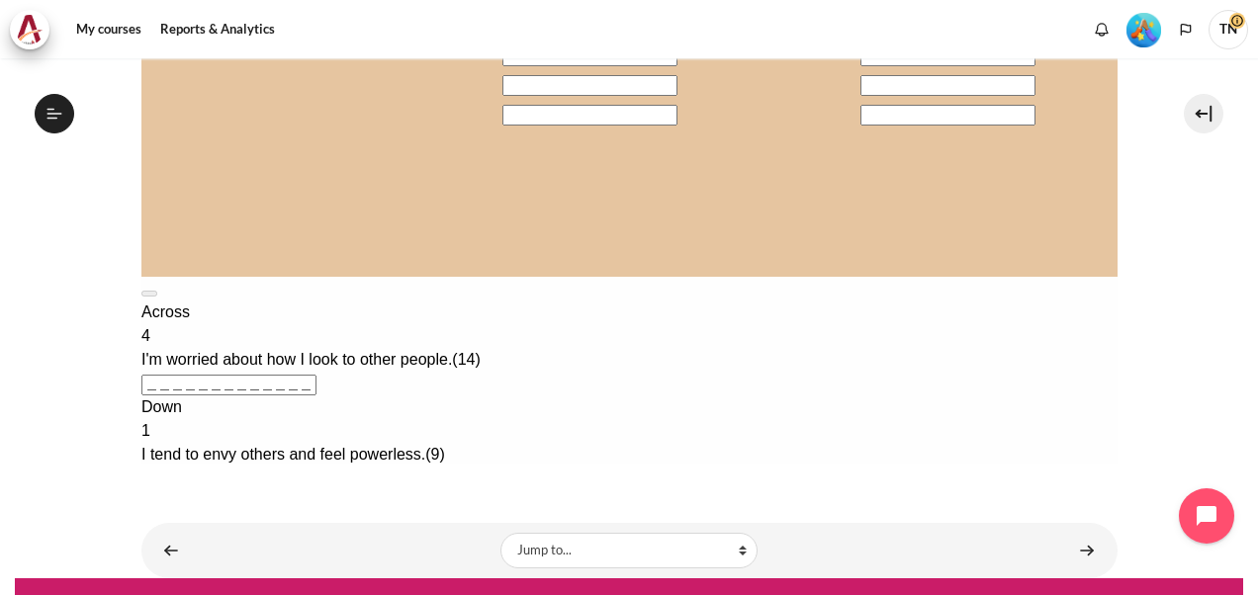
scroll to position [518, 0]
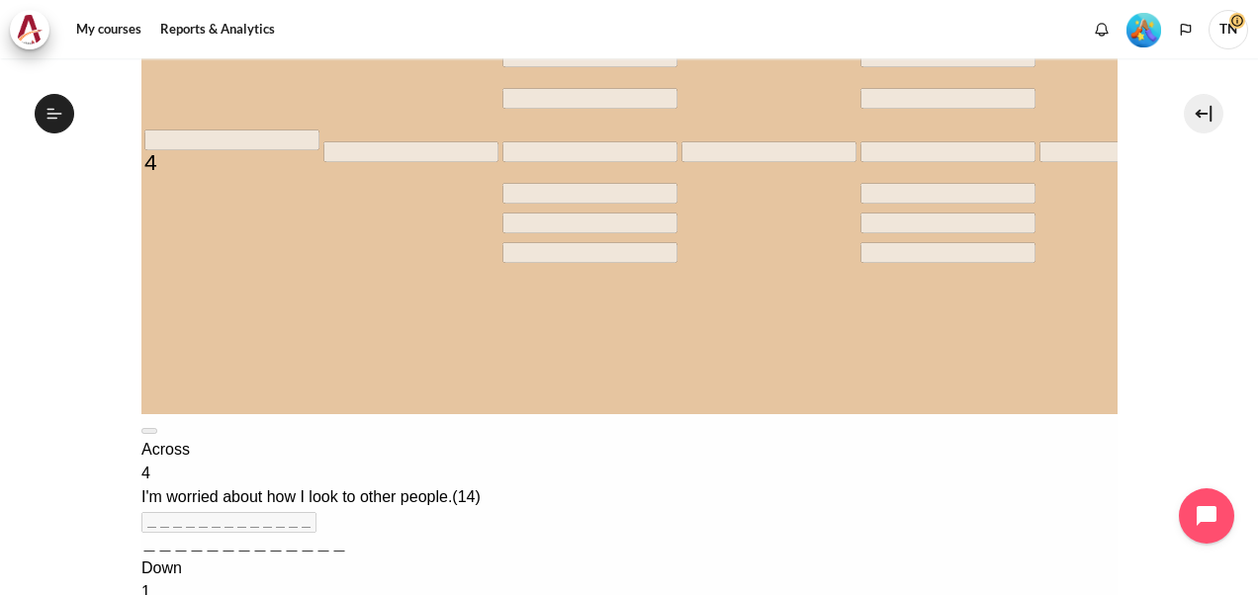
scroll to position [584, 0]
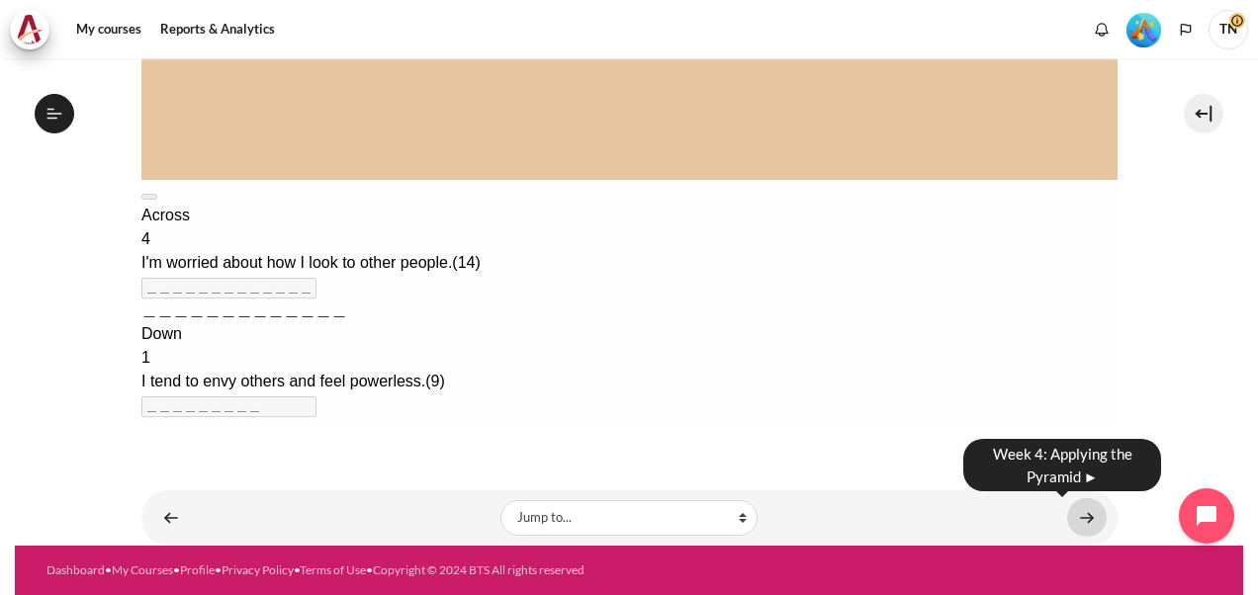
click at [1076, 520] on link "Content" at bounding box center [1087, 518] width 40 height 39
